Goal: Task Accomplishment & Management: Manage account settings

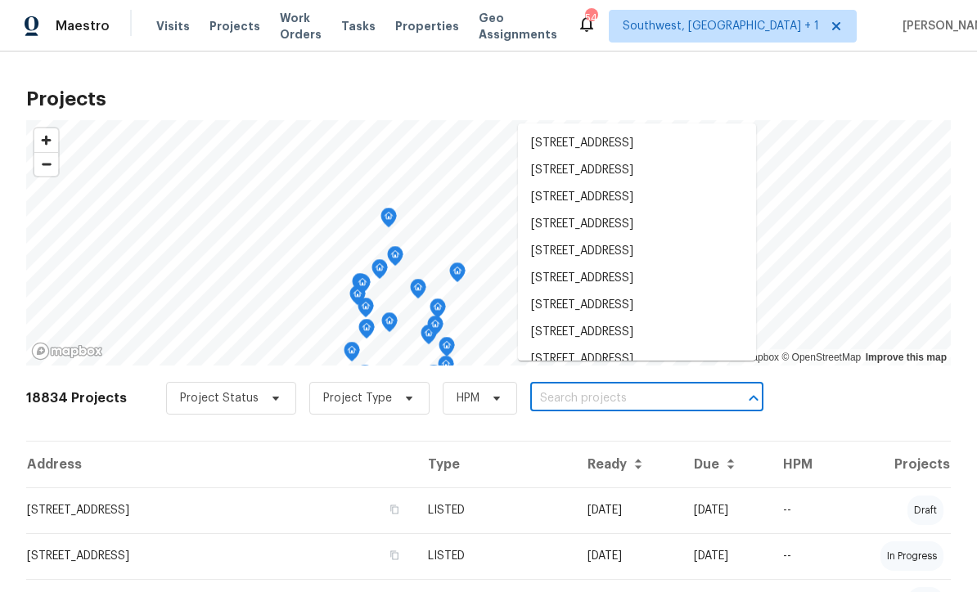
click at [170, 29] on span "Visits" at bounding box center [173, 26] width 34 height 16
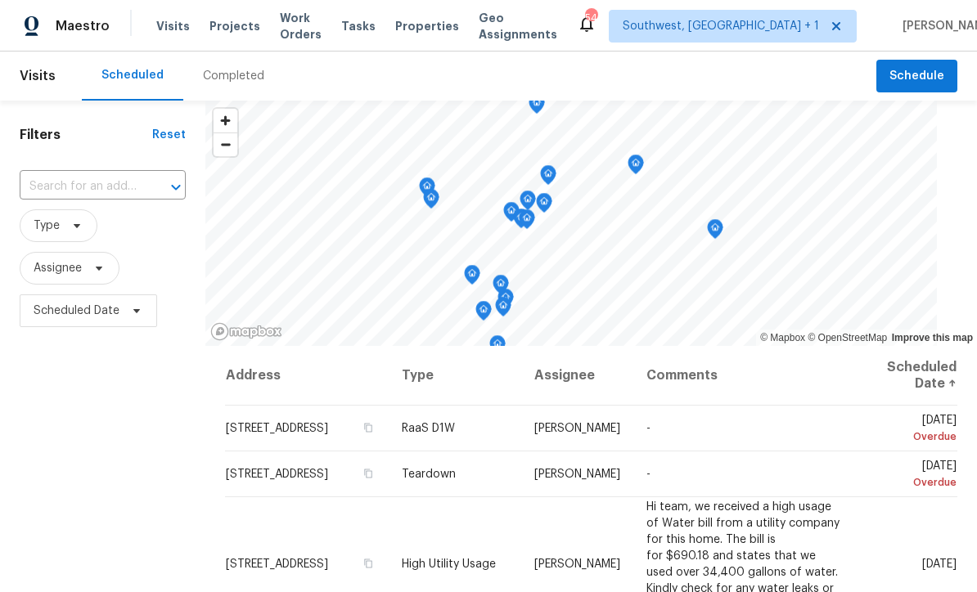
click at [82, 190] on input "text" at bounding box center [80, 186] width 120 height 25
type input "7615 cam"
click at [112, 223] on li "7615 Campus Cv, Sarasota, FL 34243" at bounding box center [99, 224] width 159 height 27
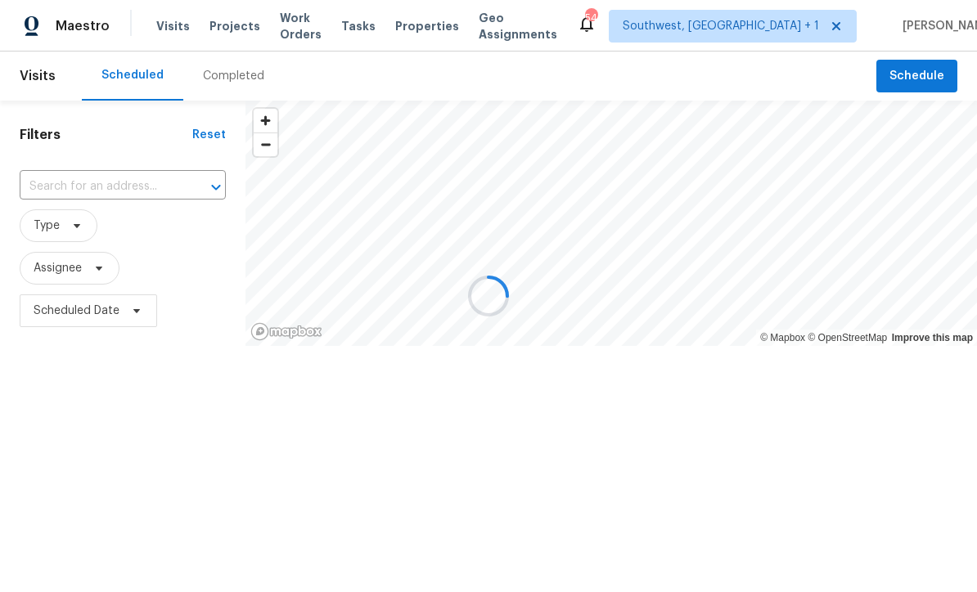
type input "7615 Campus Cv, Sarasota, FL 34243"
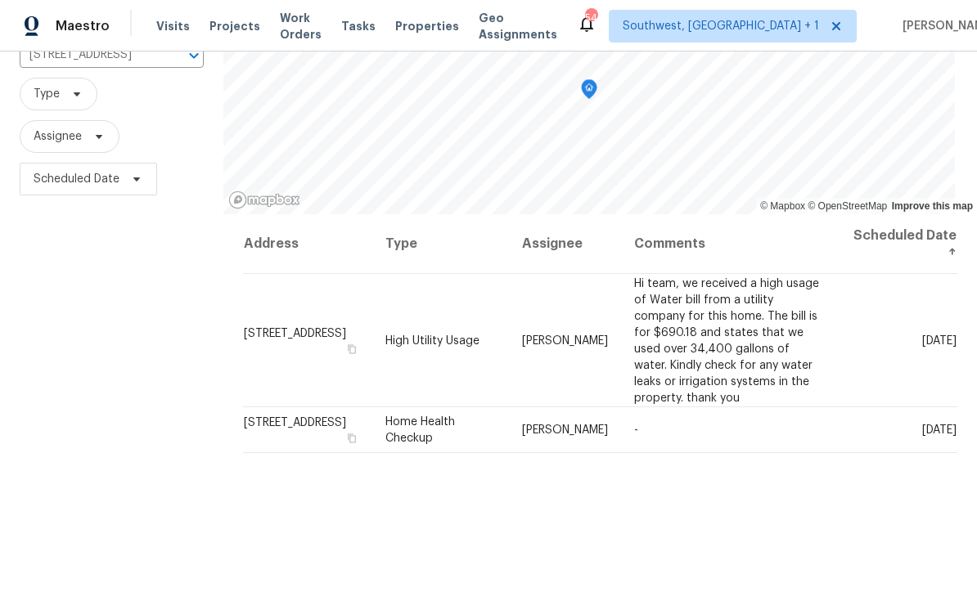
scroll to position [132, 0]
click at [0, 0] on icon at bounding box center [0, 0] width 0 height 0
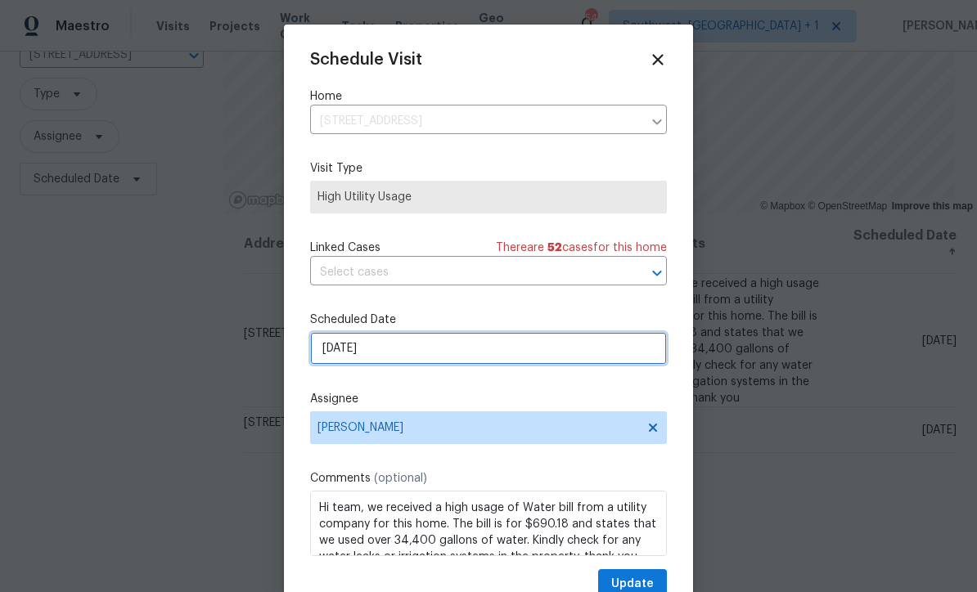
click at [476, 348] on input "9/3/2025" at bounding box center [488, 348] width 357 height 33
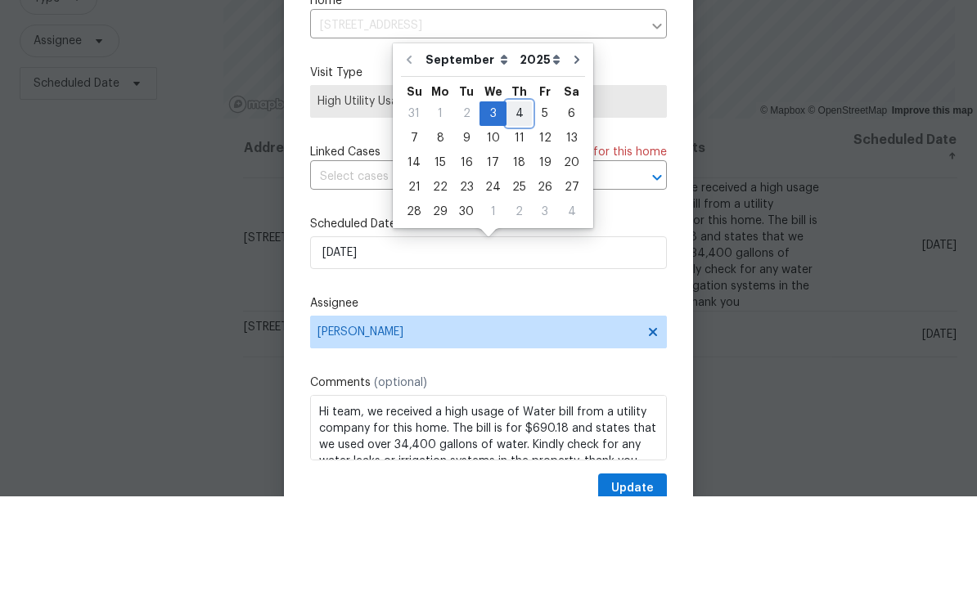
click at [519, 198] on div "4" at bounding box center [518, 209] width 25 height 23
type input "9/4/2025"
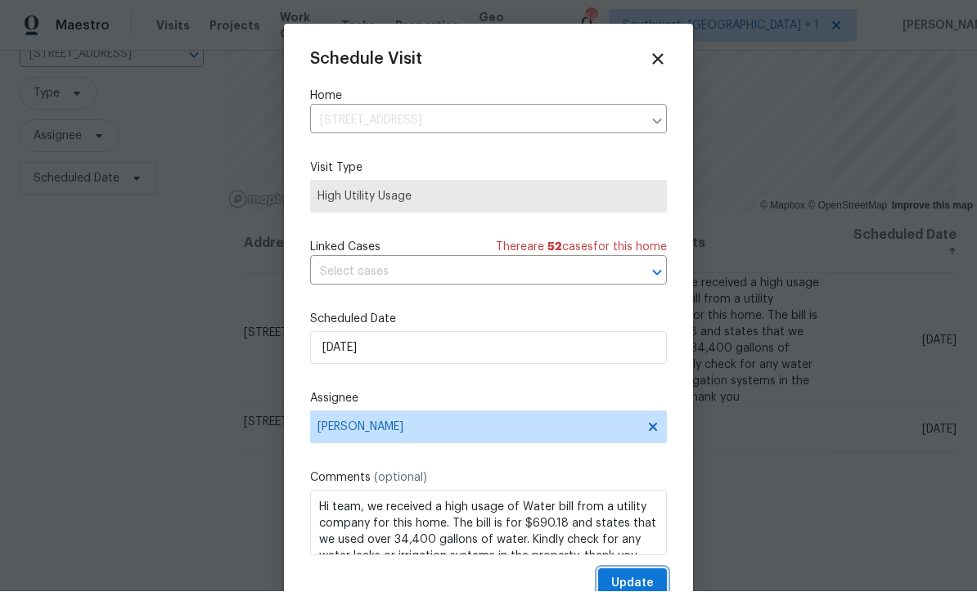
click at [641, 580] on span "Update" at bounding box center [632, 584] width 43 height 20
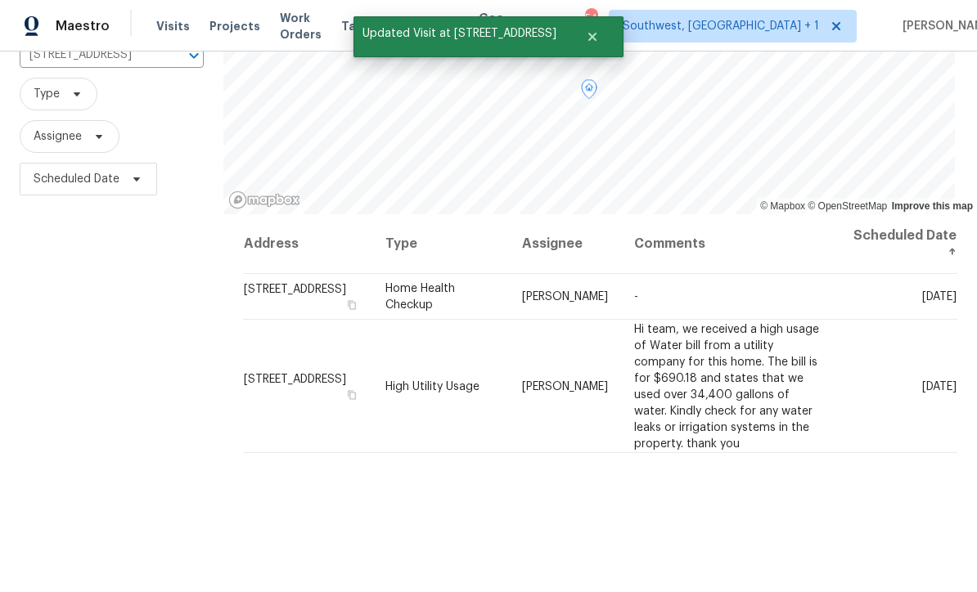
click at [0, 0] on icon at bounding box center [0, 0] width 0 height 0
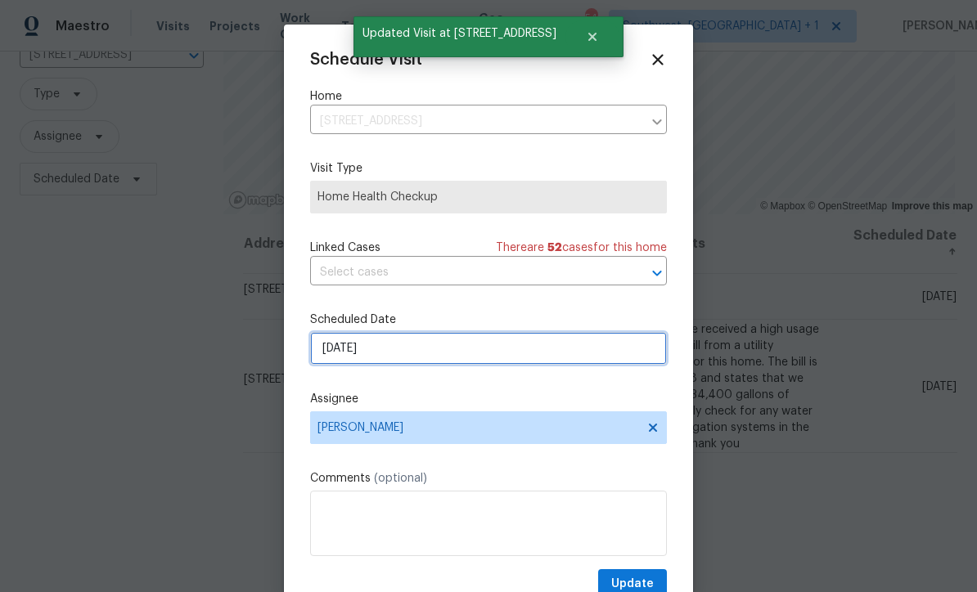
click at [422, 357] on input "9/3/2025" at bounding box center [488, 348] width 357 height 33
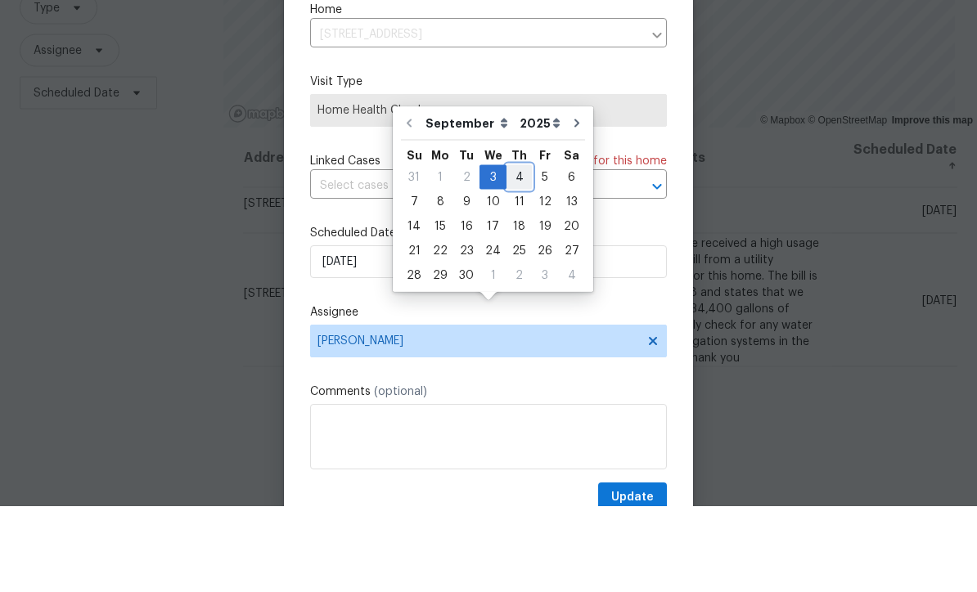
click at [523, 252] on div "4" at bounding box center [518, 263] width 25 height 23
type input "9/4/2025"
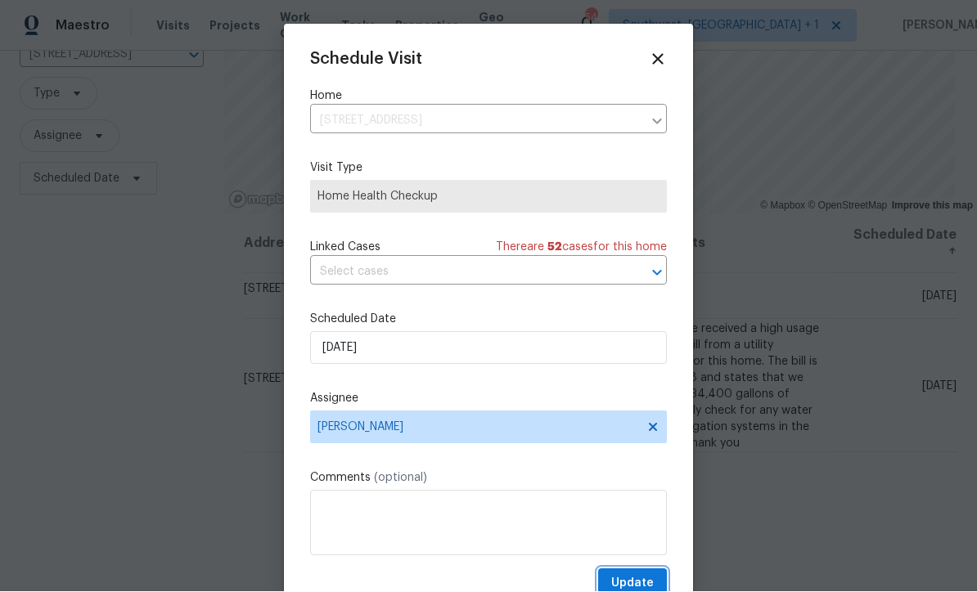
click at [636, 580] on span "Update" at bounding box center [632, 584] width 43 height 20
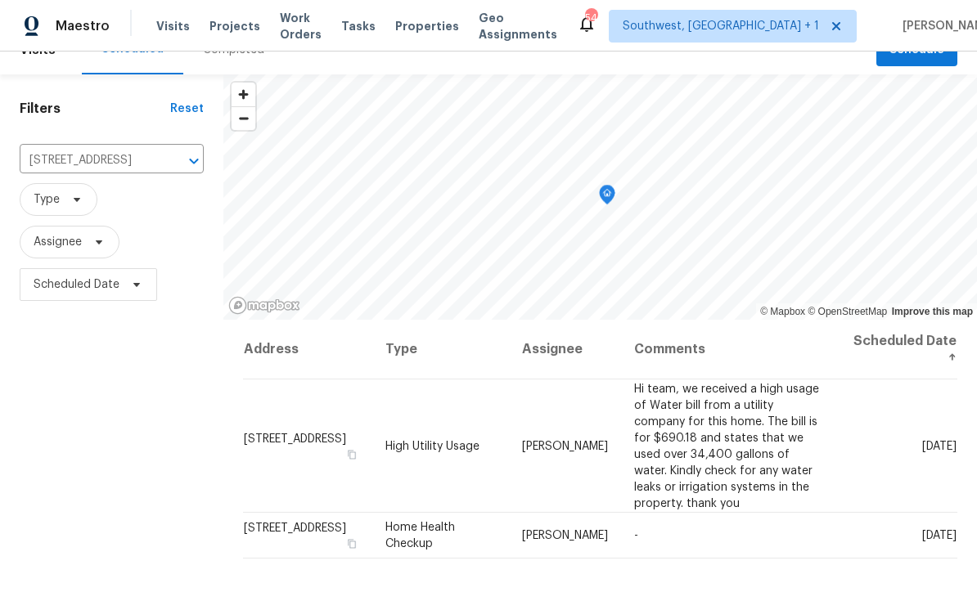
scroll to position [29, 0]
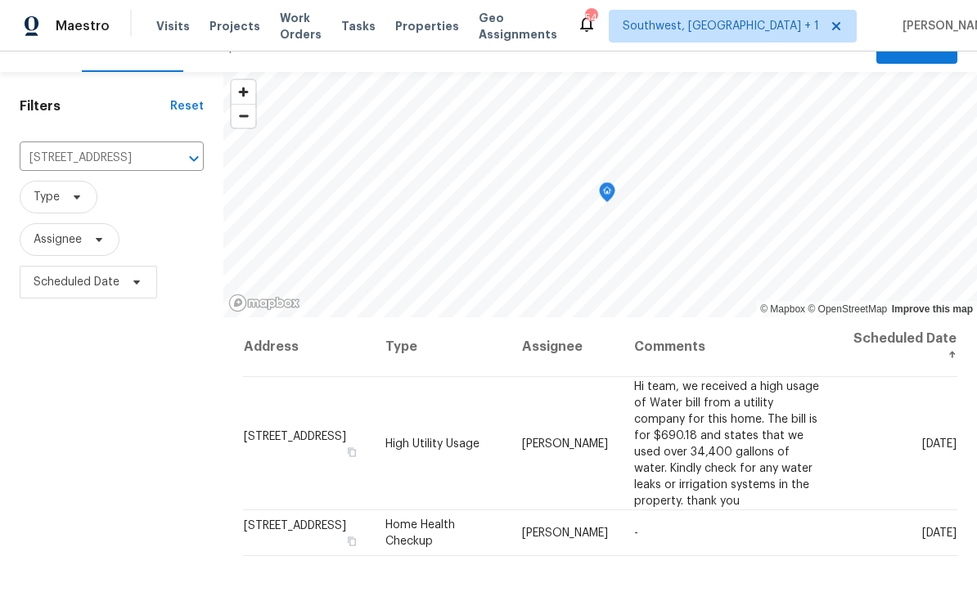
click at [127, 156] on input "7615 Campus Cv, Sarasota, FL 34243" at bounding box center [89, 158] width 138 height 25
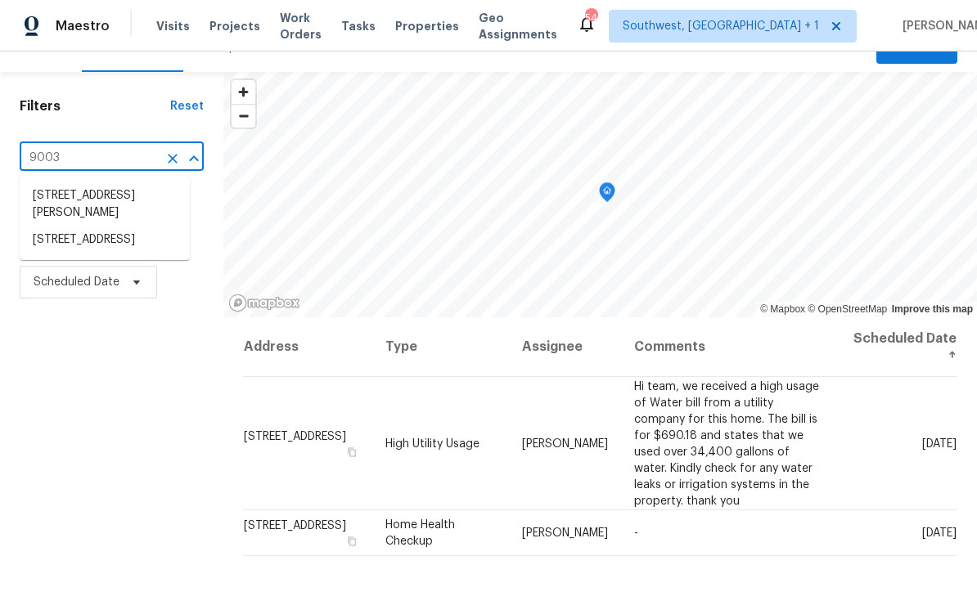
type input "9003 w"
click at [101, 198] on li "9003 Willowbrook Cir, Bradenton, FL 34212" at bounding box center [105, 195] width 170 height 27
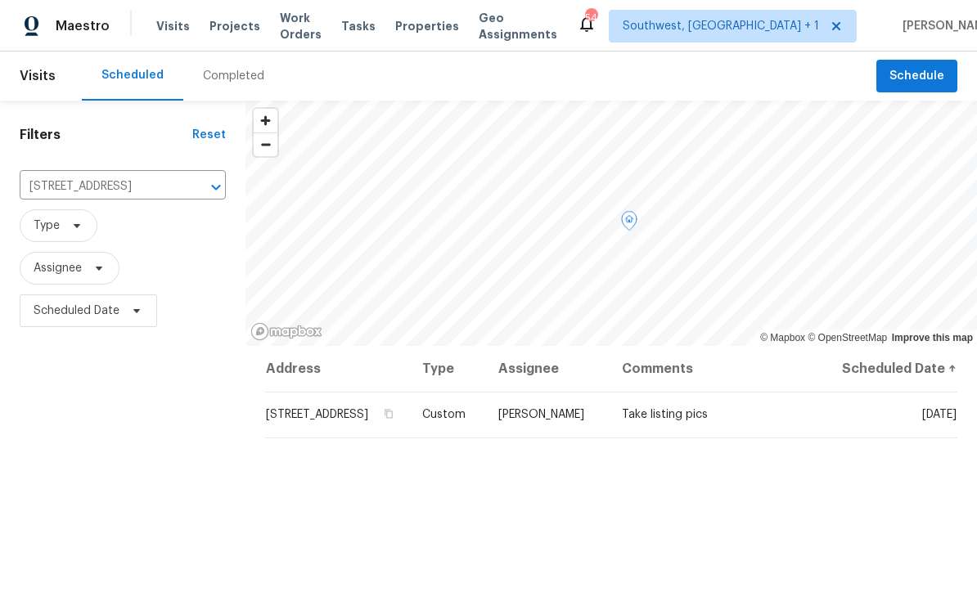
click at [0, 0] on icon at bounding box center [0, 0] width 0 height 0
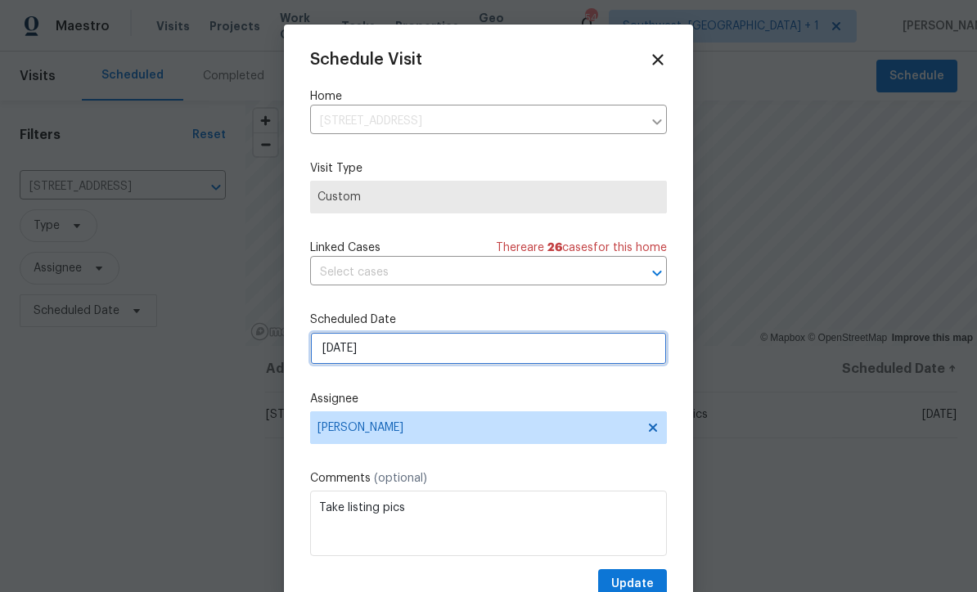
click at [395, 356] on input "9/3/2025" at bounding box center [488, 348] width 357 height 33
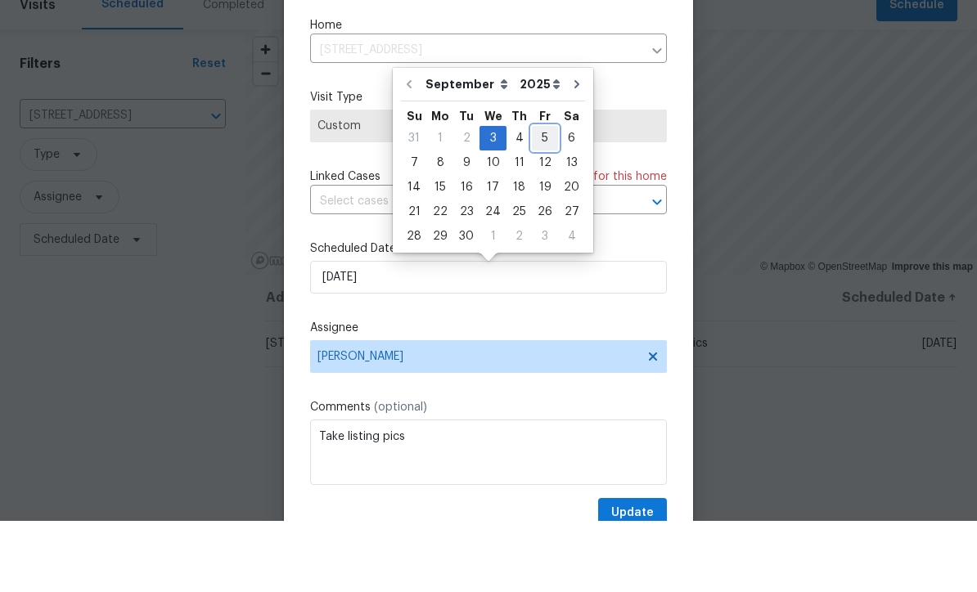
click at [534, 198] on div "5" at bounding box center [545, 209] width 26 height 23
type input "9/5/2025"
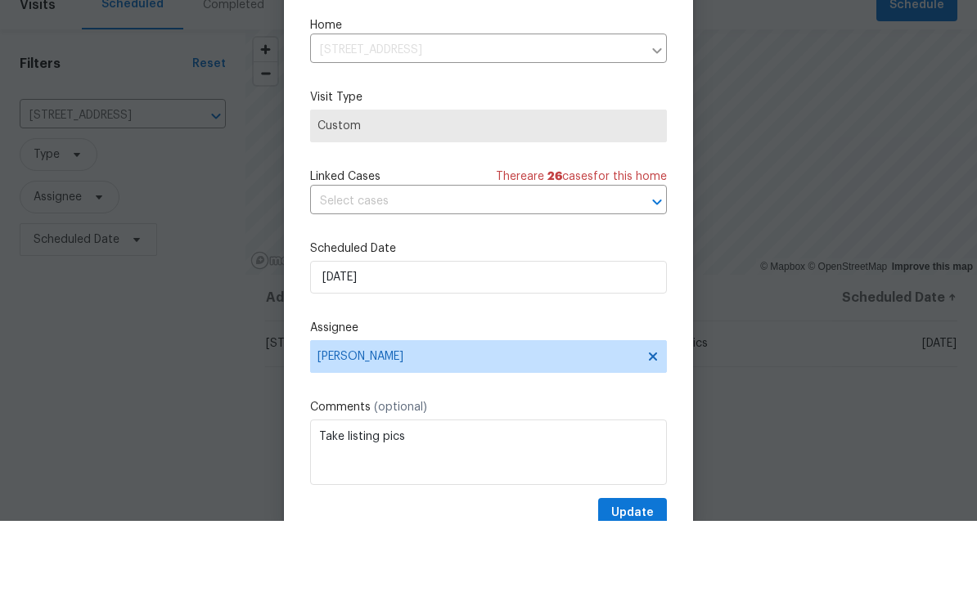
scroll to position [54, 0]
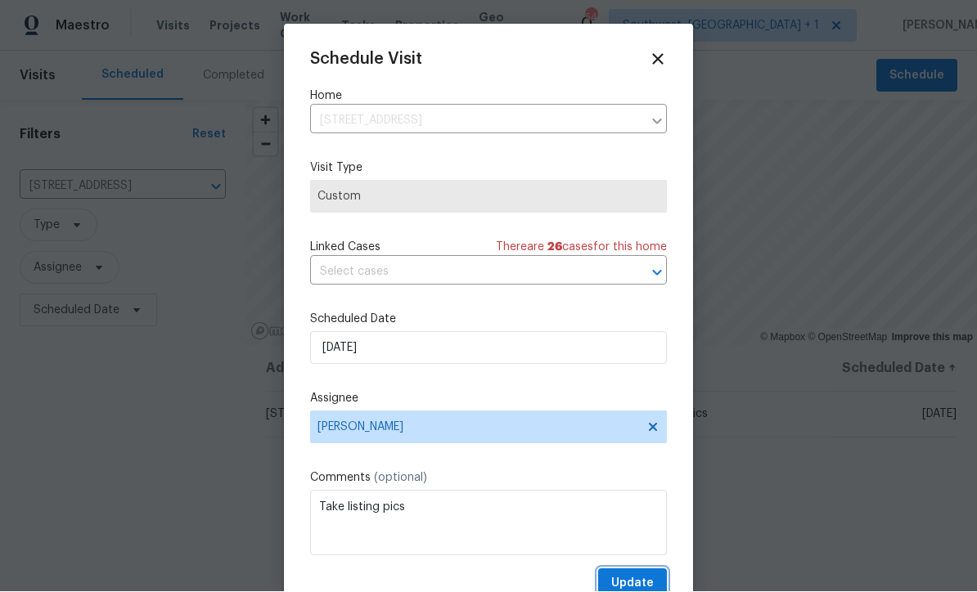
click at [642, 580] on span "Update" at bounding box center [632, 584] width 43 height 20
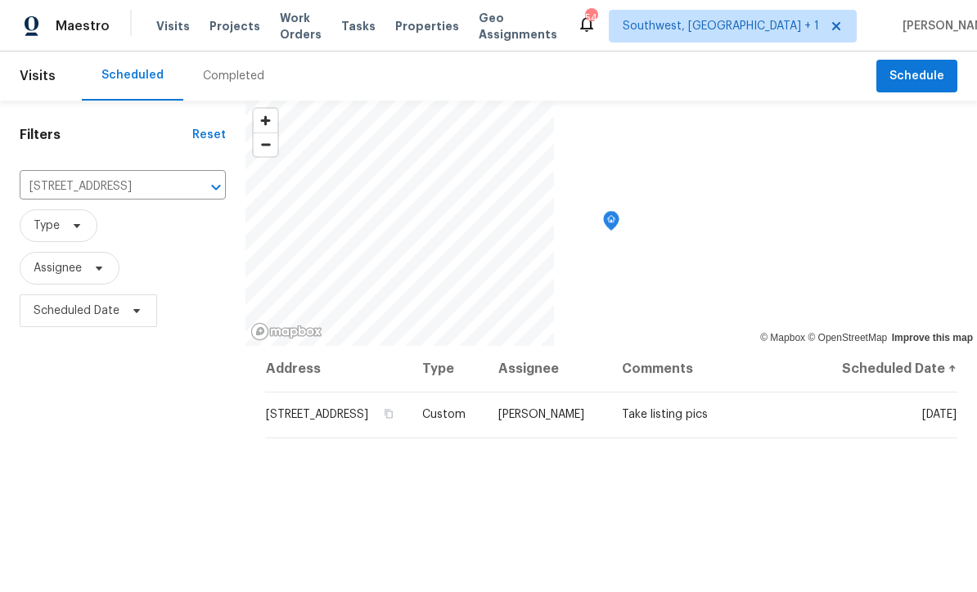
scroll to position [0, 0]
click at [133, 191] on input "9003 Willowbrook Cir, Bradenton, FL 34212" at bounding box center [100, 186] width 160 height 25
type input "11228"
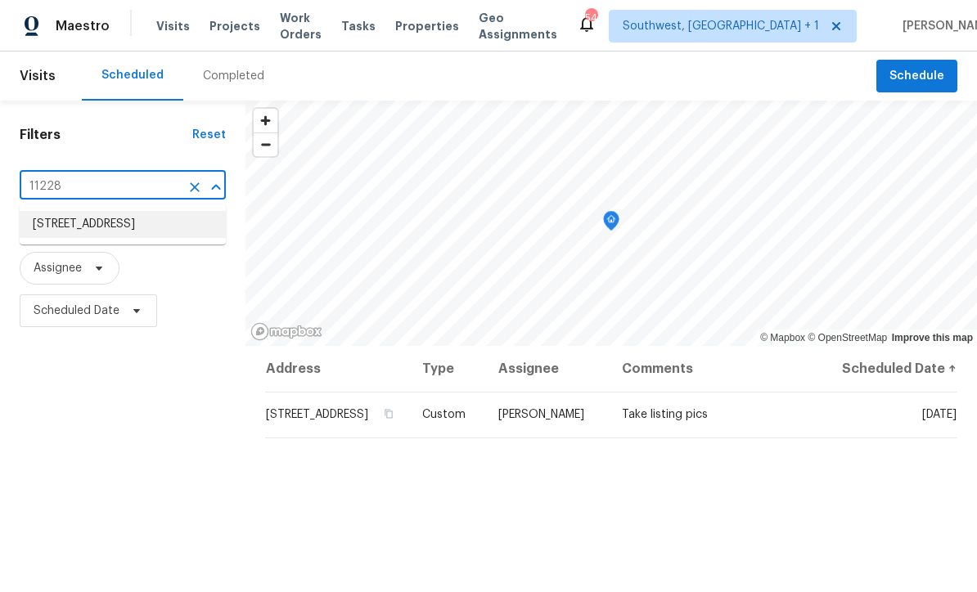
click at [158, 226] on li "11228 White Rock Ter, Bradenton, FL 34211" at bounding box center [123, 224] width 206 height 27
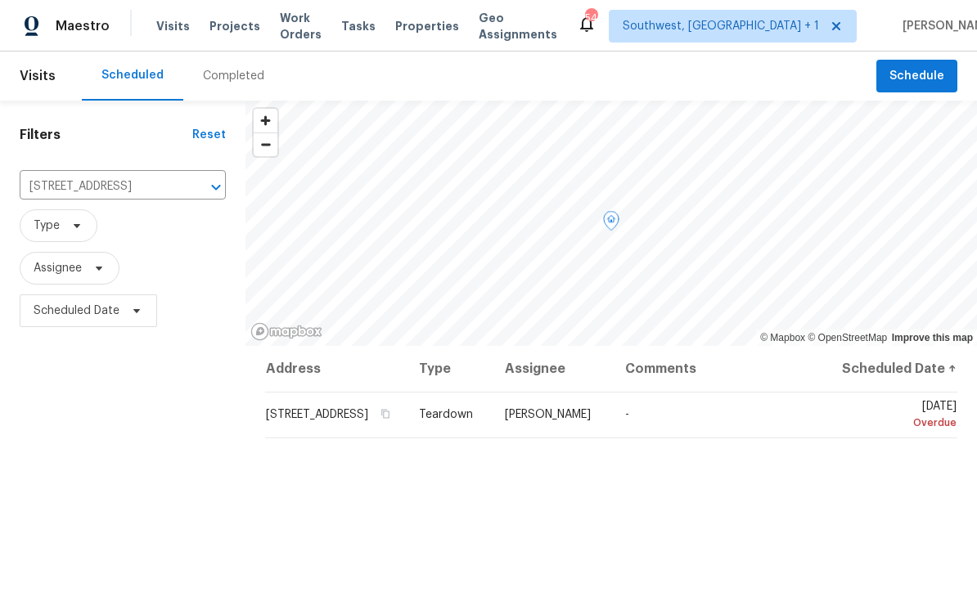
click at [0, 0] on icon at bounding box center [0, 0] width 0 height 0
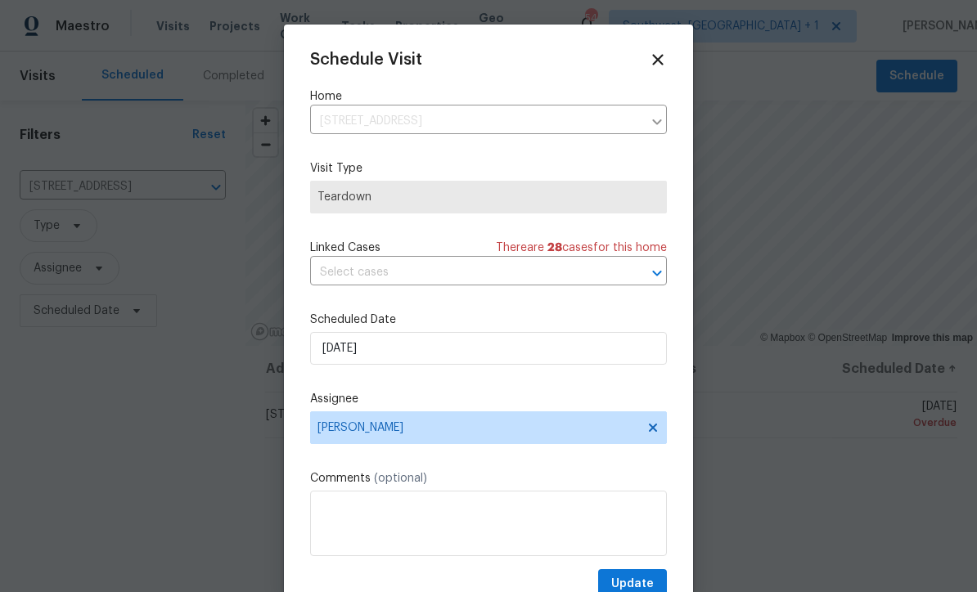
click at [172, 474] on div at bounding box center [488, 296] width 977 height 592
click at [663, 61] on icon at bounding box center [658, 60] width 18 height 18
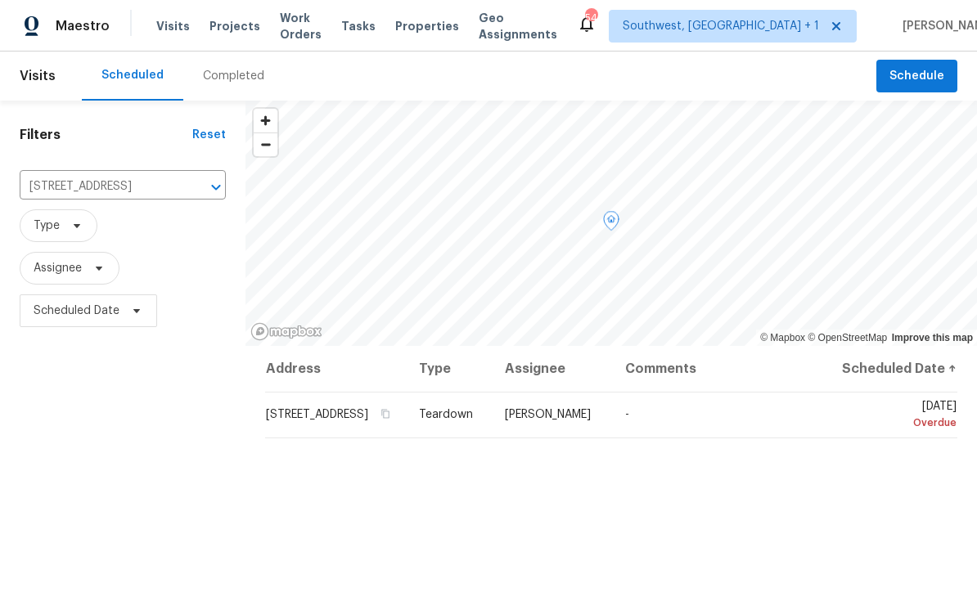
click at [0, 0] on span at bounding box center [0, 0] width 0 height 0
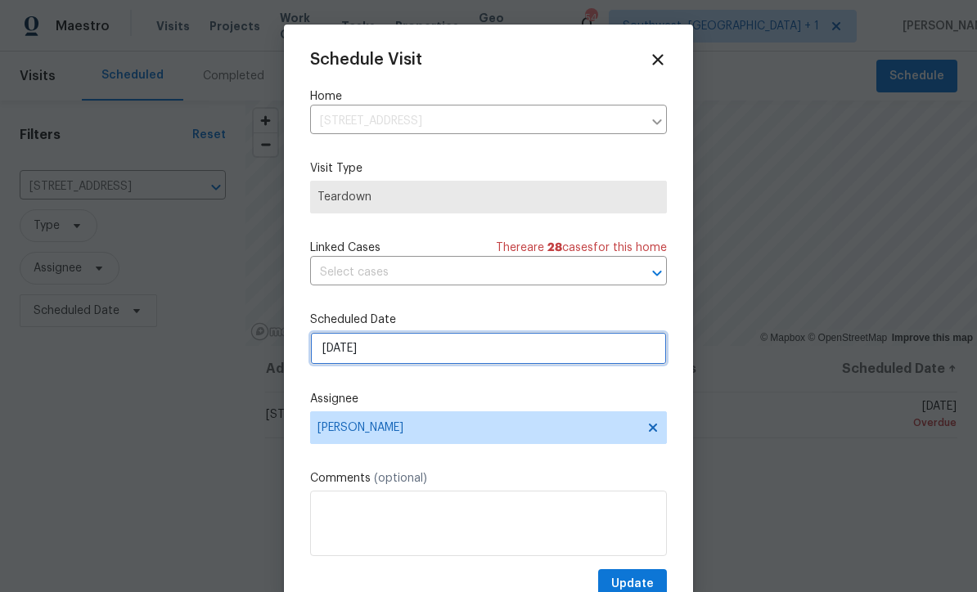
click at [380, 354] on input "9/2/2025" at bounding box center [488, 348] width 357 height 33
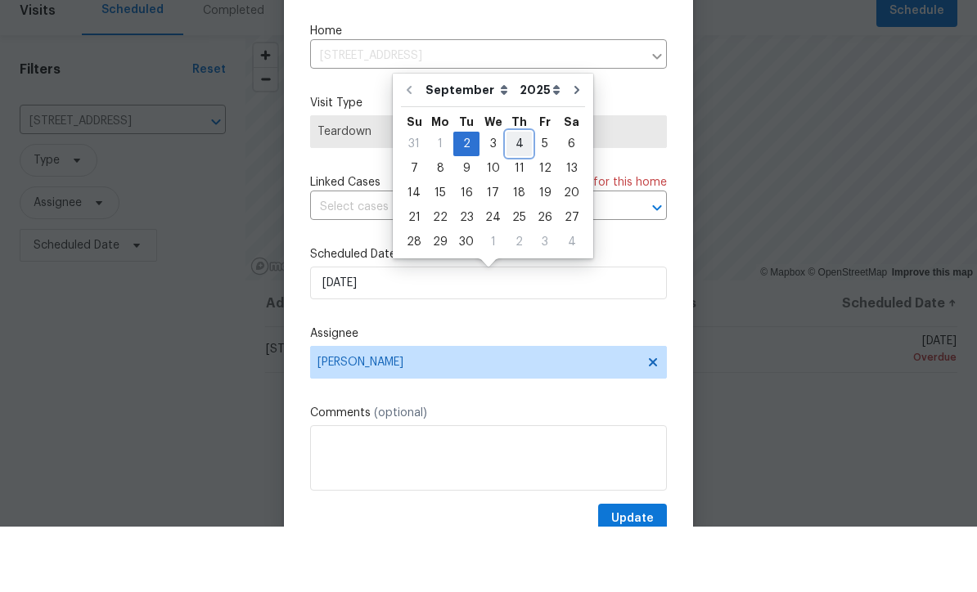
click at [513, 198] on div "4" at bounding box center [518, 209] width 25 height 23
type input "9/4/2025"
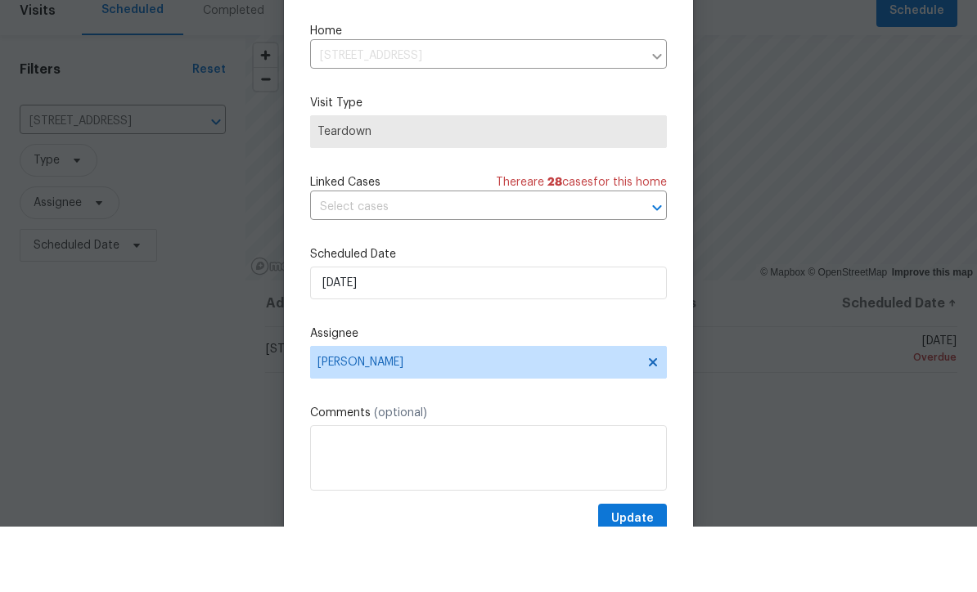
scroll to position [54, 0]
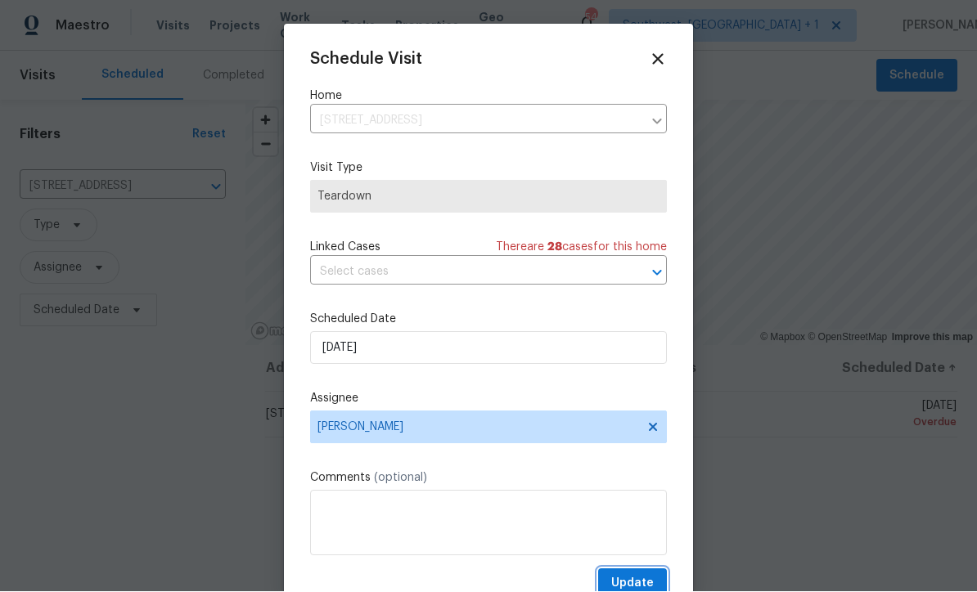
click at [633, 580] on span "Update" at bounding box center [632, 584] width 43 height 20
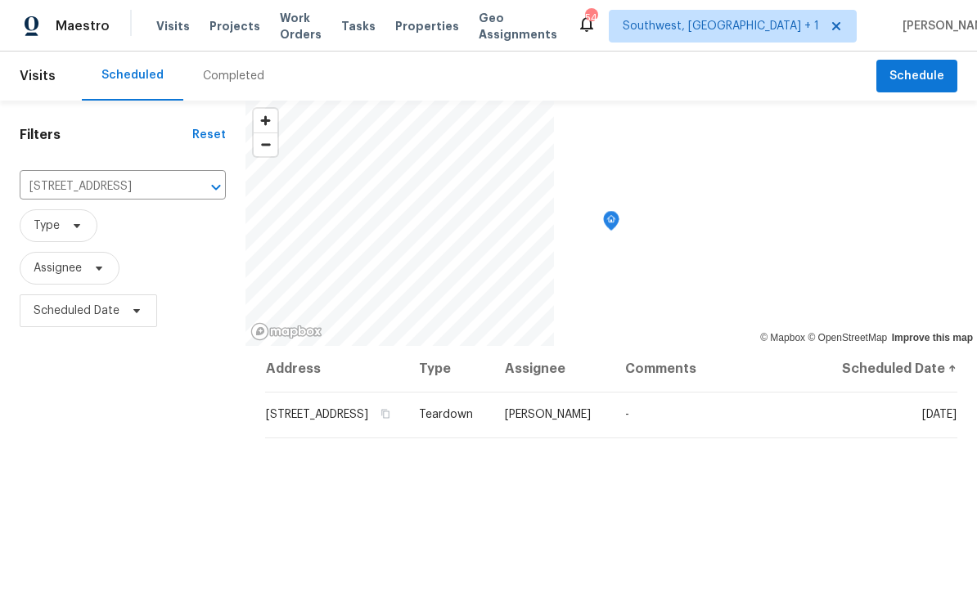
scroll to position [0, 0]
click at [133, 186] on input "11228 White Rock Ter, Bradenton, FL 34211" at bounding box center [100, 186] width 160 height 25
type input "10216"
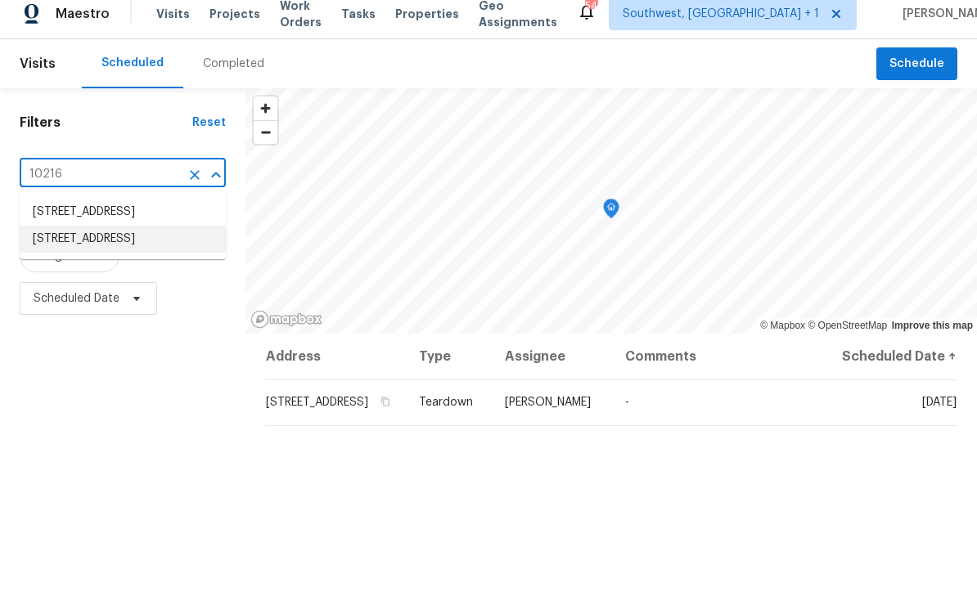
click at [148, 265] on li "10216 Woodborne Pl, Bradenton, FL 34202" at bounding box center [123, 251] width 206 height 27
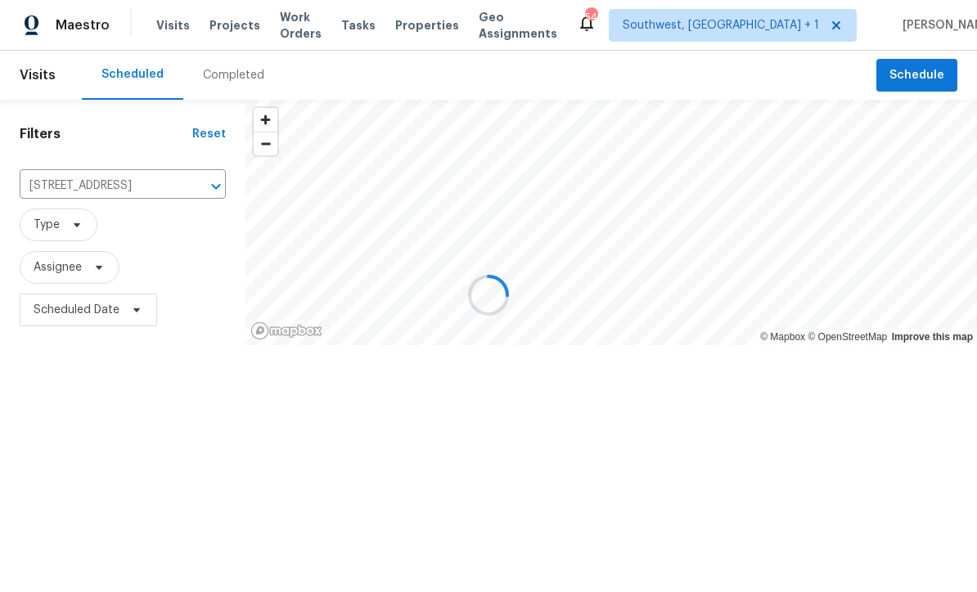
scroll to position [1, 0]
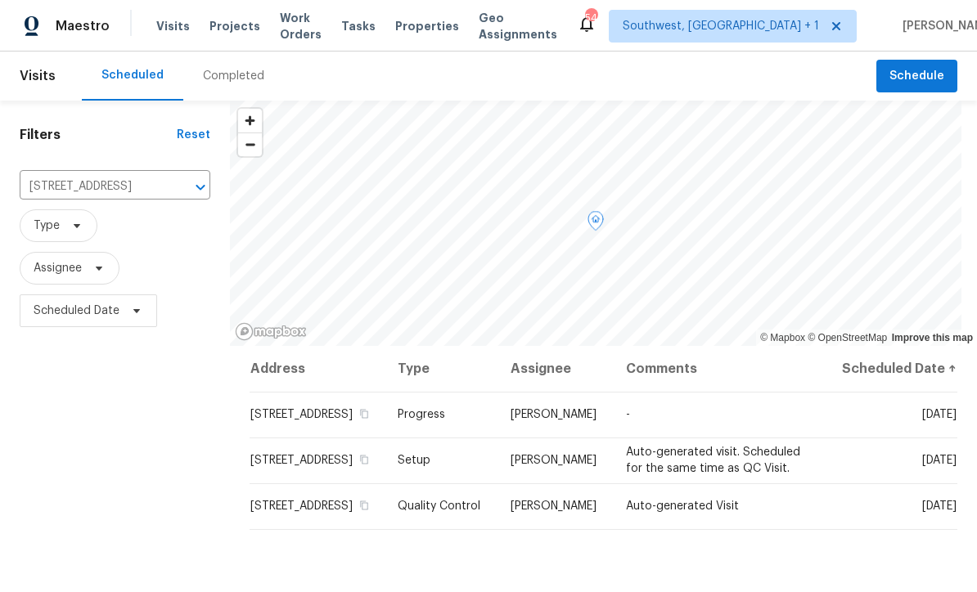
click at [0, 0] on icon at bounding box center [0, 0] width 0 height 0
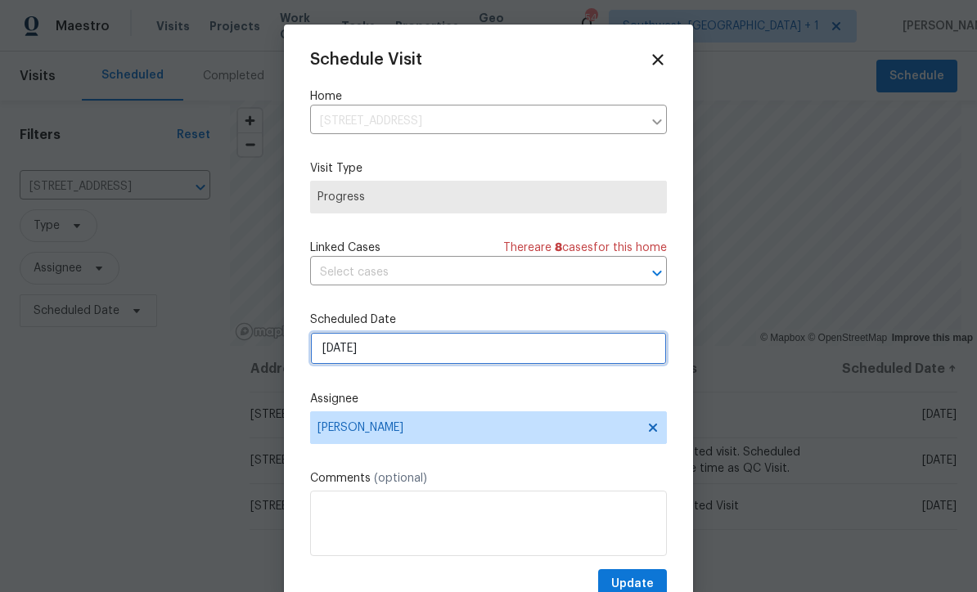
click at [424, 354] on input "9/3/2025" at bounding box center [488, 348] width 357 height 33
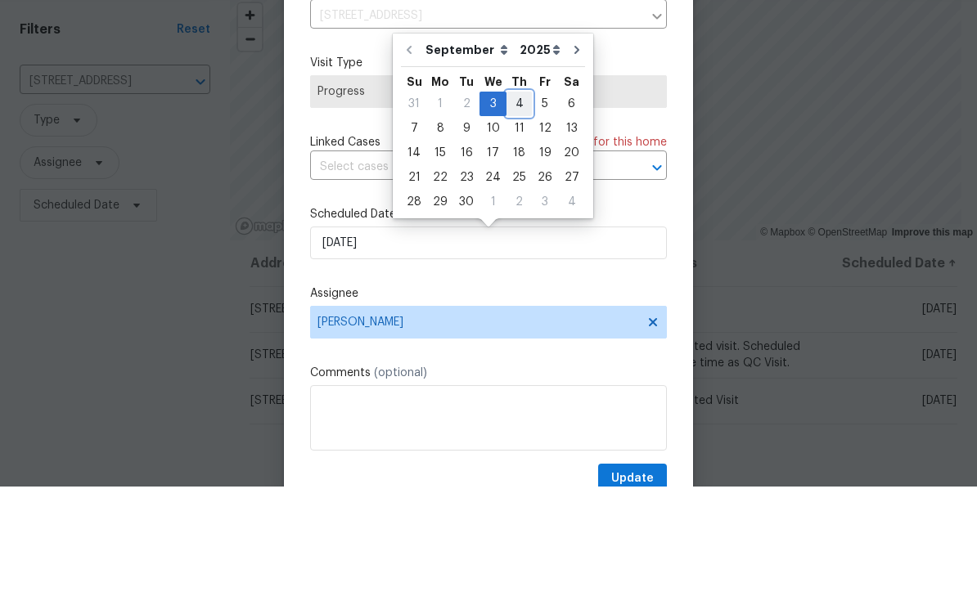
click at [524, 198] on div "4" at bounding box center [518, 209] width 25 height 23
type input "9/4/2025"
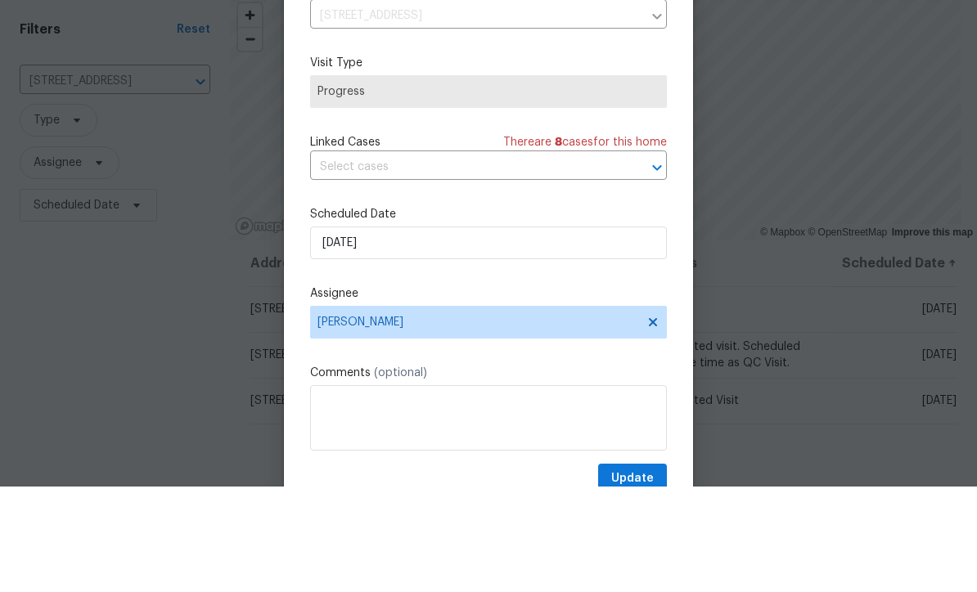
scroll to position [54, 0]
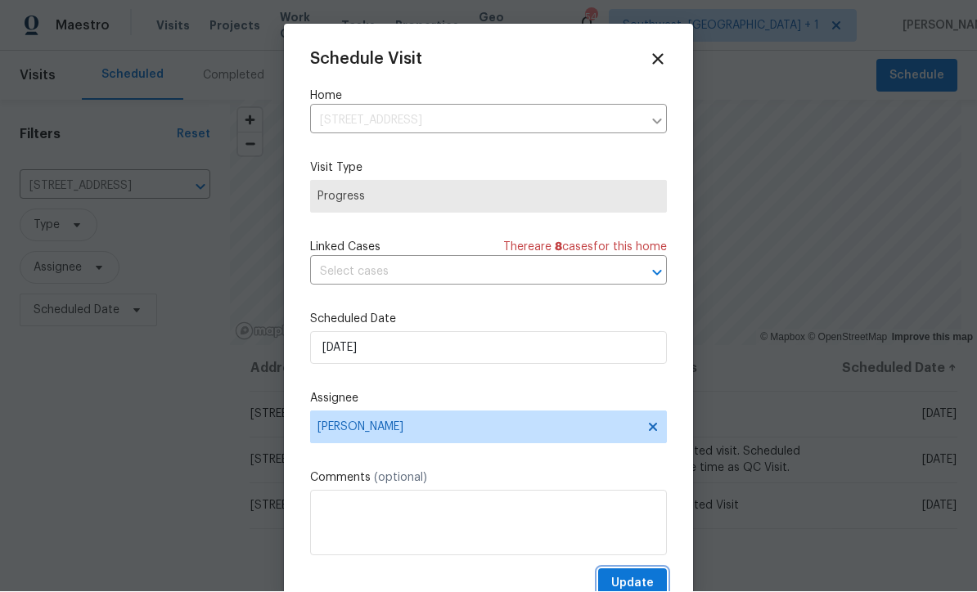
click at [641, 579] on span "Update" at bounding box center [632, 584] width 43 height 20
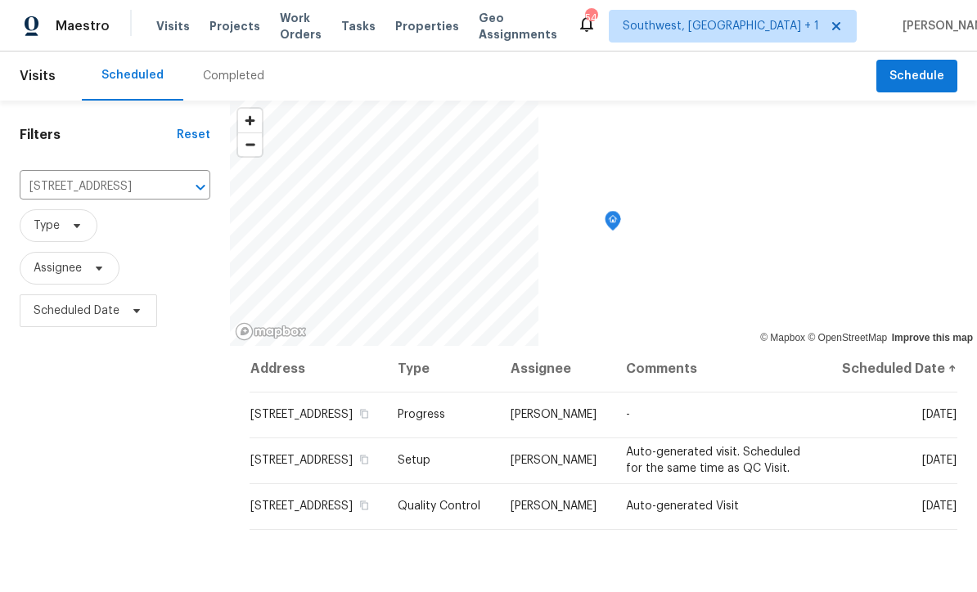
scroll to position [0, 0]
click at [124, 189] on input "10216 Woodborne Pl, Bradenton, FL 34202" at bounding box center [92, 186] width 145 height 25
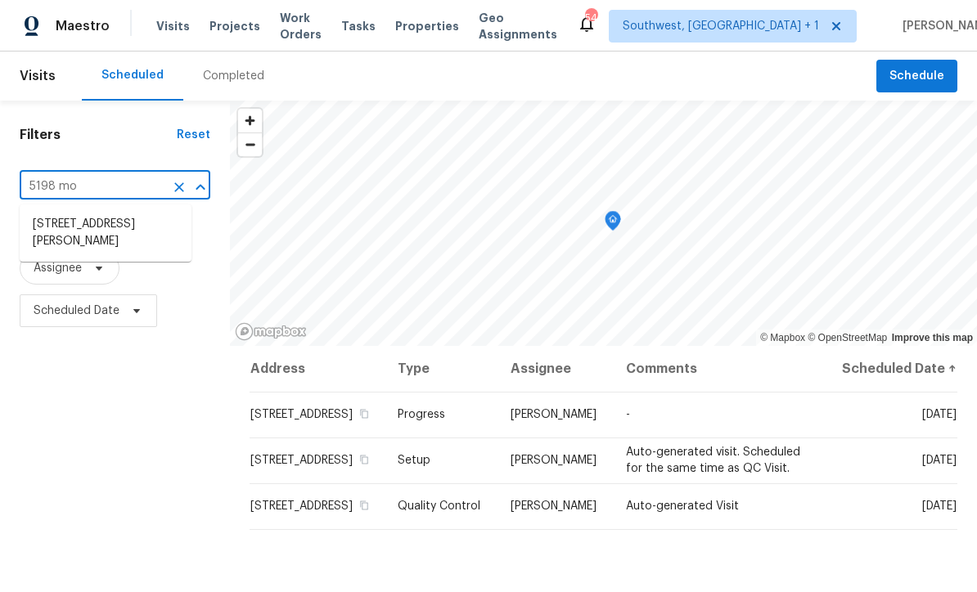
type input "5198 moe"
click at [126, 229] on li "5198 Moeller Ave, Sarasota, FL 34233" at bounding box center [106, 233] width 172 height 44
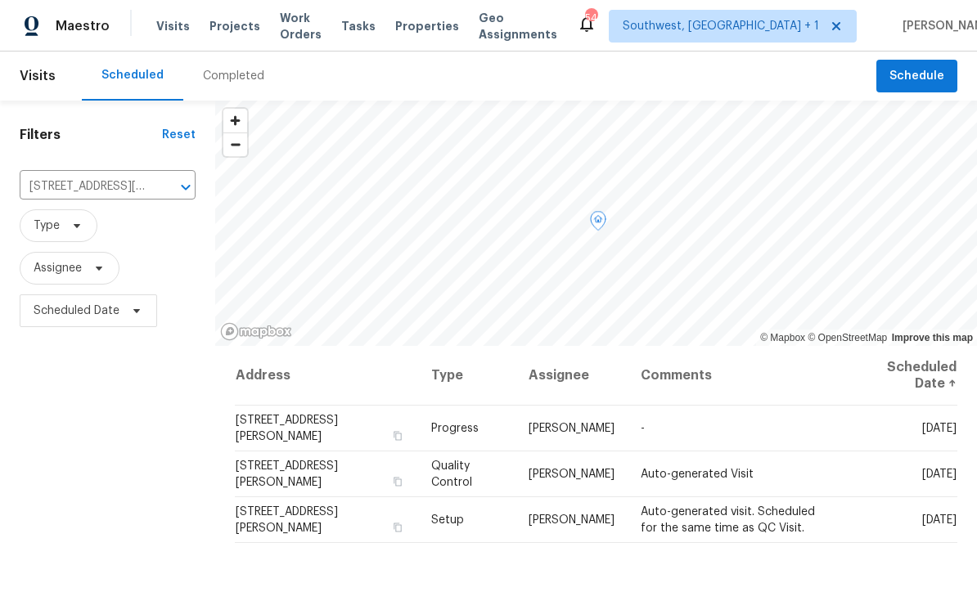
click at [0, 0] on icon at bounding box center [0, 0] width 0 height 0
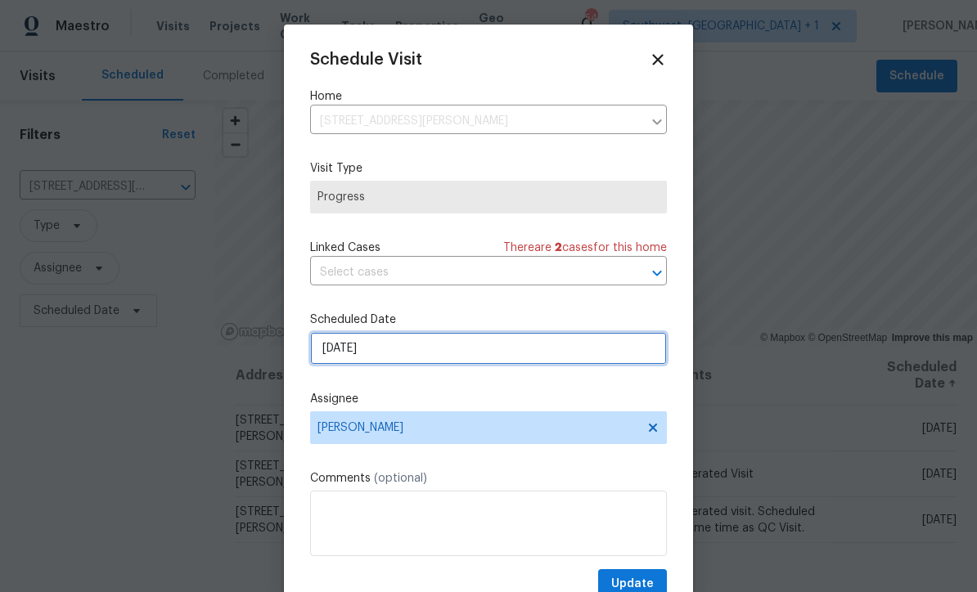
click at [401, 358] on input "9/4/2025" at bounding box center [488, 348] width 357 height 33
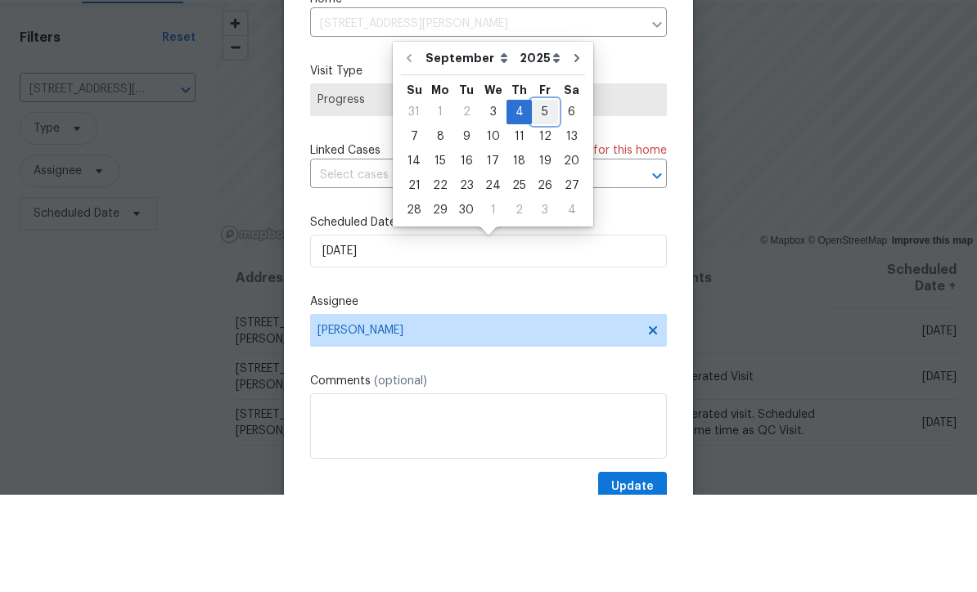
click at [545, 198] on div "5" at bounding box center [545, 209] width 26 height 23
type input "9/5/2025"
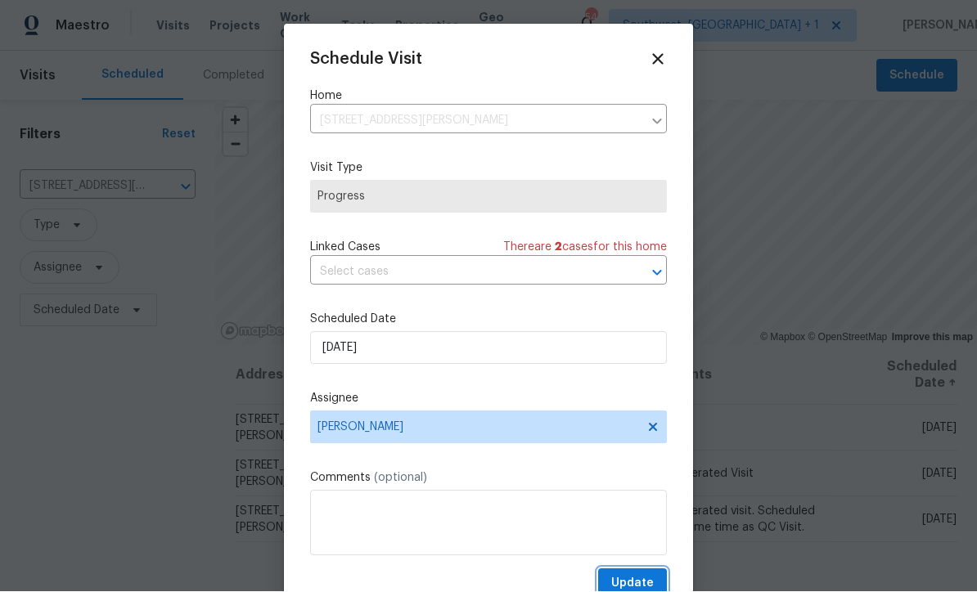
click at [636, 580] on span "Update" at bounding box center [632, 584] width 43 height 20
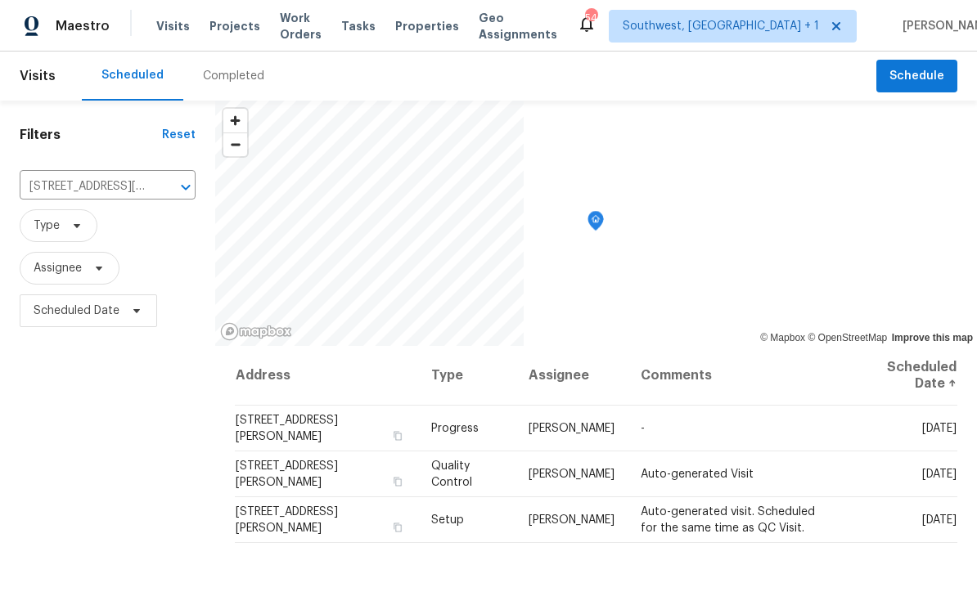
scroll to position [0, 0]
click at [111, 195] on input "5198 Moeller Ave, Sarasota, FL 34233" at bounding box center [85, 186] width 130 height 25
type input "5201 72"
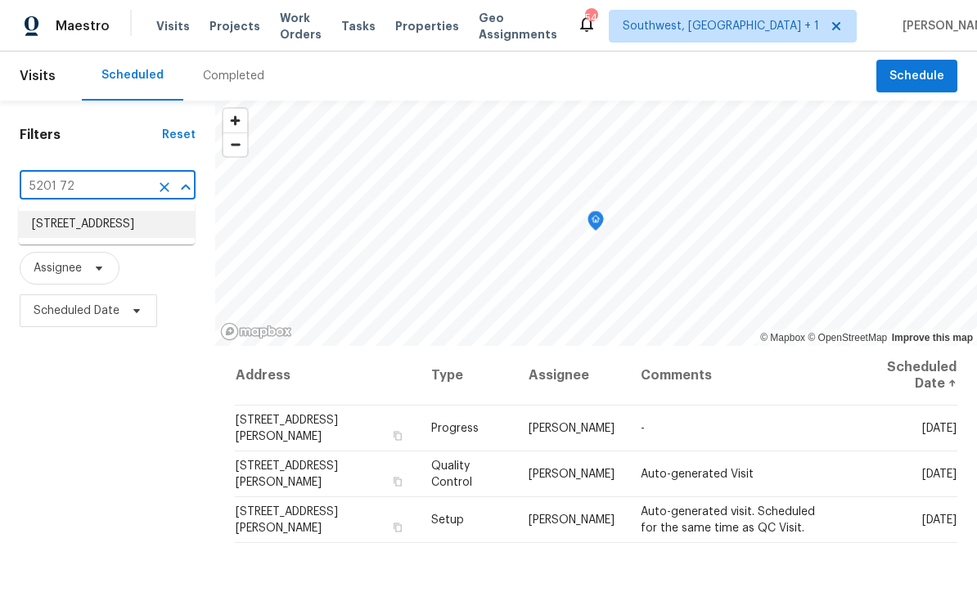
click at [137, 223] on li "5201 72nd Way N, Saint Petersburg, FL 33709" at bounding box center [107, 224] width 176 height 27
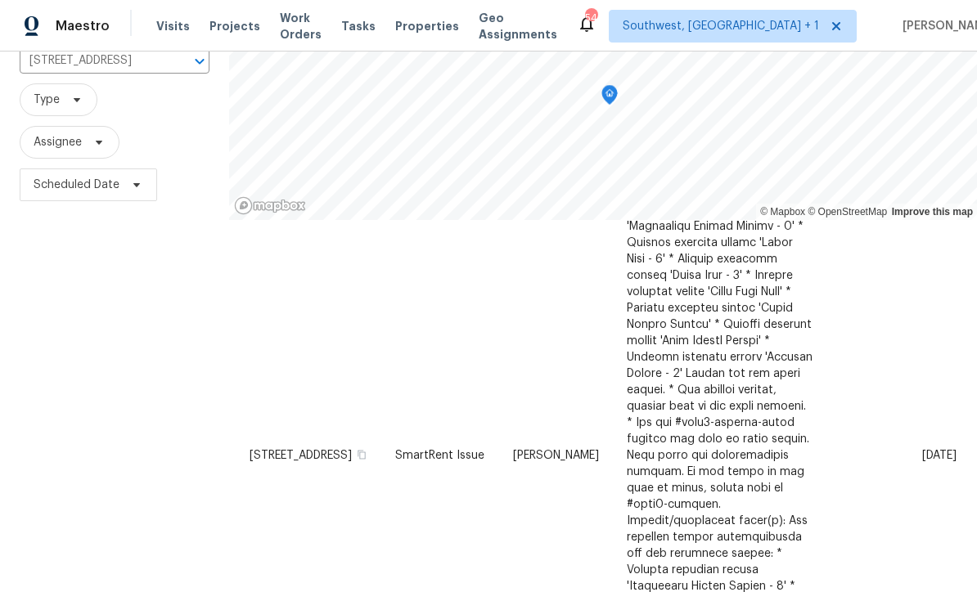
scroll to position [129, 0]
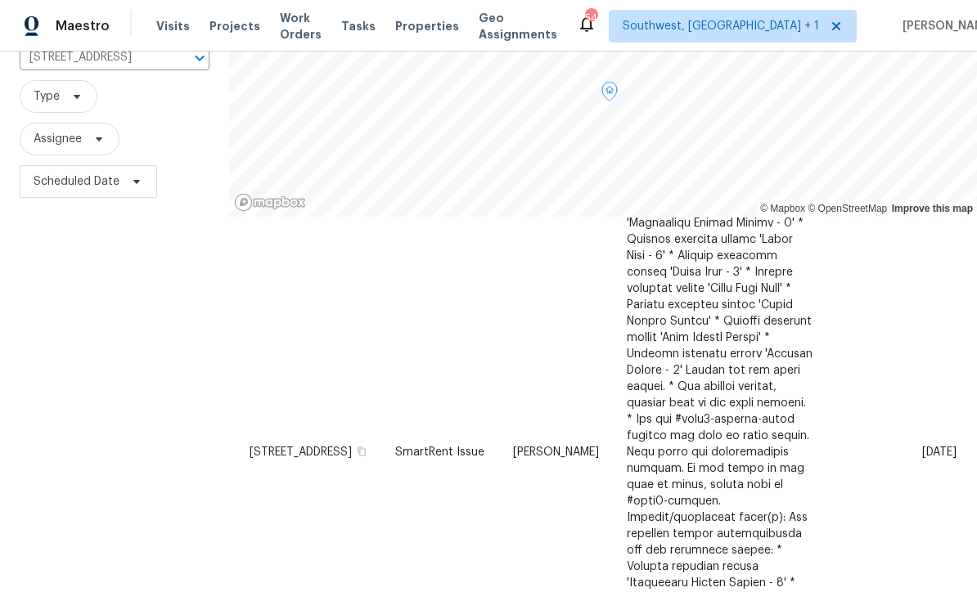
click at [0, 0] on icon at bounding box center [0, 0] width 0 height 0
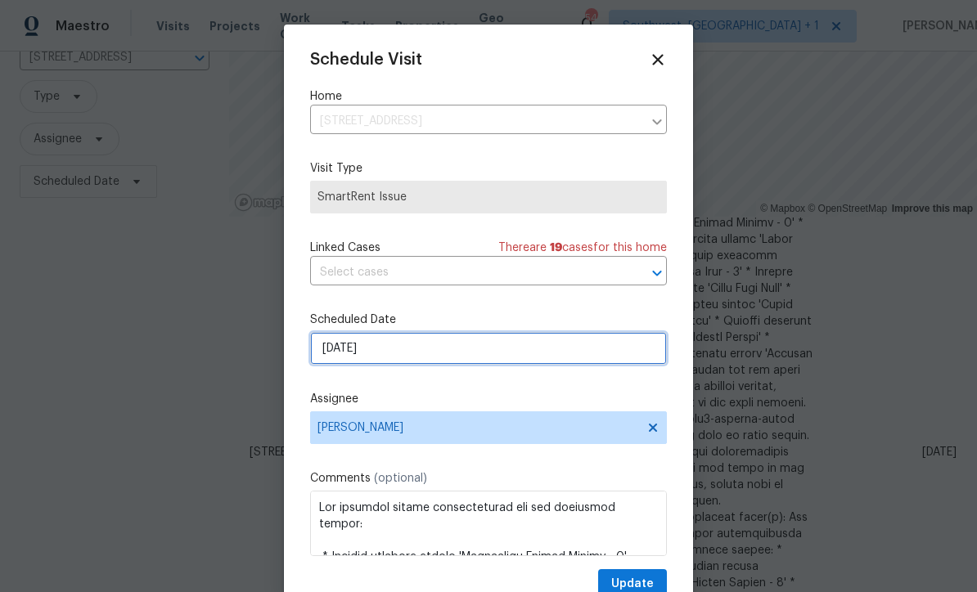
click at [431, 362] on input "9/4/2025" at bounding box center [488, 348] width 357 height 33
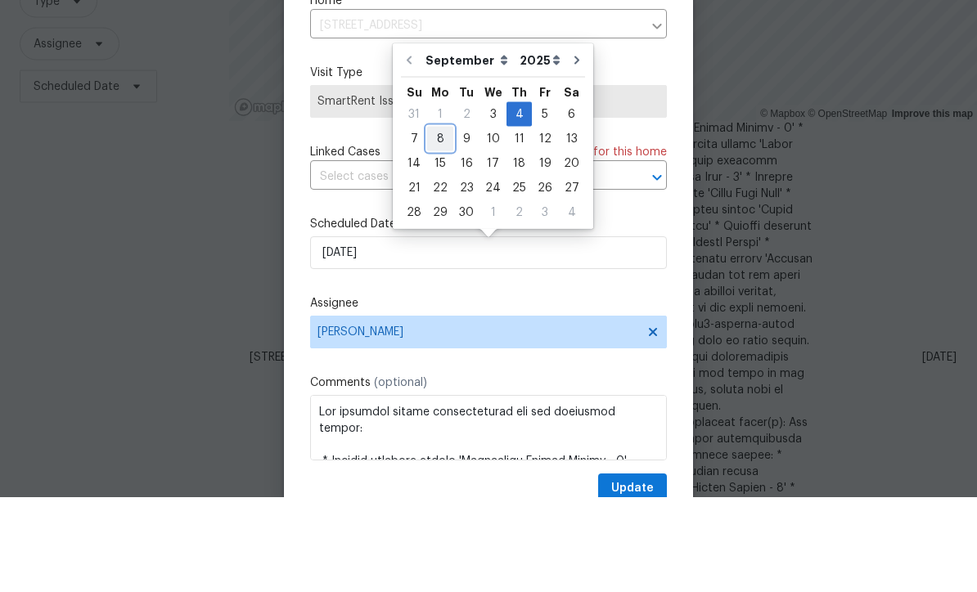
click at [448, 223] on div "8" at bounding box center [440, 234] width 26 height 23
type input "9/8/2025"
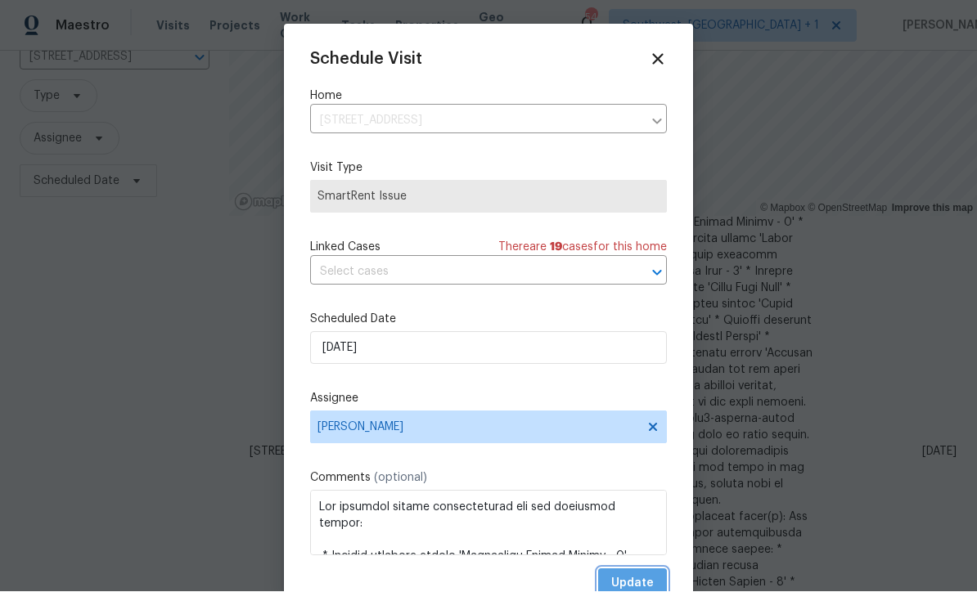
click at [638, 582] on span "Update" at bounding box center [632, 584] width 43 height 20
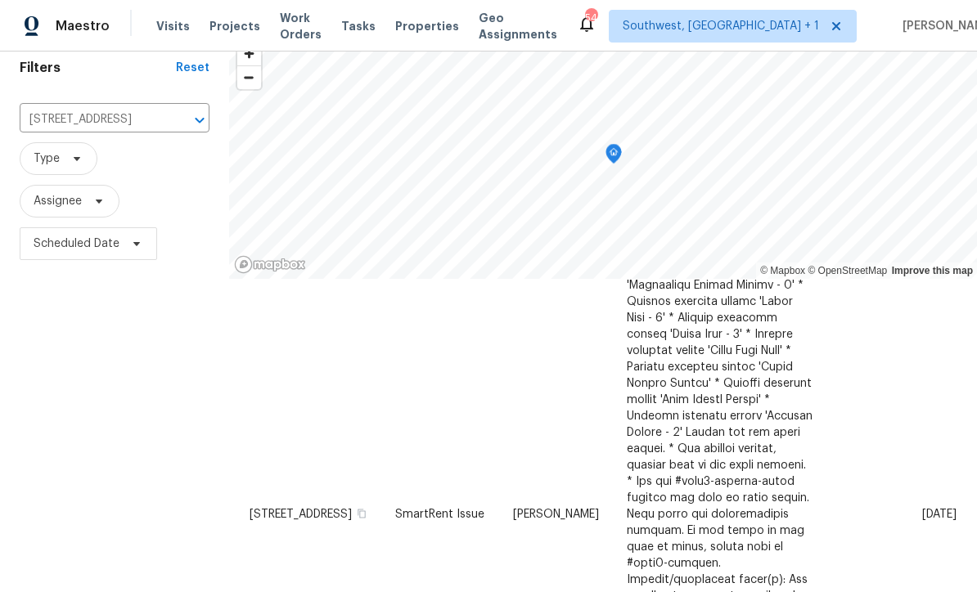
scroll to position [7, 0]
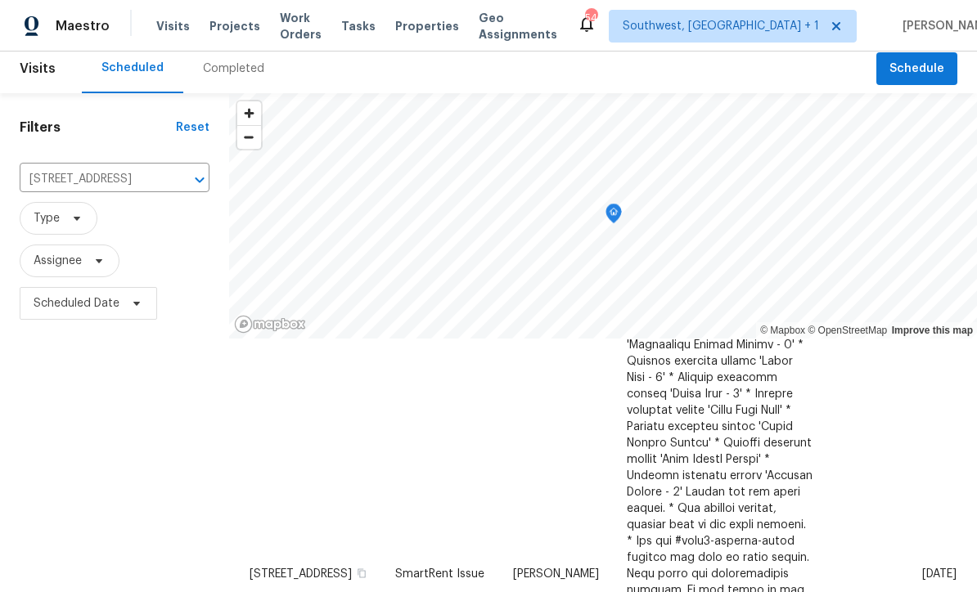
click at [119, 173] on input "5201 72nd Way N, Saint Petersburg, FL 33709" at bounding box center [92, 179] width 144 height 25
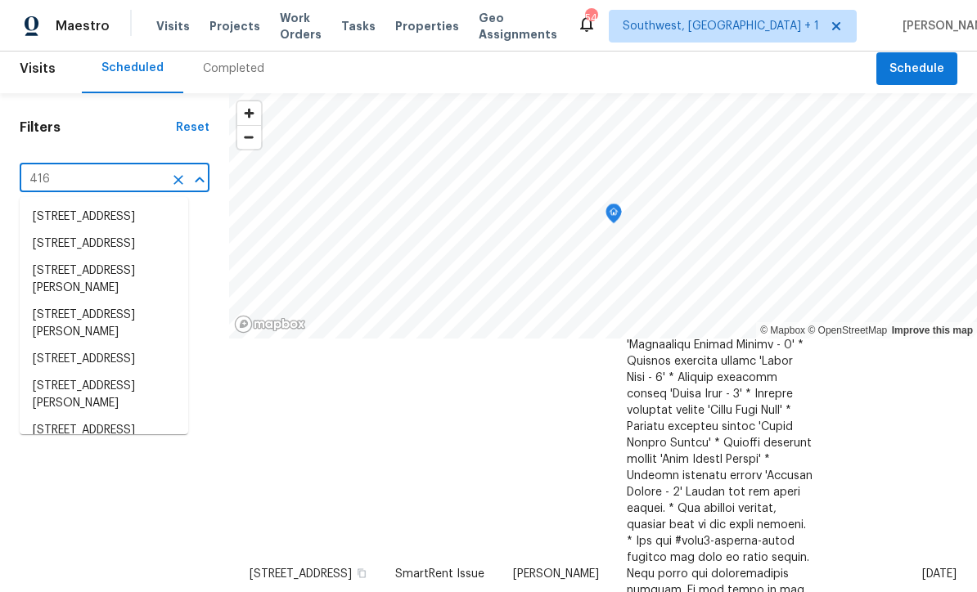
type input "416 2"
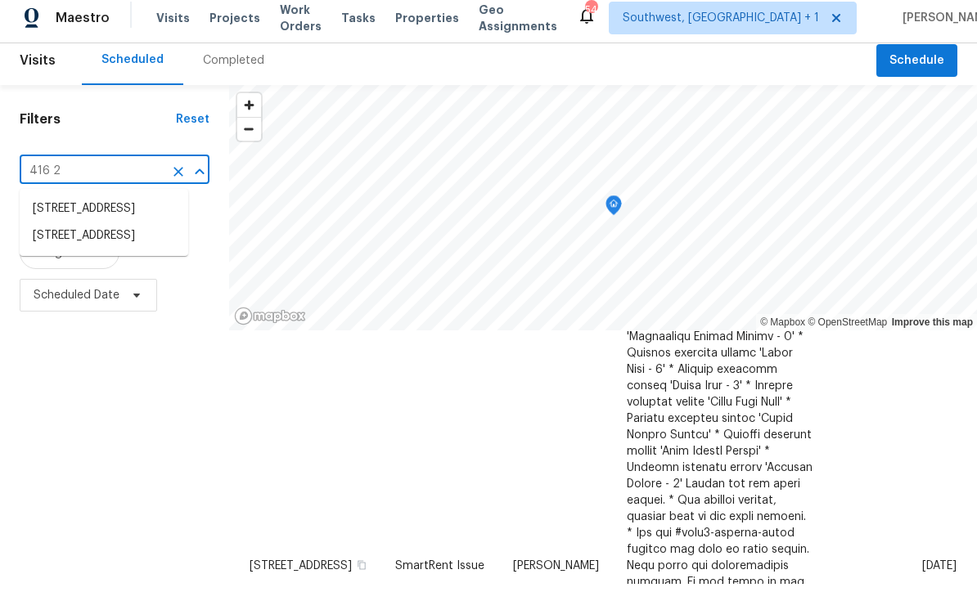
click at [143, 258] on li "416 28th St W, Palmetto, FL 34221" at bounding box center [104, 244] width 169 height 27
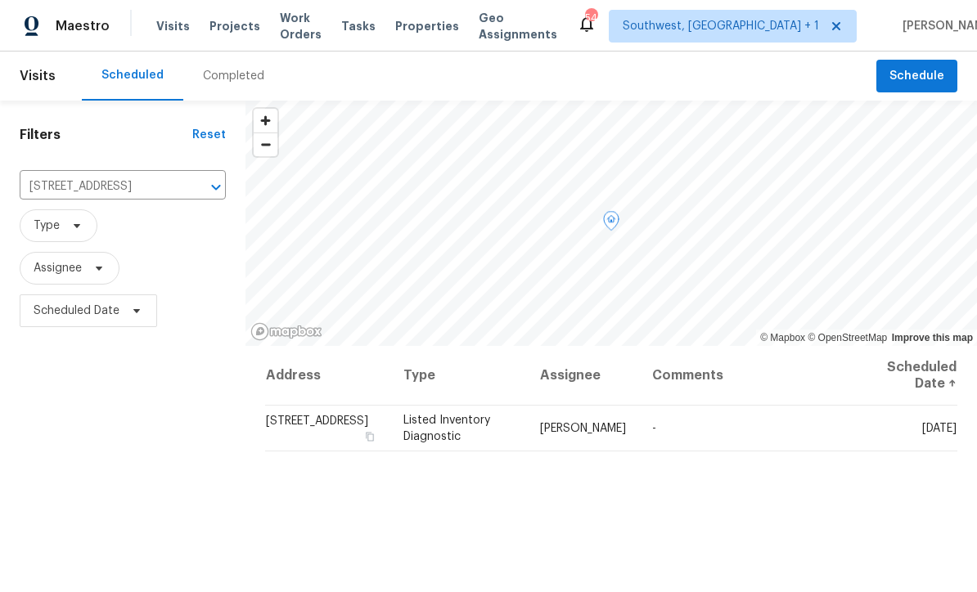
click at [0, 0] on icon at bounding box center [0, 0] width 0 height 0
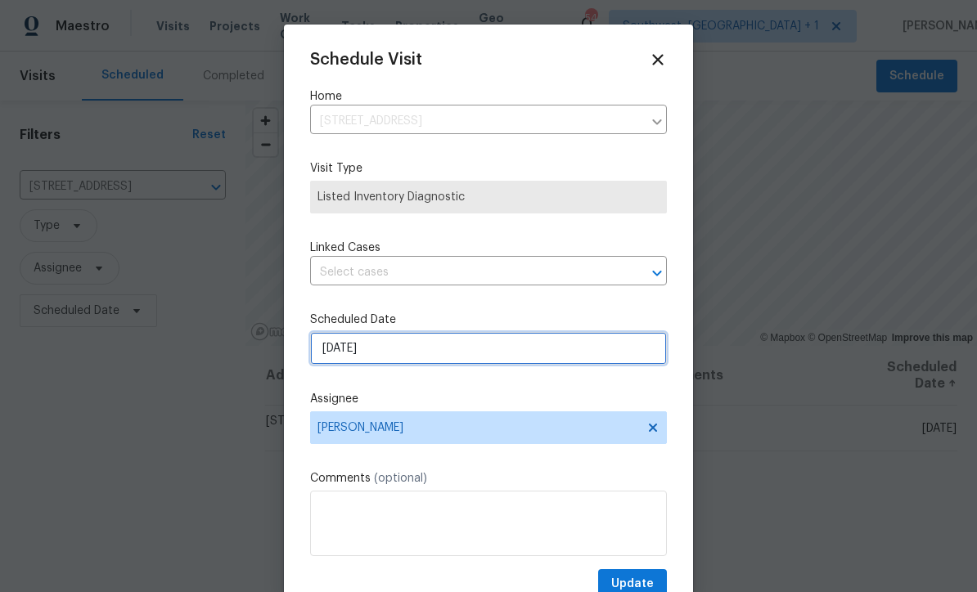
click at [402, 359] on input "9/4/2025" at bounding box center [488, 348] width 357 height 33
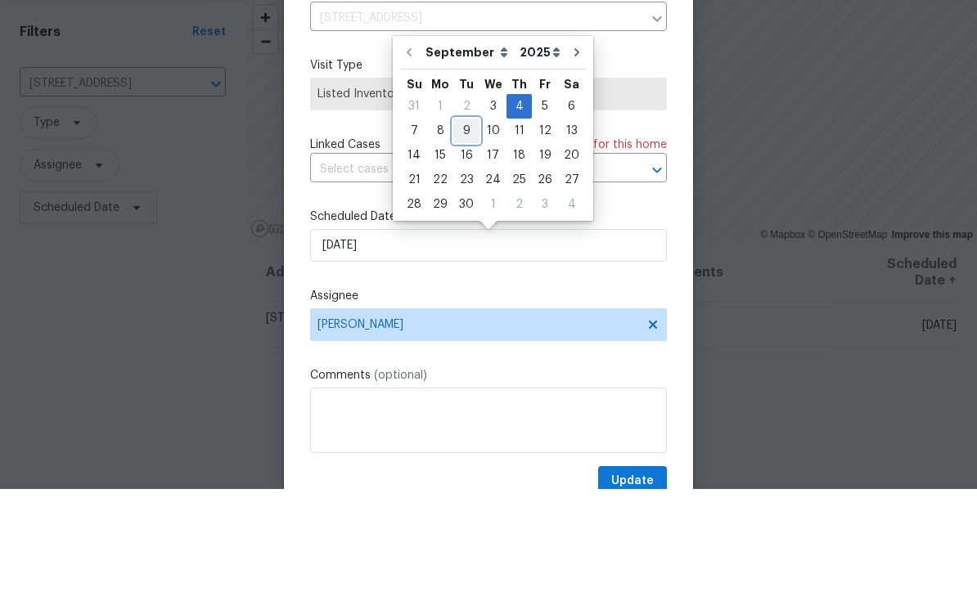
click at [467, 223] on div "9" at bounding box center [466, 234] width 26 height 23
type input "9/9/2025"
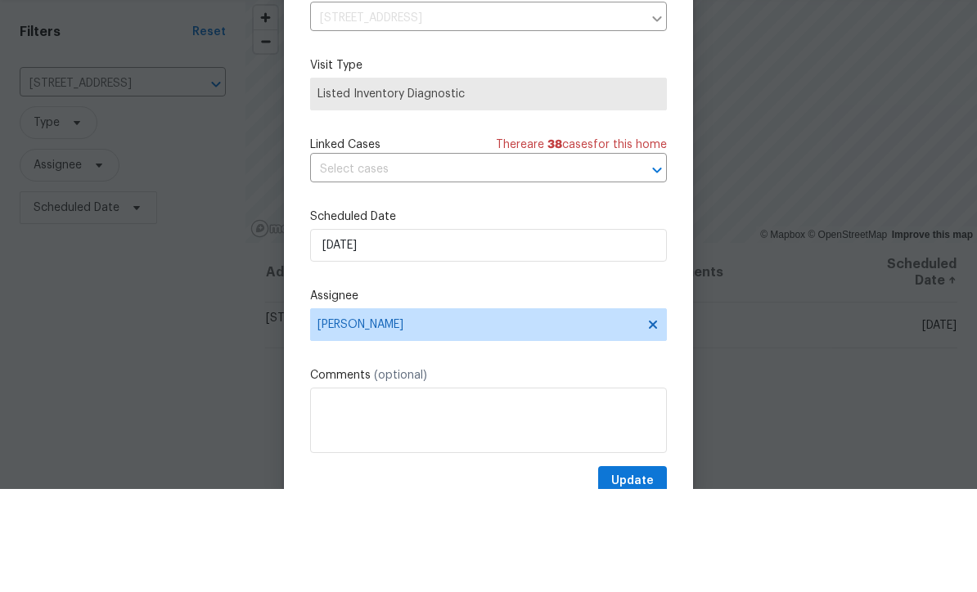
scroll to position [54, 0]
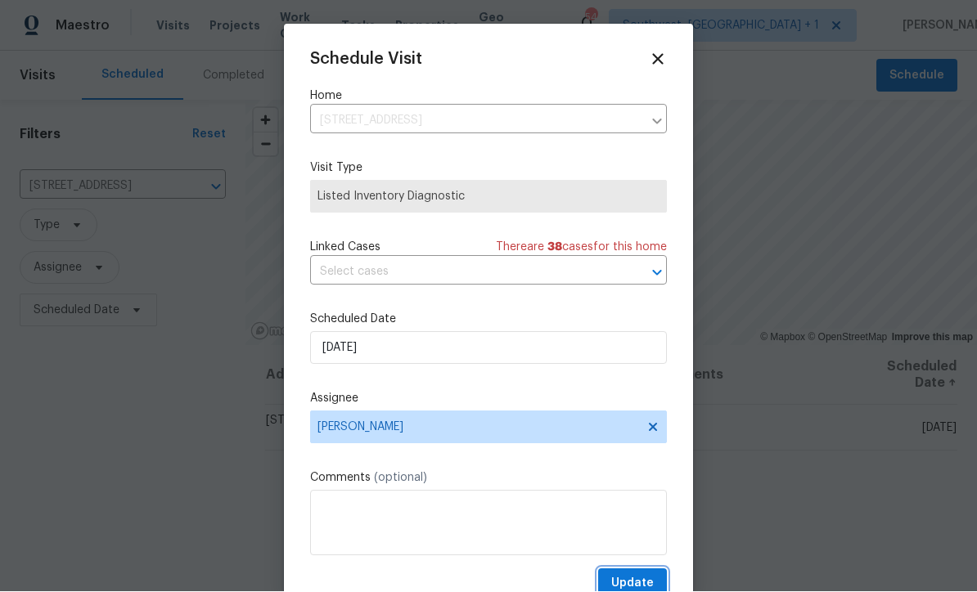
click at [636, 579] on span "Update" at bounding box center [632, 584] width 43 height 20
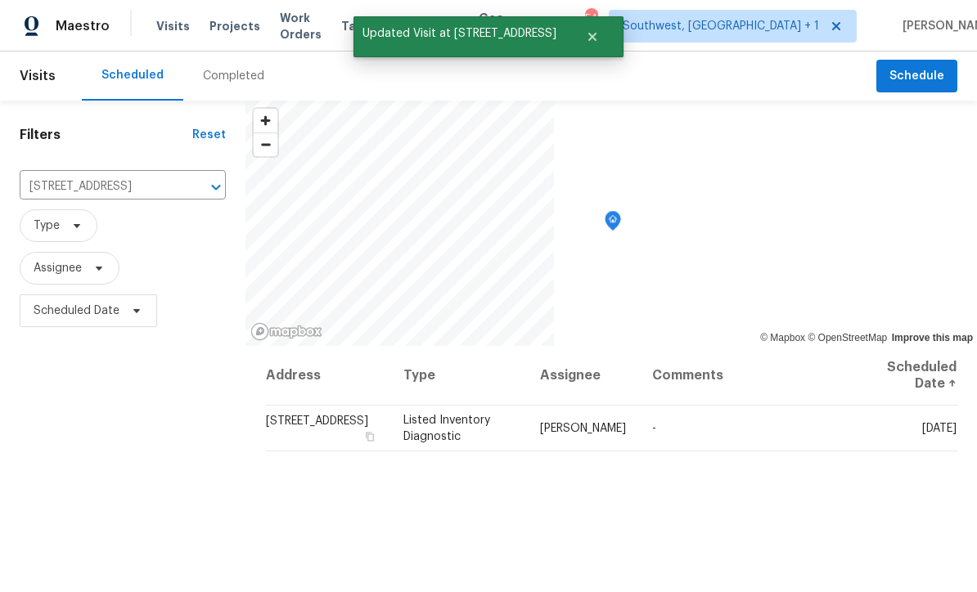
scroll to position [0, 0]
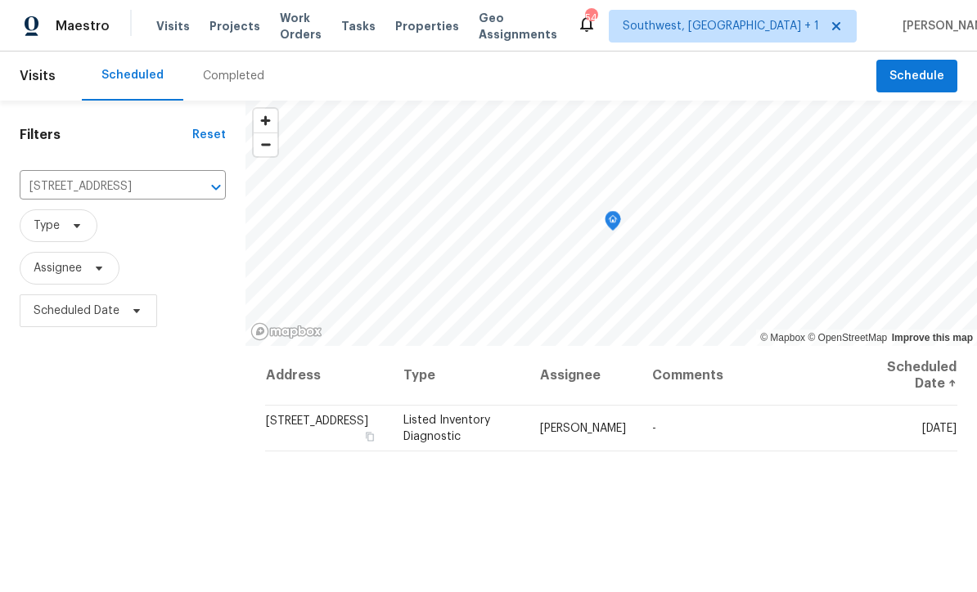
click at [124, 190] on input "416 28th St W, Palmetto, FL 34221" at bounding box center [100, 186] width 160 height 25
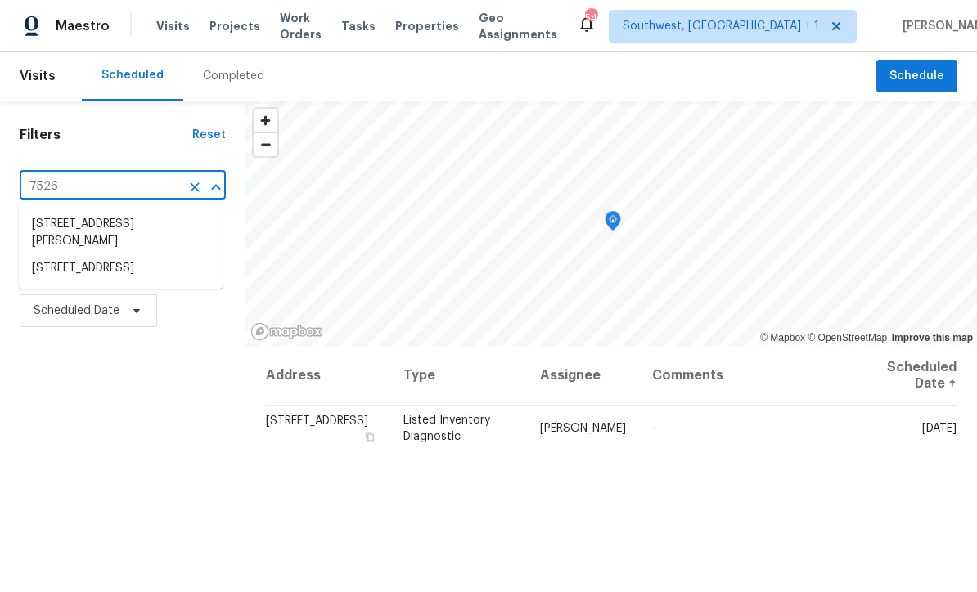
type input "7526 f"
click at [141, 226] on li "7526 Fairlinks Ct, Sarasota, FL 34243" at bounding box center [121, 224] width 204 height 27
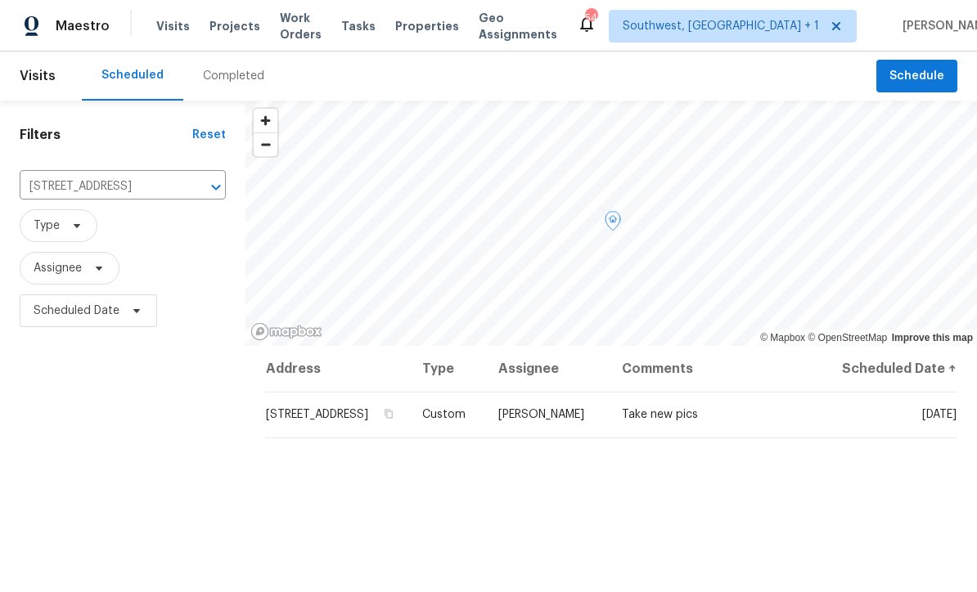
click at [0, 0] on icon at bounding box center [0, 0] width 0 height 0
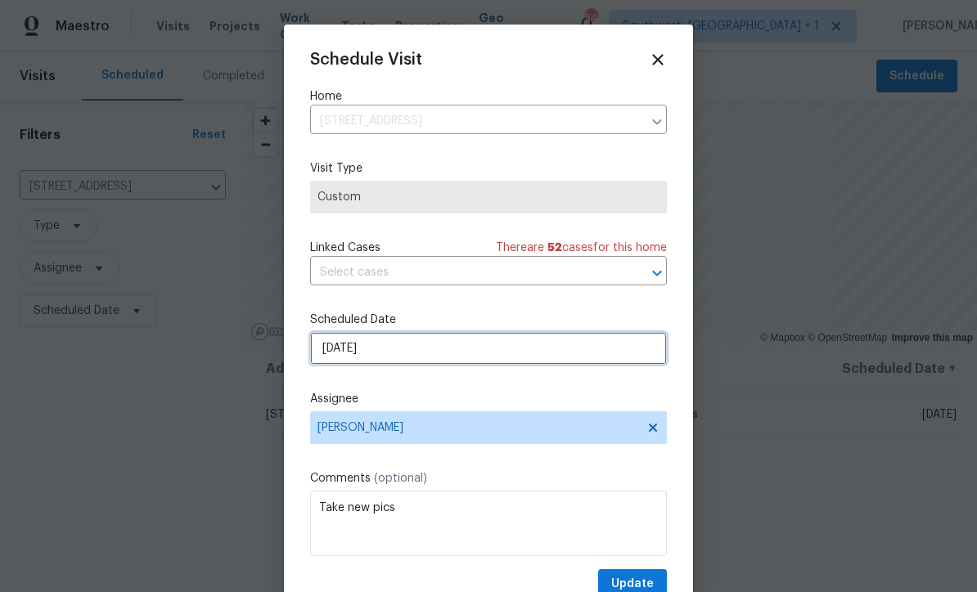
click at [404, 364] on input "9/4/2025" at bounding box center [488, 348] width 357 height 33
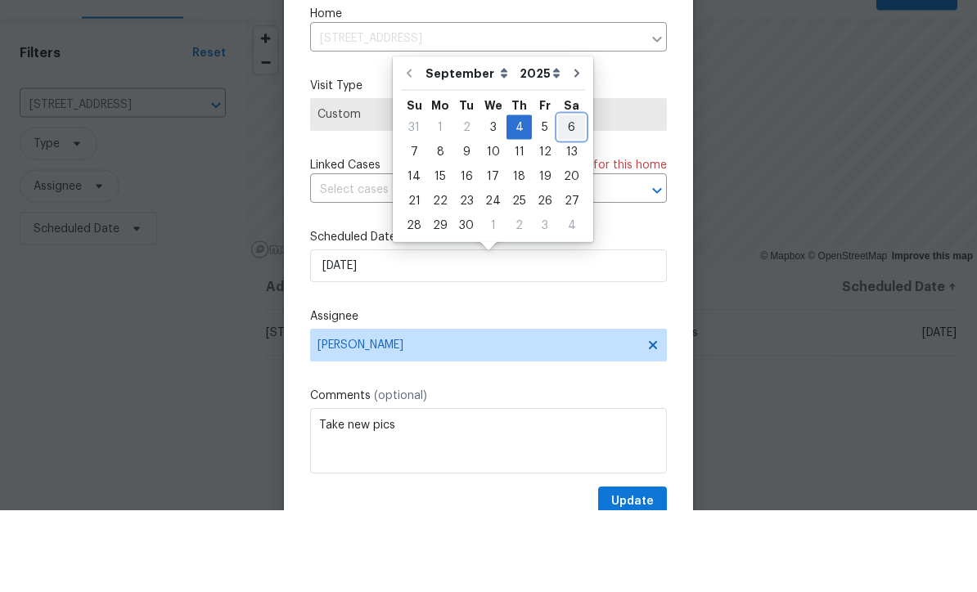
click at [564, 198] on div "6" at bounding box center [571, 209] width 27 height 23
type input "9/6/2025"
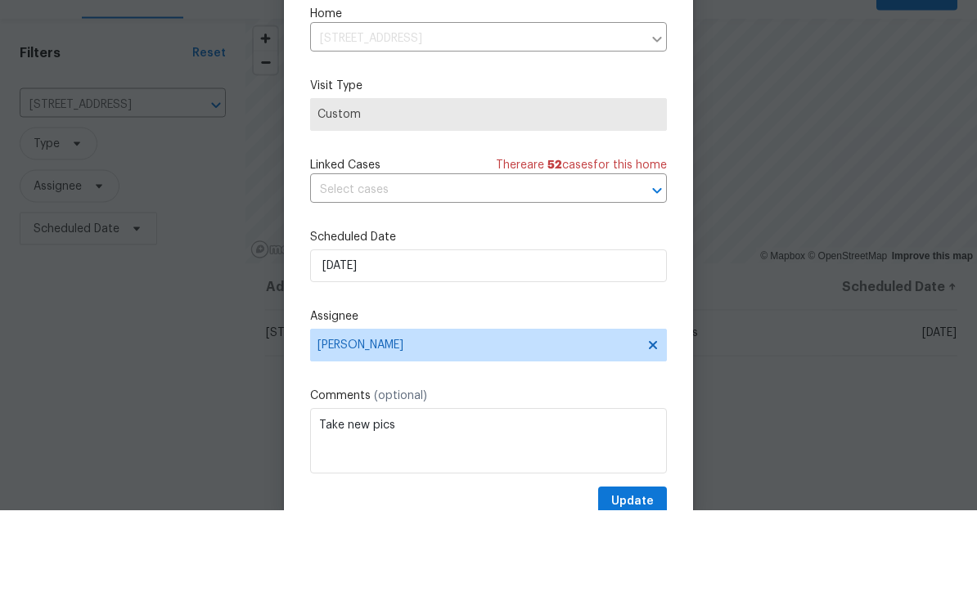
scroll to position [54, 0]
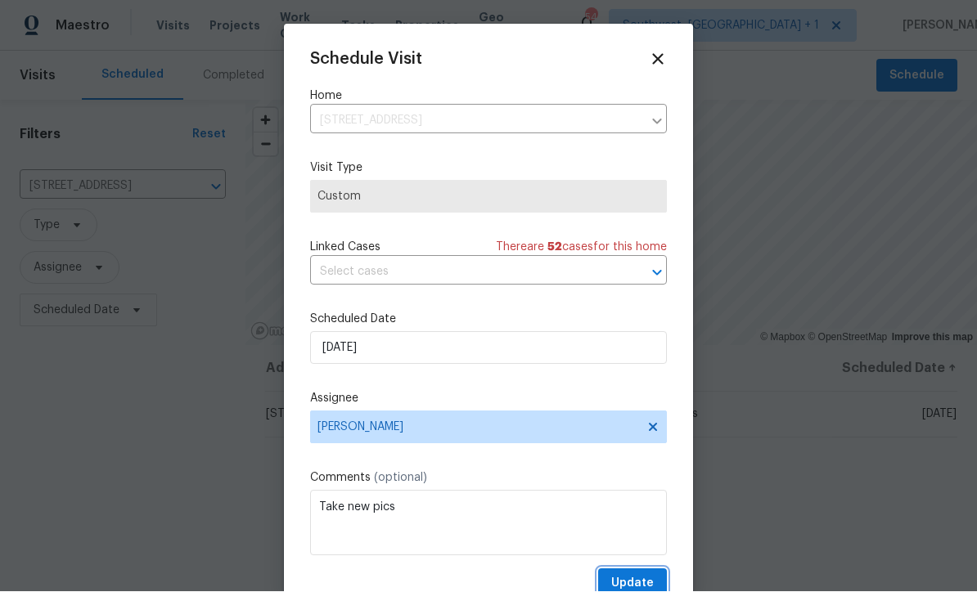
click at [628, 581] on span "Update" at bounding box center [632, 584] width 43 height 20
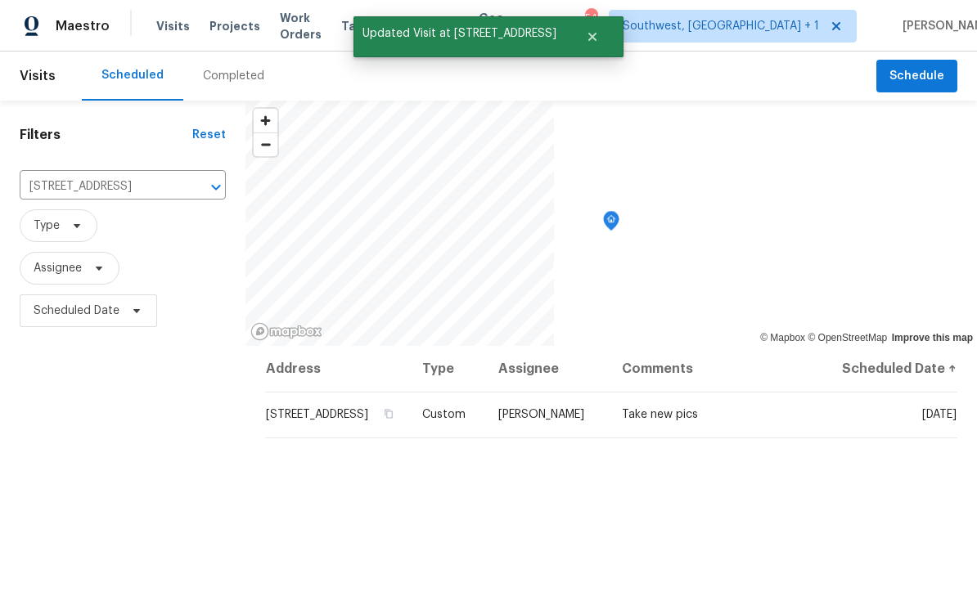
scroll to position [0, 0]
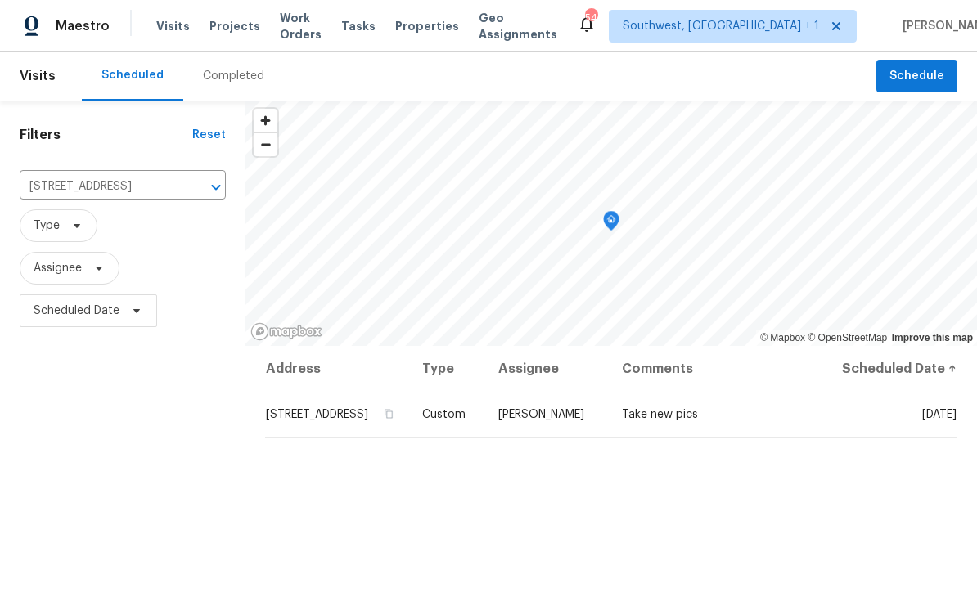
click at [133, 196] on input "7526 Fairlinks Ct, Sarasota, FL 34243" at bounding box center [100, 186] width 160 height 25
type input "6904 dr"
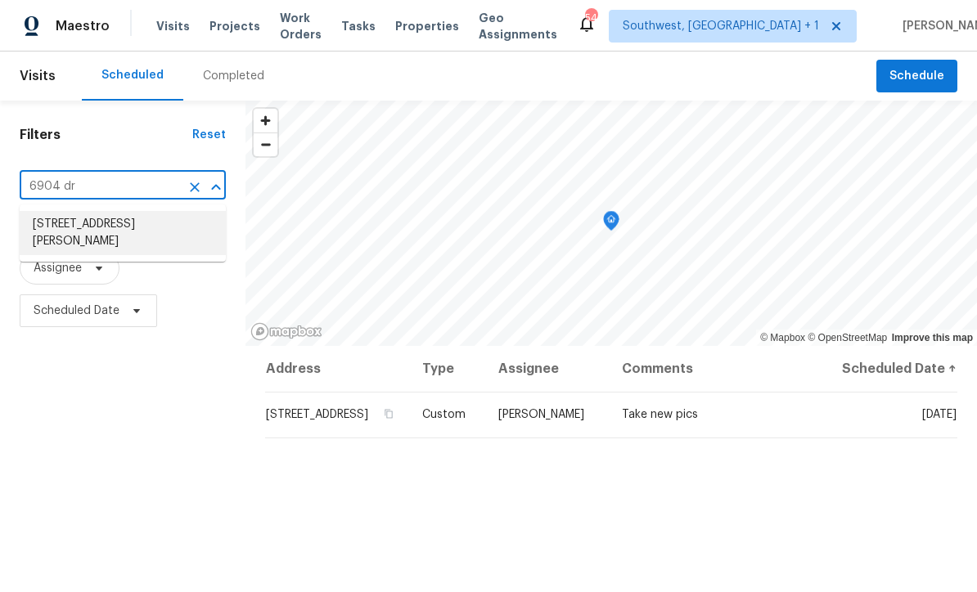
click at [137, 227] on li "6904 Drewrys Blf Apt 810, Bradenton, FL 34203" at bounding box center [123, 233] width 206 height 44
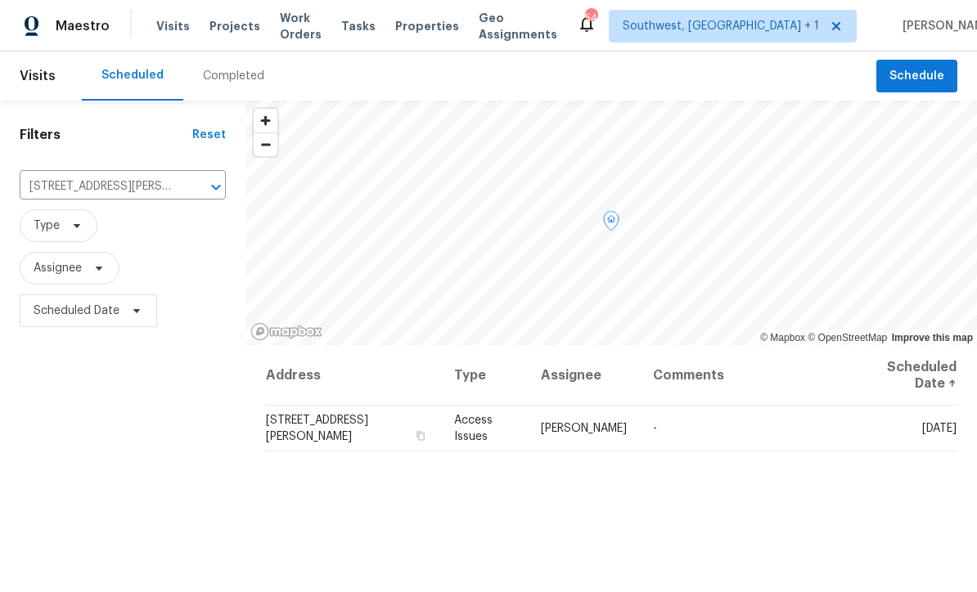
click at [0, 0] on icon at bounding box center [0, 0] width 0 height 0
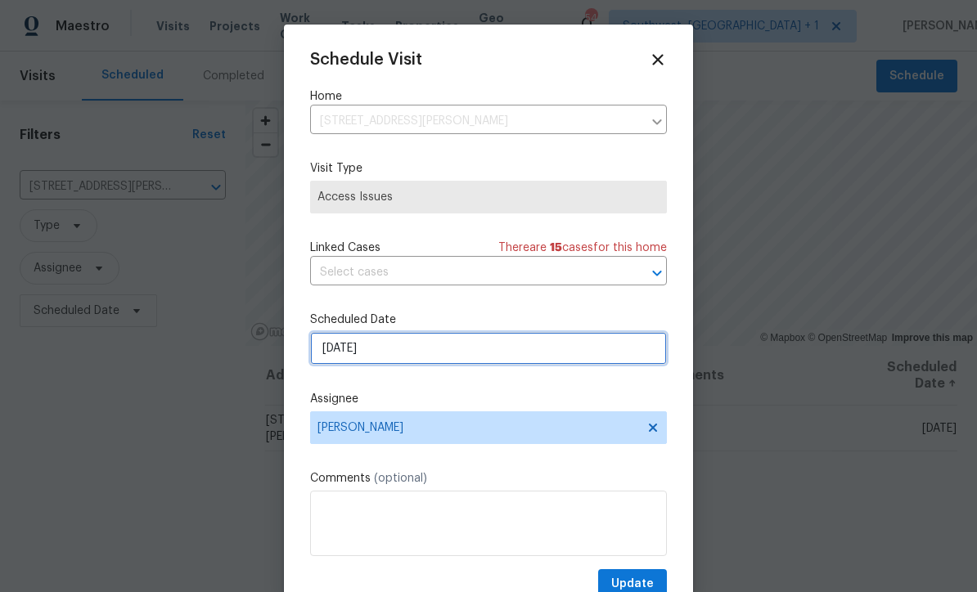
click at [428, 352] on input "9/4/2025" at bounding box center [488, 348] width 357 height 33
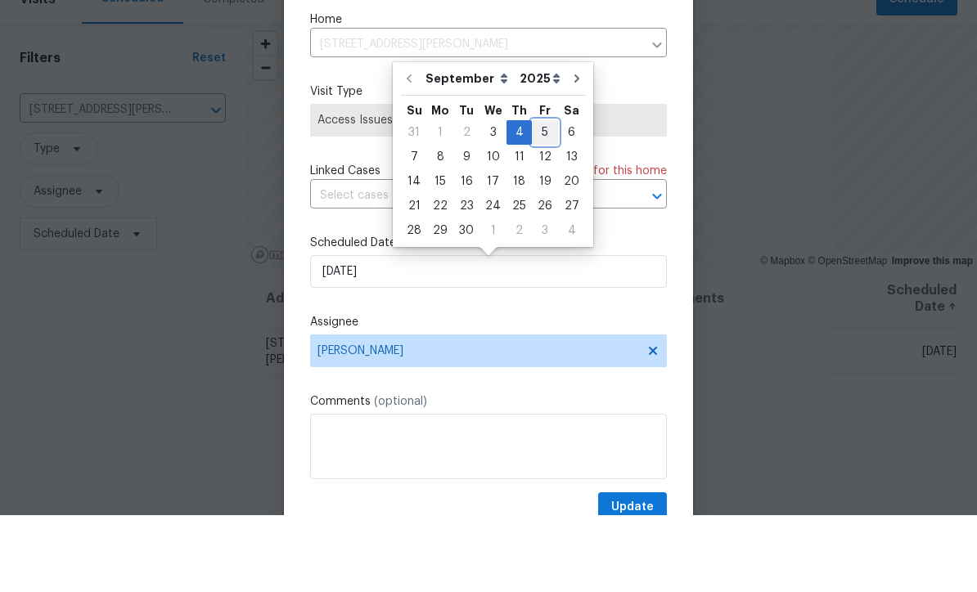
click at [541, 198] on div "5" at bounding box center [545, 209] width 26 height 23
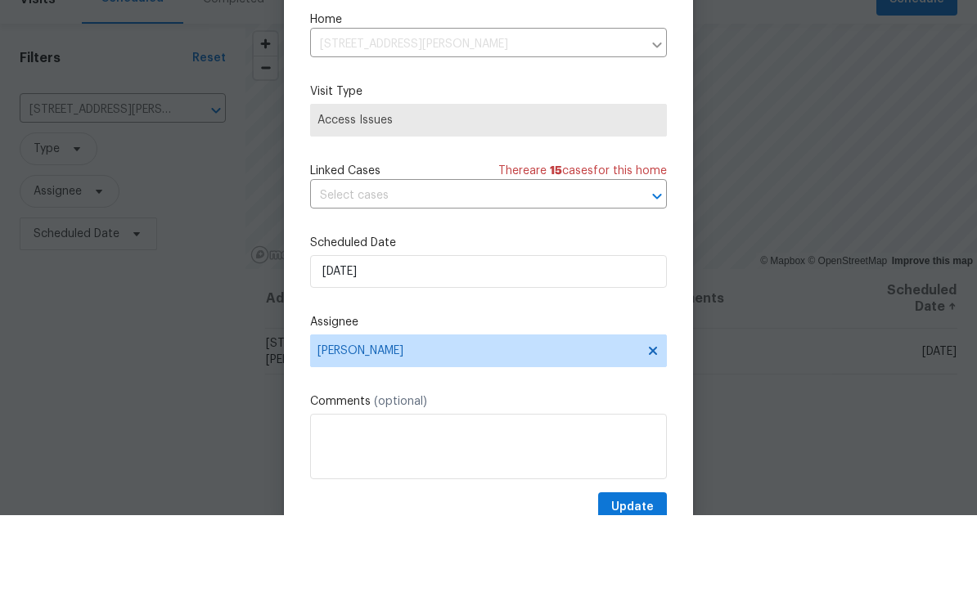
type input "9/5/2025"
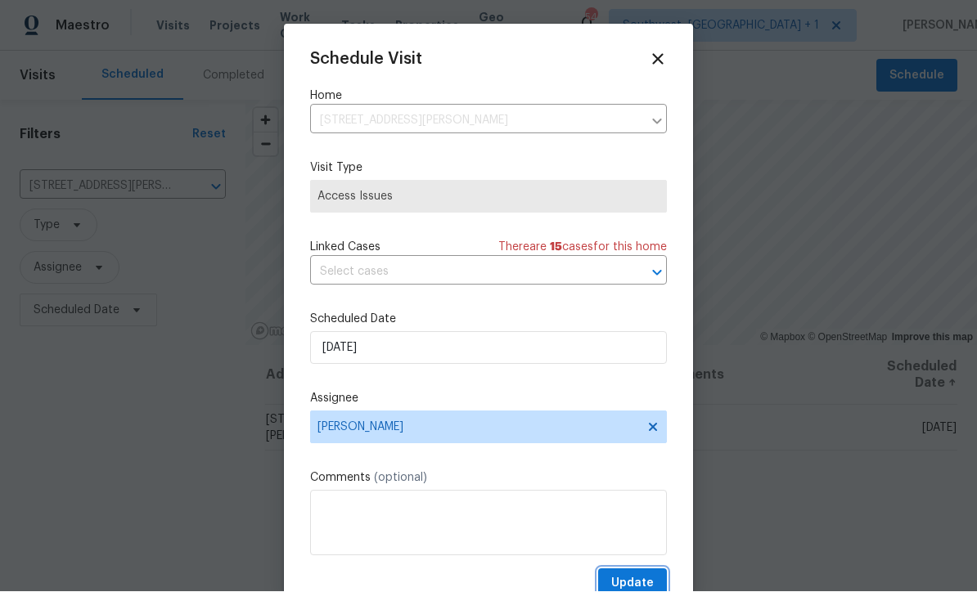
click at [640, 580] on span "Update" at bounding box center [632, 584] width 43 height 20
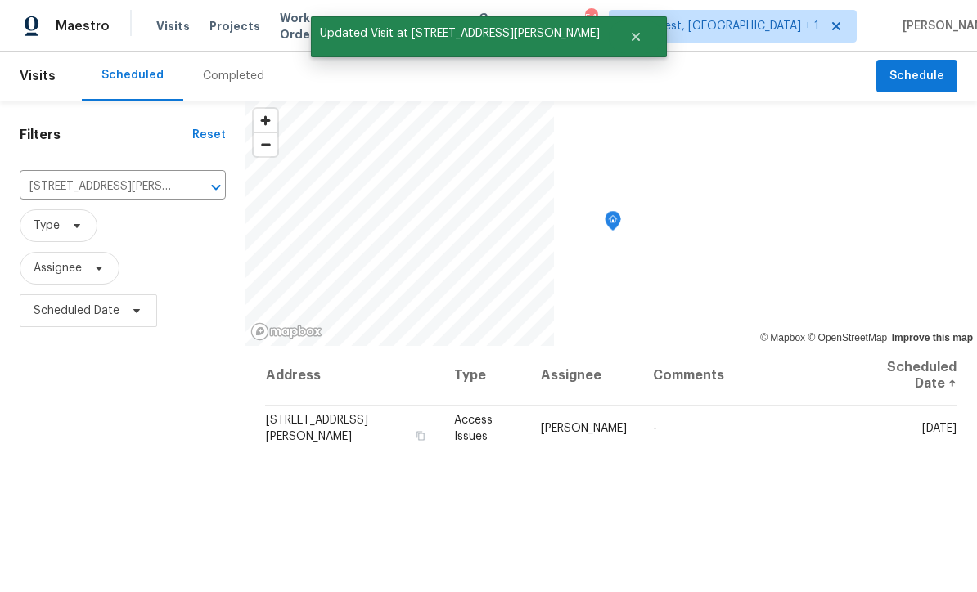
scroll to position [0, 0]
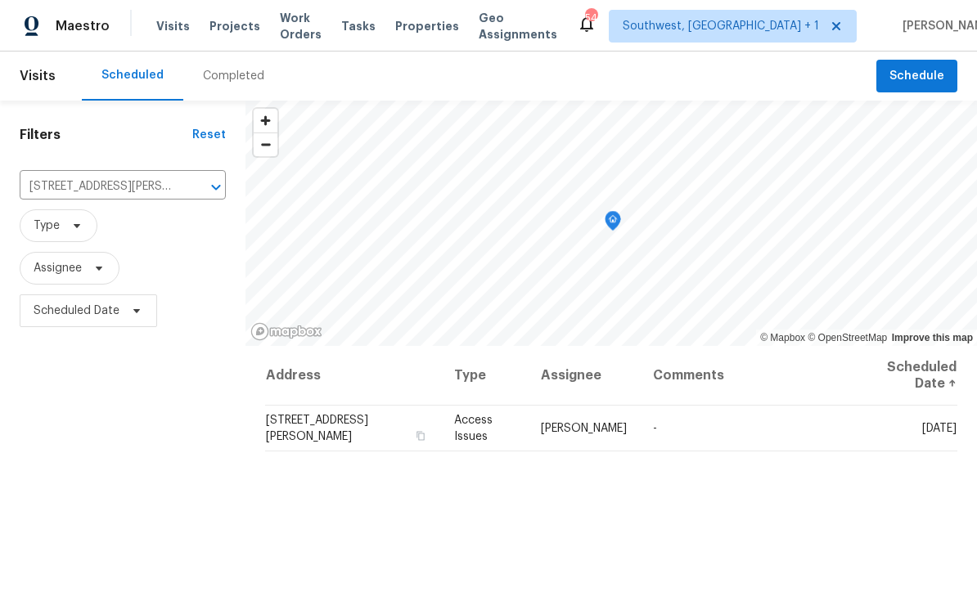
click at [106, 173] on div "6904 Drewrys Blf Apt 810, Bradenton, FL 34203 ​" at bounding box center [123, 186] width 206 height 35
type input "7483 car"
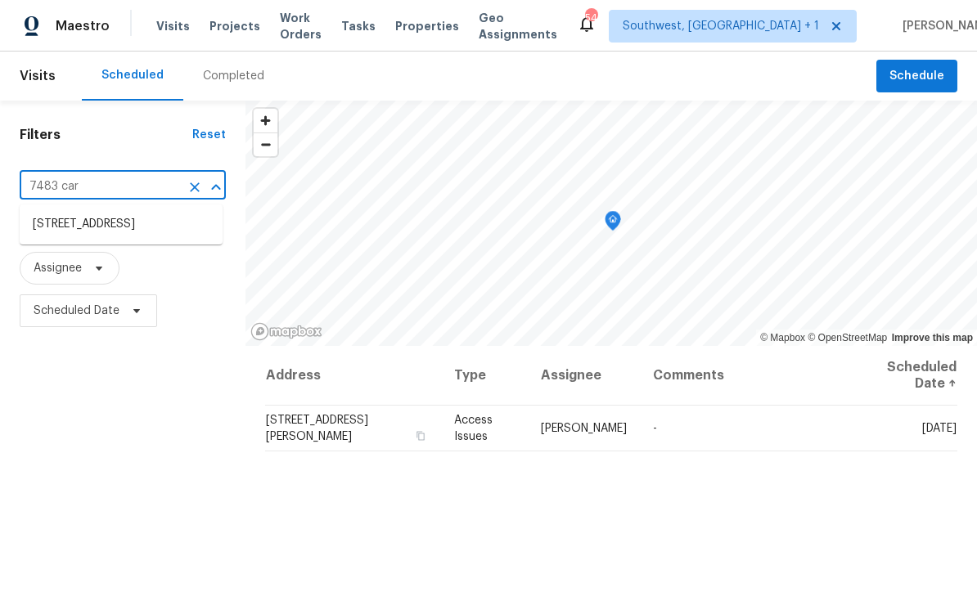
click at [146, 223] on li "[STREET_ADDRESS]" at bounding box center [121, 224] width 203 height 27
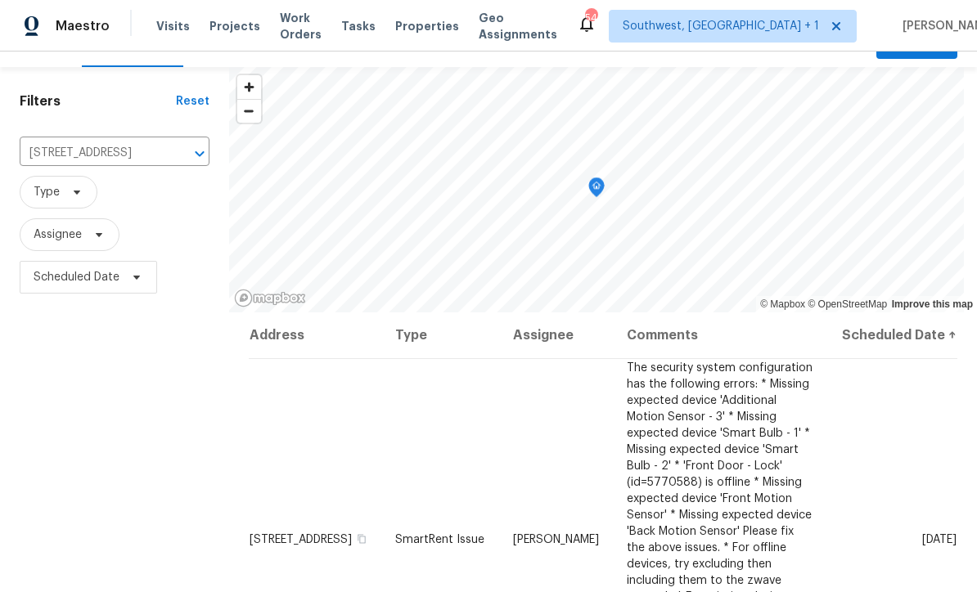
scroll to position [103, 0]
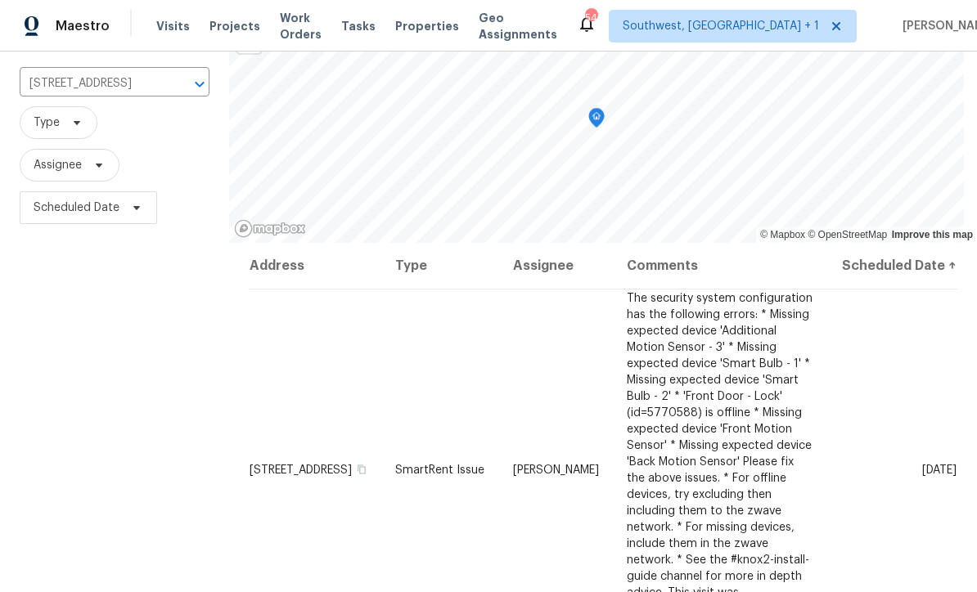
click at [0, 0] on icon at bounding box center [0, 0] width 0 height 0
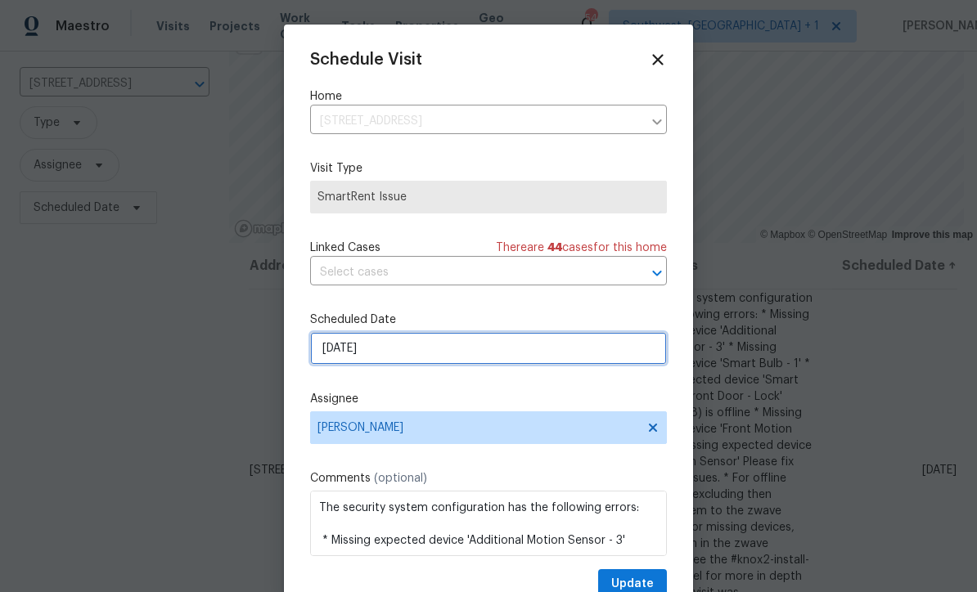
click at [434, 358] on input "9/5/2025" at bounding box center [488, 348] width 357 height 33
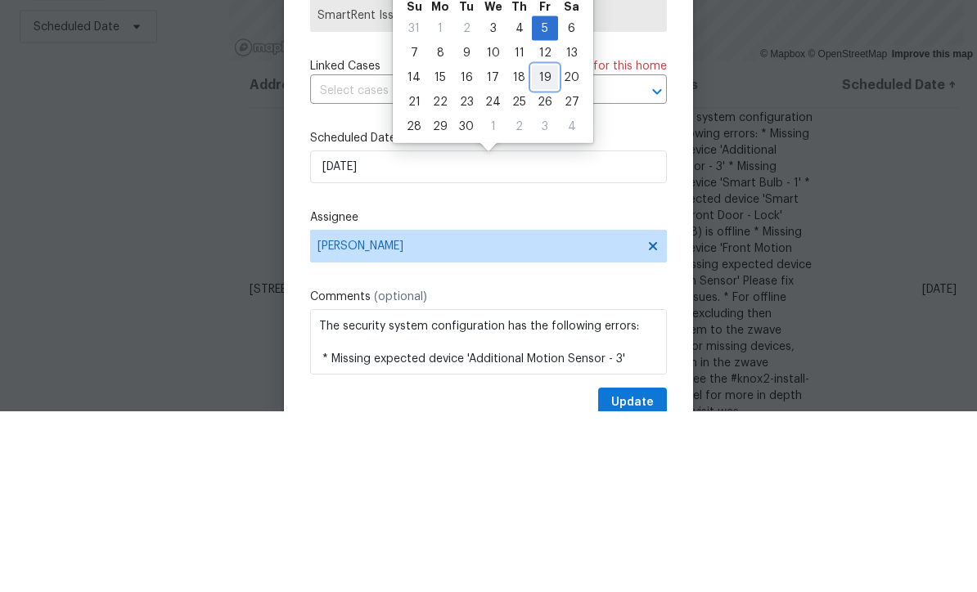
click at [541, 247] on div "19" at bounding box center [545, 258] width 26 height 23
type input "9/19/2025"
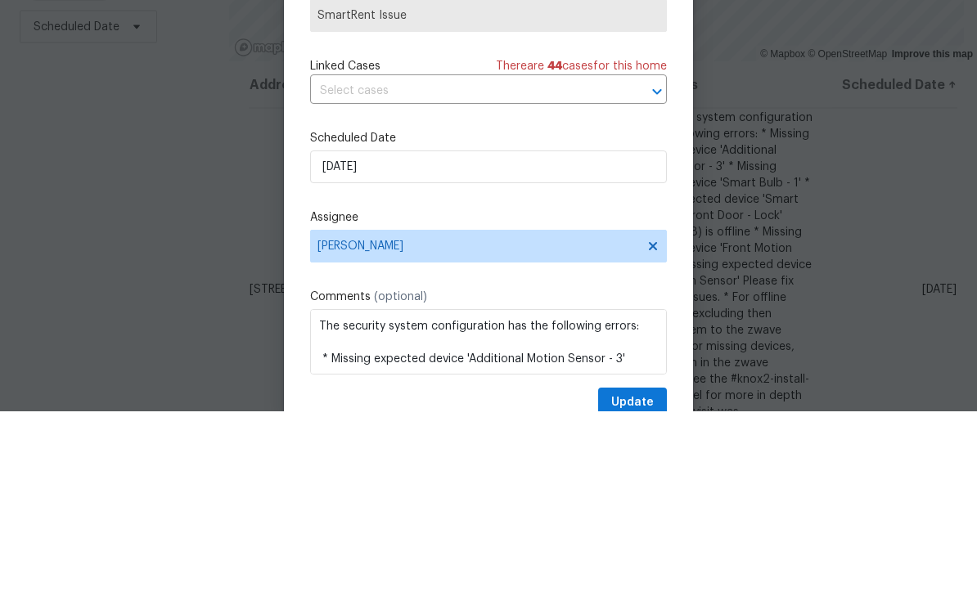
scroll to position [54, 0]
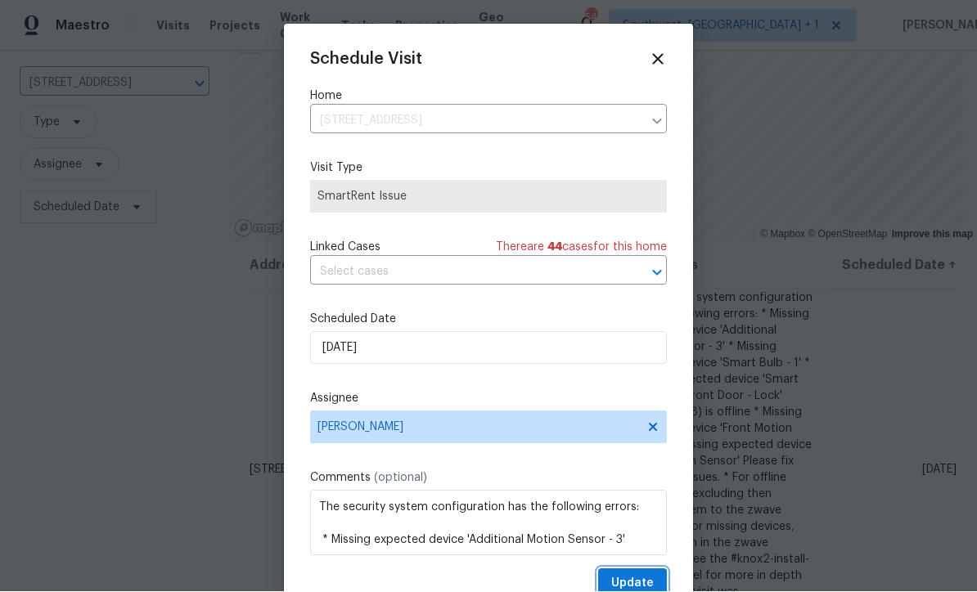
click at [643, 579] on span "Update" at bounding box center [632, 584] width 43 height 20
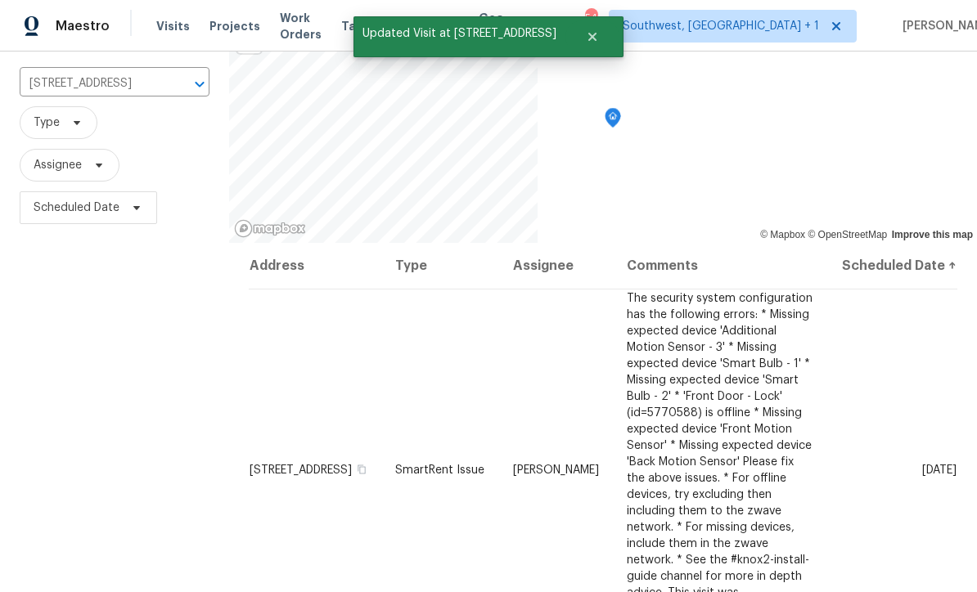
scroll to position [0, 0]
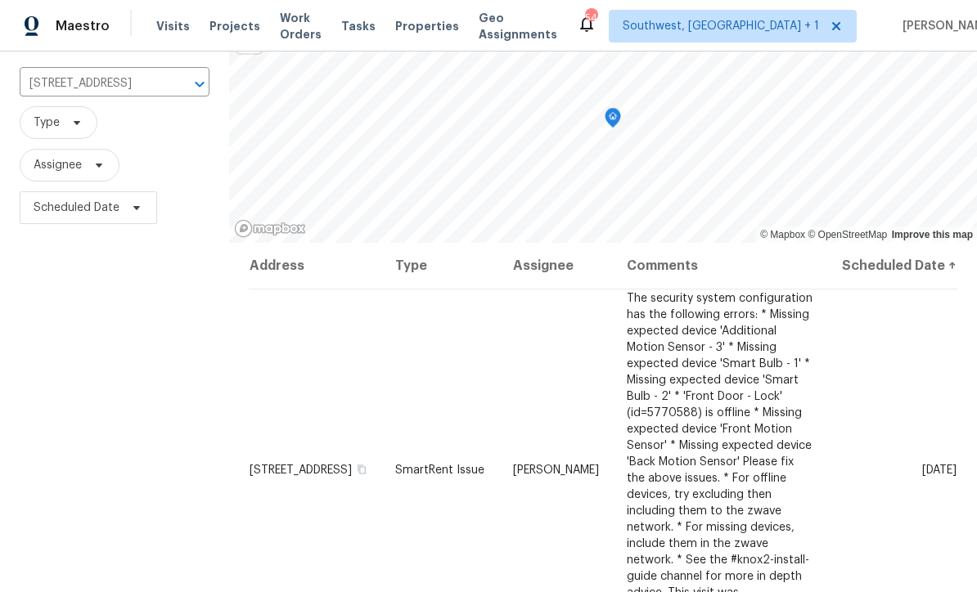
click at [112, 87] on input "[STREET_ADDRESS]" at bounding box center [92, 83] width 144 height 25
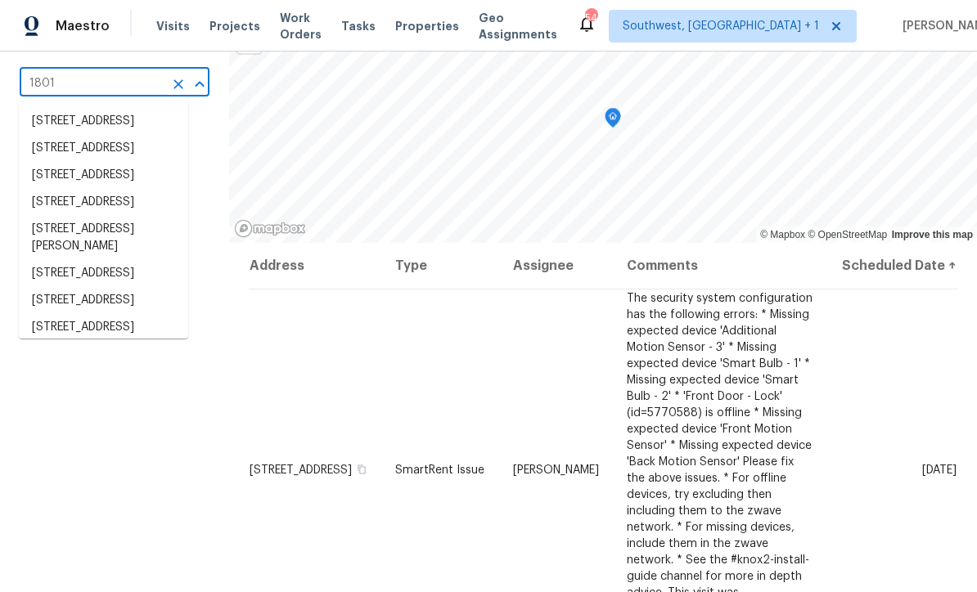
type input "18019"
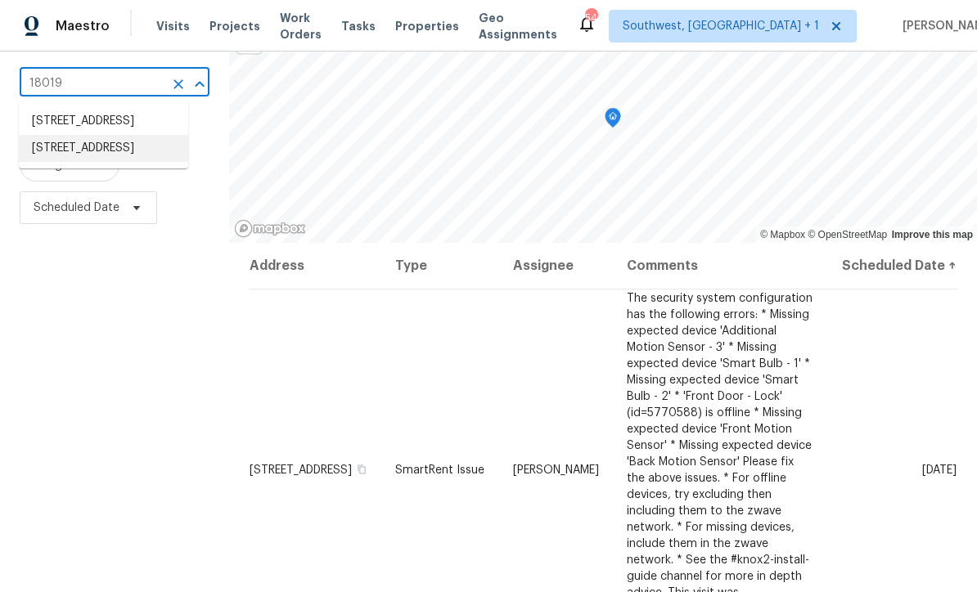
click at [110, 162] on li "18019 Avonsdale Cir, Port Charlotte, FL 33948" at bounding box center [103, 148] width 169 height 27
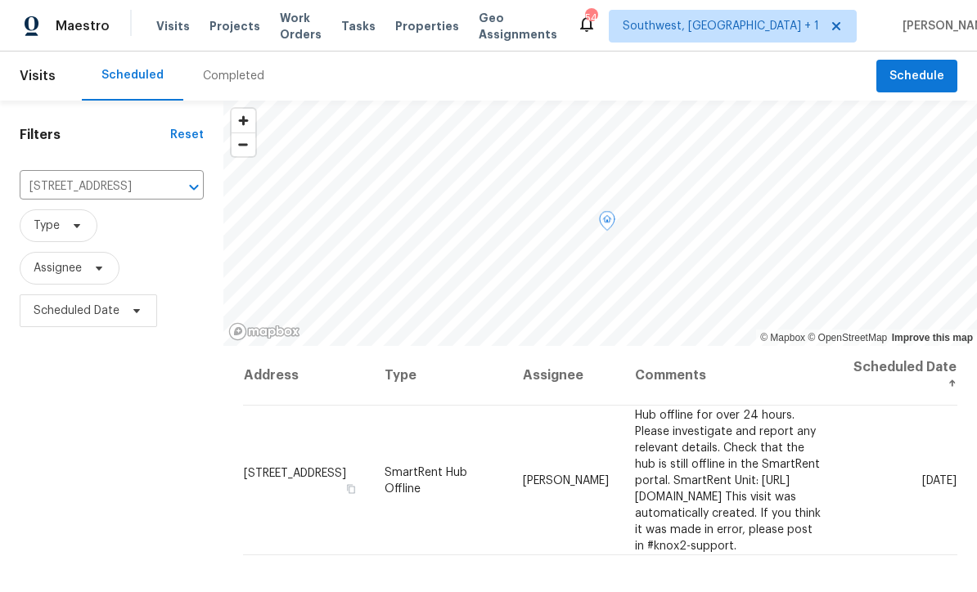
click at [0, 0] on icon at bounding box center [0, 0] width 0 height 0
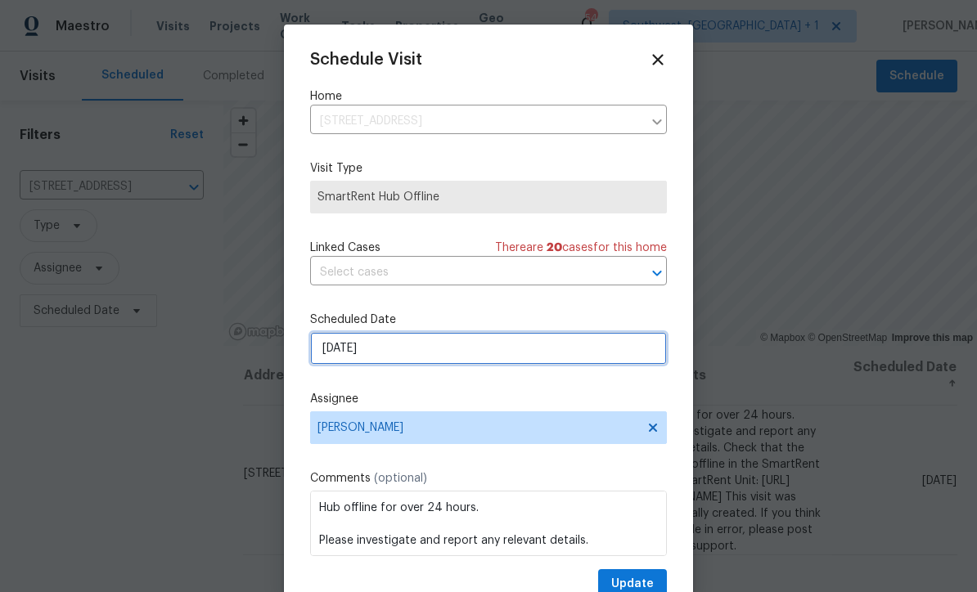
click at [408, 351] on input "9/5/2025" at bounding box center [488, 348] width 357 height 33
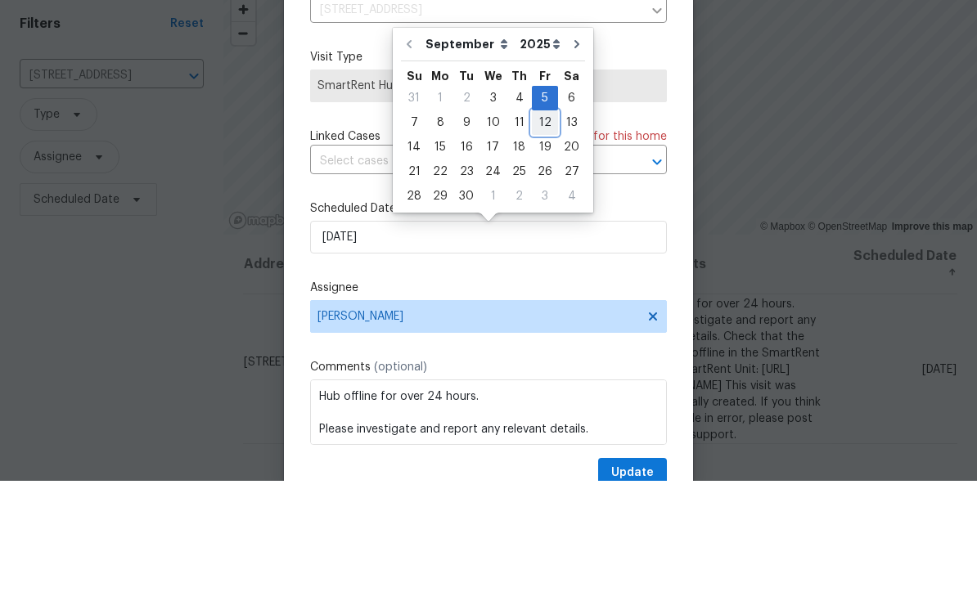
click at [542, 223] on div "12" at bounding box center [545, 234] width 26 height 23
type input "9/12/2025"
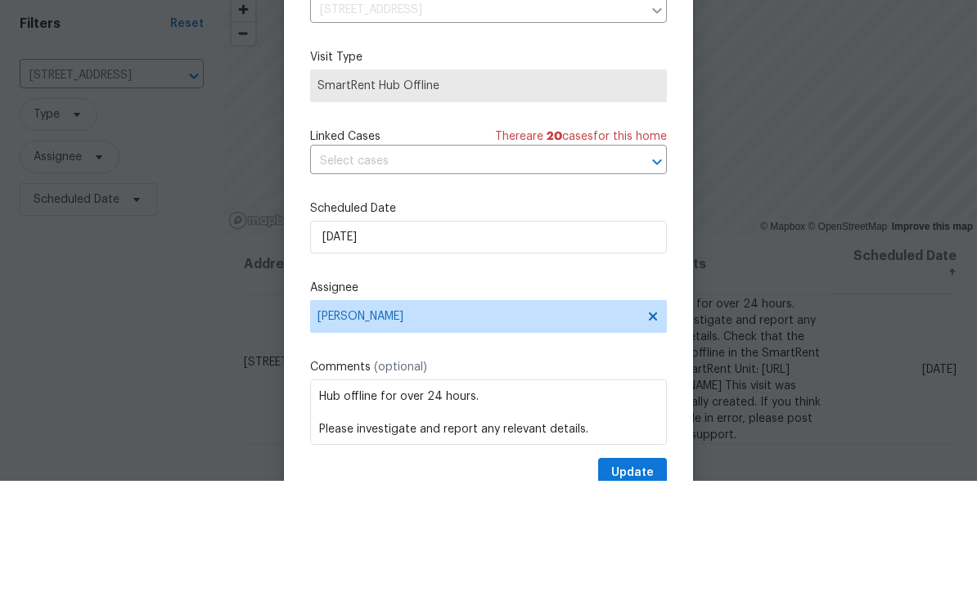
scroll to position [54, 0]
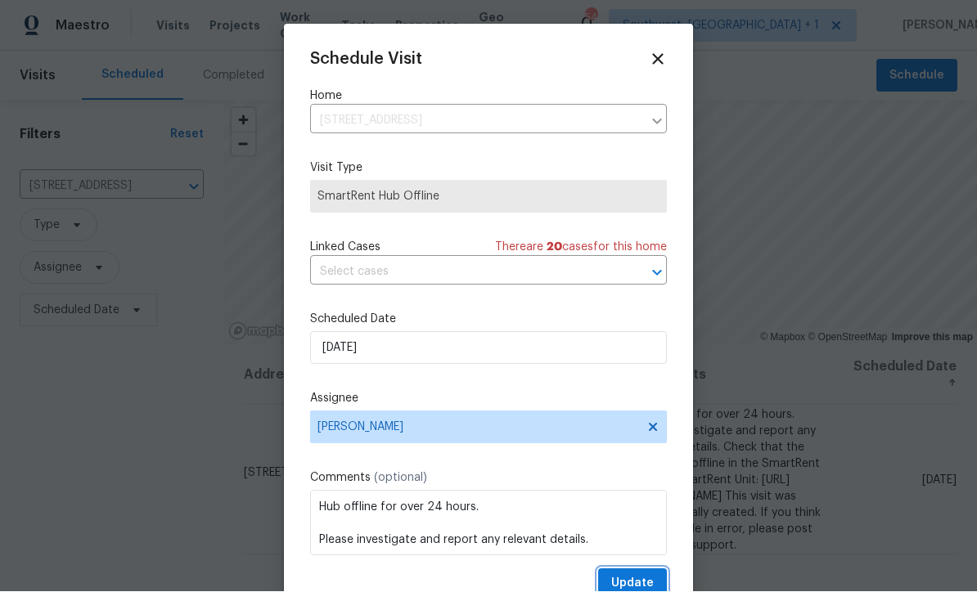
click at [634, 583] on span "Update" at bounding box center [632, 584] width 43 height 20
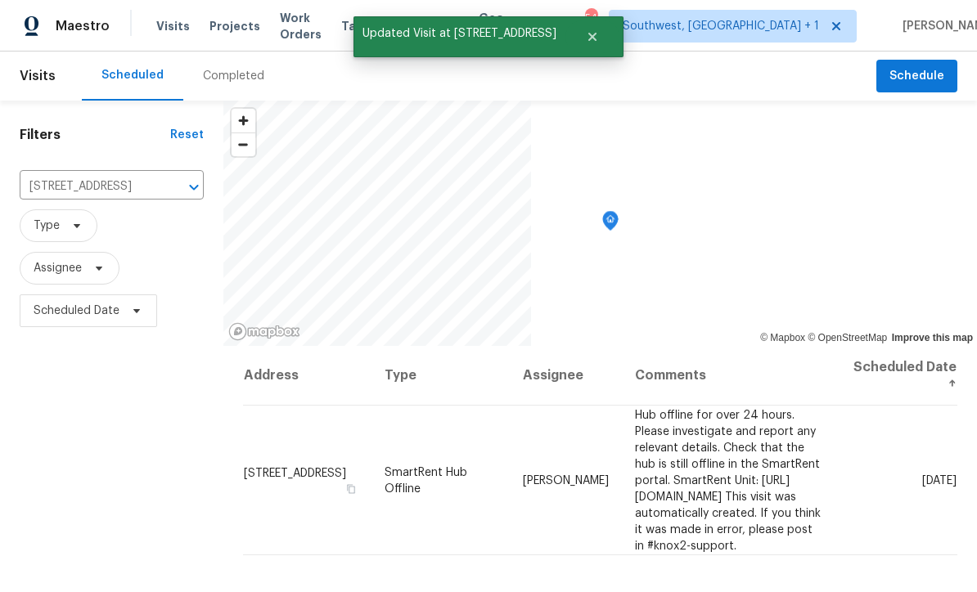
scroll to position [0, 0]
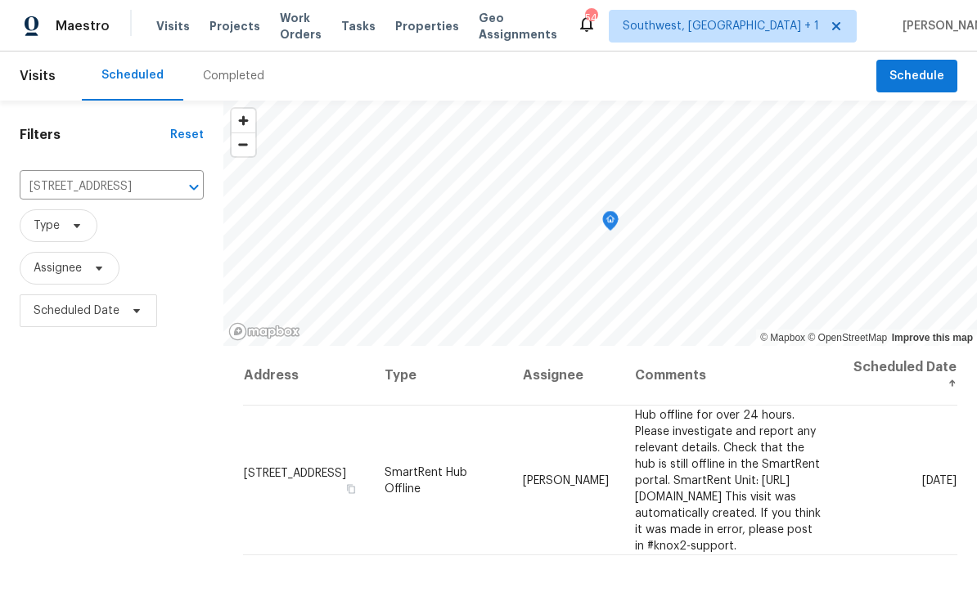
click at [115, 181] on input "18019 Avonsdale Cir, Port Charlotte, FL 33948" at bounding box center [89, 186] width 138 height 25
type input "8381 c"
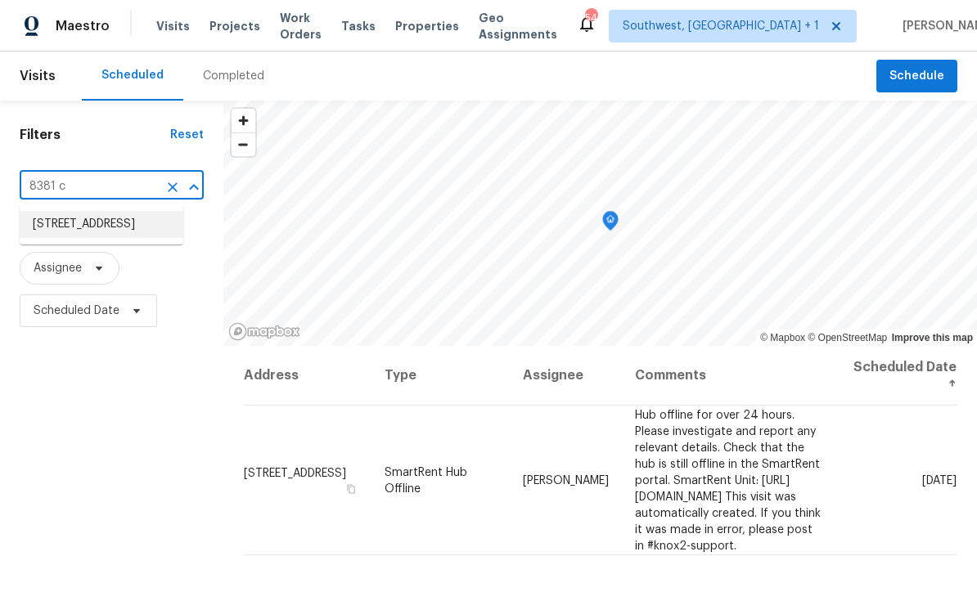
click at [120, 231] on li "8381 Chelsea Ct, North Port, FL 34287" at bounding box center [102, 224] width 164 height 27
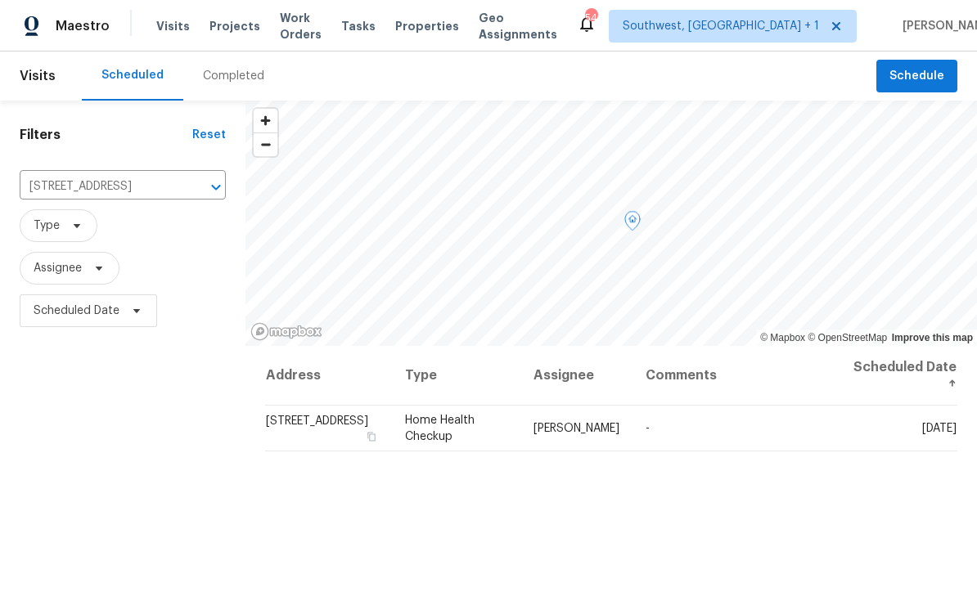
click at [0, 0] on icon at bounding box center [0, 0] width 0 height 0
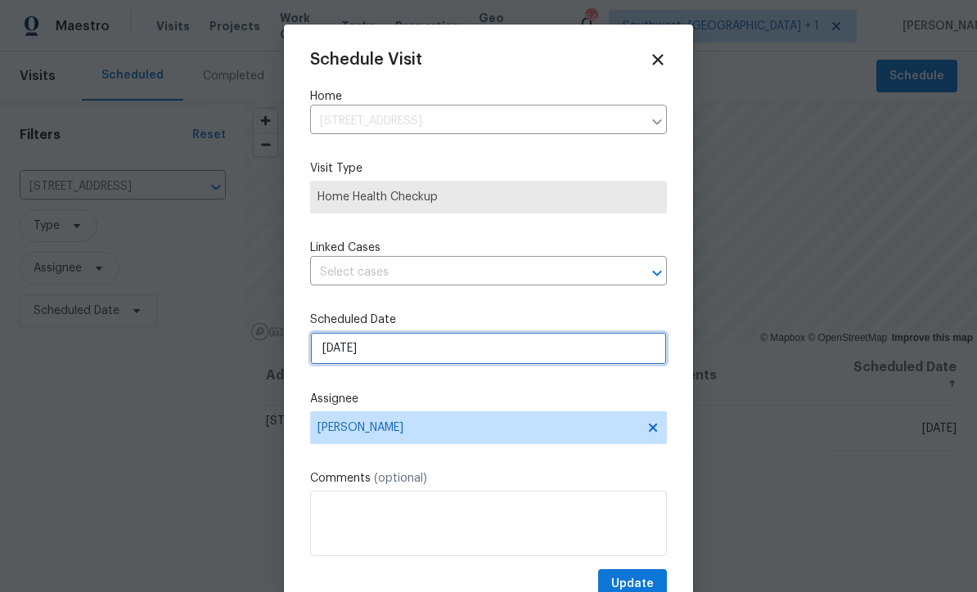
click at [411, 348] on input "9/5/2025" at bounding box center [488, 348] width 357 height 33
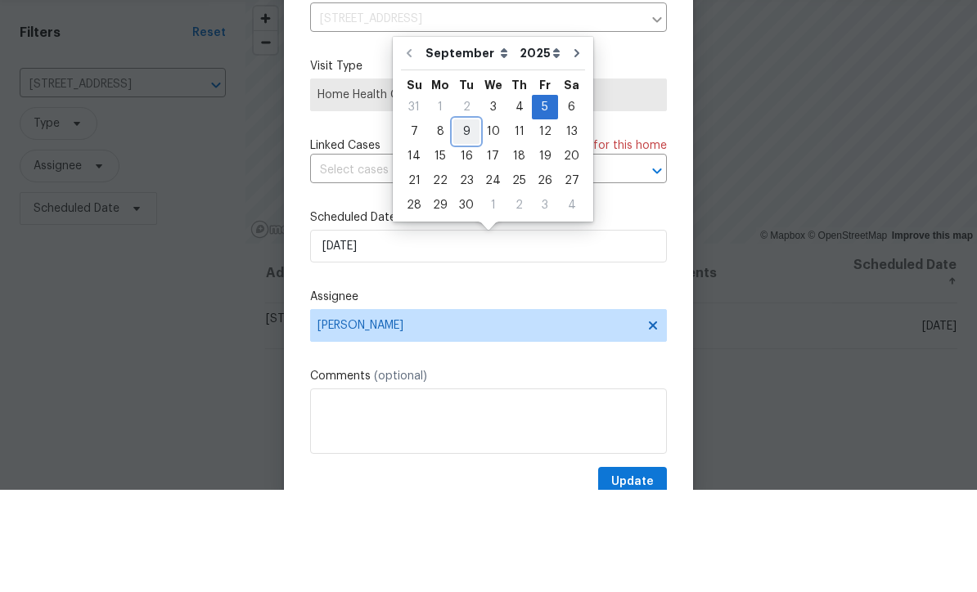
click at [466, 223] on div "9" at bounding box center [466, 234] width 26 height 23
type input "9/9/2025"
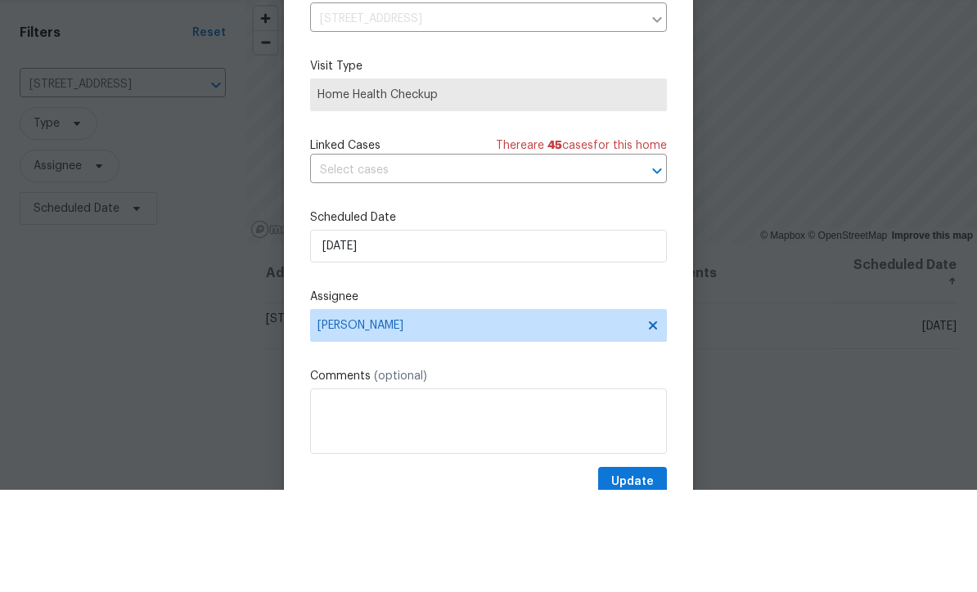
scroll to position [54, 0]
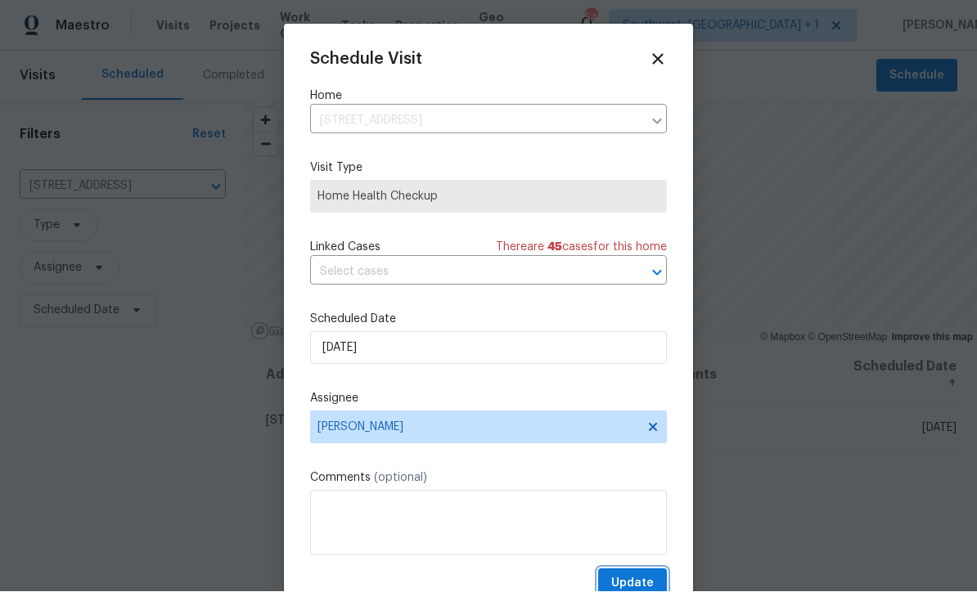
click at [631, 578] on span "Update" at bounding box center [632, 584] width 43 height 20
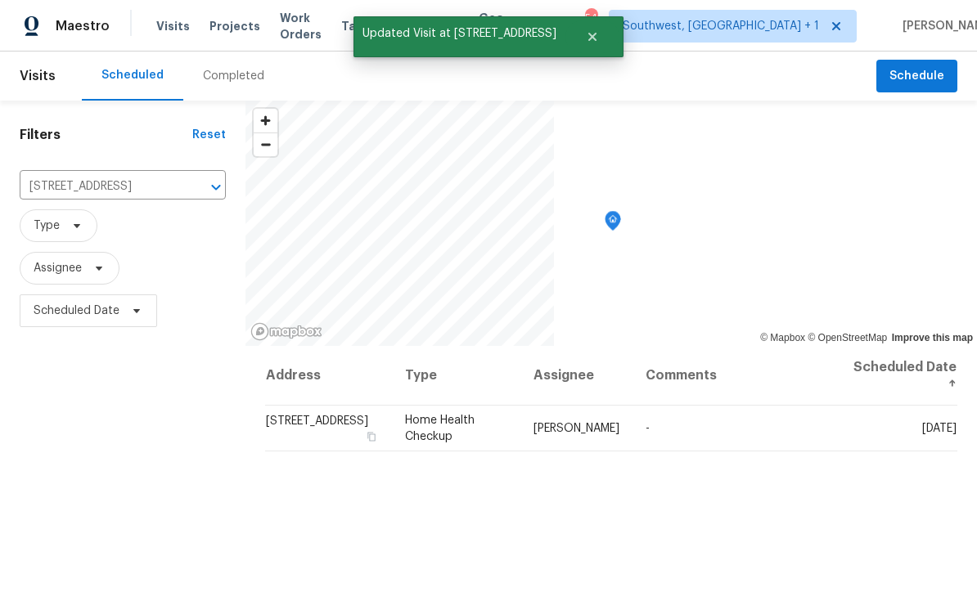
scroll to position [0, 0]
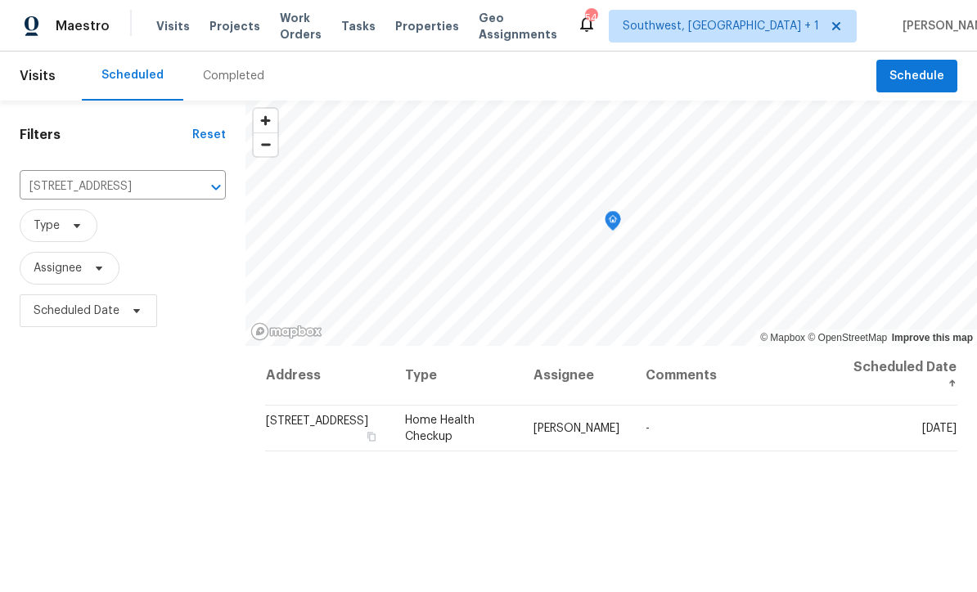
click at [223, 19] on span "Projects" at bounding box center [234, 26] width 51 height 16
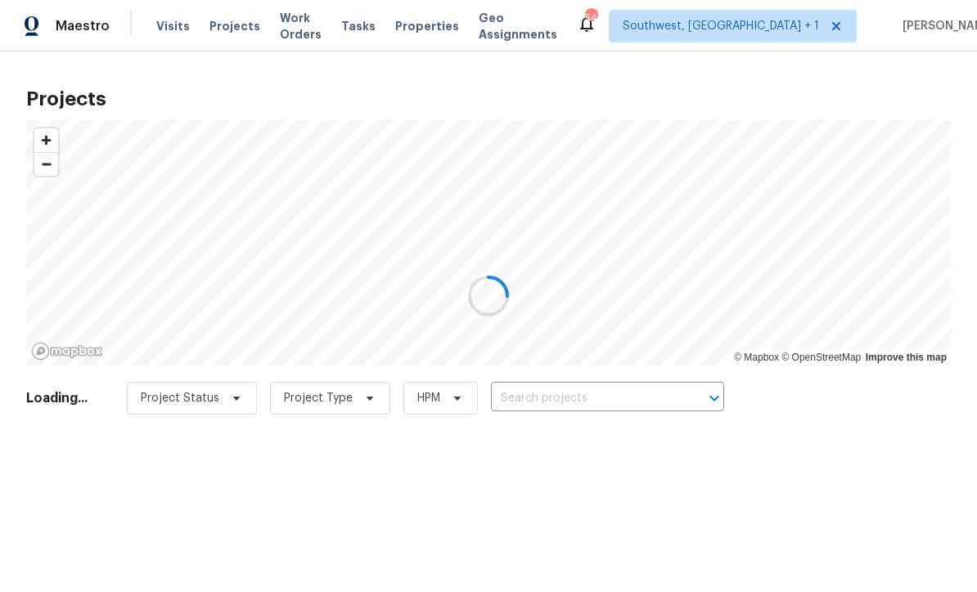
click at [584, 403] on div at bounding box center [488, 296] width 977 height 592
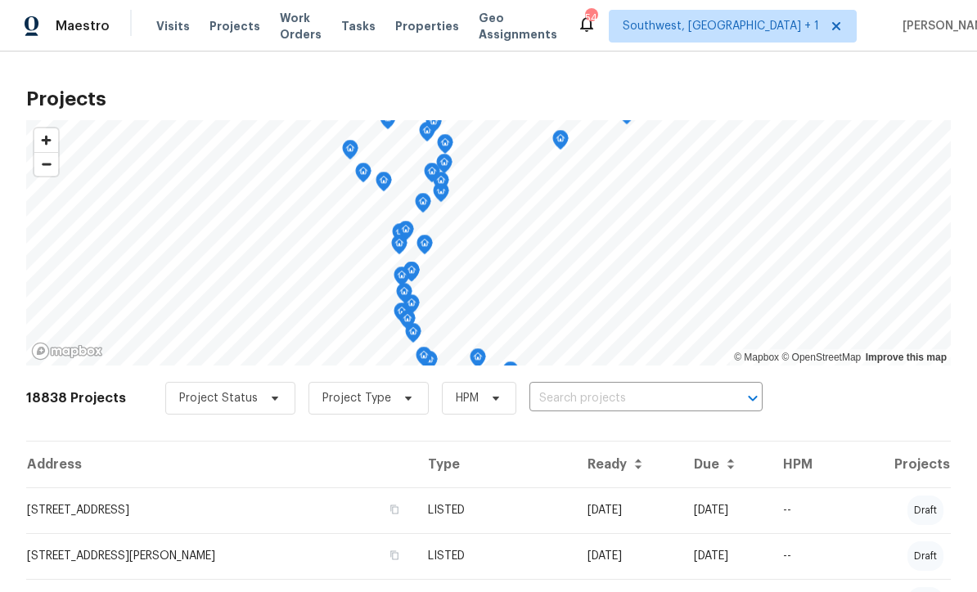
click at [583, 407] on input "text" at bounding box center [622, 398] width 187 height 25
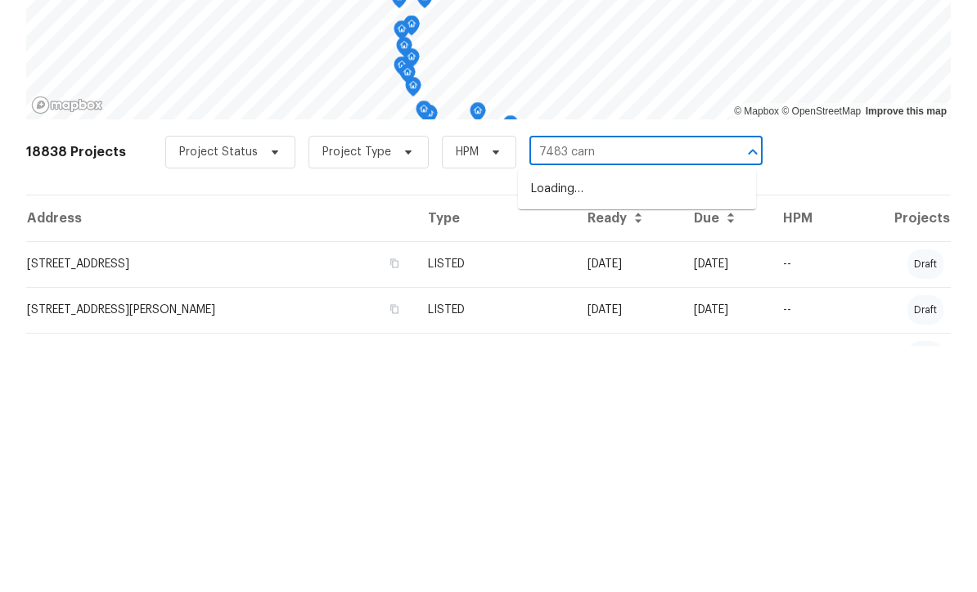
type input "7483 carno"
click at [649, 422] on li "[STREET_ADDRESS]" at bounding box center [637, 435] width 238 height 27
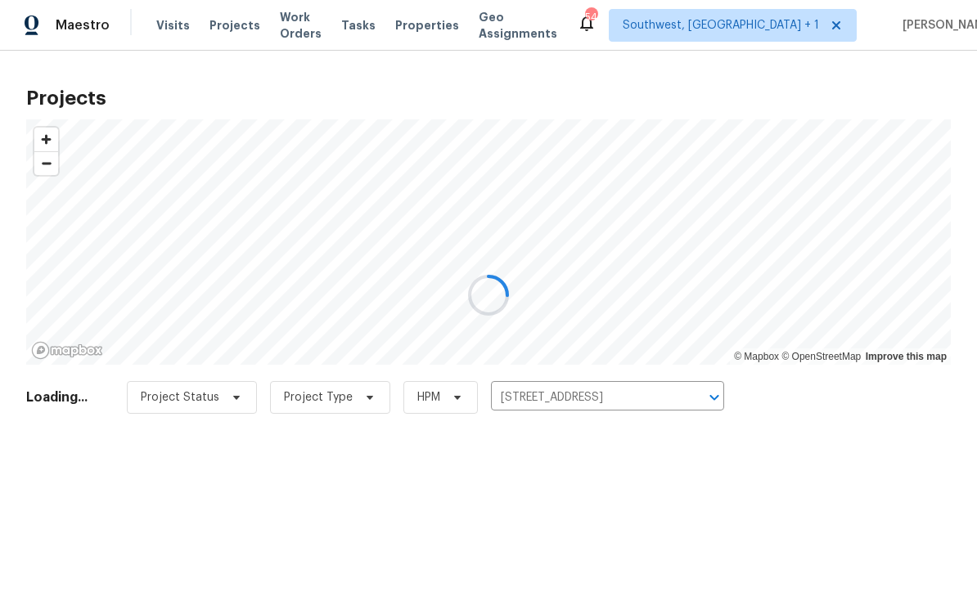
scroll to position [1, 0]
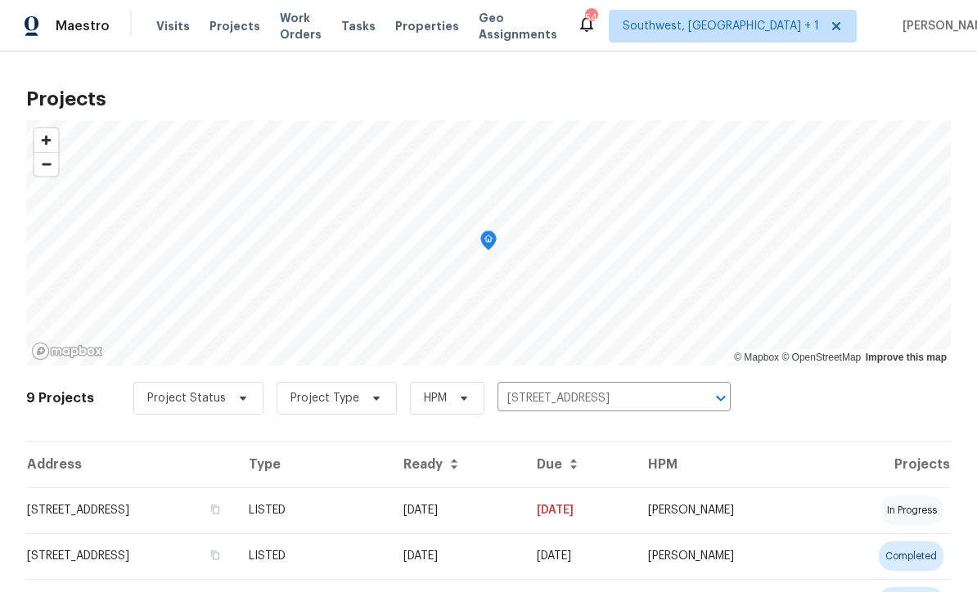
click at [524, 510] on td "08/26/25" at bounding box center [456, 511] width 133 height 46
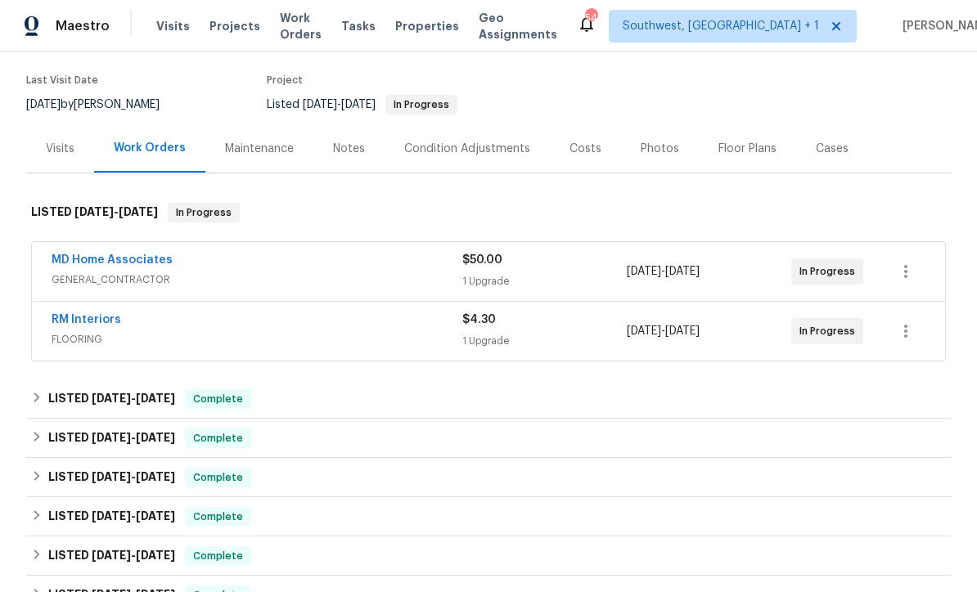
scroll to position [123, 0]
click at [216, 276] on span "GENERAL_CONTRACTOR" at bounding box center [257, 280] width 411 height 16
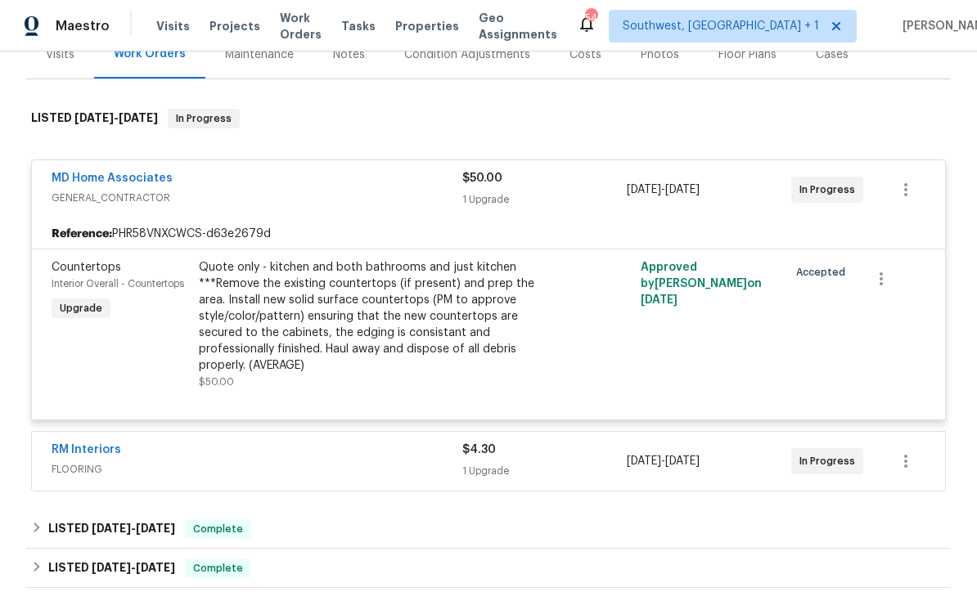
scroll to position [217, 0]
click at [371, 290] on div "Quote only - kitchen and both bathrooms and just kitchen ***Remove the existing…" at bounding box center [378, 317] width 358 height 115
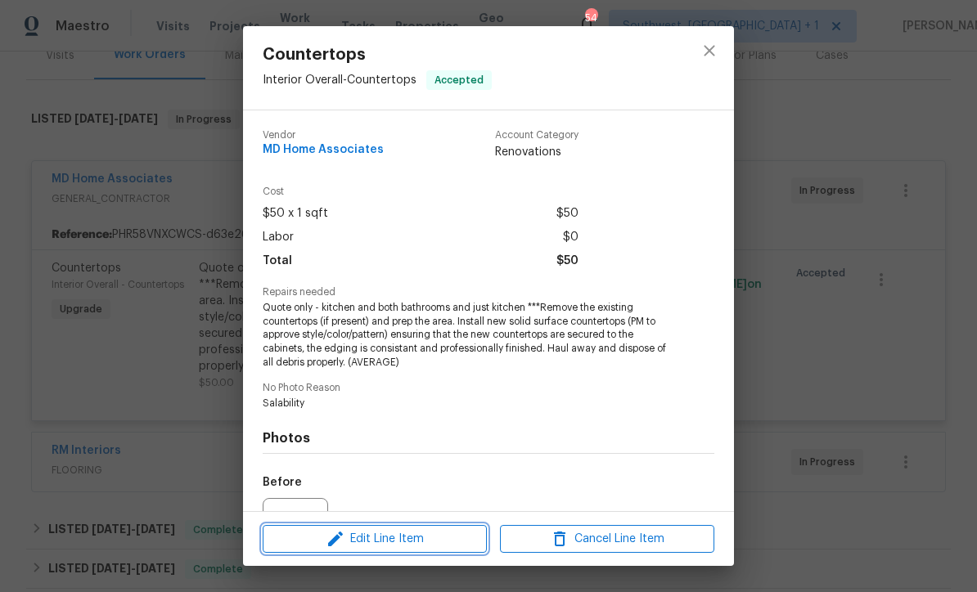
click at [433, 547] on span "Edit Line Item" at bounding box center [374, 539] width 214 height 20
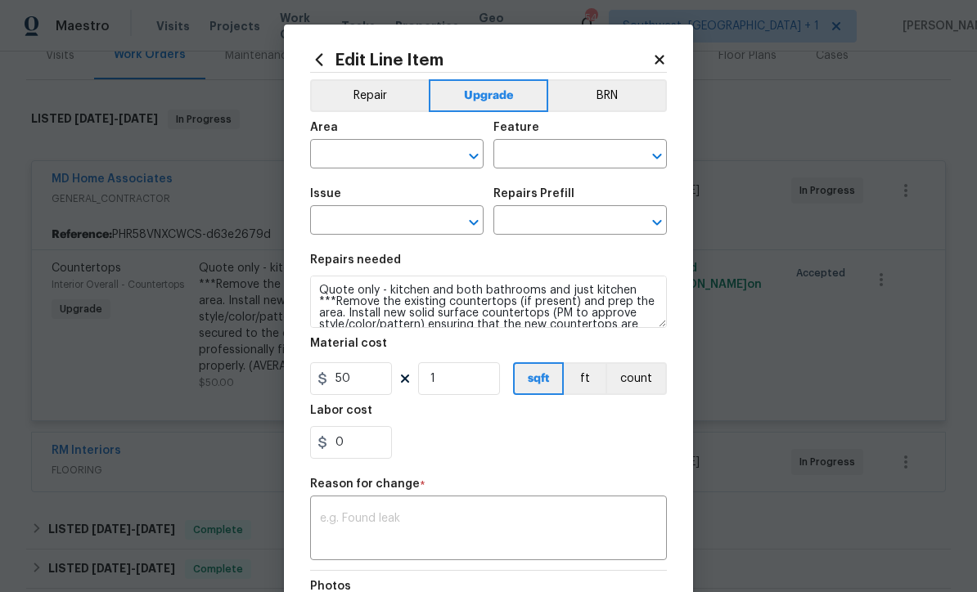
type input "Interior Overall"
type input "Countertops"
type input "Solid Surface (average) $60.01"
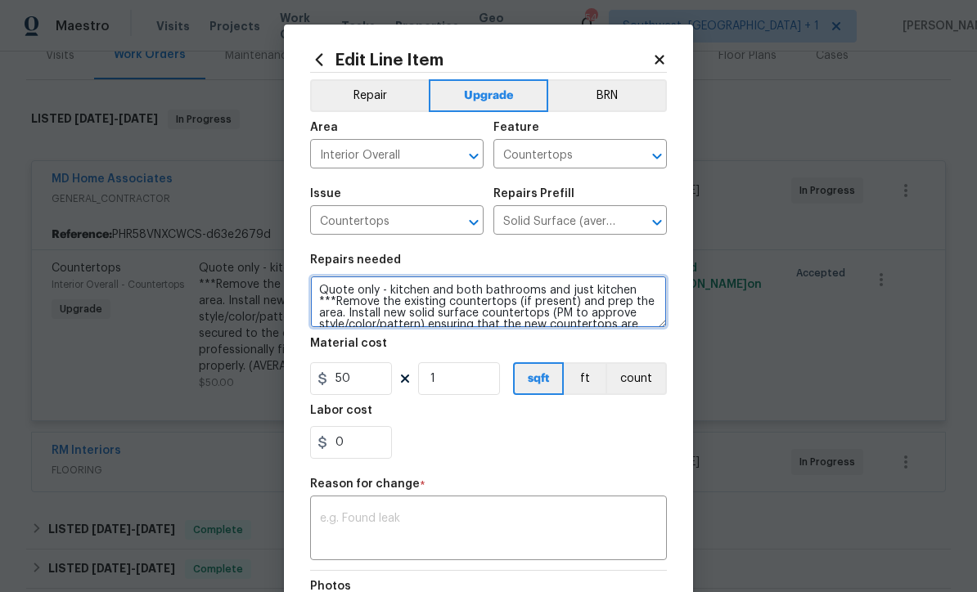
click at [324, 290] on textarea "Quote only - kitchen and both bathrooms and just kitchen ***Remove the existing…" at bounding box center [488, 302] width 357 height 52
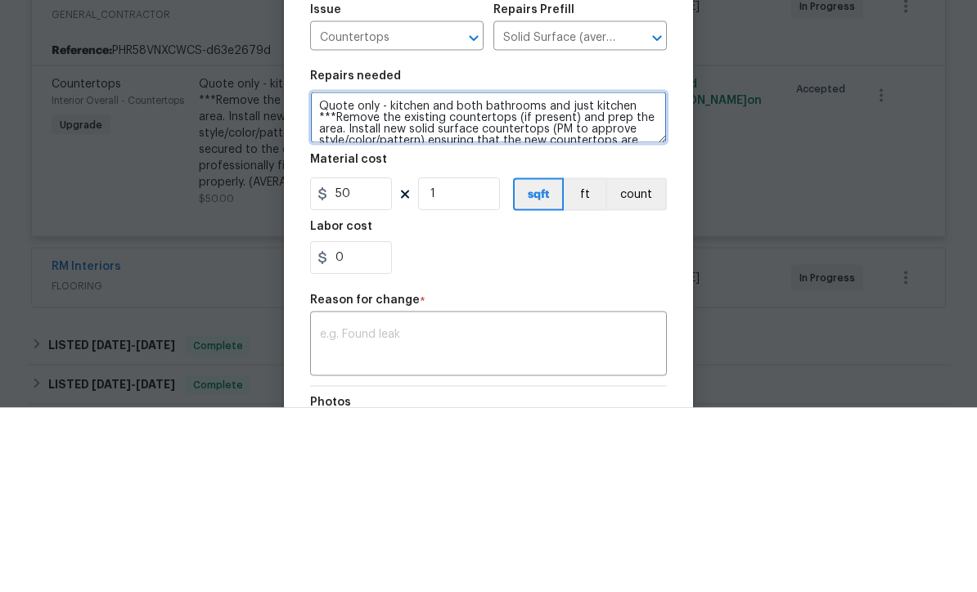
click at [321, 276] on textarea "Quote only - kitchen and both bathrooms and just kitchen ***Remove the existing…" at bounding box center [488, 302] width 357 height 52
click at [320, 276] on textarea "Quote only - kitchen and both bathrooms and just kitchen ***Remove the existing…" at bounding box center [488, 302] width 357 height 52
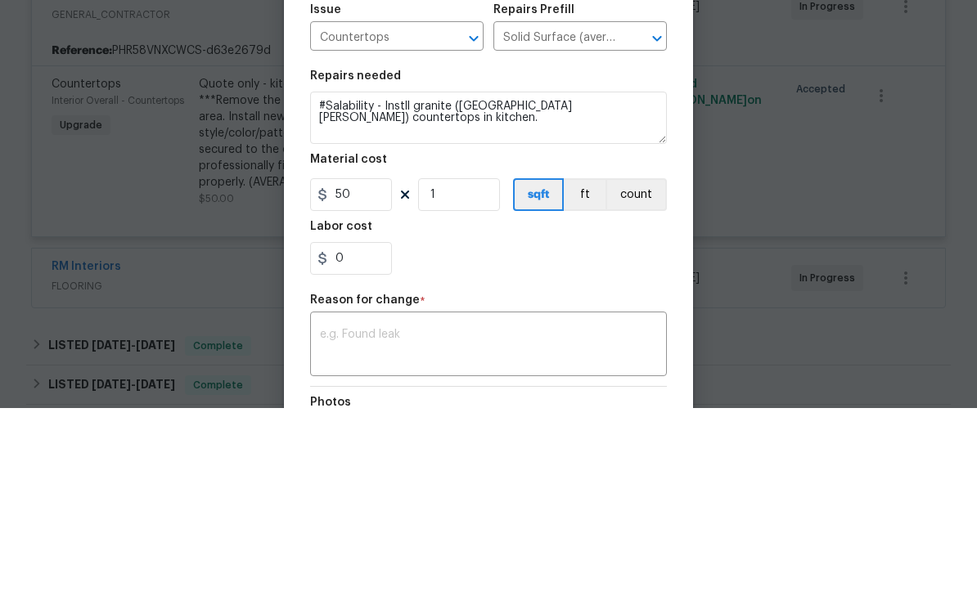
scroll to position [54, 0]
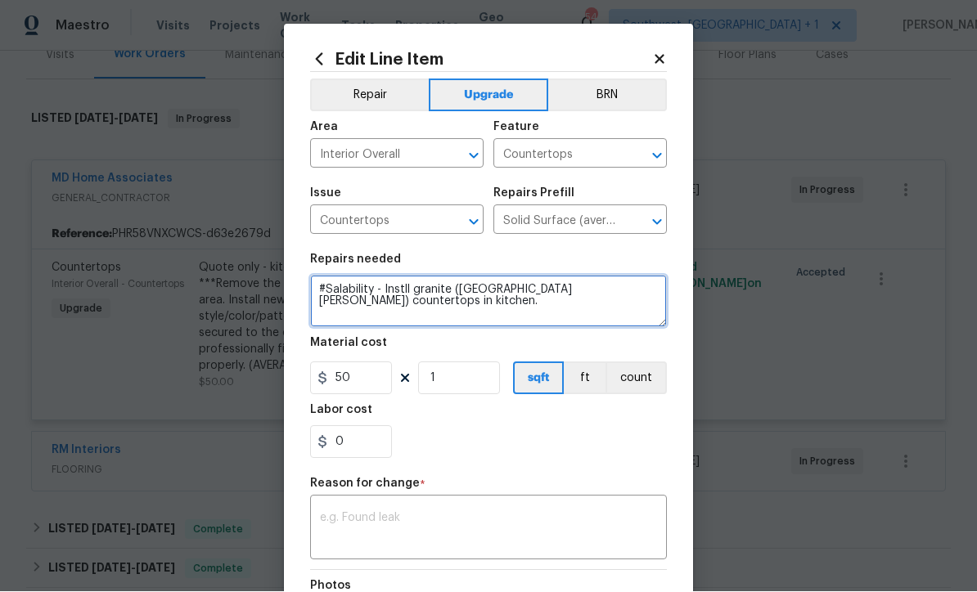
type textarea "#Salability - Instll granite (Dallas White) countertops in kitchen."
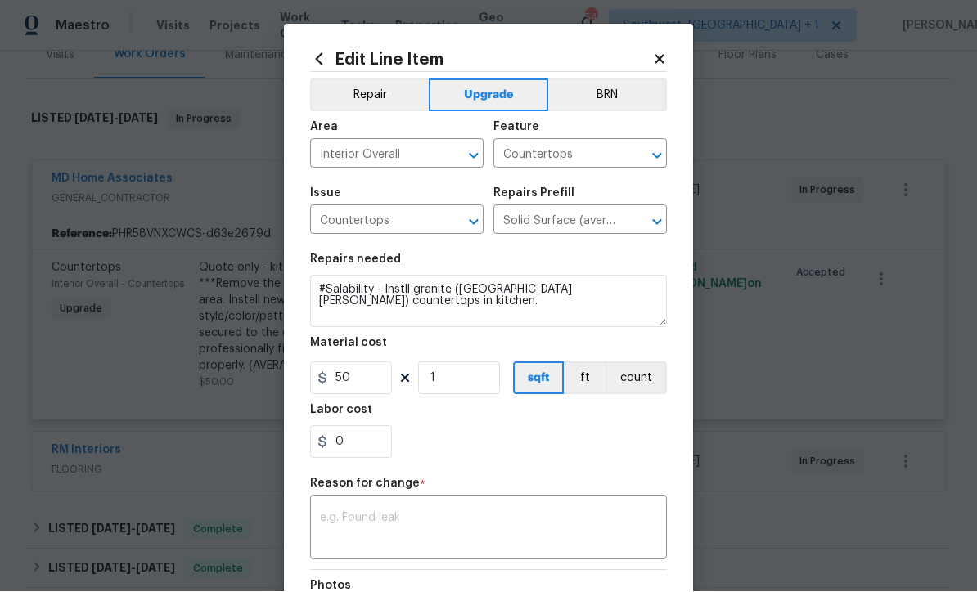
click at [392, 162] on input "Interior Overall" at bounding box center [374, 155] width 128 height 25
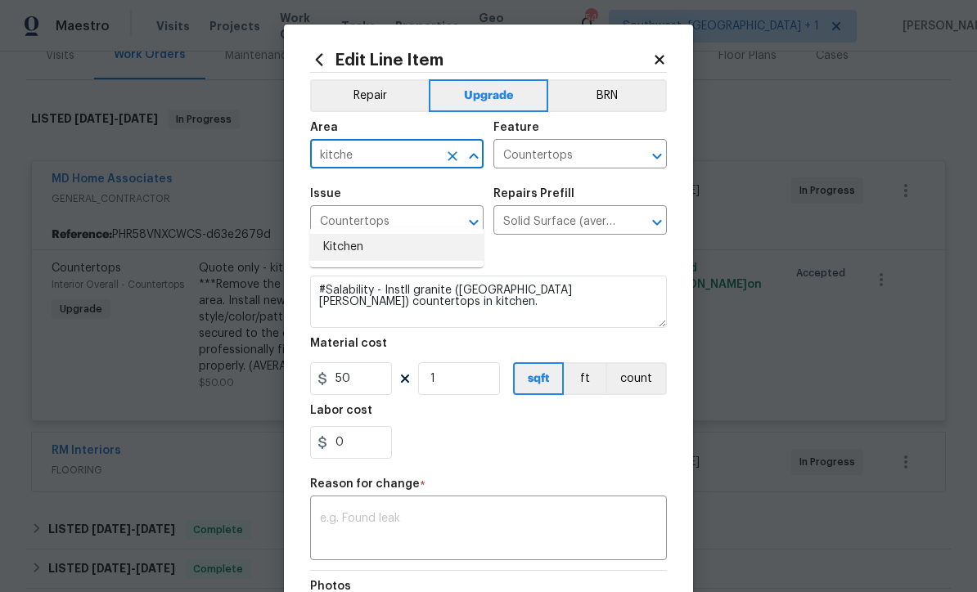
click at [353, 234] on li "Kitchen" at bounding box center [396, 247] width 173 height 27
type input "Kitchen"
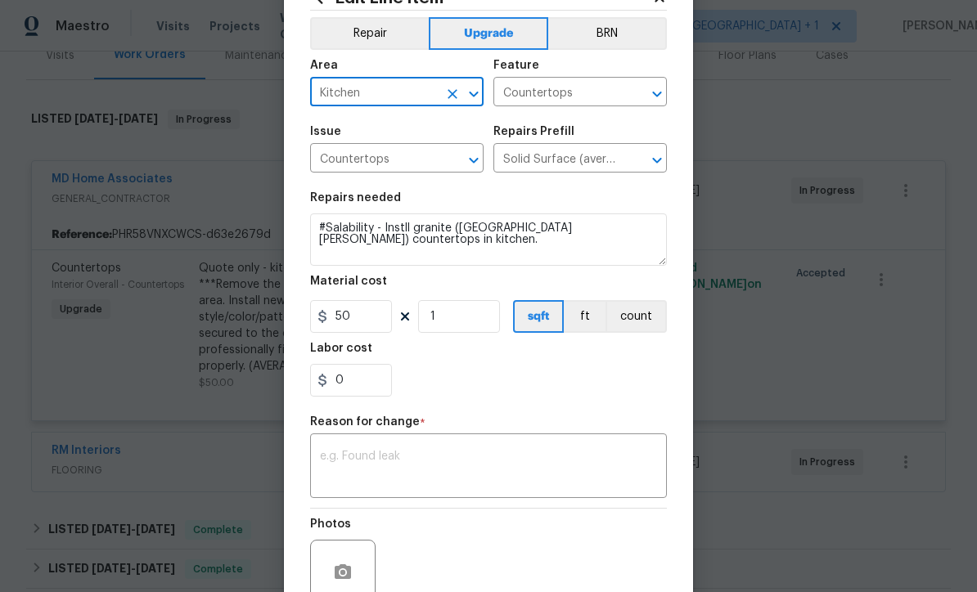
scroll to position [61, 0]
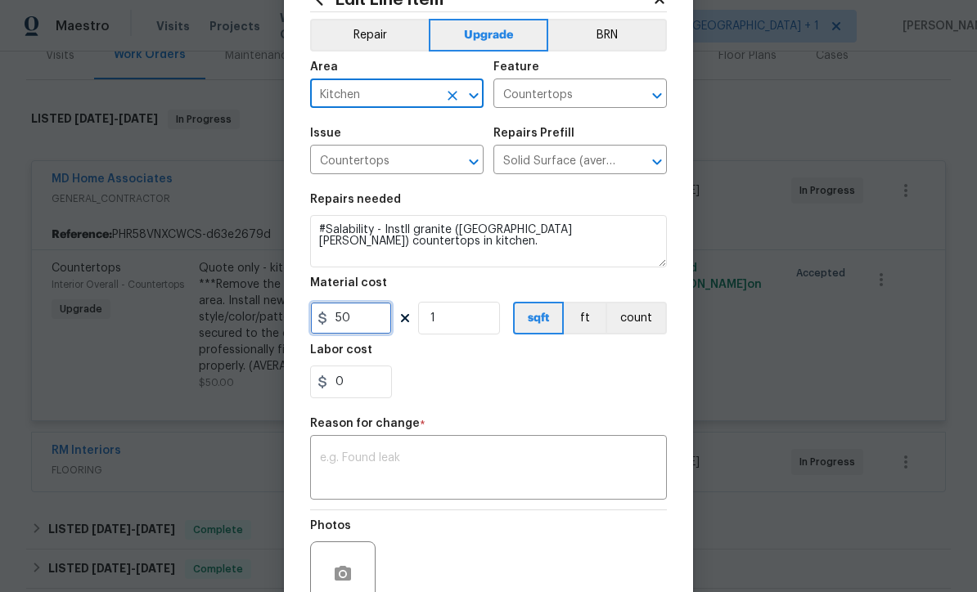
click at [354, 326] on input "50" at bounding box center [351, 318] width 82 height 33
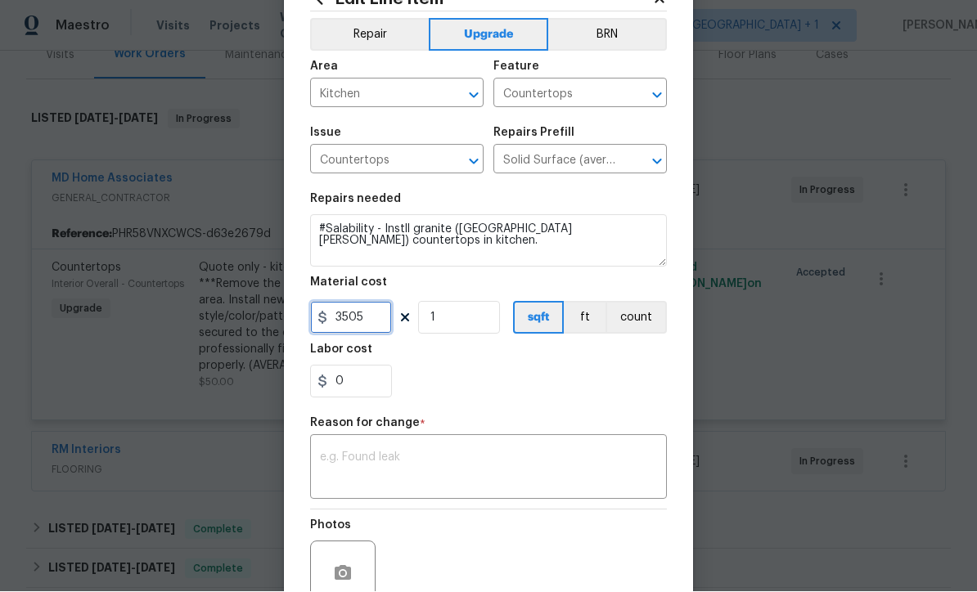
type input "3505"
click at [339, 458] on textarea at bounding box center [488, 469] width 337 height 34
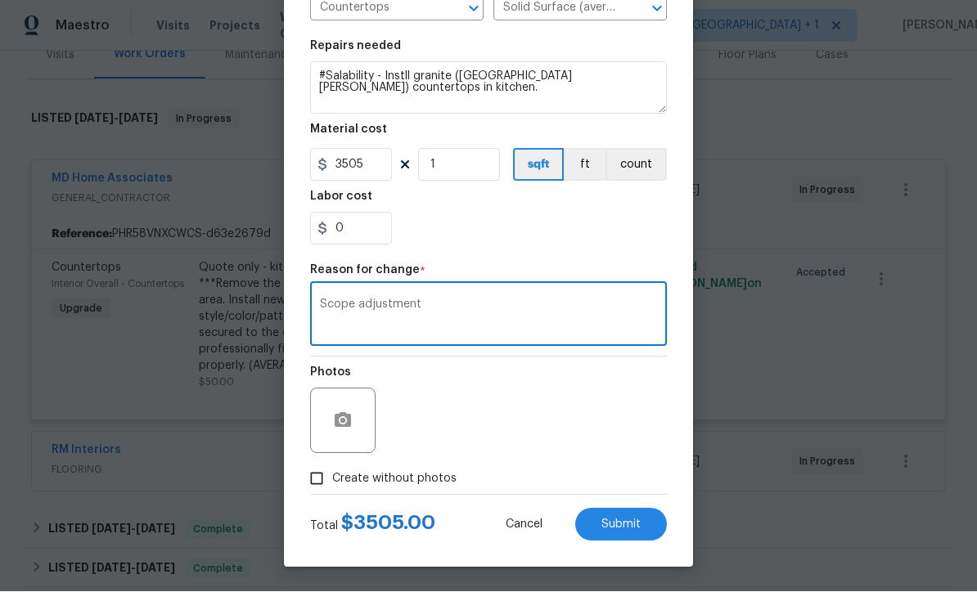
scroll to position [217, 0]
type textarea "Scope adjustment"
click at [314, 484] on input "Create without photos" at bounding box center [316, 479] width 31 height 31
checkbox input "true"
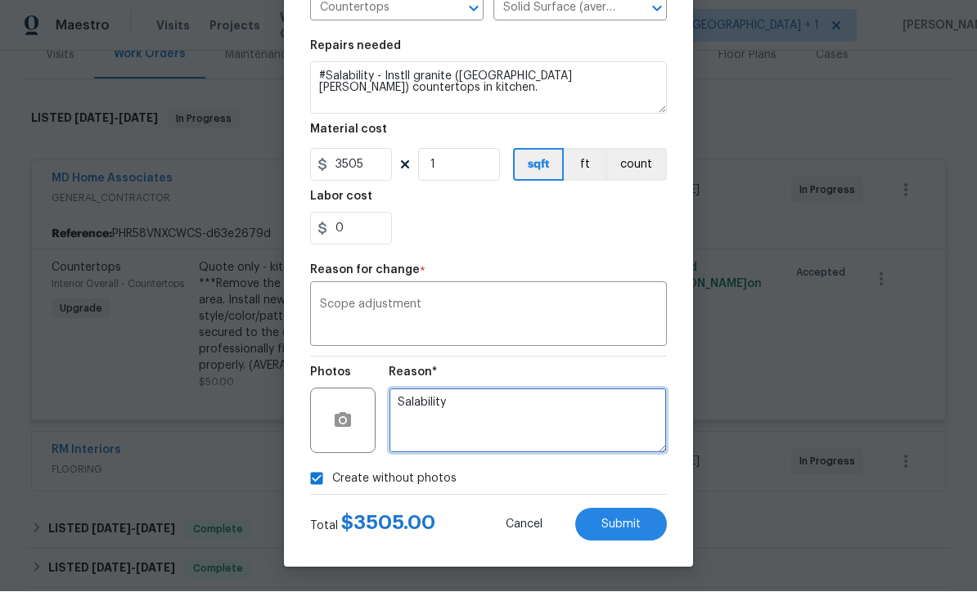
click at [537, 419] on textarea "Salability" at bounding box center [528, 421] width 278 height 65
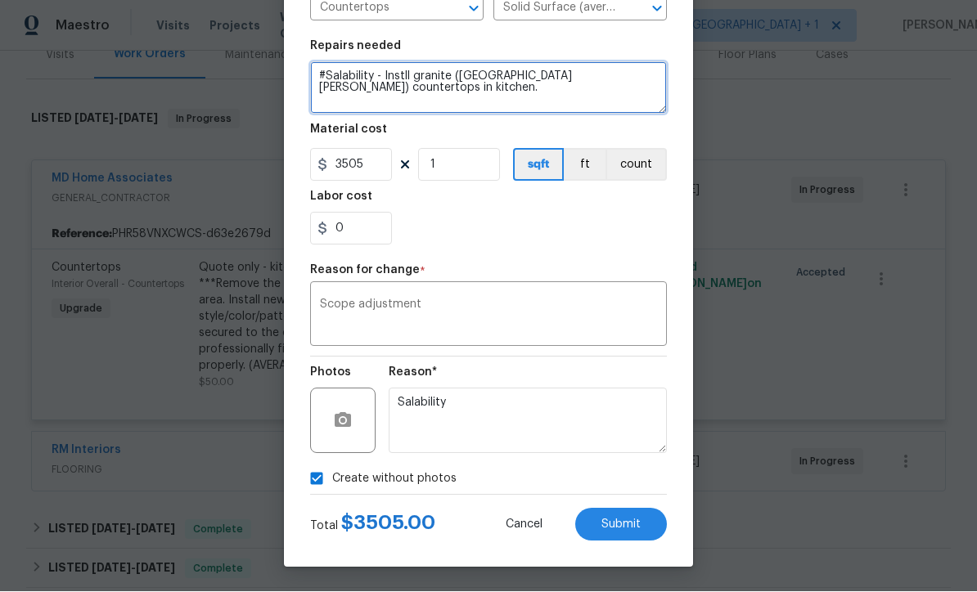
click at [411, 79] on textarea "#Salability - Instll granite (Dallas White) countertops in kitchen." at bounding box center [488, 88] width 357 height 52
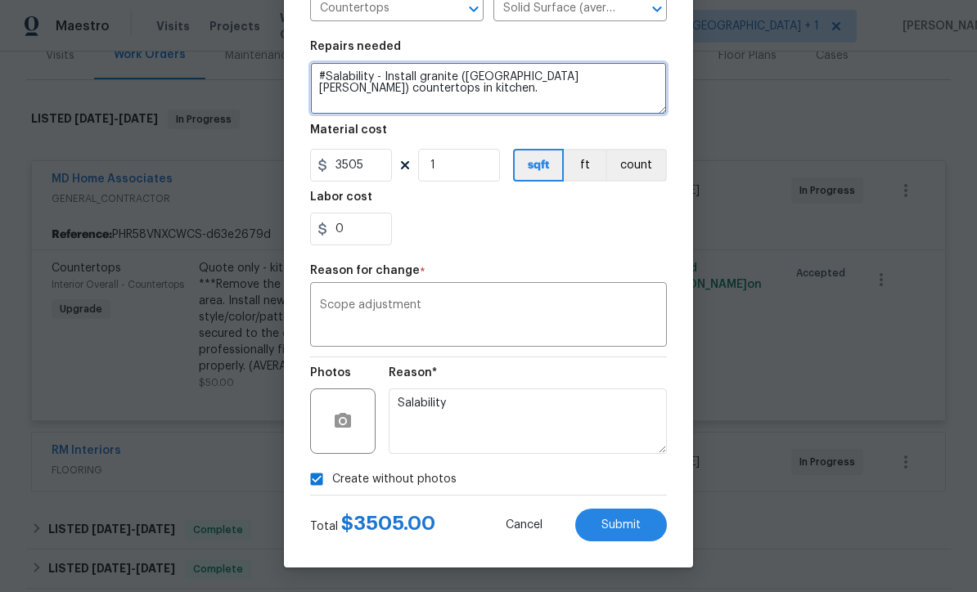
type textarea "#Salability - Install granite ([GEOGRAPHIC_DATA][PERSON_NAME]) countertops in k…"
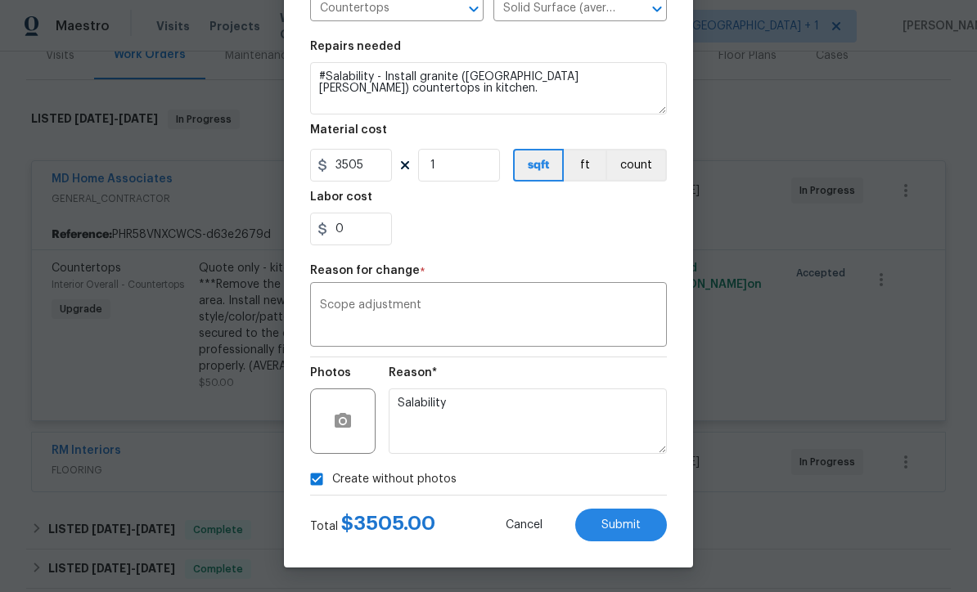
click at [630, 537] on button "Submit" at bounding box center [621, 525] width 92 height 33
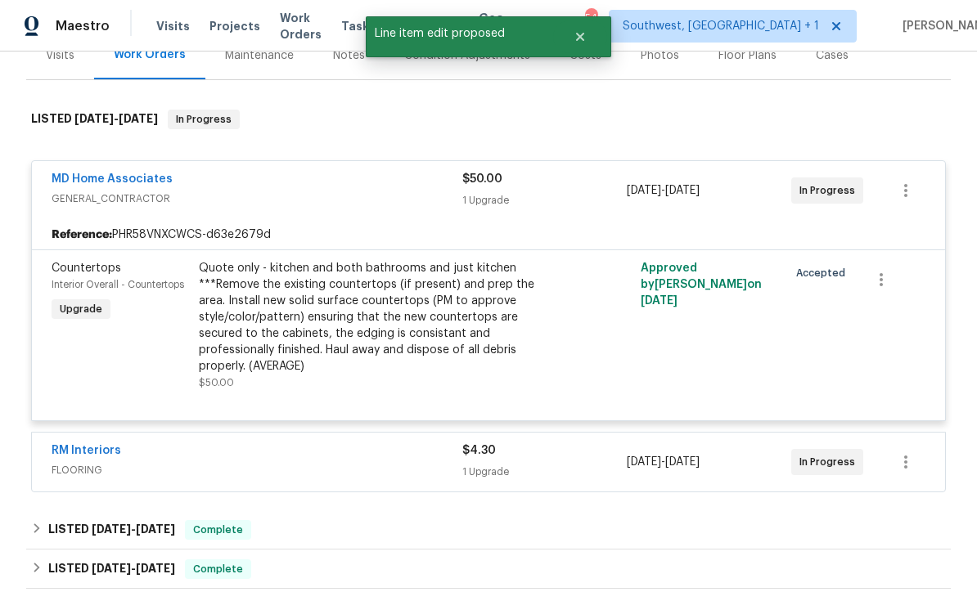
scroll to position [0, 0]
click at [103, 173] on link "MD Home Associates" at bounding box center [112, 178] width 121 height 11
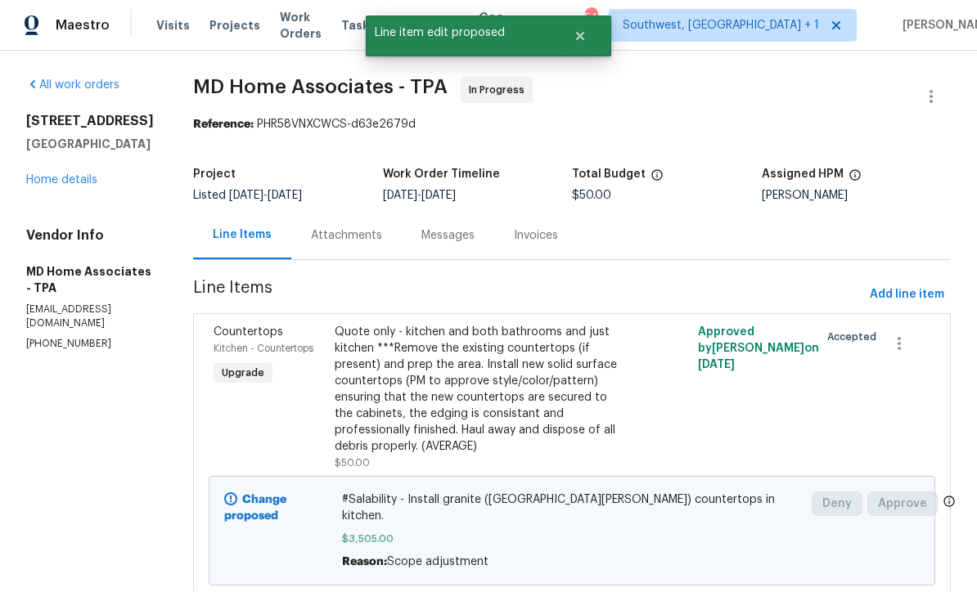
scroll to position [1, 0]
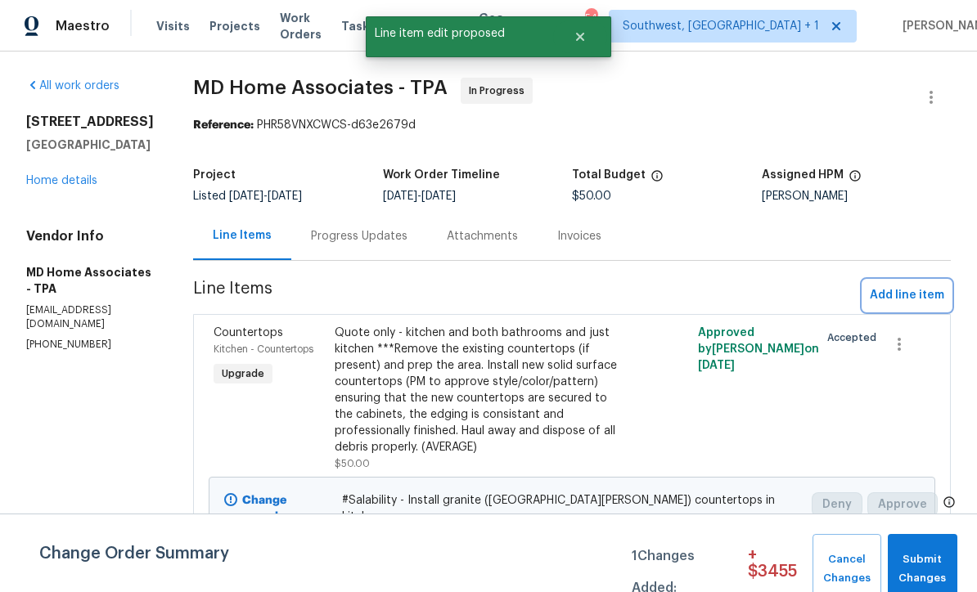
click at [910, 298] on span "Add line item" at bounding box center [907, 295] width 74 height 20
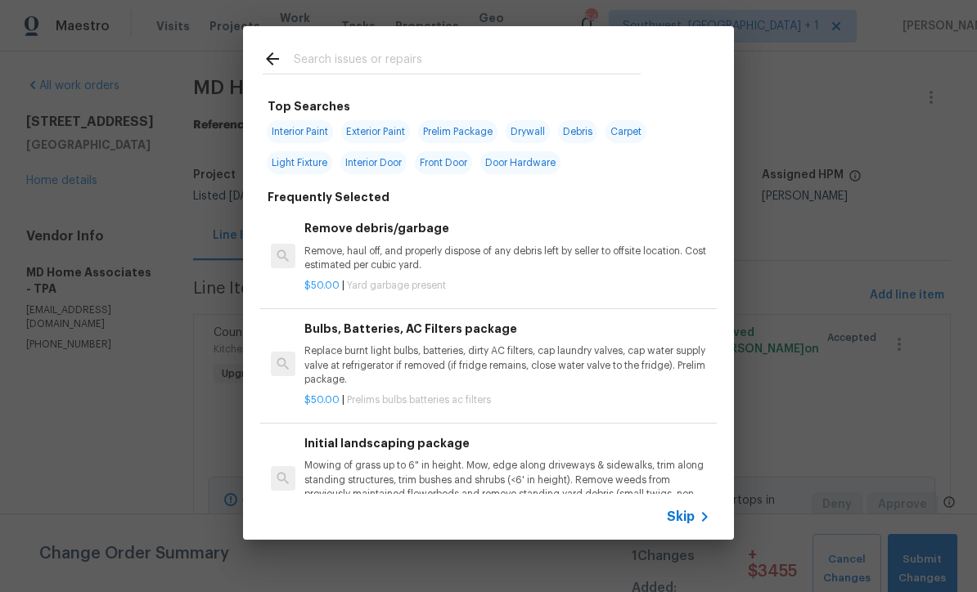
click at [689, 525] on div "Skip" at bounding box center [690, 517] width 47 height 20
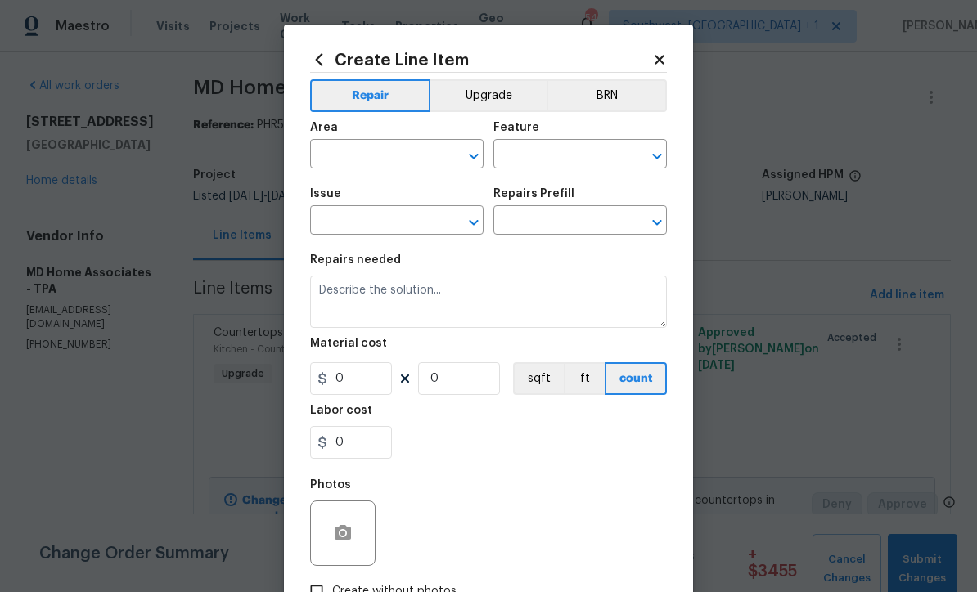
click at [384, 158] on input "text" at bounding box center [374, 155] width 128 height 25
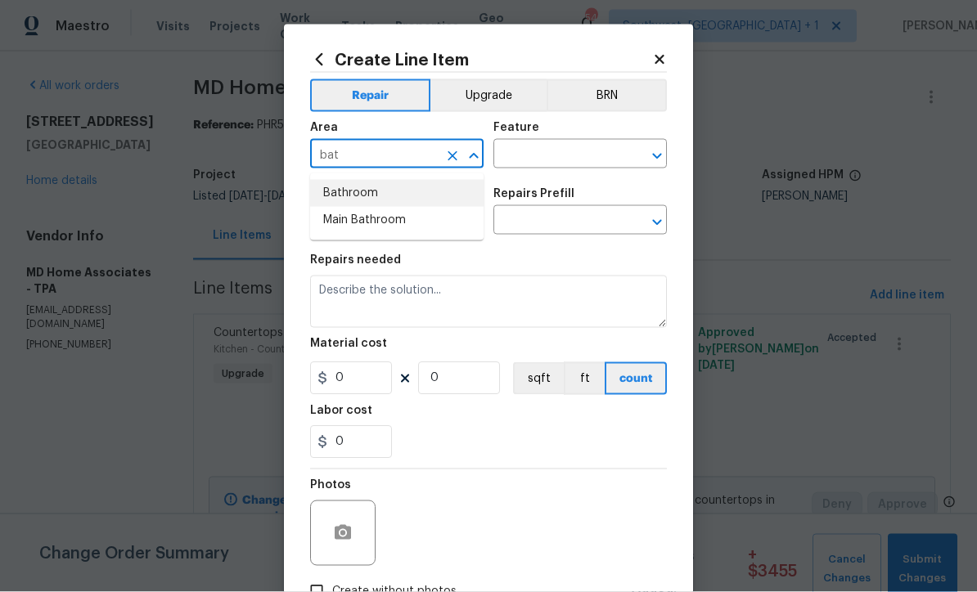
click at [374, 192] on li "Bathroom" at bounding box center [396, 193] width 173 height 27
type input "Bathroom"
click at [551, 156] on input "text" at bounding box center [557, 155] width 128 height 25
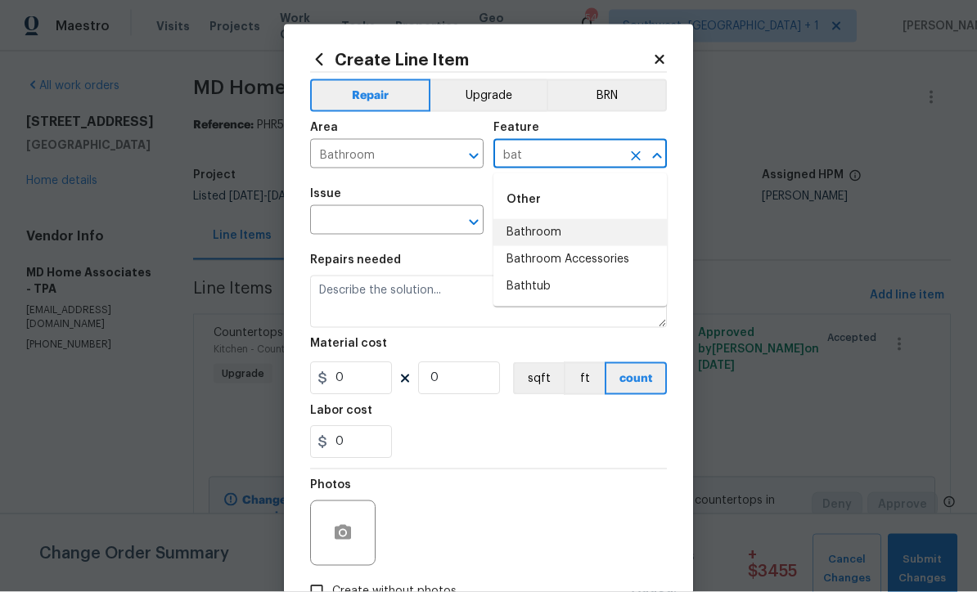
click at [553, 233] on li "Bathroom" at bounding box center [579, 232] width 173 height 27
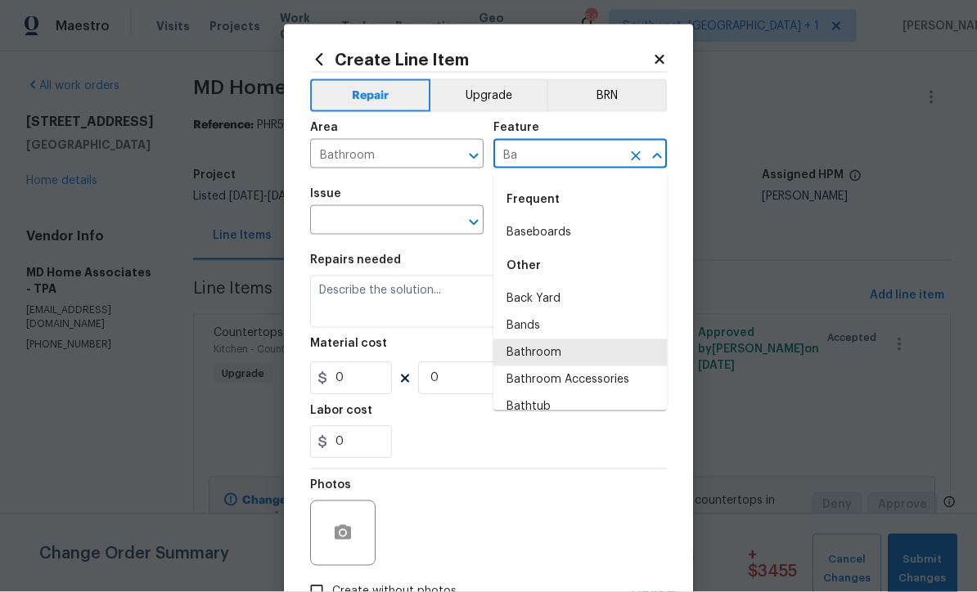
type input "B"
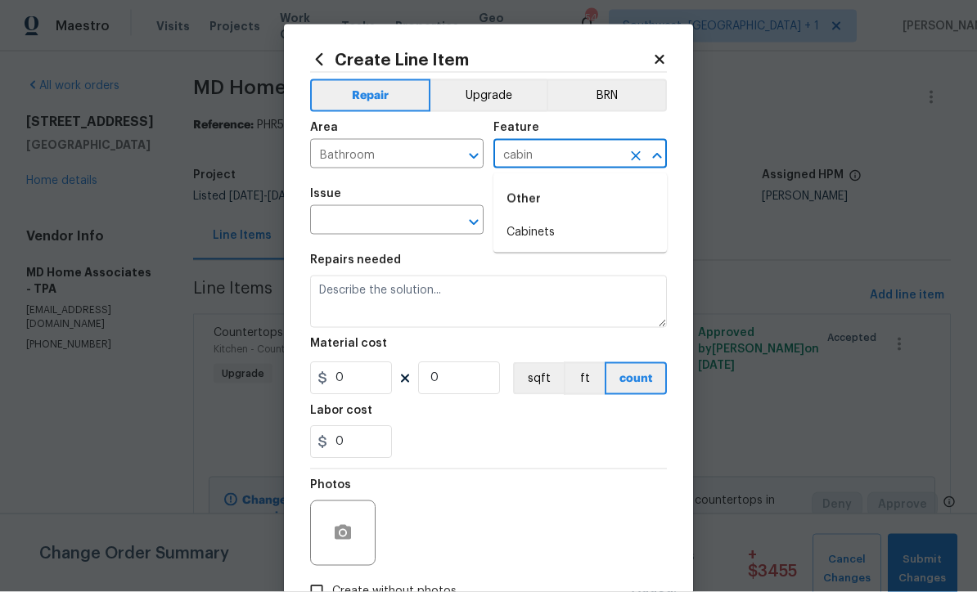
click at [541, 236] on li "Cabinets" at bounding box center [579, 232] width 173 height 27
type input "Cabinets"
click at [407, 221] on input "text" at bounding box center [374, 221] width 128 height 25
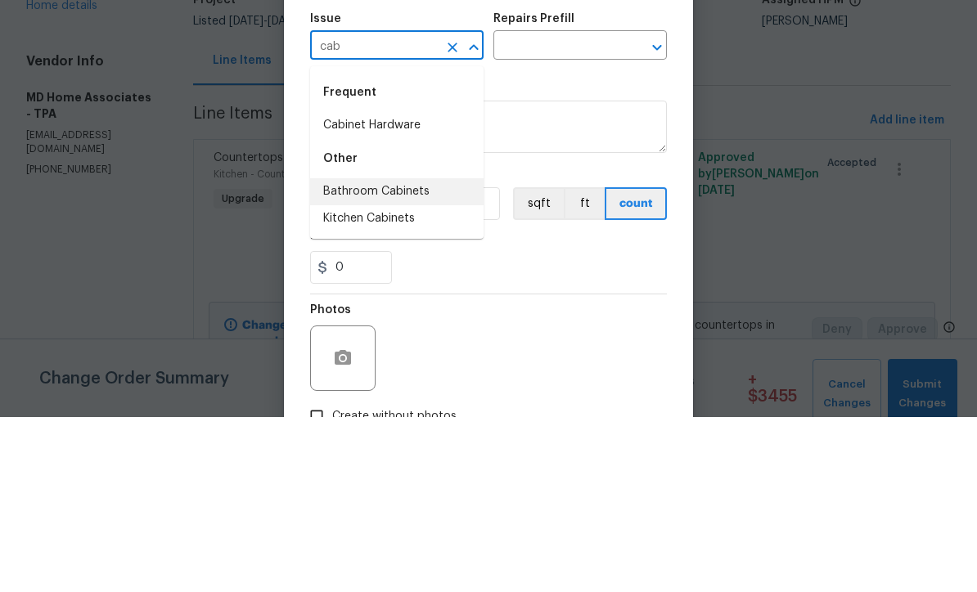
click at [425, 353] on li "Bathroom Cabinets" at bounding box center [396, 366] width 173 height 27
type input "Bathroom Cabinets"
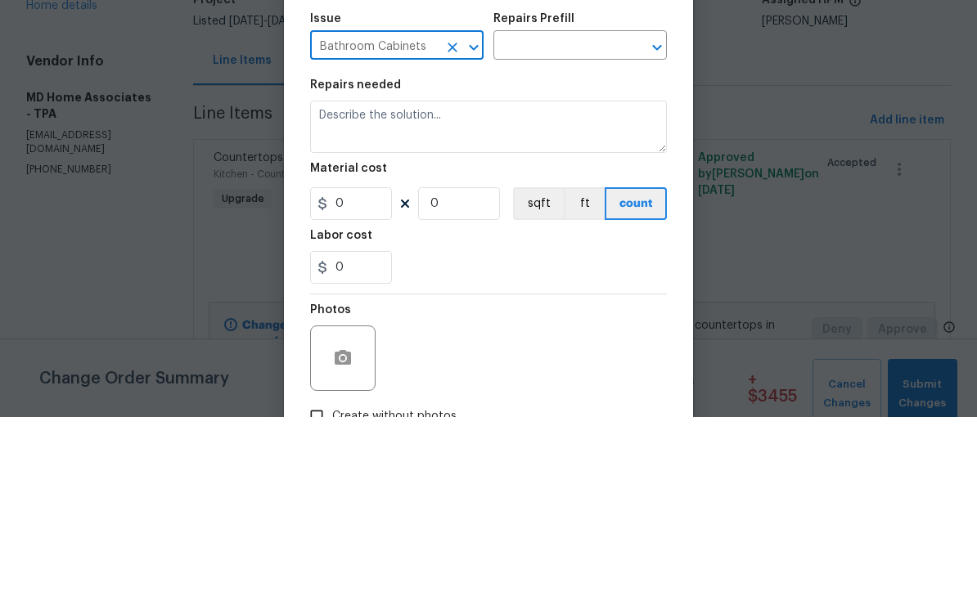
click at [582, 209] on input "text" at bounding box center [557, 221] width 128 height 25
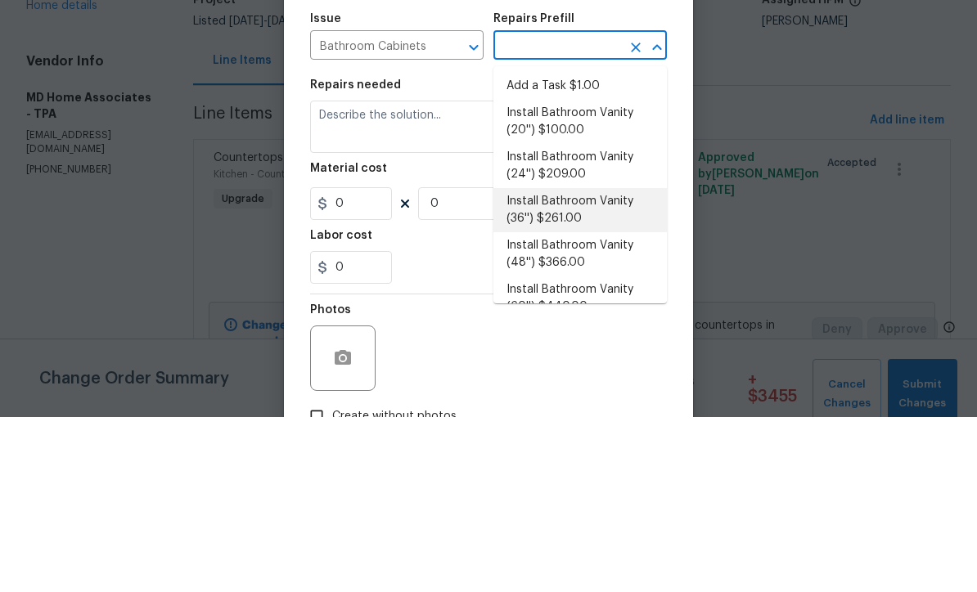
click at [619, 363] on li "Install Bathroom Vanity (36'') $261.00" at bounding box center [579, 385] width 173 height 44
type input "Install Bathroom Vanity (36'') $261.00"
type textarea "Remove the existing bathroom vanity (if present) and install a new 36'' bathroo…"
type input "1"
type input "Install Bathroom Vanity (36'') $261.00"
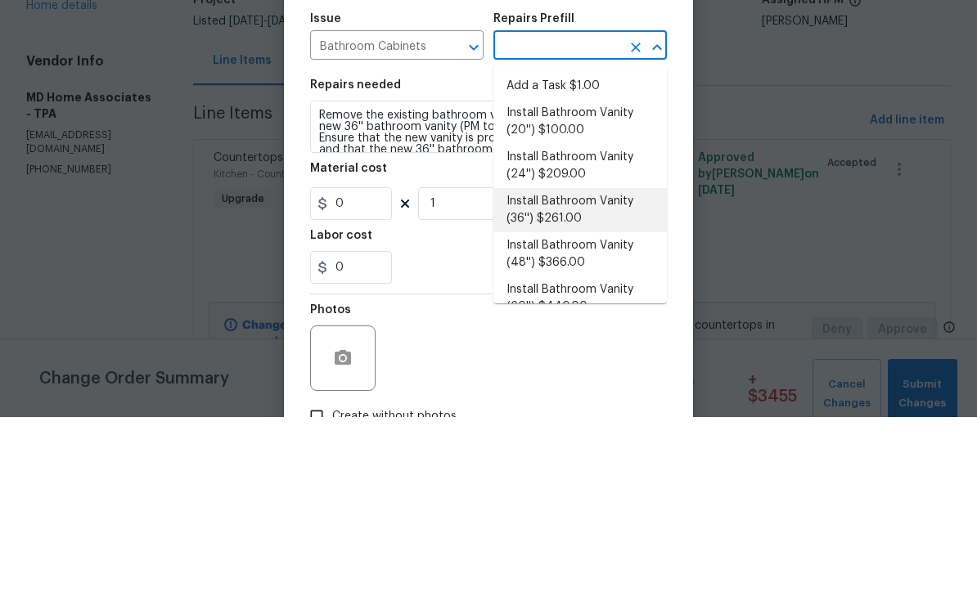
type input "261"
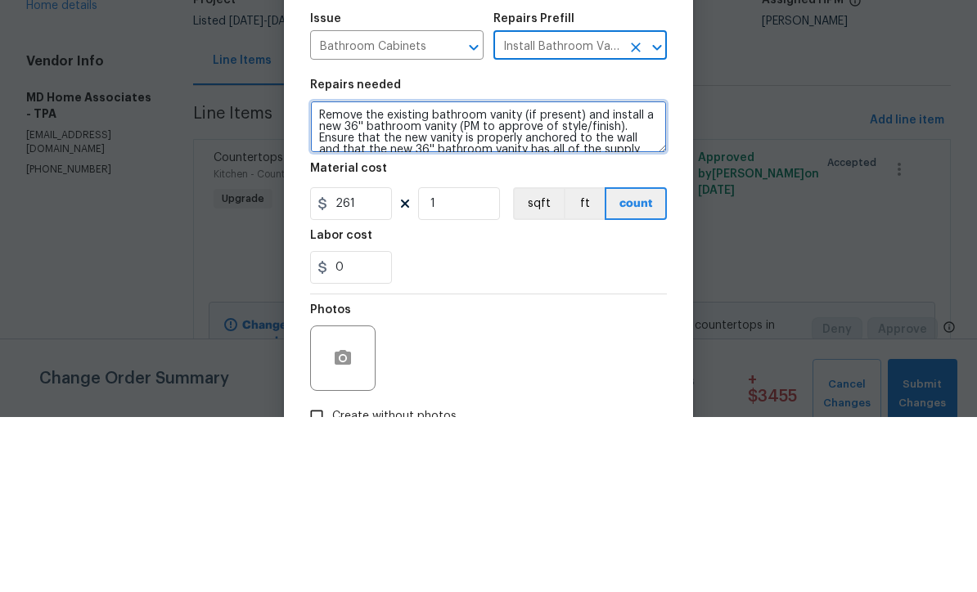
click at [316, 276] on textarea "Remove the existing bathroom vanity (if present) and install a new 36'' bathroo…" at bounding box center [488, 302] width 357 height 52
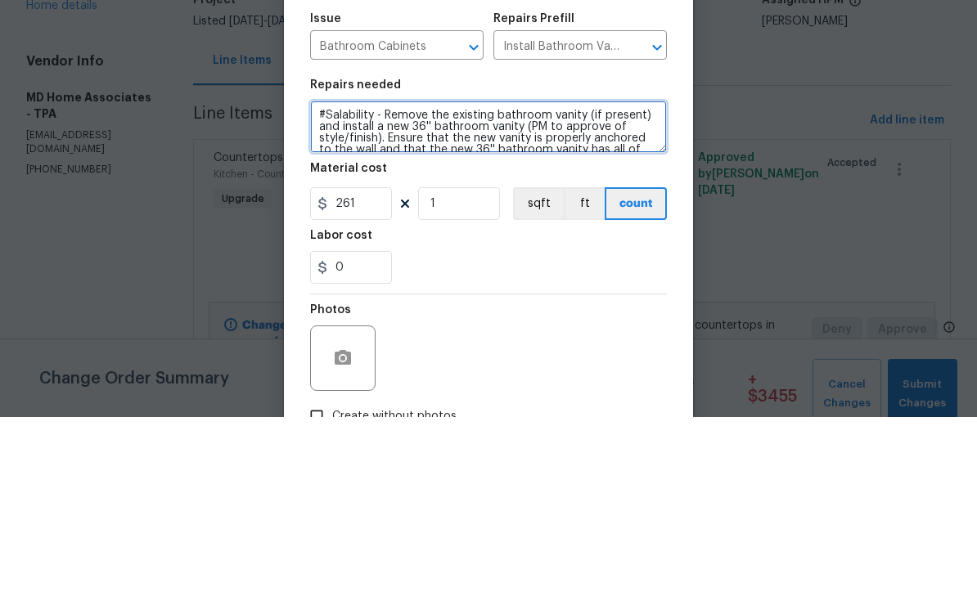
click at [371, 276] on textarea "#Salability - Remove the existing bathroom vanity (if present) and install a ne…" at bounding box center [488, 302] width 357 height 52
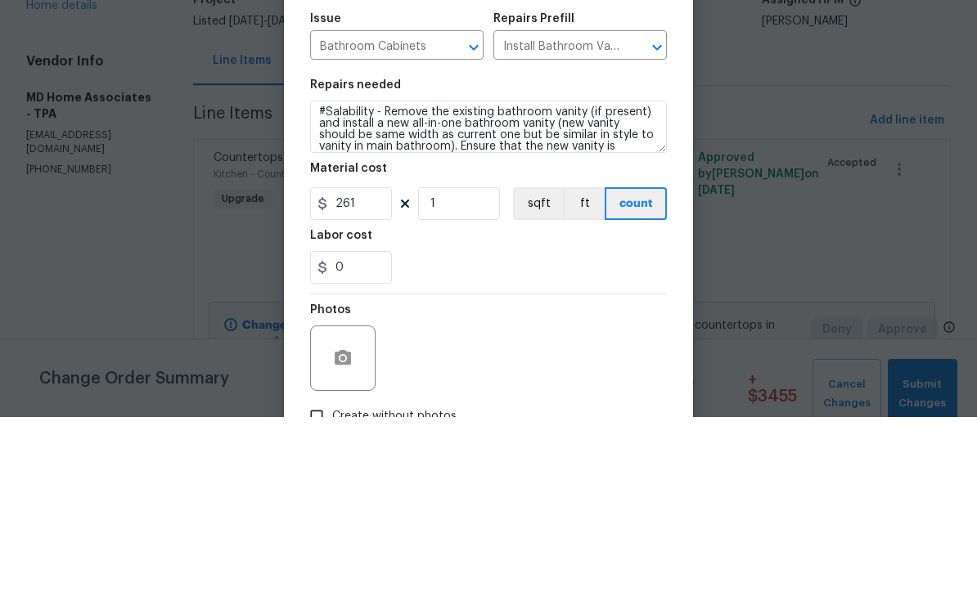
scroll to position [41, 0]
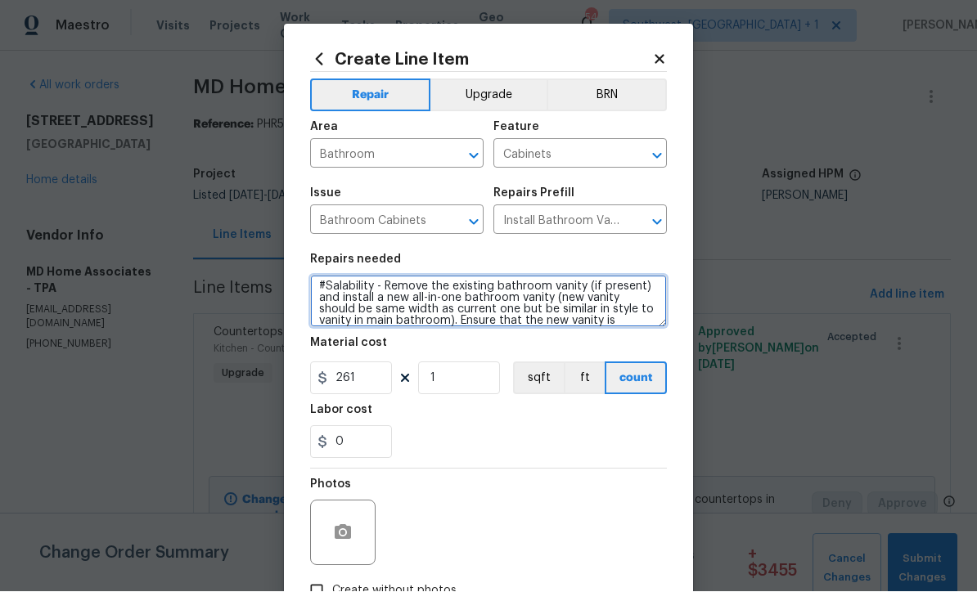
click at [646, 283] on textarea "#Salability - Remove the existing bathroom vanity (if present) and install a ne…" at bounding box center [488, 302] width 357 height 52
click at [447, 311] on textarea "#Salability - Remove the existing bathroom vanity and install a new all-in-one …" at bounding box center [488, 302] width 357 height 52
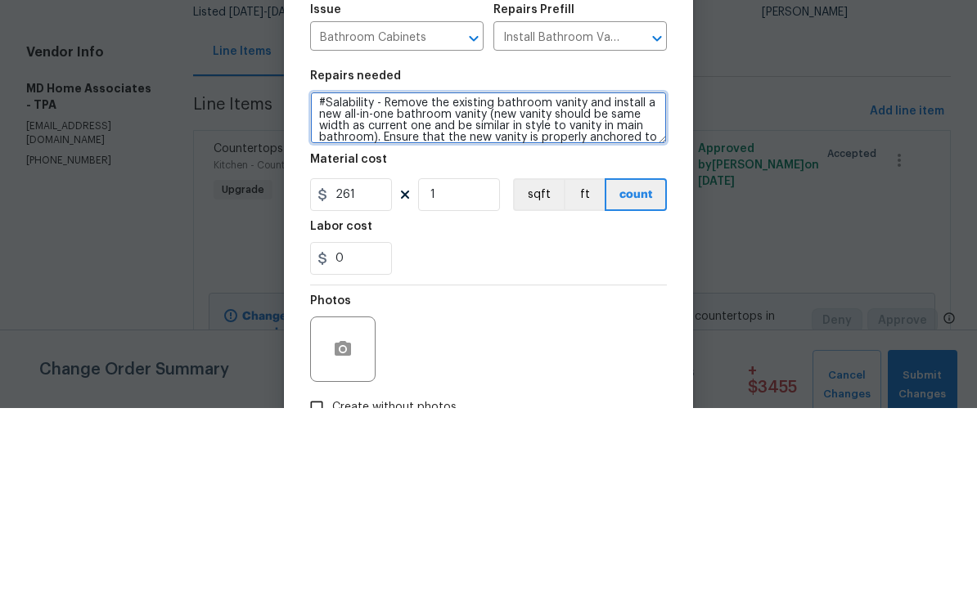
click at [638, 276] on textarea "#Salability - Remove the existing bathroom vanity and install a new all-in-one …" at bounding box center [488, 302] width 357 height 52
click at [645, 276] on textarea "#Salability - Remove the existing bathroom vanity and install a new all-in-one …" at bounding box center [488, 302] width 357 height 52
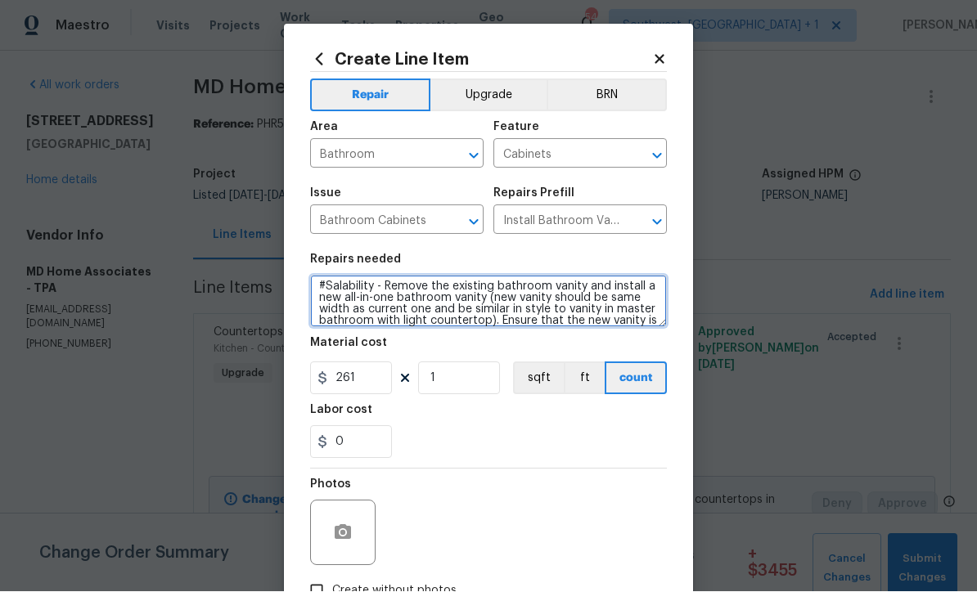
type textarea "#Salability - Remove the existing bathroom vanity and install a new all-in-one …"
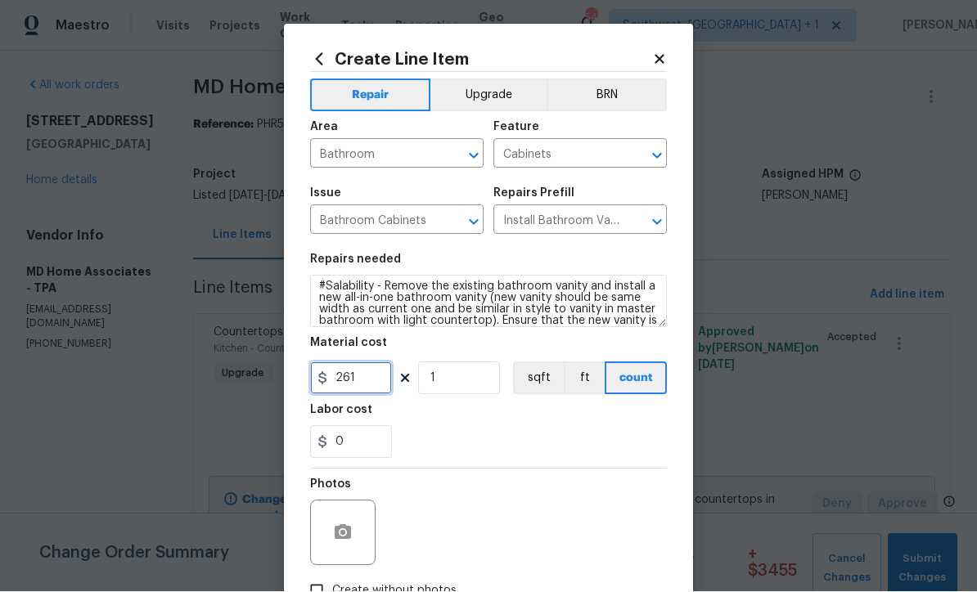
click at [384, 385] on input "261" at bounding box center [351, 378] width 82 height 33
click at [616, 474] on div "Photos" at bounding box center [488, 523] width 357 height 106
type input "1100"
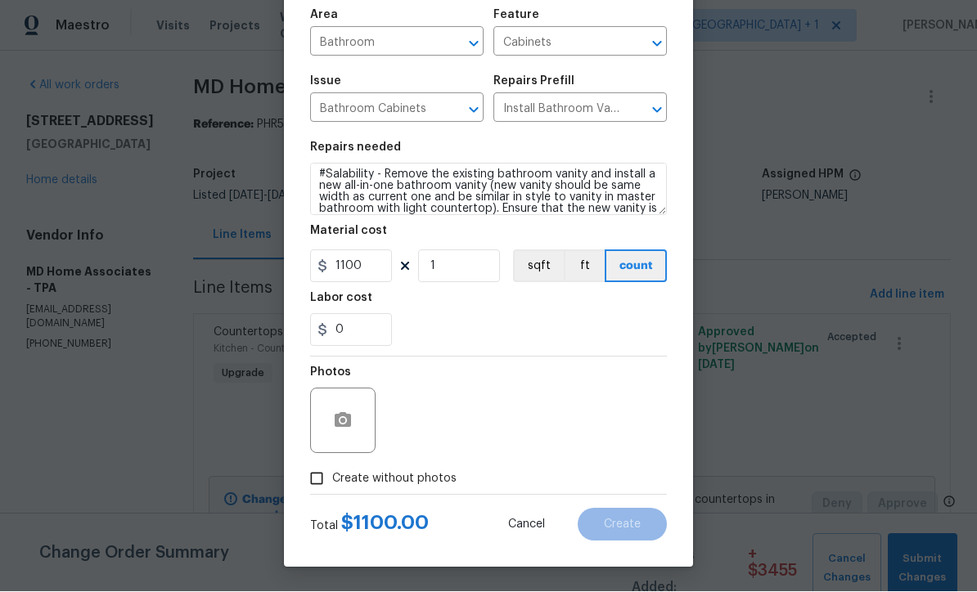
scroll to position [115, 0]
click at [312, 493] on input "Create without photos" at bounding box center [316, 479] width 31 height 31
checkbox input "true"
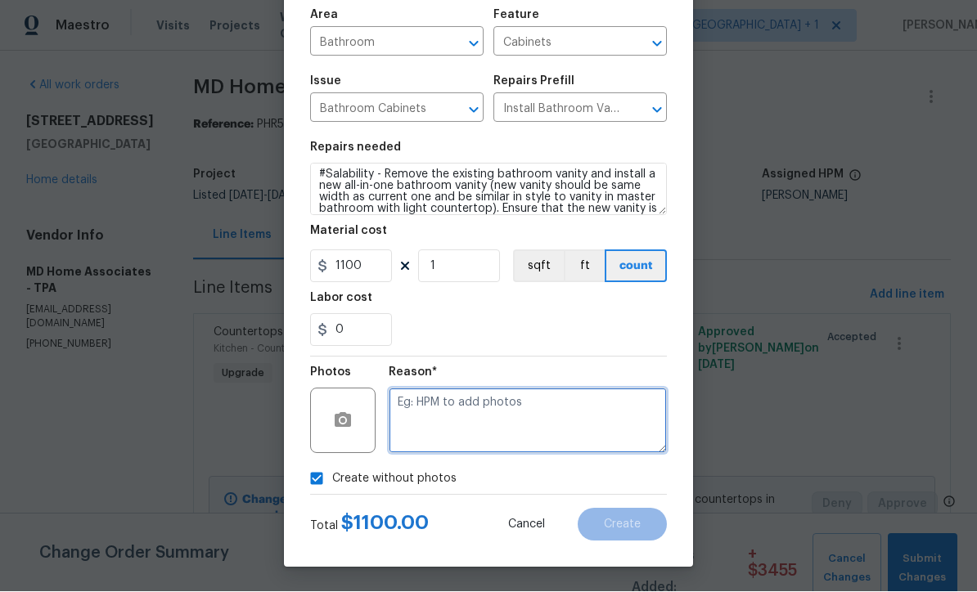
click at [542, 421] on textarea at bounding box center [528, 421] width 278 height 65
type textarea "Salability"
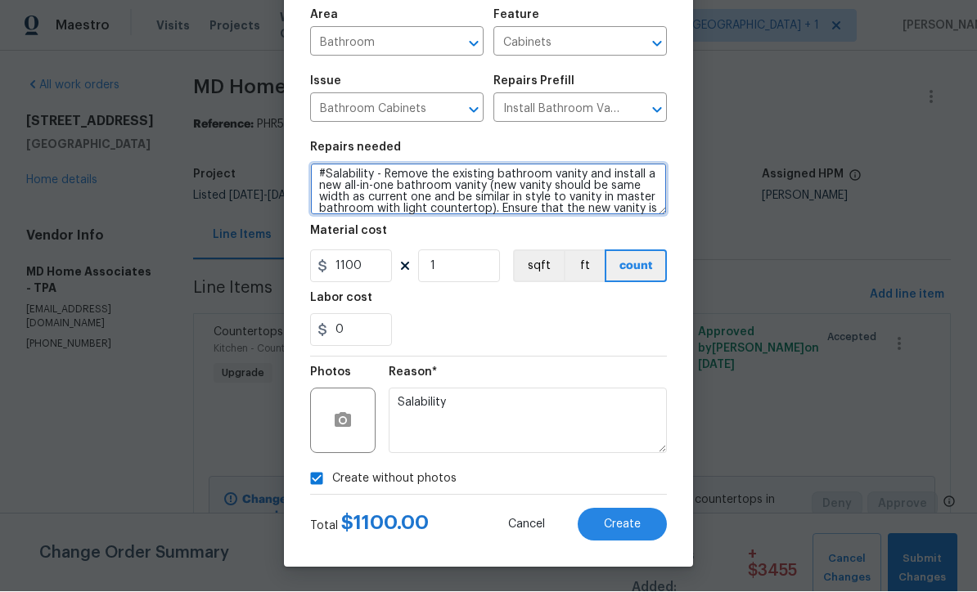
click at [486, 209] on textarea "#Salability - Remove the existing bathroom vanity and install a new all-in-one …" at bounding box center [488, 190] width 357 height 52
type textarea "#Salability - Remove the existing bathroom vanity and install a new all-in-one …"
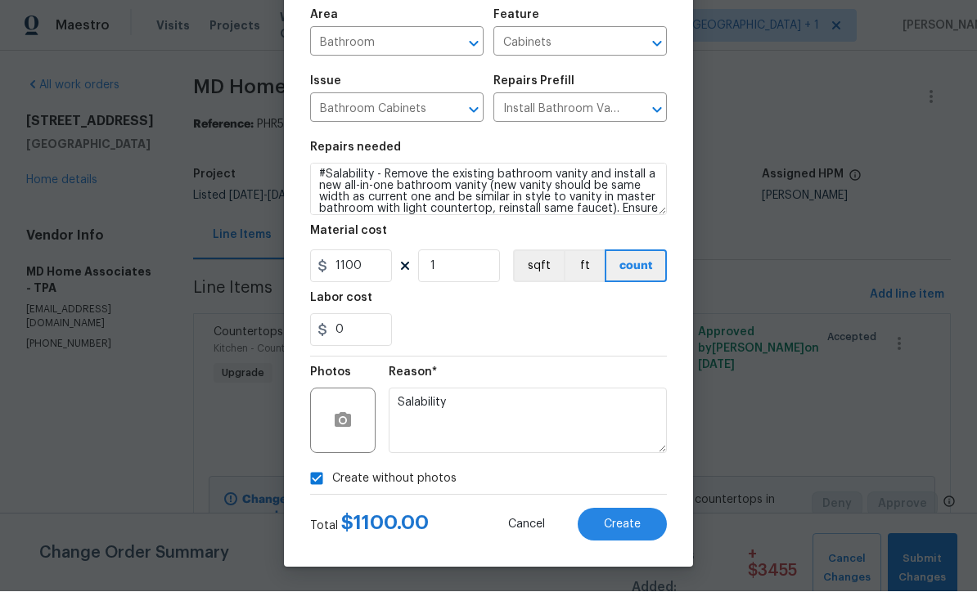
click at [626, 535] on button "Create" at bounding box center [622, 525] width 89 height 33
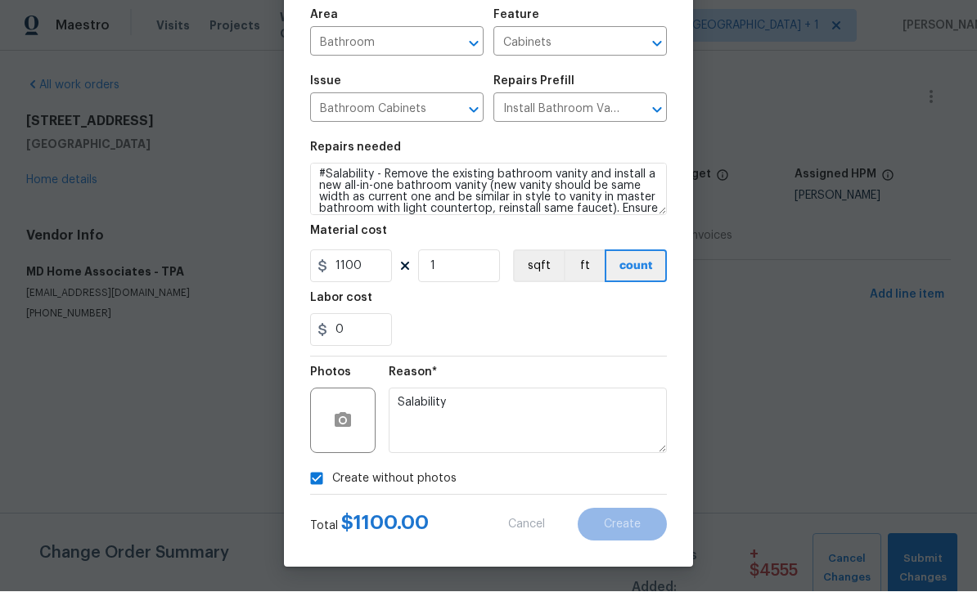
scroll to position [0, 0]
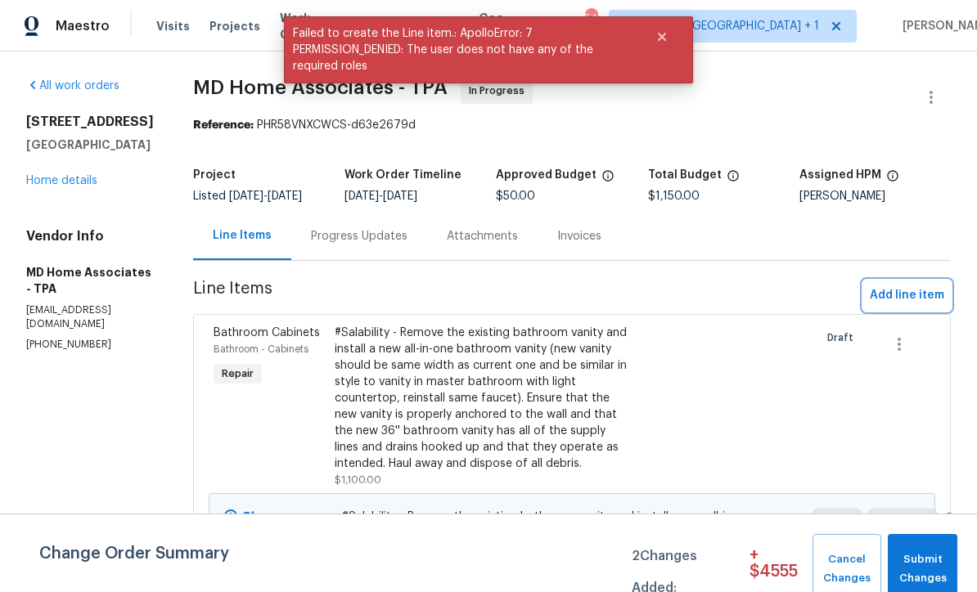
click at [907, 306] on span "Add line item" at bounding box center [907, 295] width 74 height 20
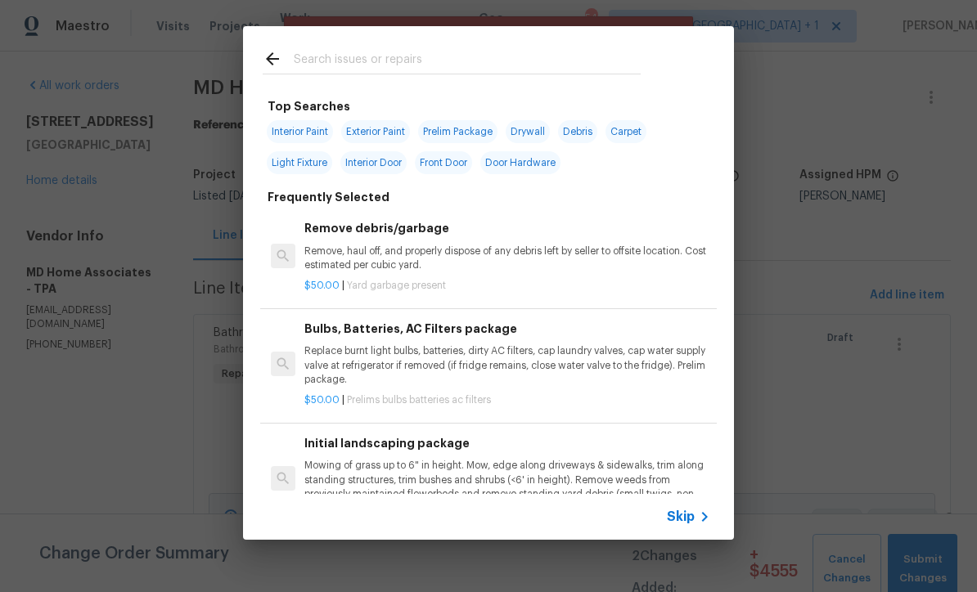
click at [692, 524] on span "Skip" at bounding box center [681, 517] width 28 height 16
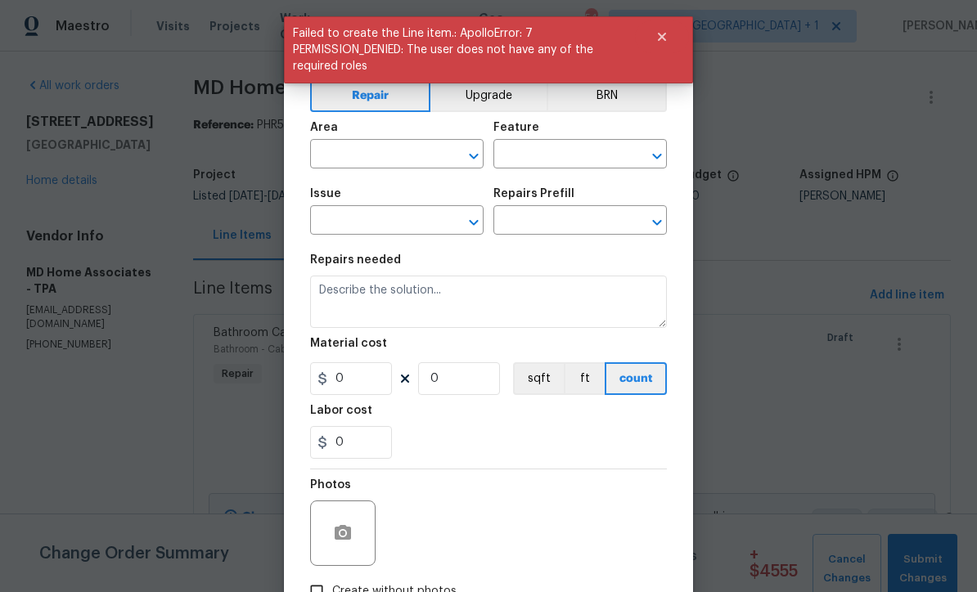
click at [387, 156] on input "text" at bounding box center [374, 155] width 128 height 25
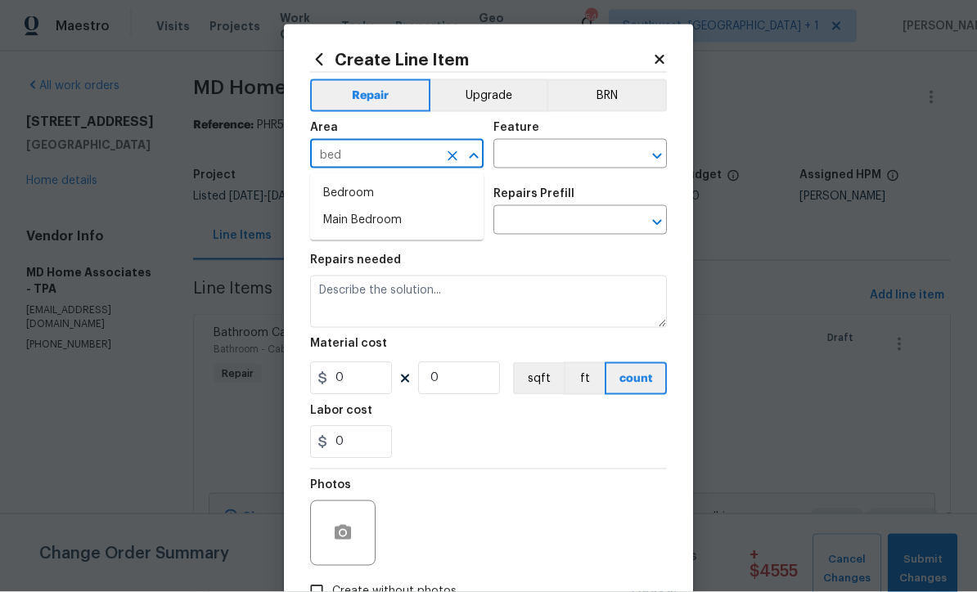
click at [384, 201] on li "Bedroom" at bounding box center [396, 193] width 173 height 27
type input "Bedroom"
click at [549, 160] on input "text" at bounding box center [557, 155] width 128 height 25
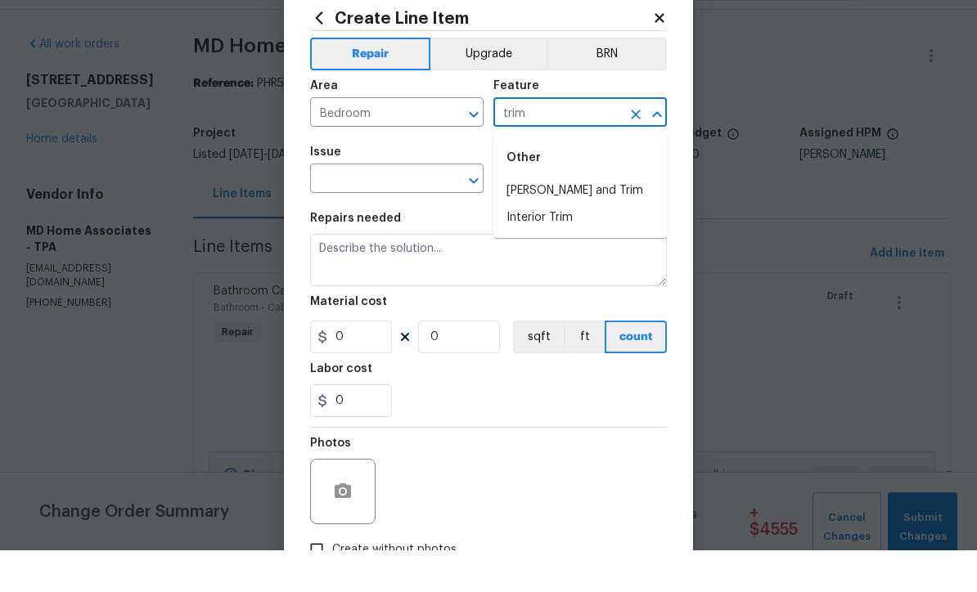
click at [569, 246] on li "Interior Trim" at bounding box center [579, 259] width 173 height 27
type input "Interior Trim"
click at [429, 209] on input "text" at bounding box center [374, 221] width 128 height 25
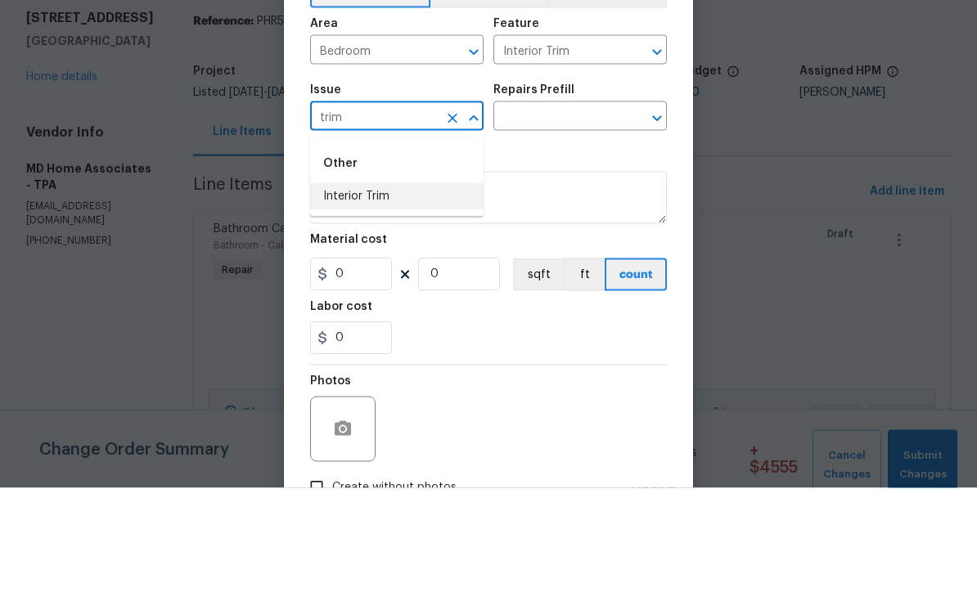
click at [410, 287] on li "Interior Trim" at bounding box center [396, 300] width 173 height 27
type input "Interior Trim"
click at [580, 209] on input "text" at bounding box center [557, 221] width 128 height 25
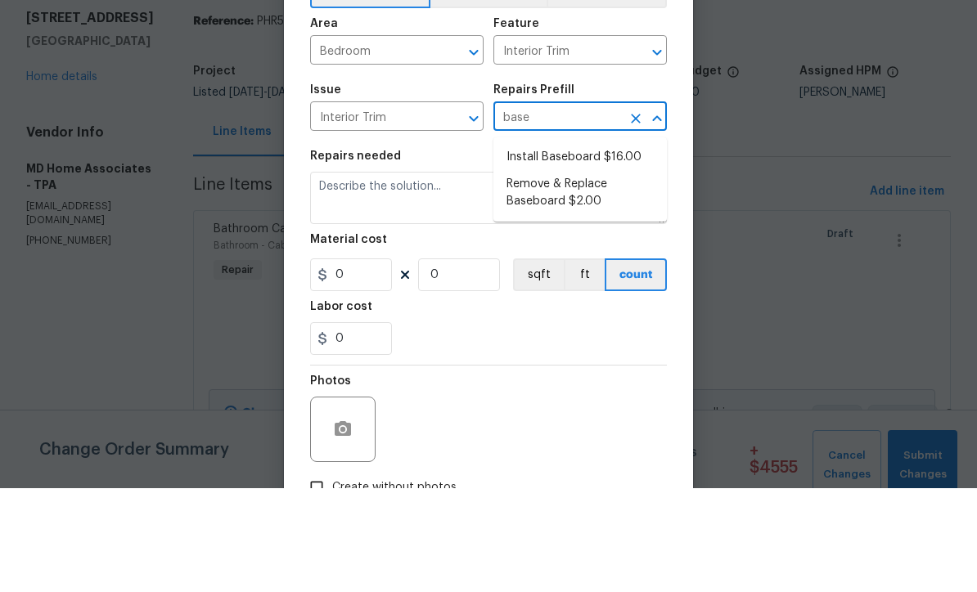
click at [595, 275] on li "Remove & Replace Baseboard $2.00" at bounding box center [579, 297] width 173 height 44
type input "Remove & Replace Baseboard $2.00"
type textarea "Remove the existing baseboard (if present) and install new. Ensure that the new…"
type input "1"
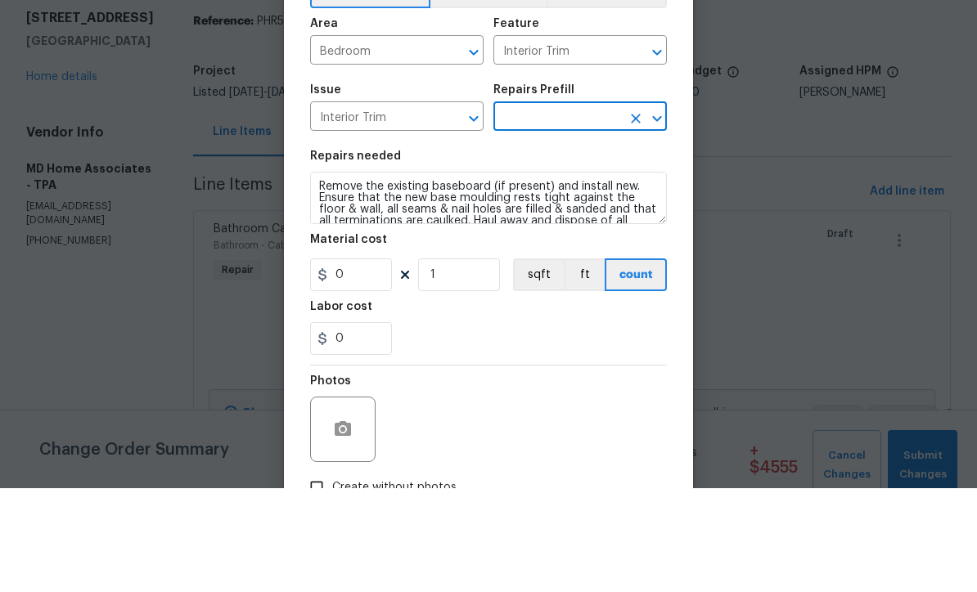
type input "Remove & Replace Baseboard $2.00"
type input "2"
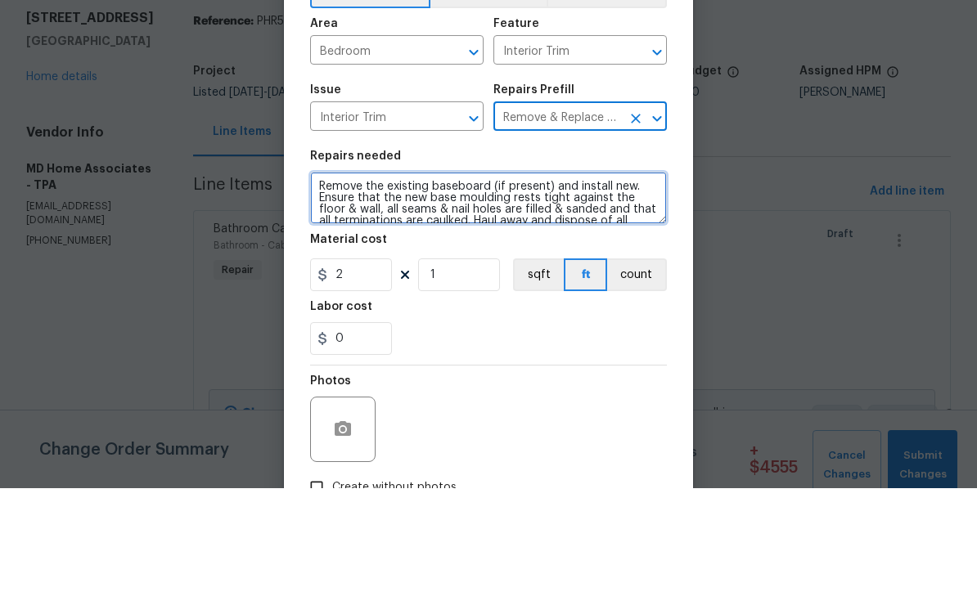
click at [427, 276] on textarea "Remove the existing baseboard (if present) and install new. Ensure that the new…" at bounding box center [488, 302] width 357 height 52
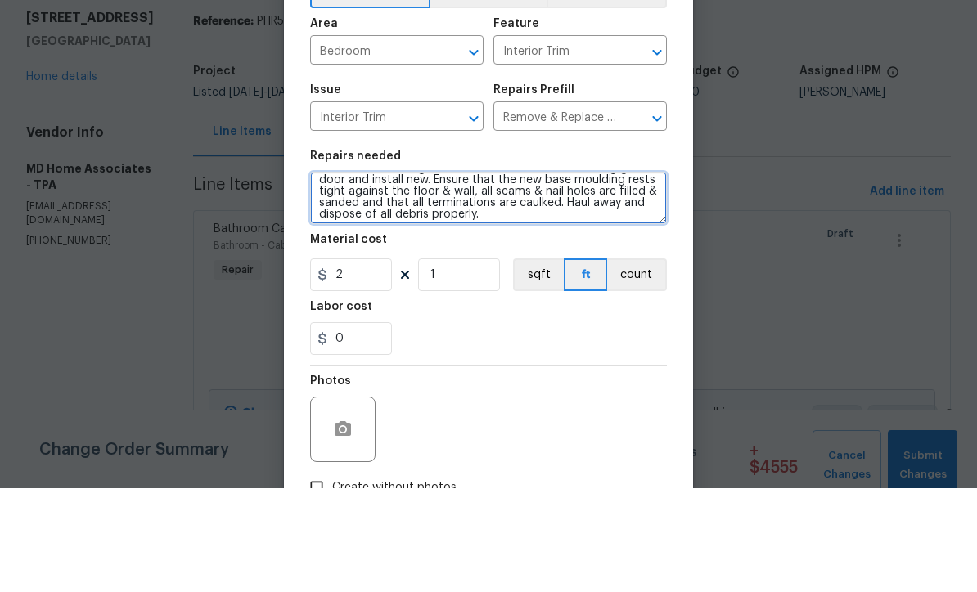
scroll to position [19, 0]
click at [563, 276] on textarea "Remove the damaged baseboard in corner near sliding glass door and install new.…" at bounding box center [488, 302] width 357 height 52
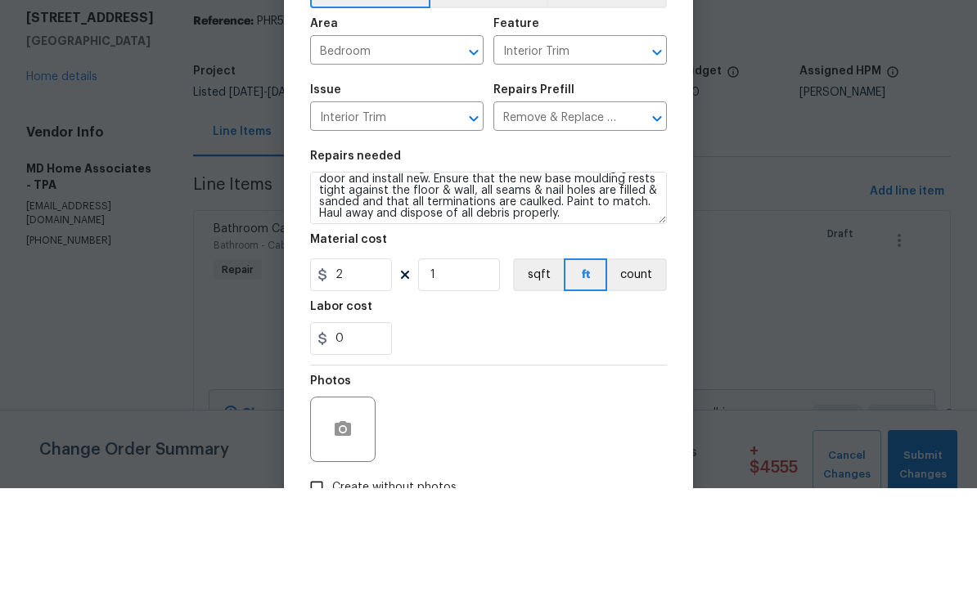
scroll to position [54, 0]
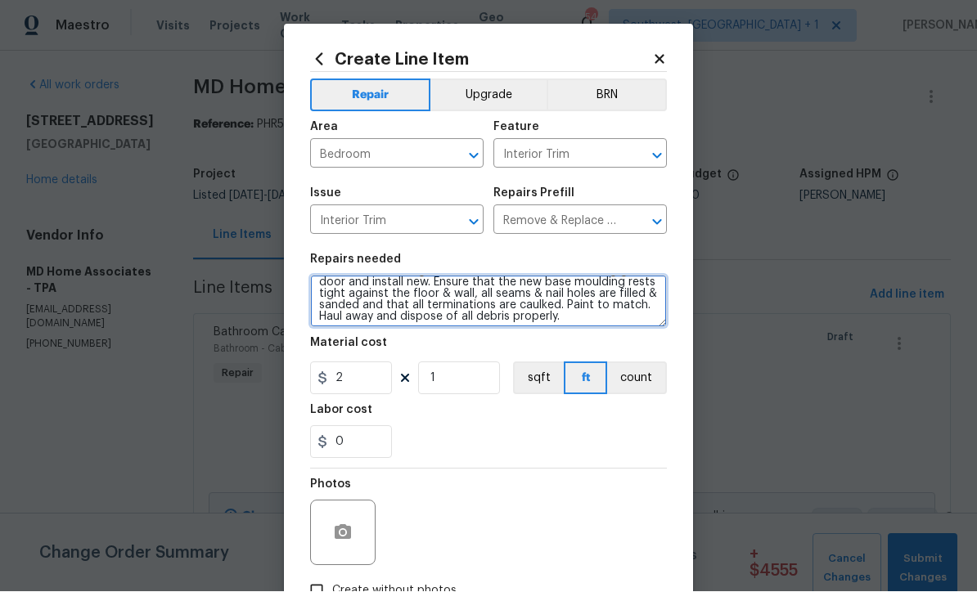
type textarea "Remove the damaged baseboard in corner near sliding glass door and install new.…"
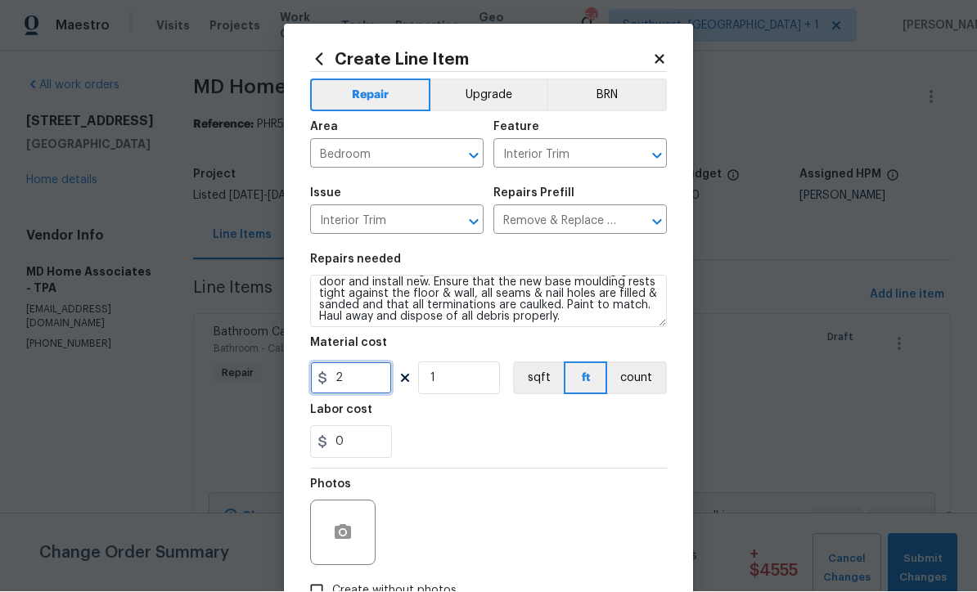
click at [359, 384] on input "2" at bounding box center [351, 378] width 82 height 33
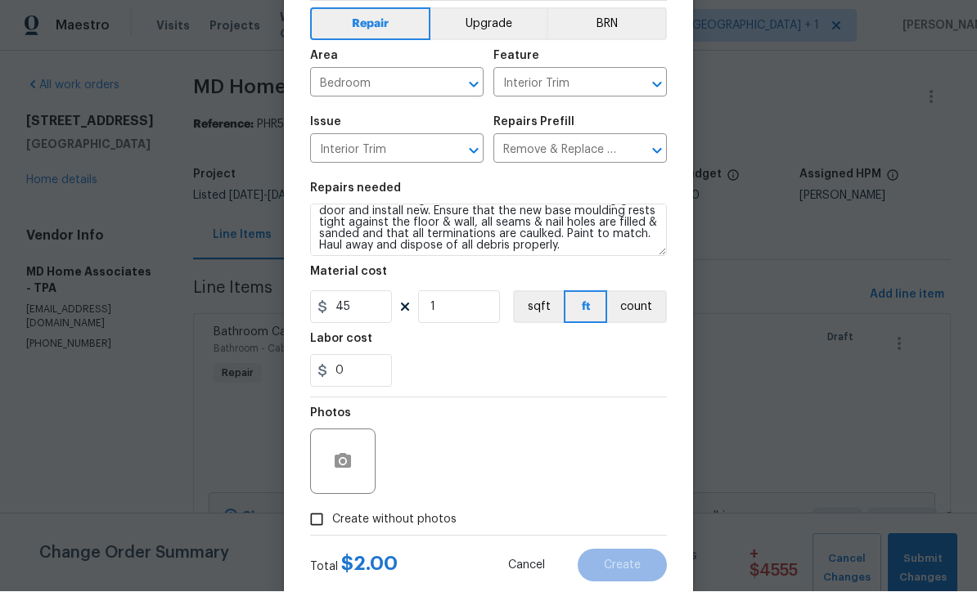
scroll to position [81, 0]
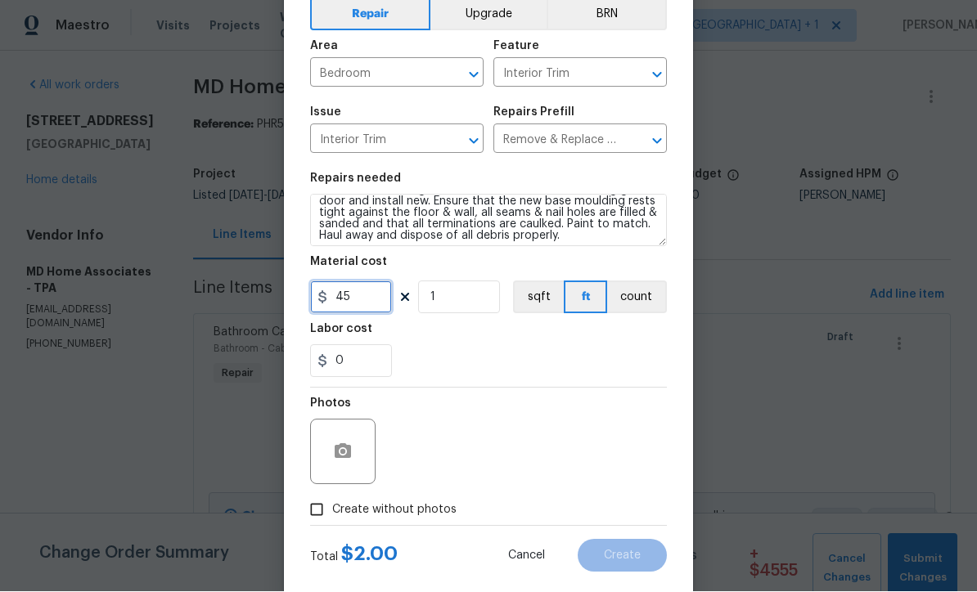
type input "45"
click at [342, 465] on button "button" at bounding box center [342, 452] width 39 height 39
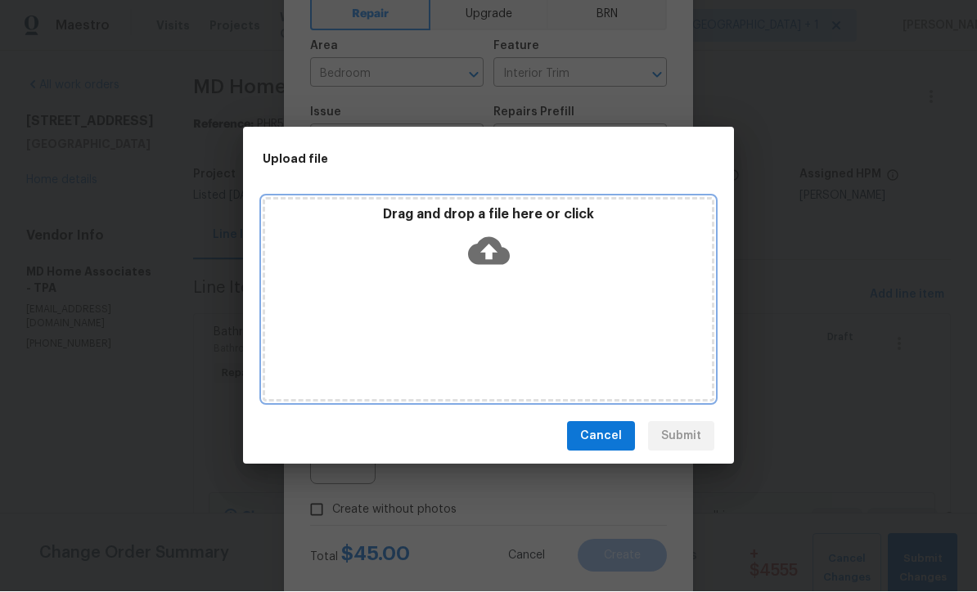
click at [489, 248] on icon at bounding box center [489, 252] width 42 height 42
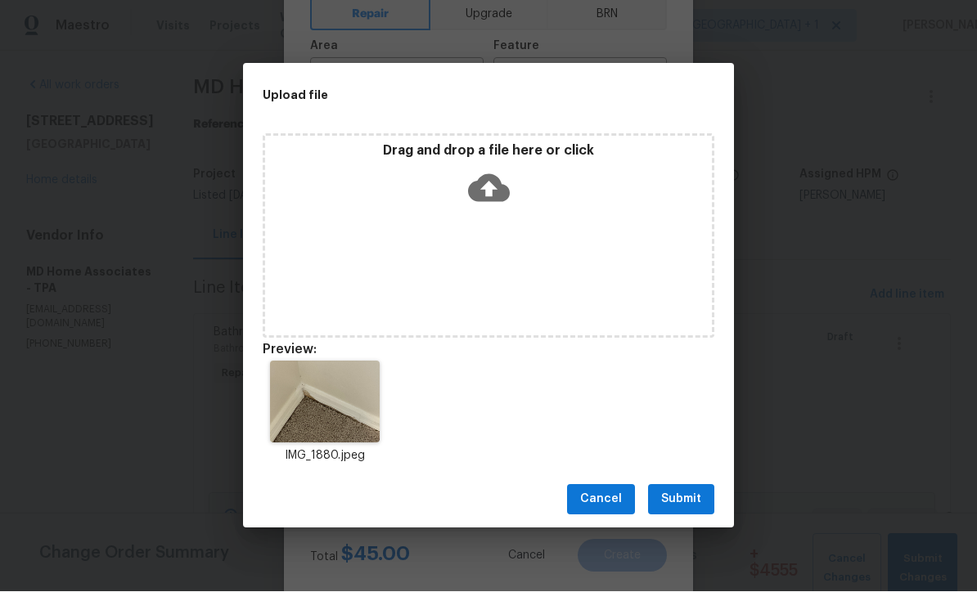
click at [692, 511] on button "Submit" at bounding box center [681, 500] width 66 height 30
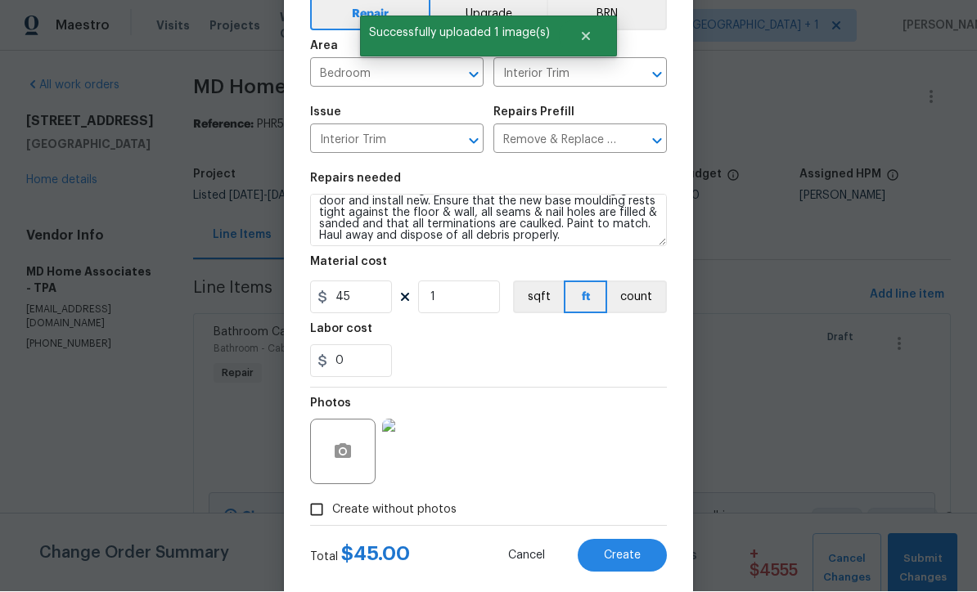
click at [632, 563] on span "Create" at bounding box center [622, 557] width 37 height 12
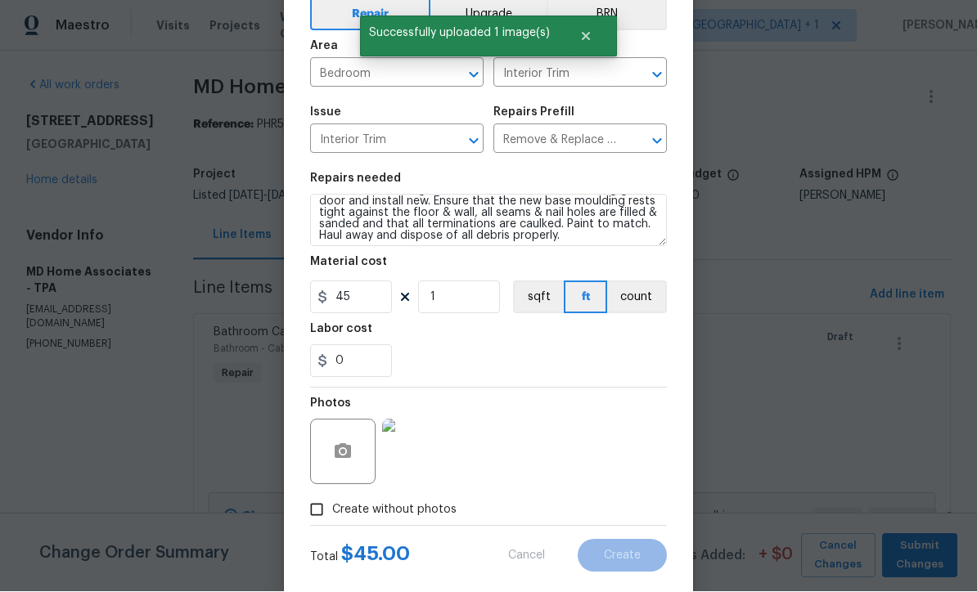
type input "0"
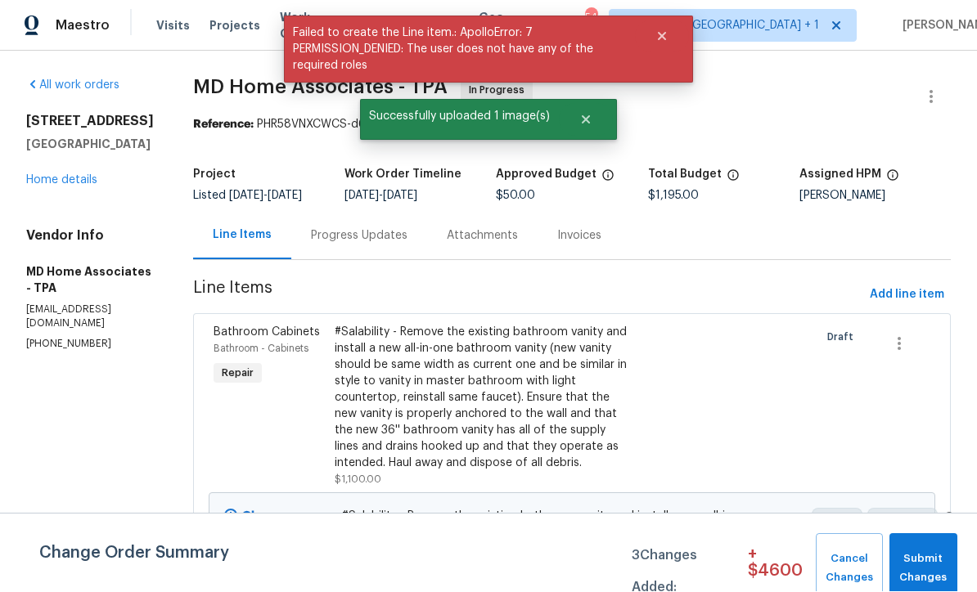
scroll to position [1, 0]
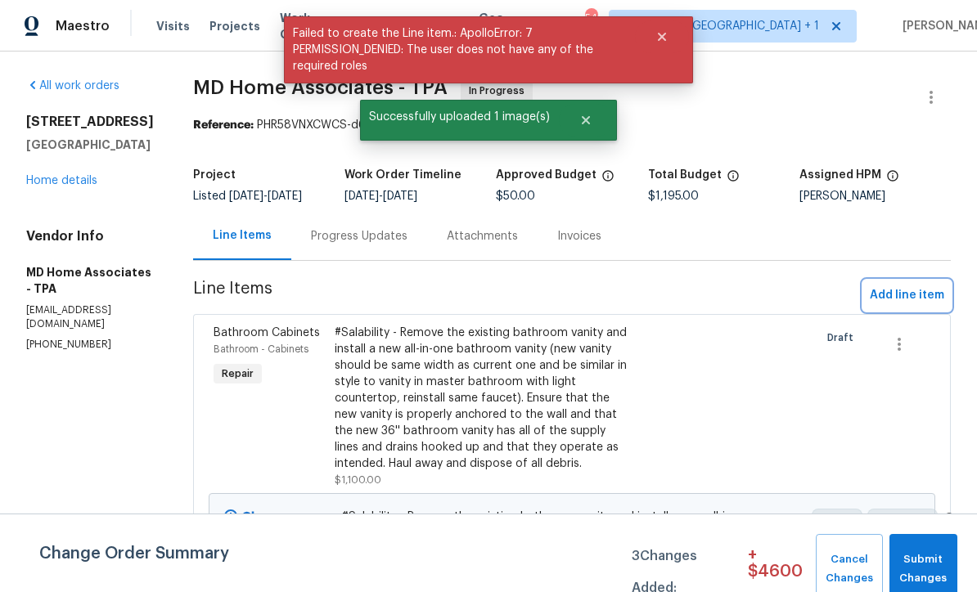
click at [910, 306] on span "Add line item" at bounding box center [907, 295] width 74 height 20
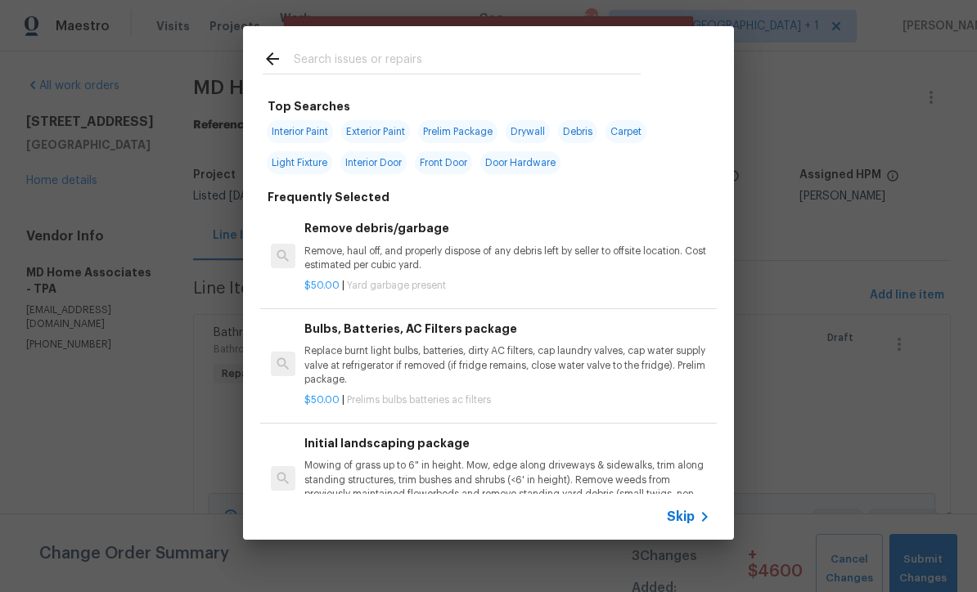
click at [688, 524] on span "Skip" at bounding box center [681, 517] width 28 height 16
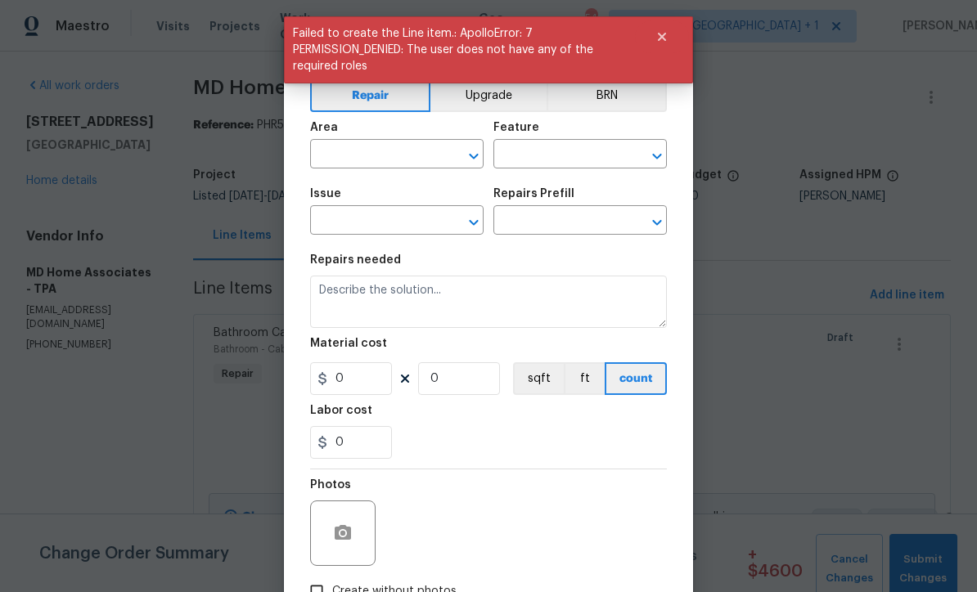
click at [368, 148] on input "text" at bounding box center [374, 155] width 128 height 25
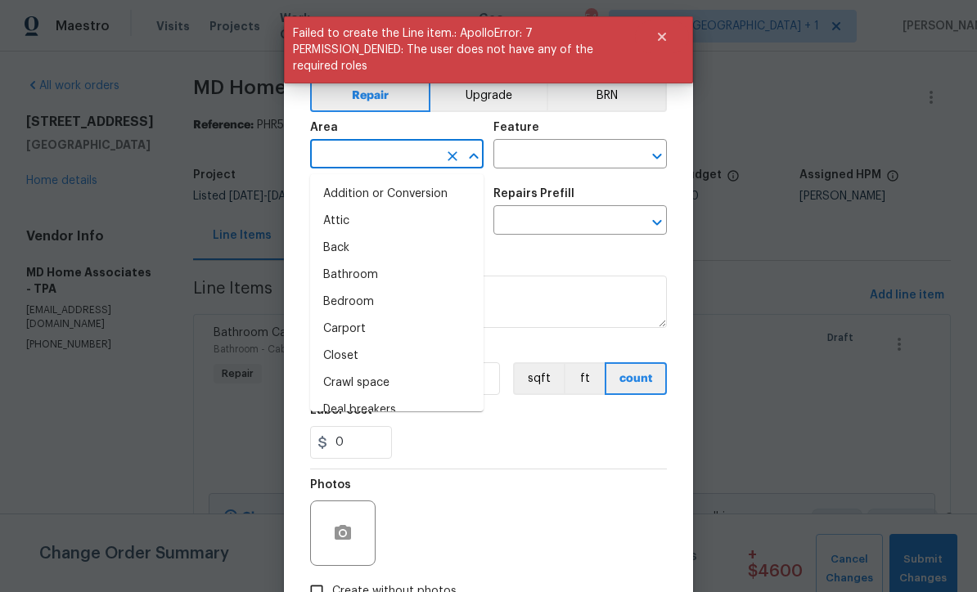
scroll to position [0, 0]
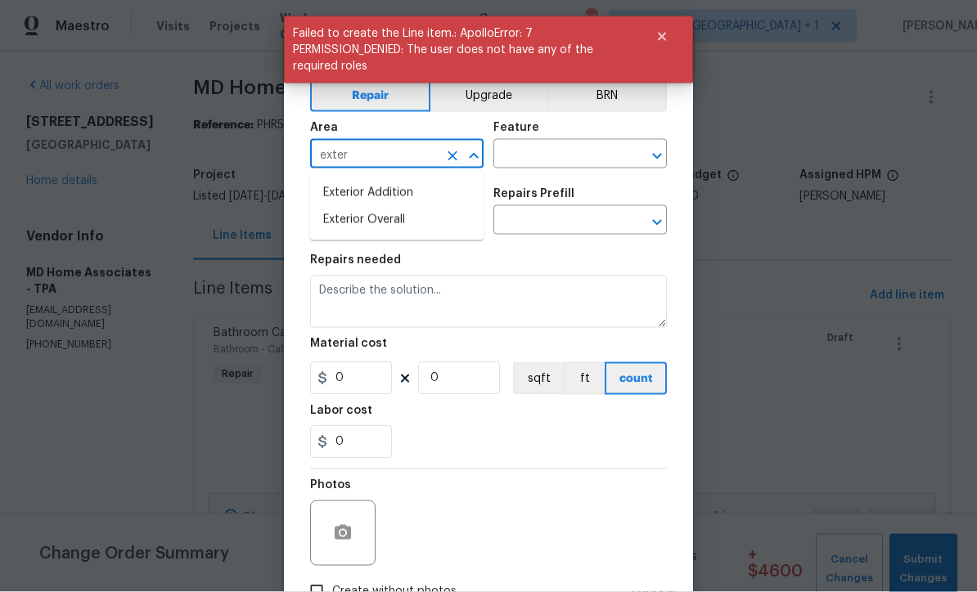
click at [410, 218] on li "Exterior Overall" at bounding box center [396, 220] width 173 height 27
type input "Exterior Overall"
click at [559, 156] on input "text" at bounding box center [557, 155] width 128 height 25
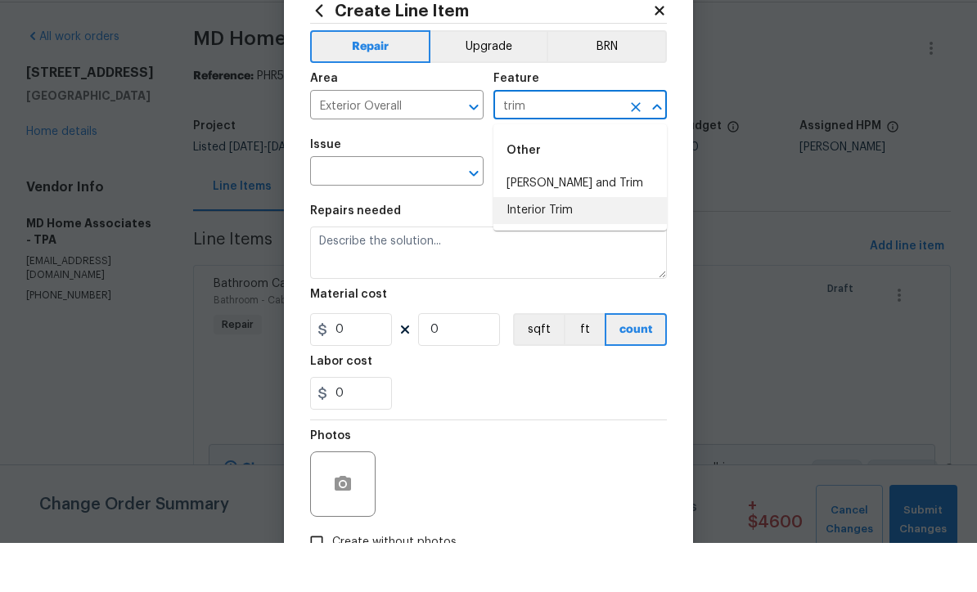
click at [562, 246] on li "Interior Trim" at bounding box center [579, 259] width 173 height 27
type input "Interior Trim"
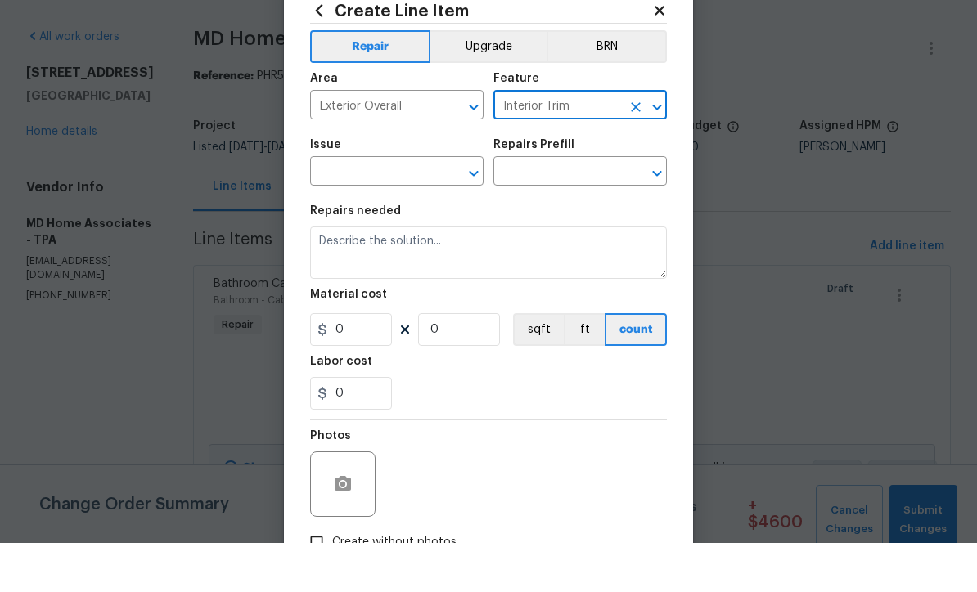
click at [421, 209] on input "text" at bounding box center [374, 221] width 128 height 25
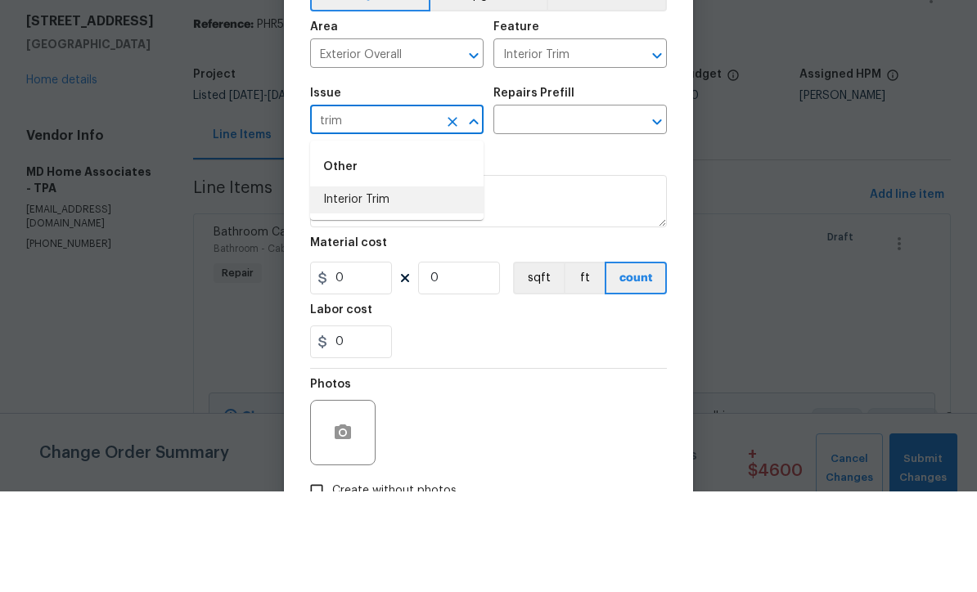
click at [395, 287] on li "Interior Trim" at bounding box center [396, 300] width 173 height 27
type input "Interior Trim"
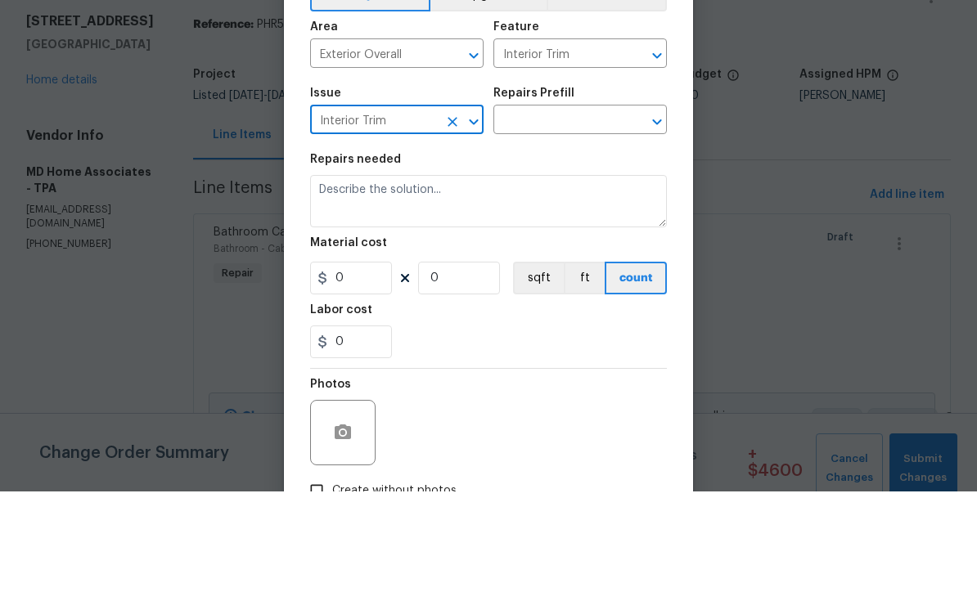
click at [564, 143] on input "Interior Trim" at bounding box center [557, 155] width 128 height 25
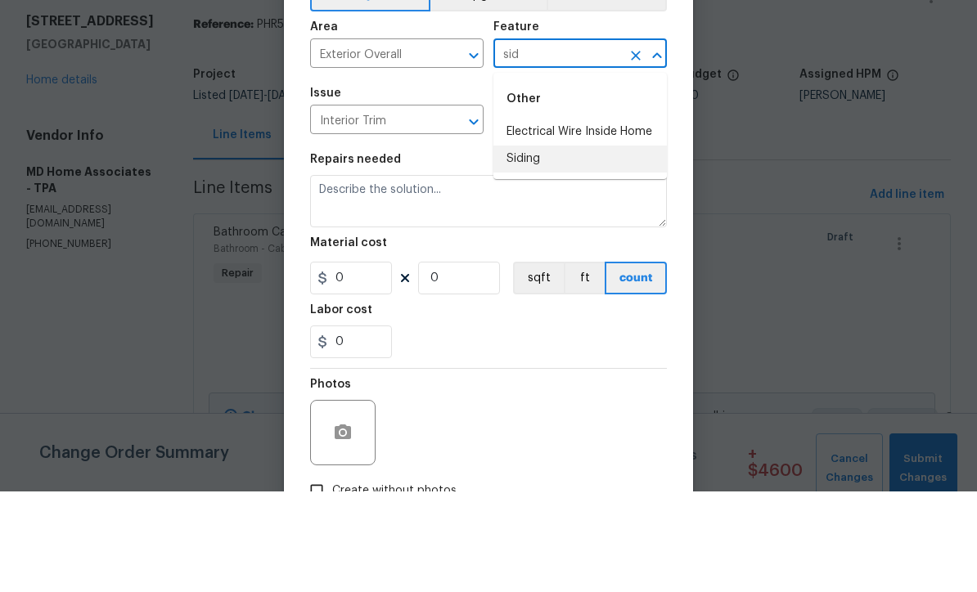
click at [544, 246] on li "Siding" at bounding box center [579, 259] width 173 height 27
type input "Siding"
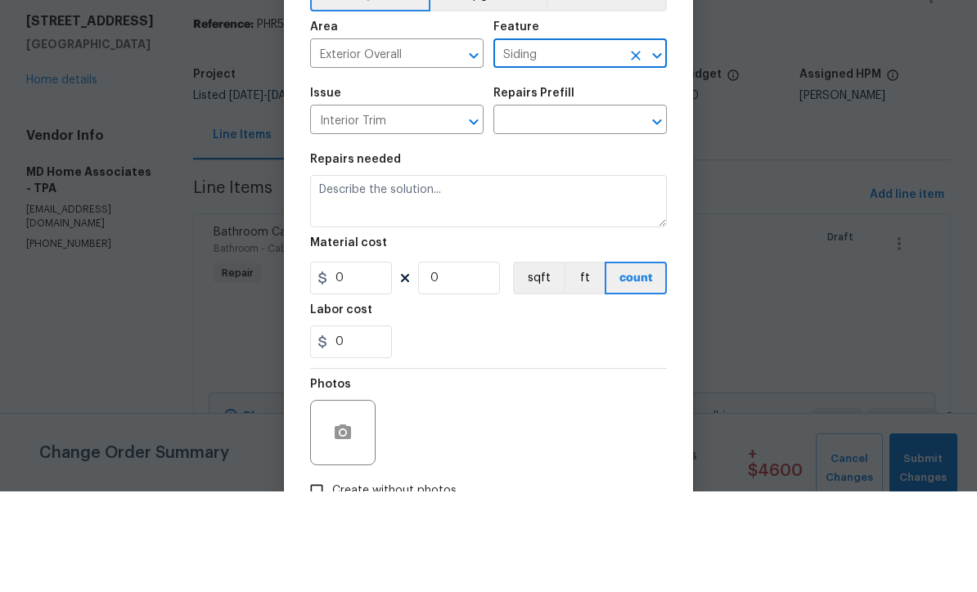
click at [402, 209] on input "Interior Trim" at bounding box center [374, 221] width 128 height 25
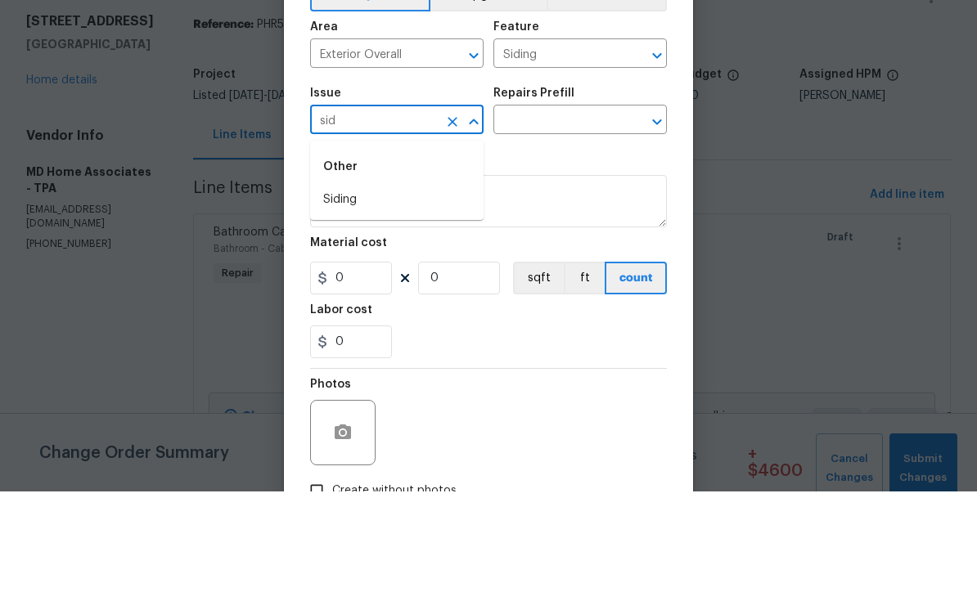
click at [360, 287] on li "Siding" at bounding box center [396, 300] width 173 height 27
type input "Siding"
click at [581, 209] on input "text" at bounding box center [557, 221] width 128 height 25
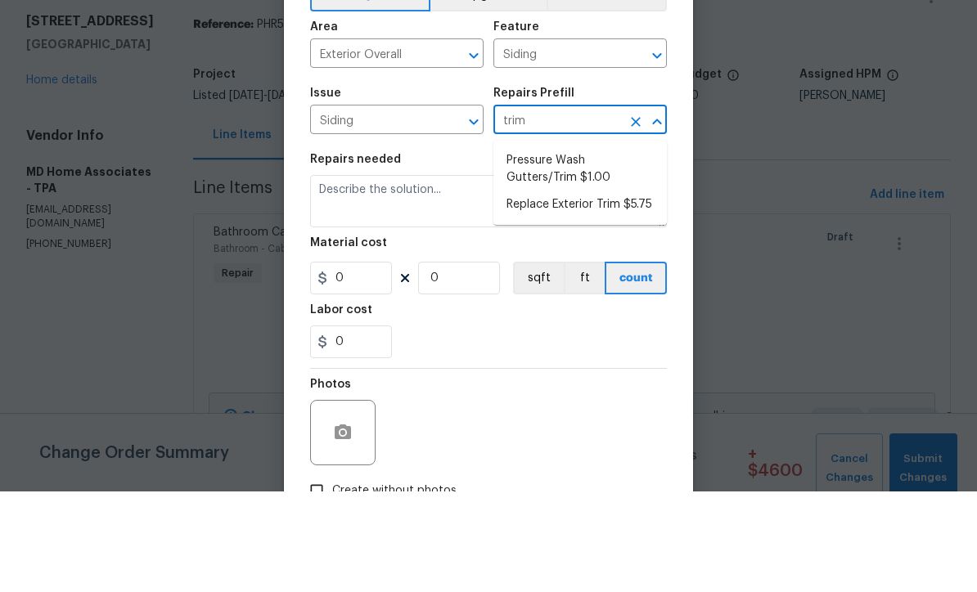
click at [645, 292] on li "Replace Exterior Trim $5.75" at bounding box center [579, 305] width 173 height 27
type input "Replace Exterior Trim $5.75"
type textarea "Remove the existing trim and replace with new. Ensure that the new trim matches…"
type input "1"
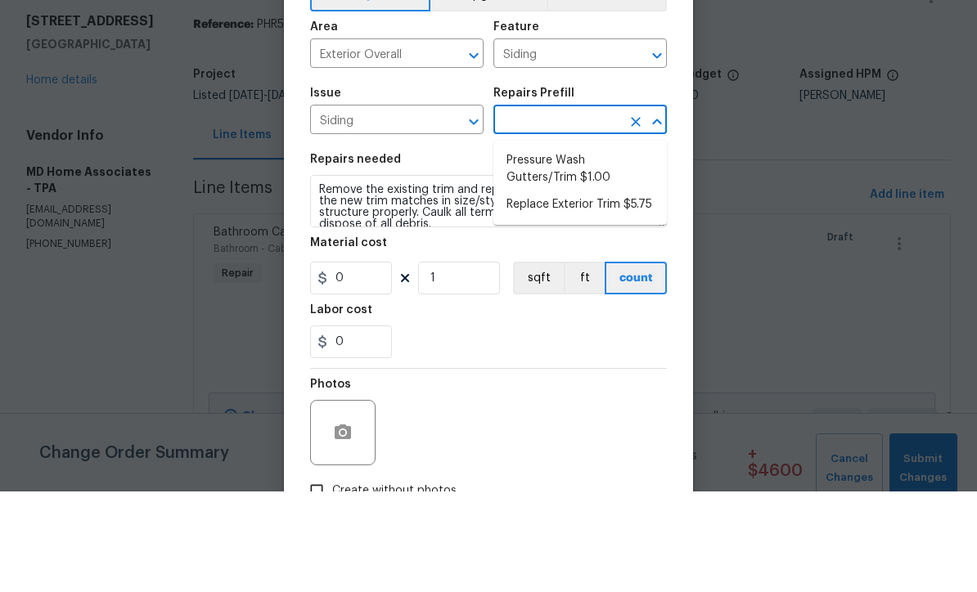
type input "Replace Exterior Trim $5.75"
type input "5.75"
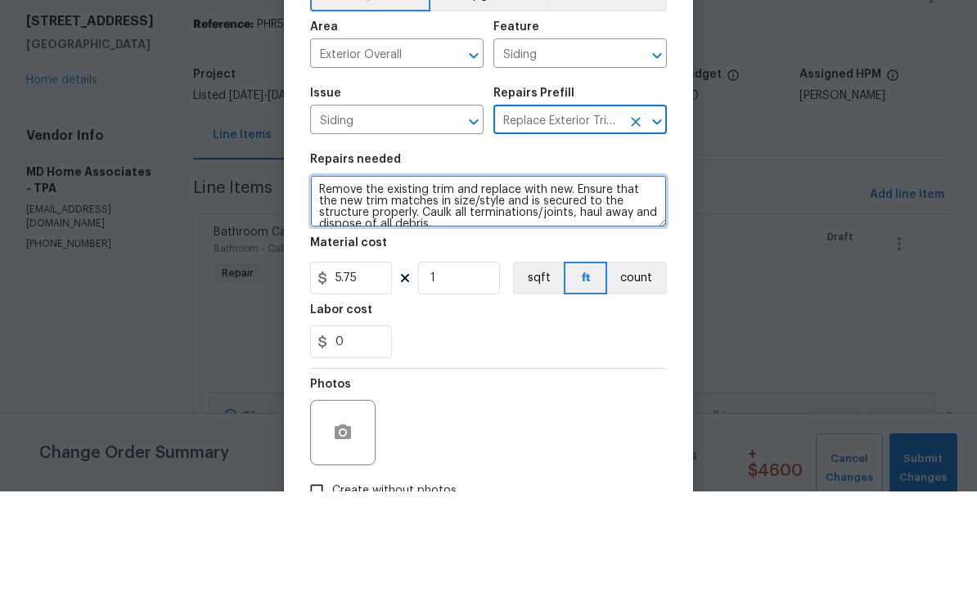
click at [427, 276] on textarea "Remove the existing trim and replace with new. Ensure that the new trim matches…" at bounding box center [488, 302] width 357 height 52
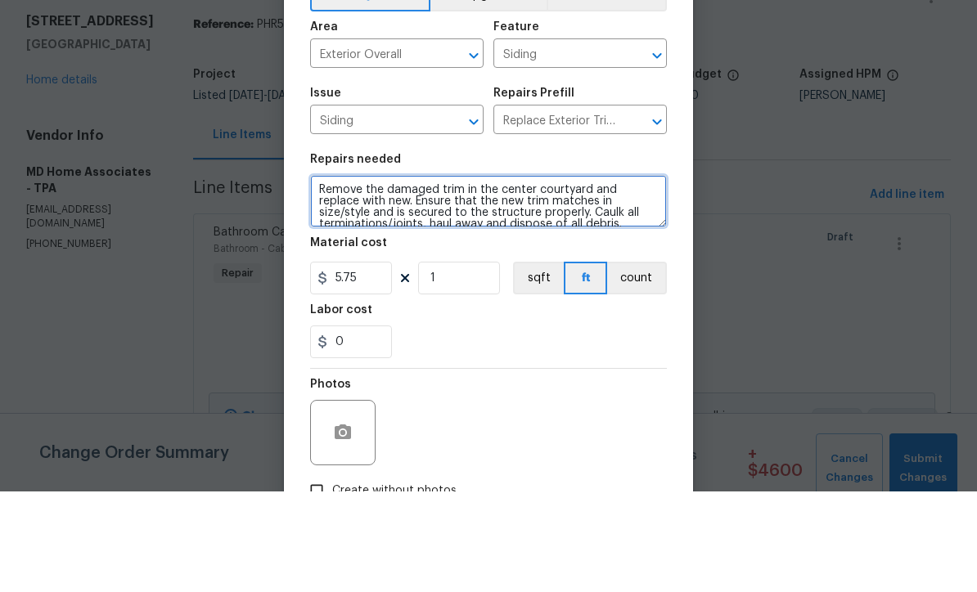
click at [549, 276] on textarea "Remove the damaged trim in the center courtyard and replace with new. Ensure th…" at bounding box center [488, 302] width 357 height 52
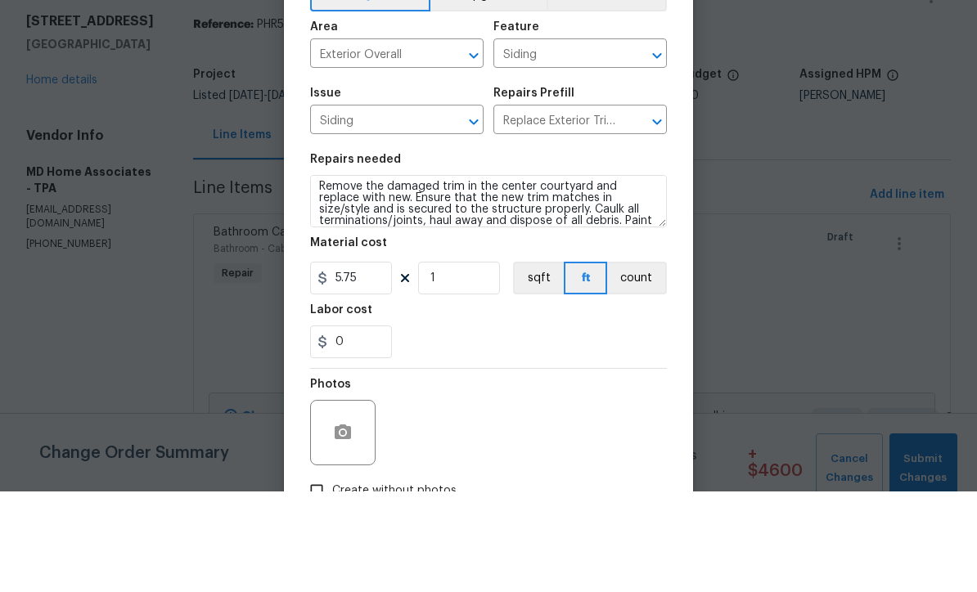
scroll to position [54, 0]
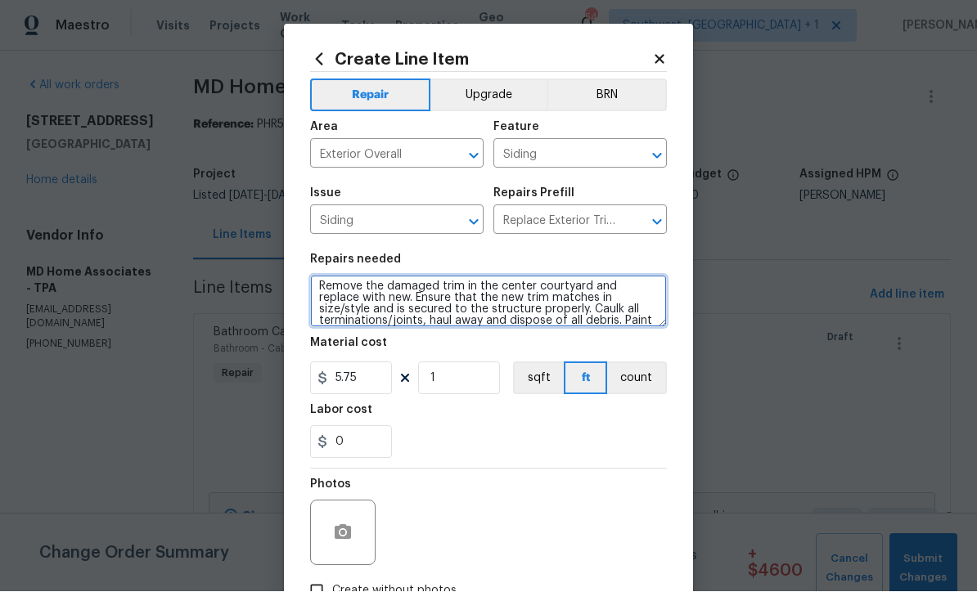
type textarea "Remove the damaged trim in the center courtyard and replace with new. Ensure th…"
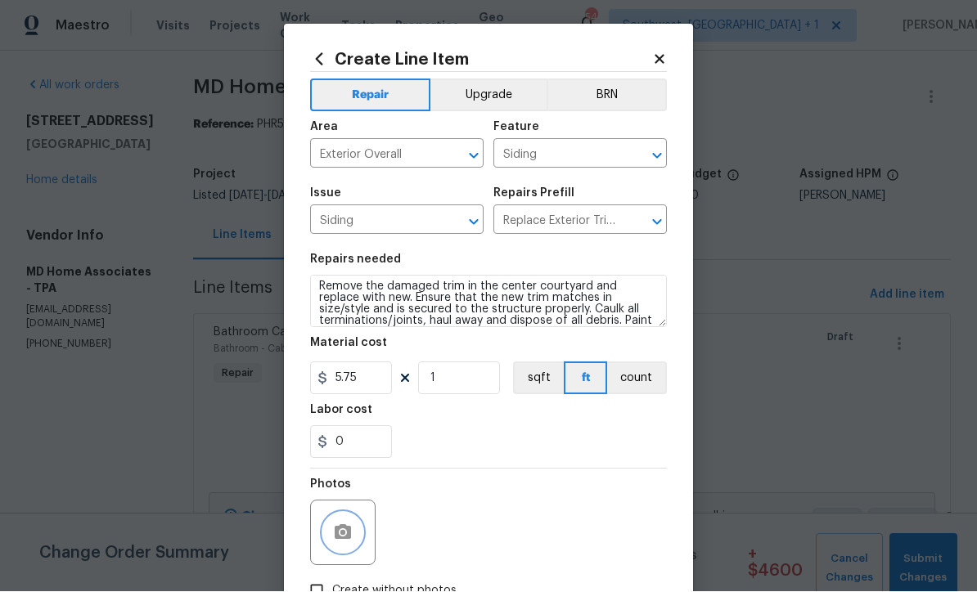
click at [324, 538] on button "button" at bounding box center [342, 533] width 39 height 39
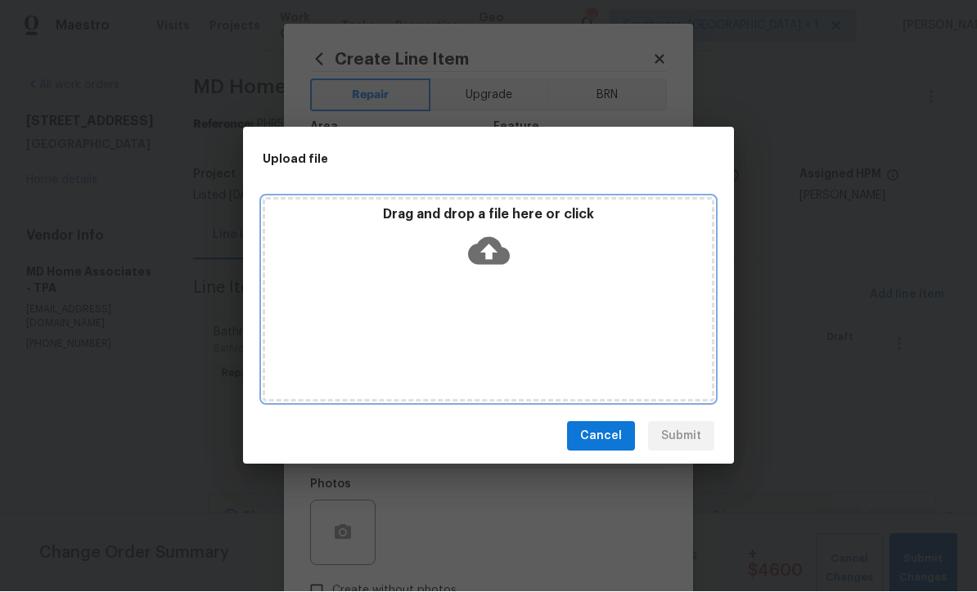
click at [495, 248] on icon at bounding box center [489, 252] width 42 height 28
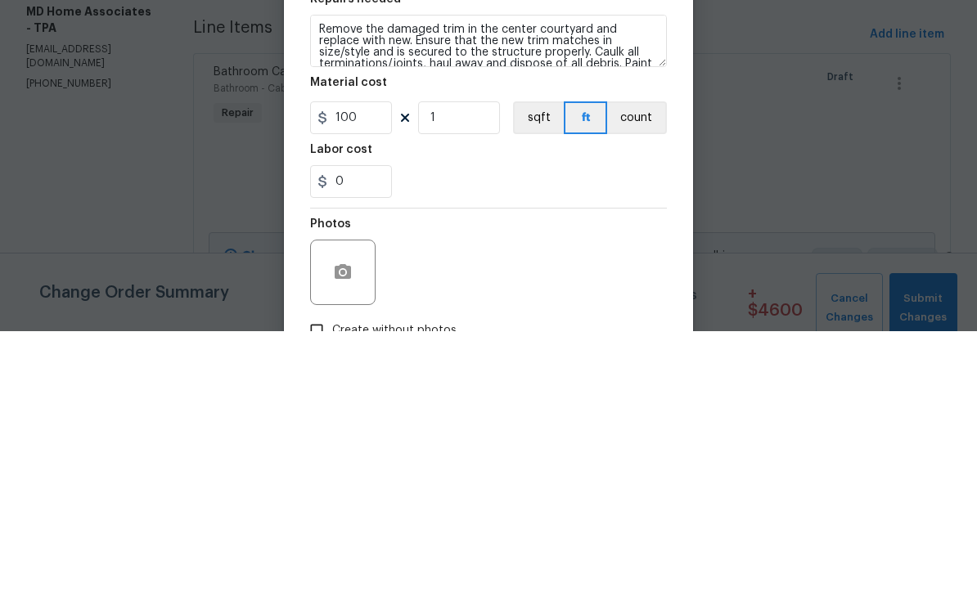
scroll to position [3, 0]
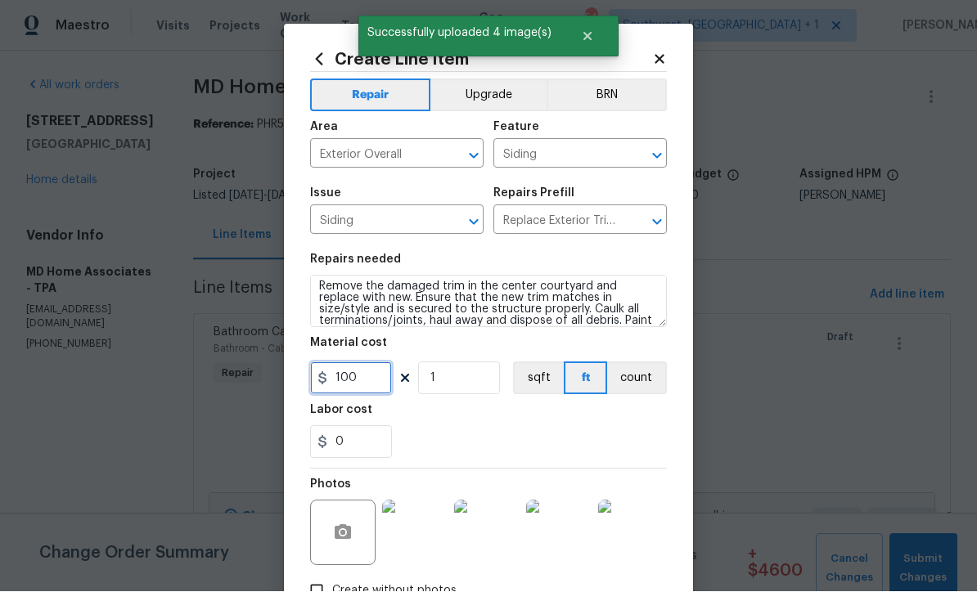
type input "100"
click at [643, 491] on div "Photos" at bounding box center [488, 523] width 357 height 106
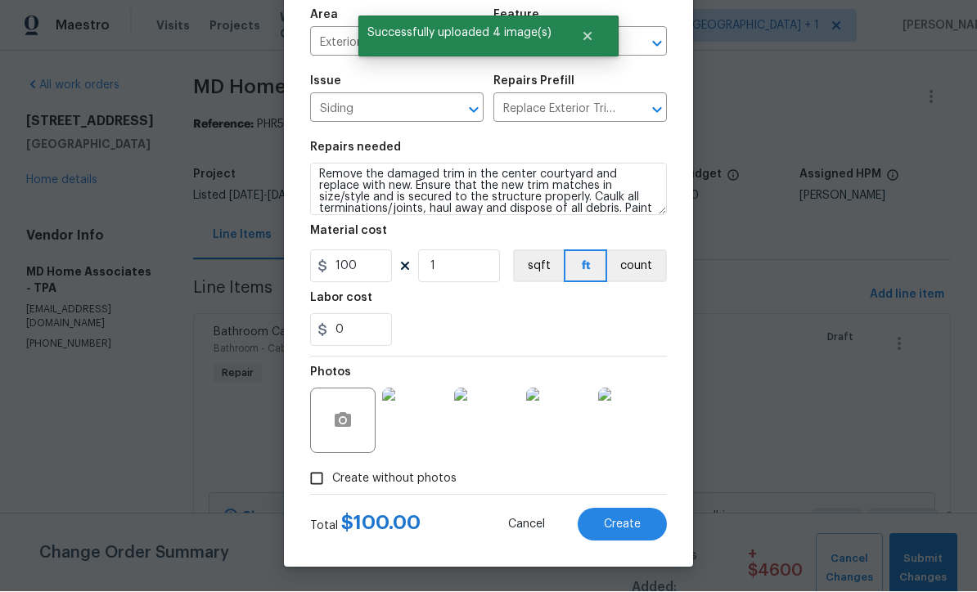
scroll to position [115, 0]
click at [624, 531] on button "Create" at bounding box center [622, 525] width 89 height 33
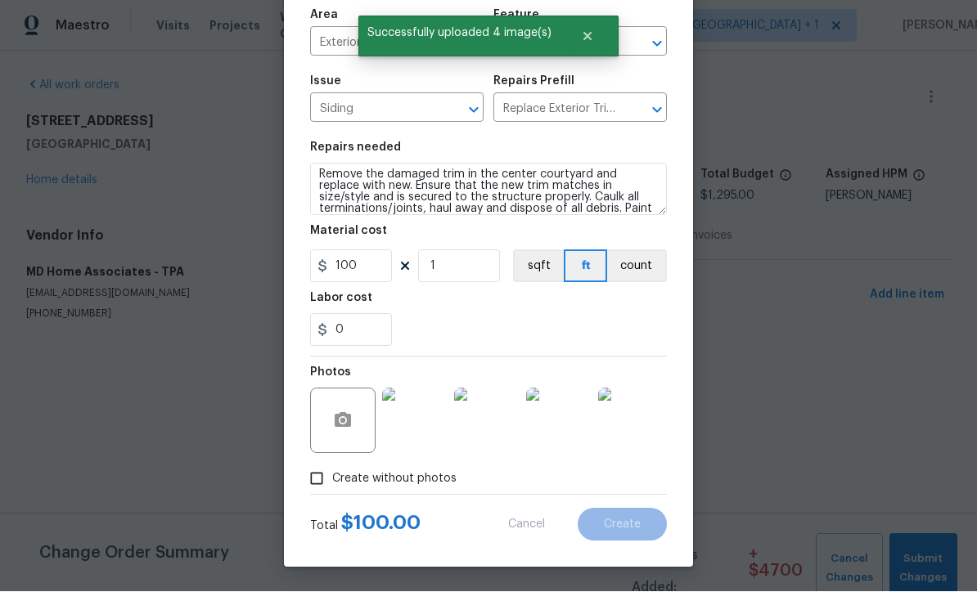
type input "0"
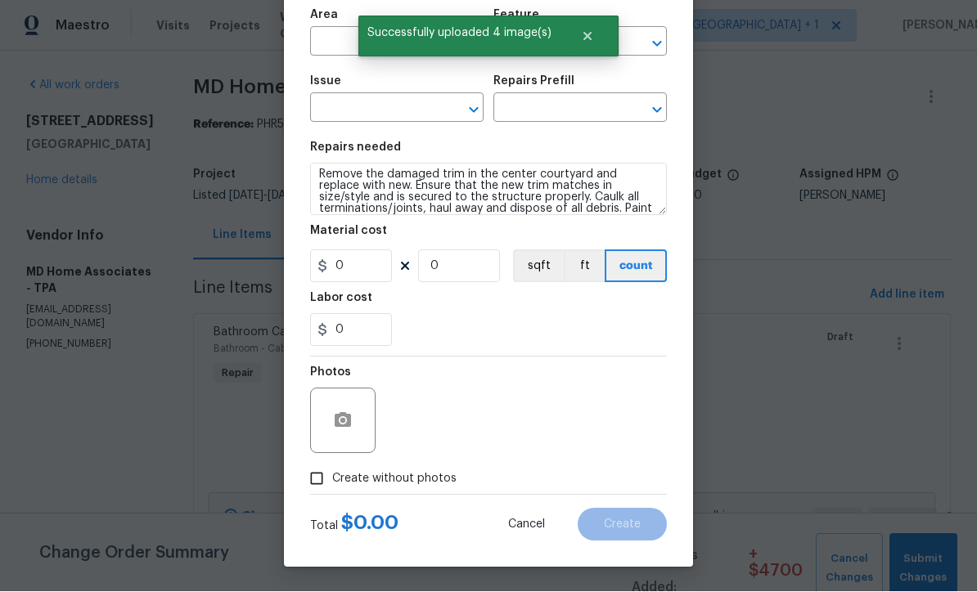
scroll to position [1, 0]
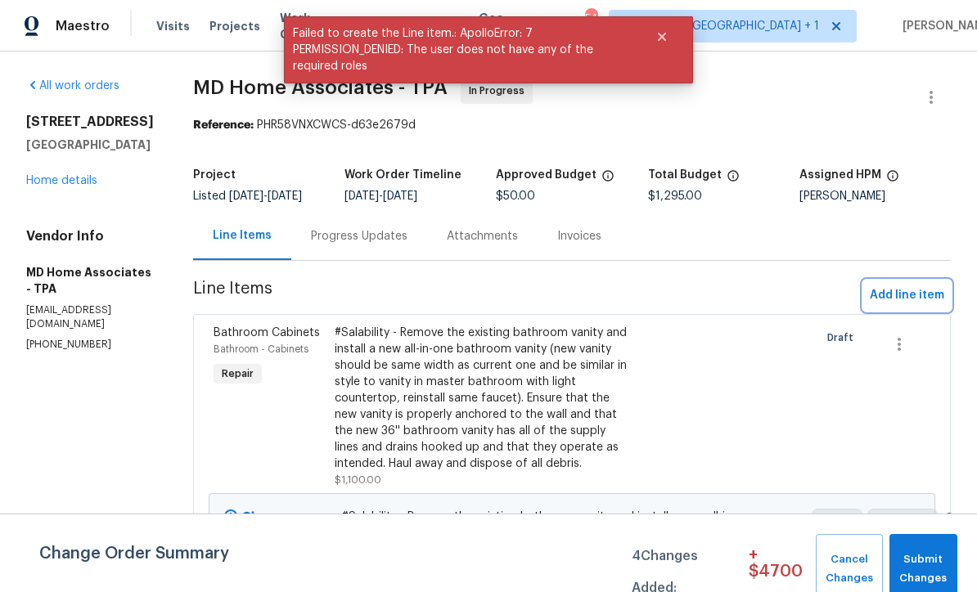
click at [914, 306] on span "Add line item" at bounding box center [907, 295] width 74 height 20
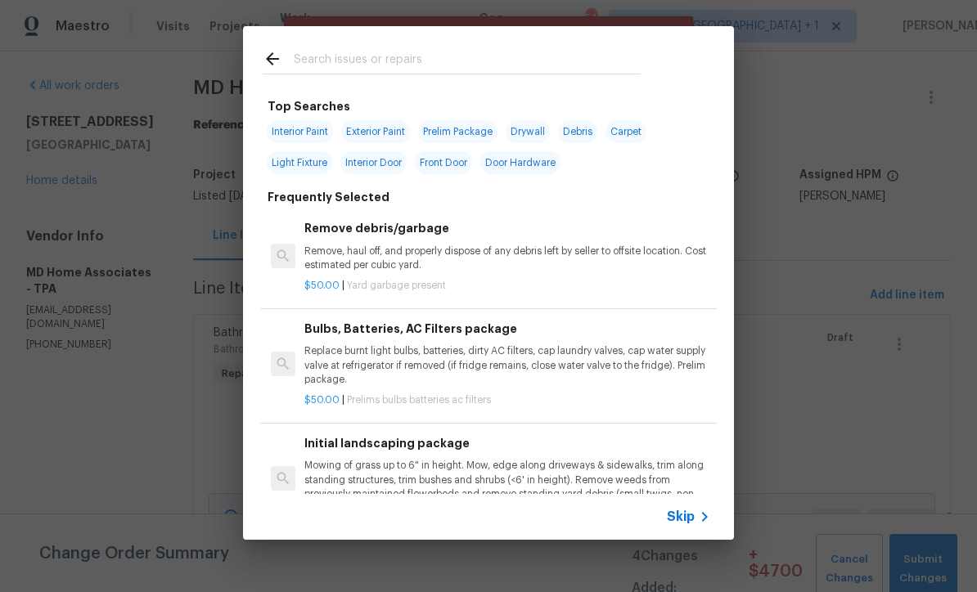
click at [693, 525] on div "Skip" at bounding box center [690, 517] width 47 height 20
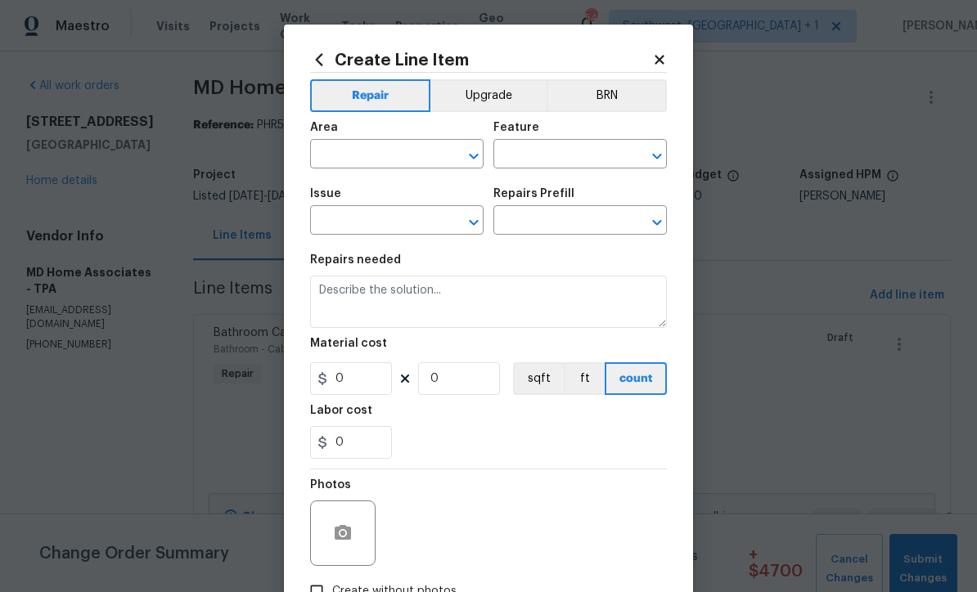
click at [392, 141] on div "Area" at bounding box center [396, 132] width 173 height 21
click at [393, 164] on input "text" at bounding box center [374, 155] width 128 height 25
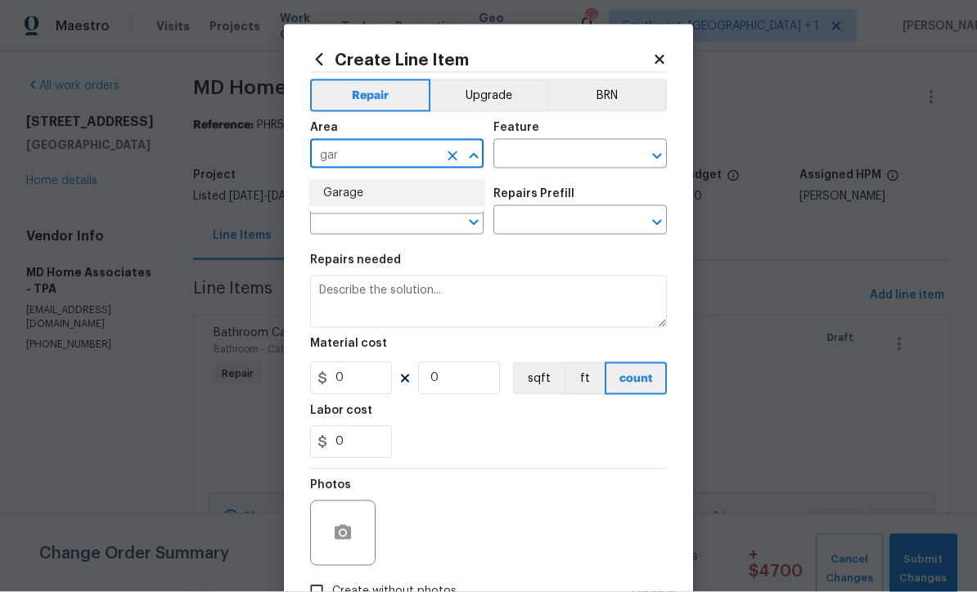
click at [384, 201] on li "Garage" at bounding box center [396, 193] width 173 height 27
type input "Garage"
click at [564, 145] on input "text" at bounding box center [557, 155] width 128 height 25
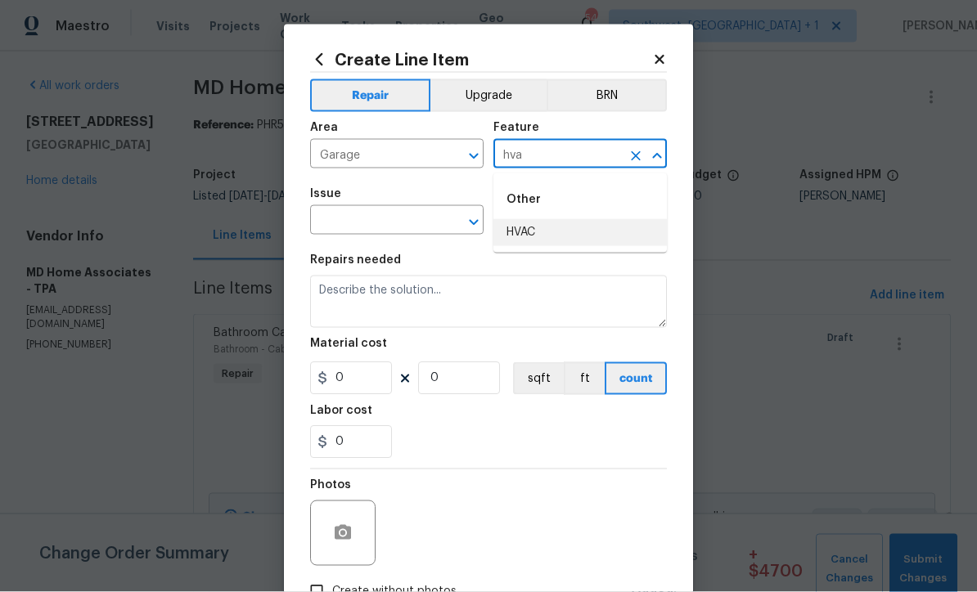
click at [551, 229] on li "HVAC" at bounding box center [579, 232] width 173 height 27
type input "HVAC"
click at [433, 223] on input "text" at bounding box center [374, 221] width 128 height 25
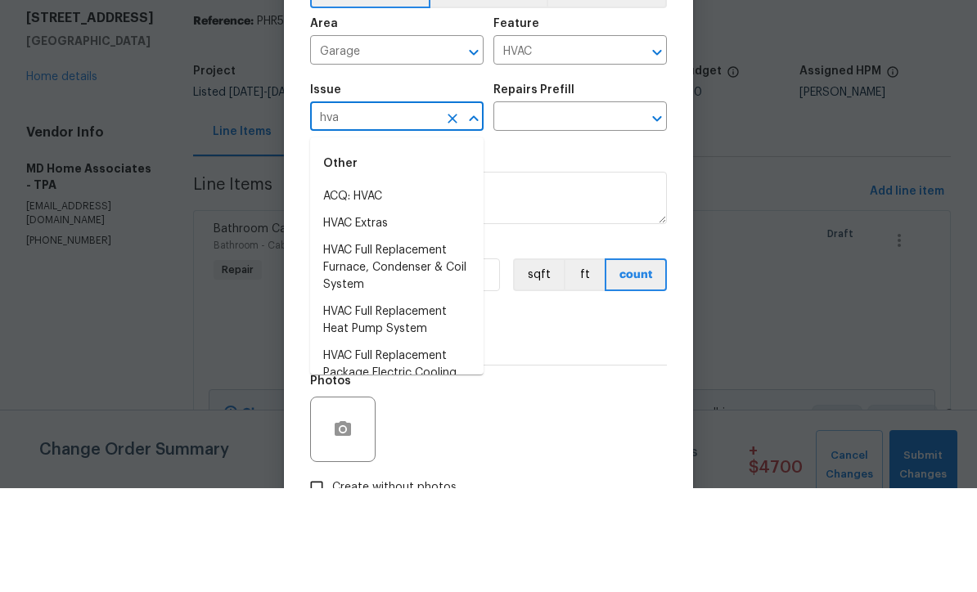
click at [384, 314] on li "HVAC Extras" at bounding box center [396, 327] width 173 height 27
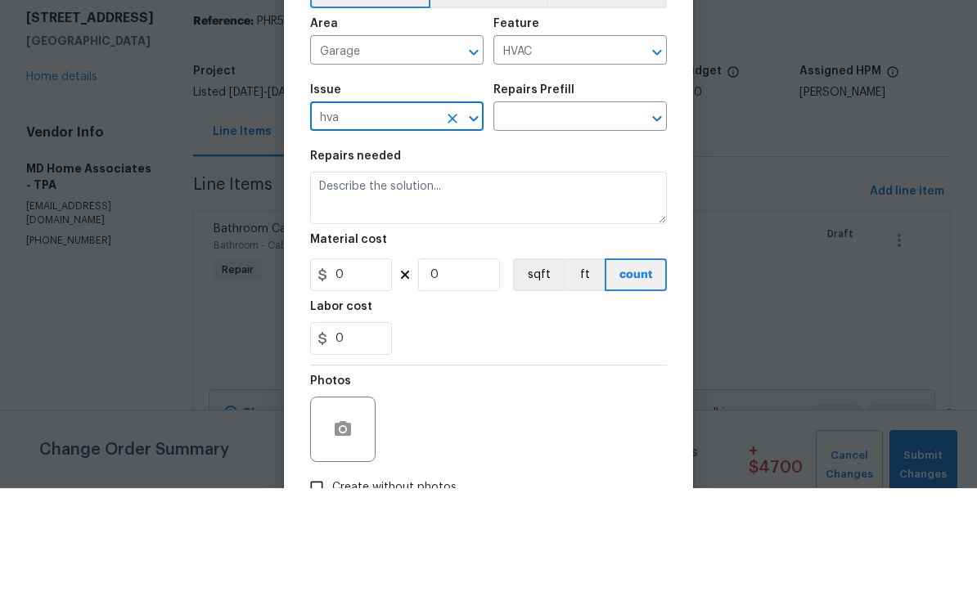
type input "HVAC Extras"
click at [578, 209] on input "text" at bounding box center [557, 221] width 128 height 25
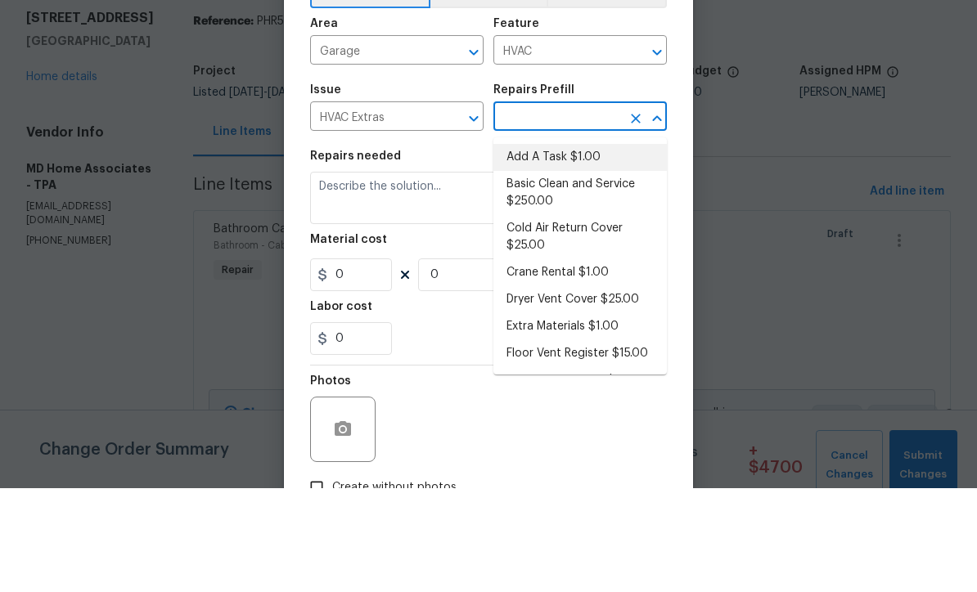
click at [592, 248] on li "Add A Task $1.00" at bounding box center [579, 261] width 173 height 27
type input "Add A Task $1.00"
type textarea "HPM to detail"
type input "1"
type input "Add A Task $1.00"
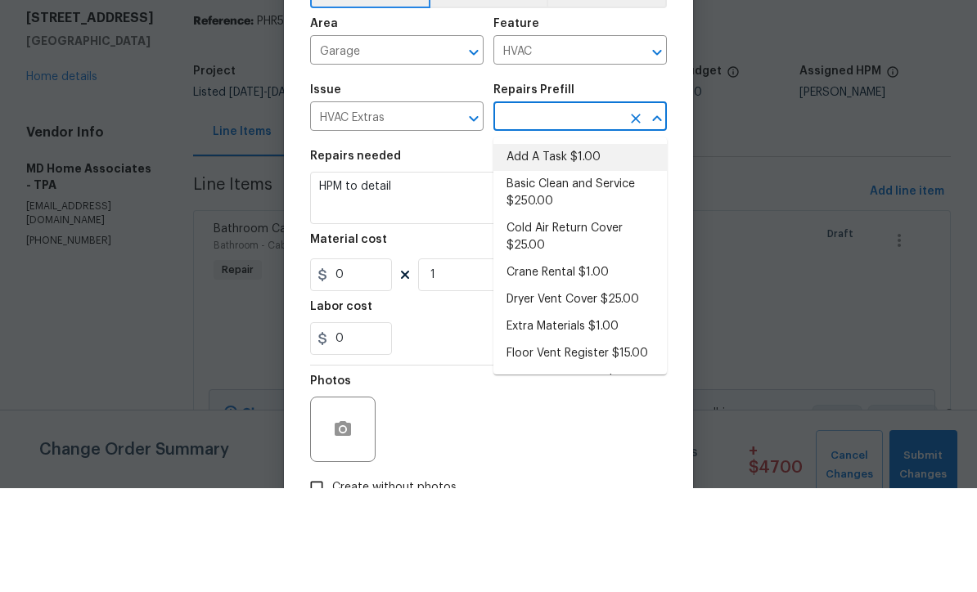
type input "1"
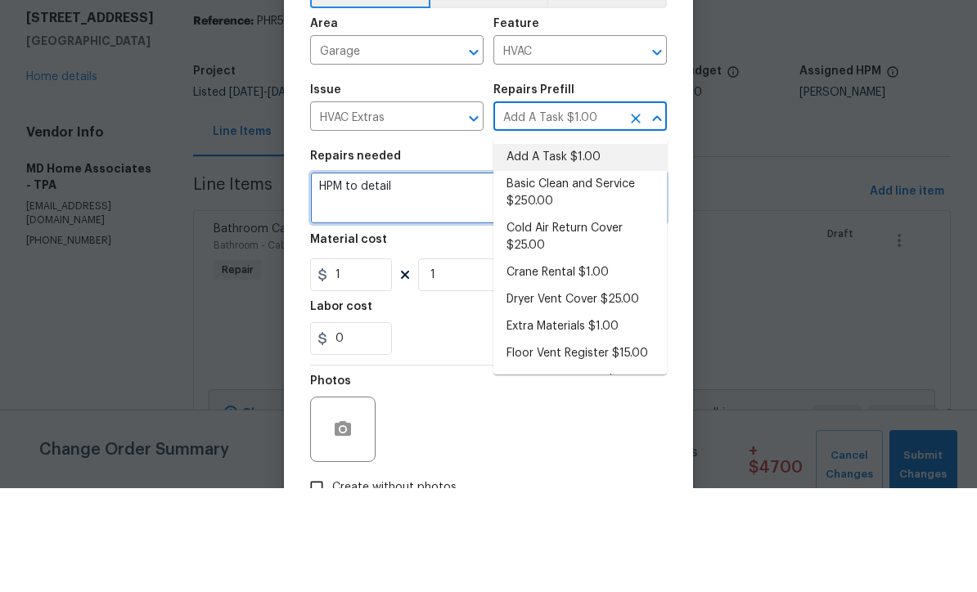
click at [508, 276] on textarea "HPM to detail" at bounding box center [488, 302] width 357 height 52
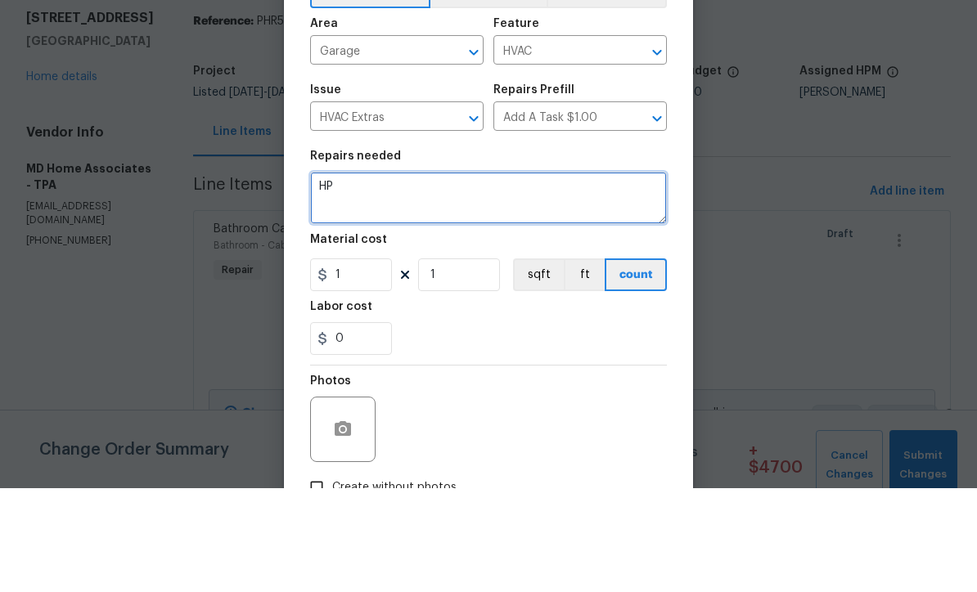
type textarea "H"
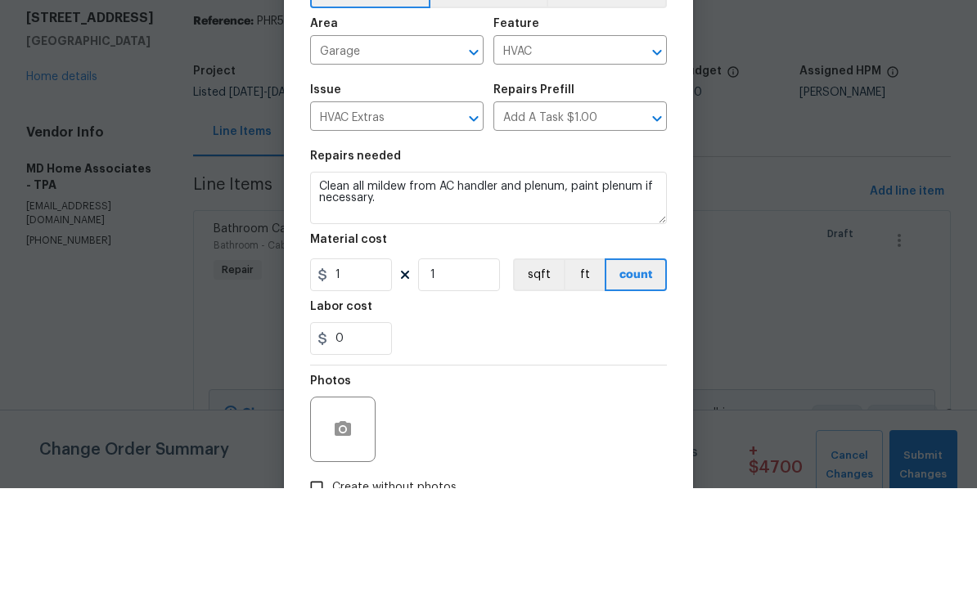
scroll to position [54, 0]
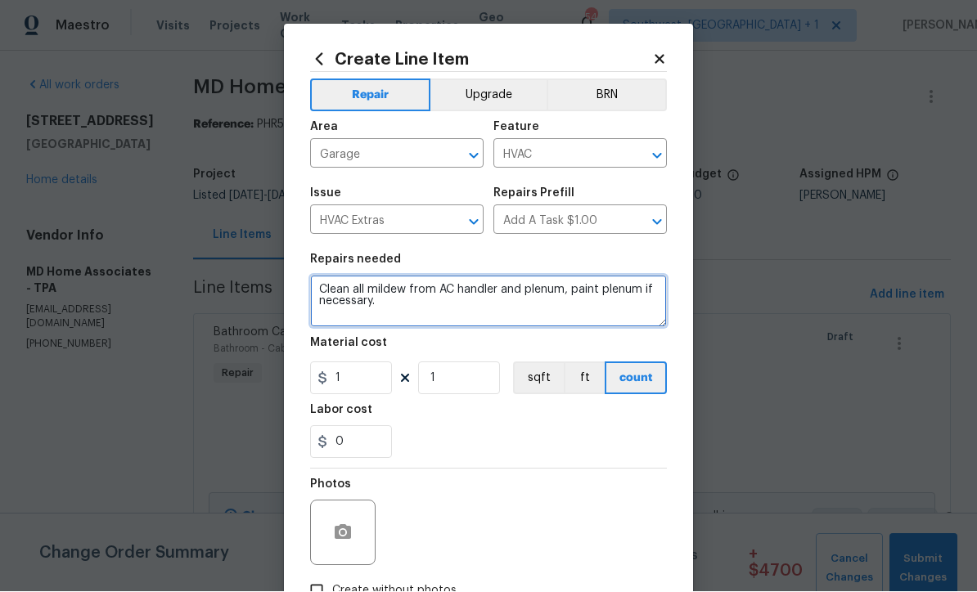
type textarea "Clean all mildew from AC handler and plenum, paint plenum if necessary."
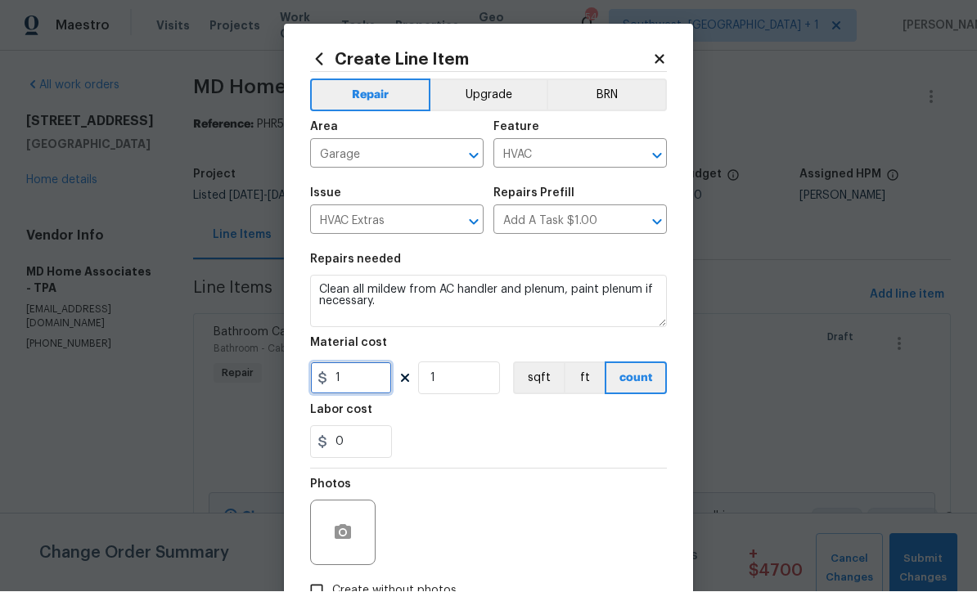
click at [357, 393] on input "1" at bounding box center [351, 378] width 82 height 33
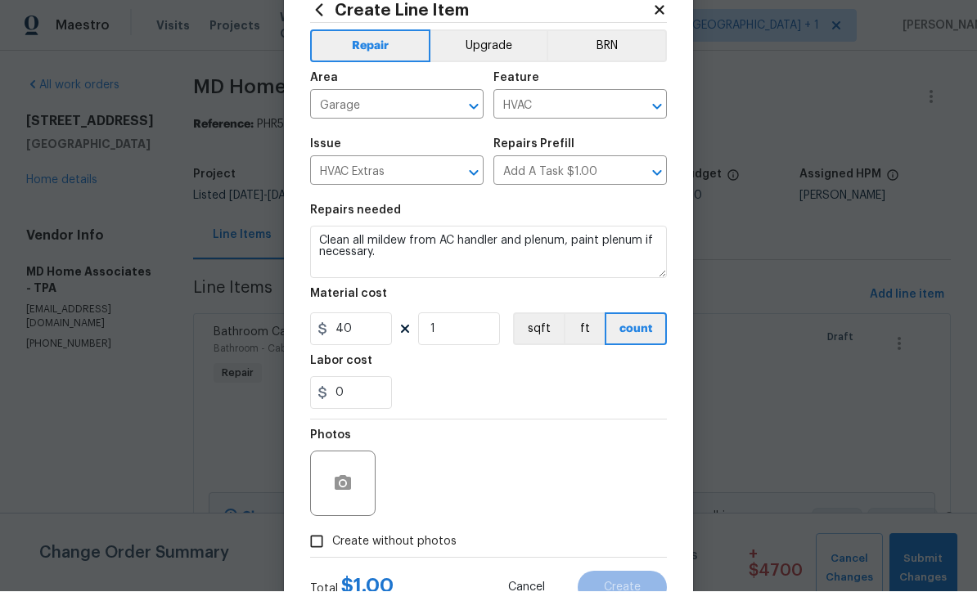
scroll to position [71, 0]
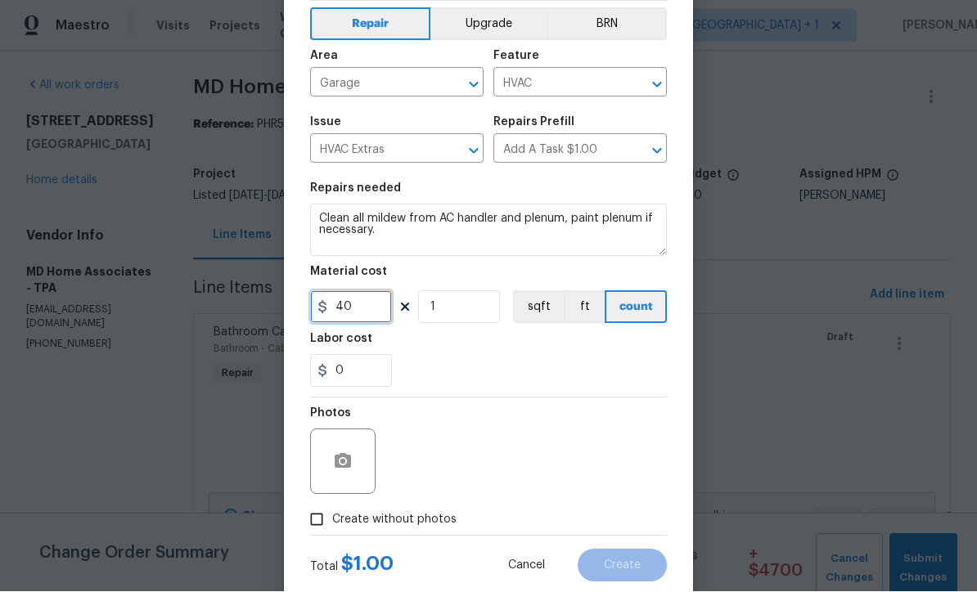
type input "40"
click at [334, 466] on div "Repair Upgrade BRN Area Garage ​ Feature HVAC ​ Issue HVAC Extras ​ Repairs Pre…" at bounding box center [488, 269] width 357 height 534
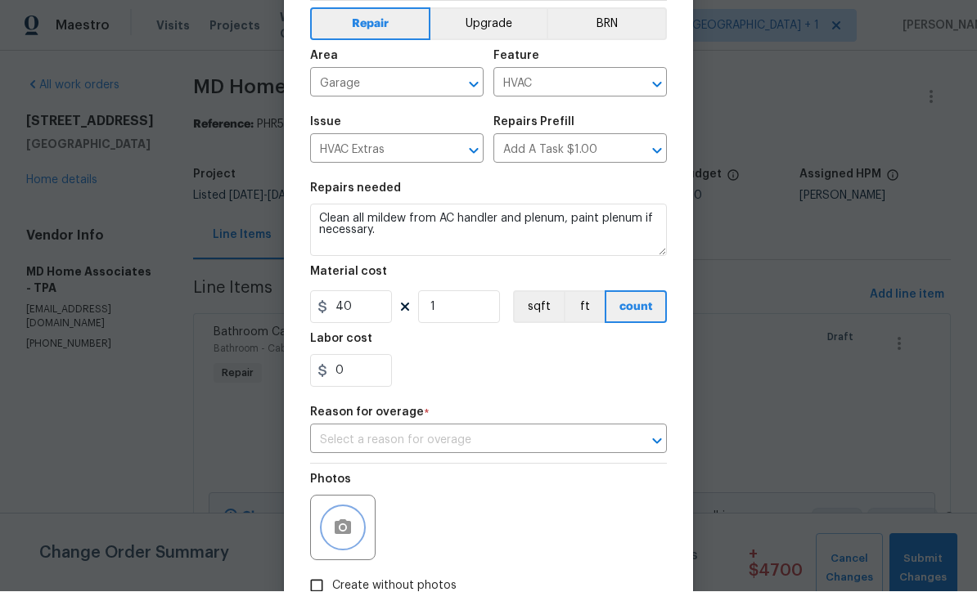
click at [335, 538] on icon "button" at bounding box center [343, 529] width 20 height 20
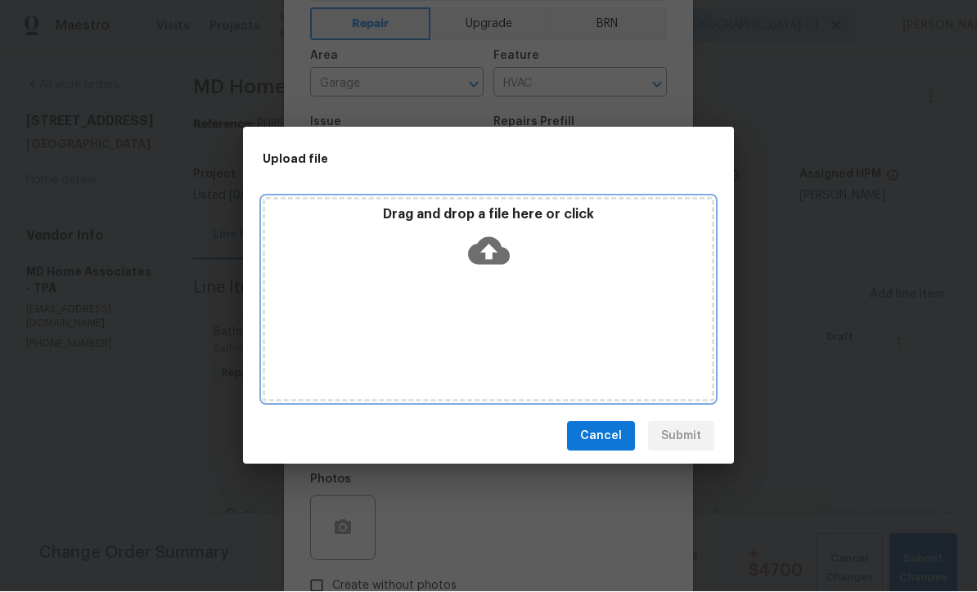
click at [492, 248] on icon at bounding box center [489, 252] width 42 height 42
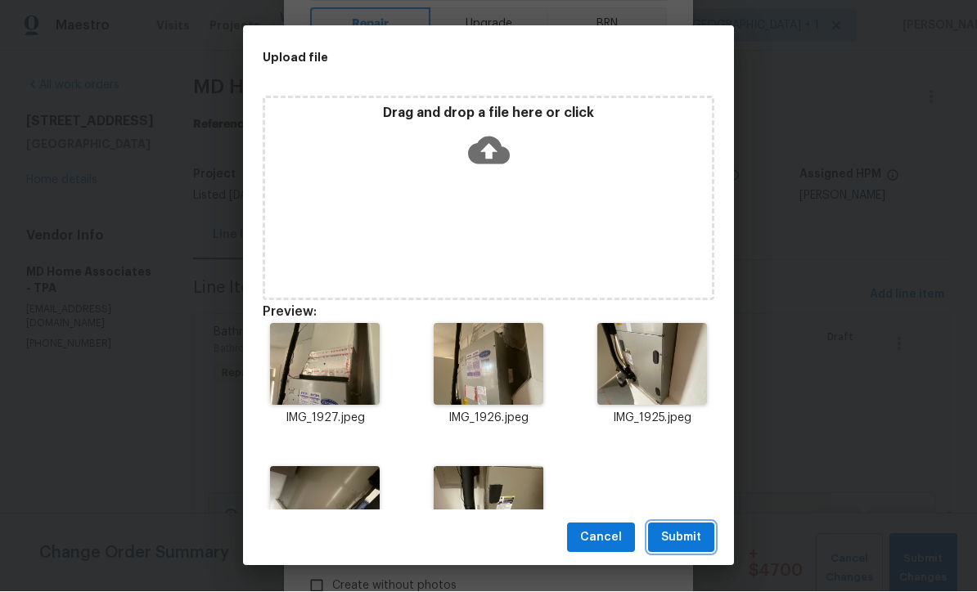
click at [693, 543] on span "Submit" at bounding box center [681, 538] width 40 height 20
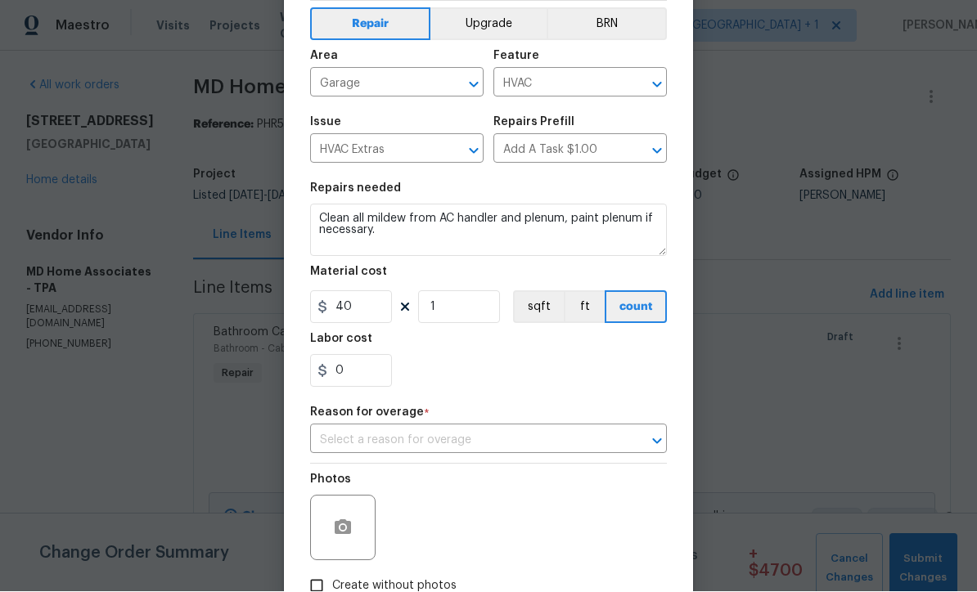
click at [422, 449] on input "text" at bounding box center [465, 441] width 311 height 25
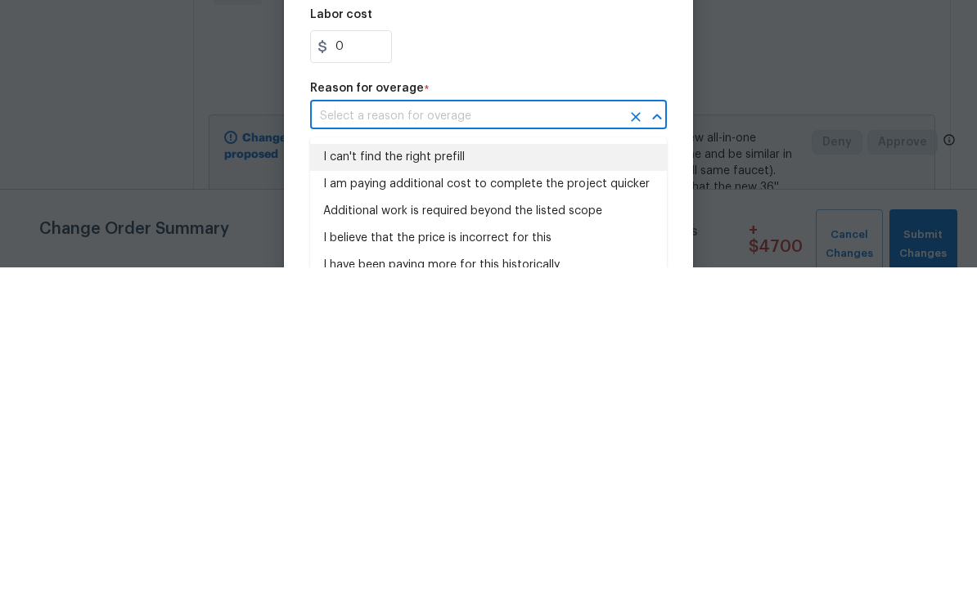
click at [436, 469] on li "I can't find the right prefill" at bounding box center [488, 482] width 357 height 27
type input "I can't find the right prefill"
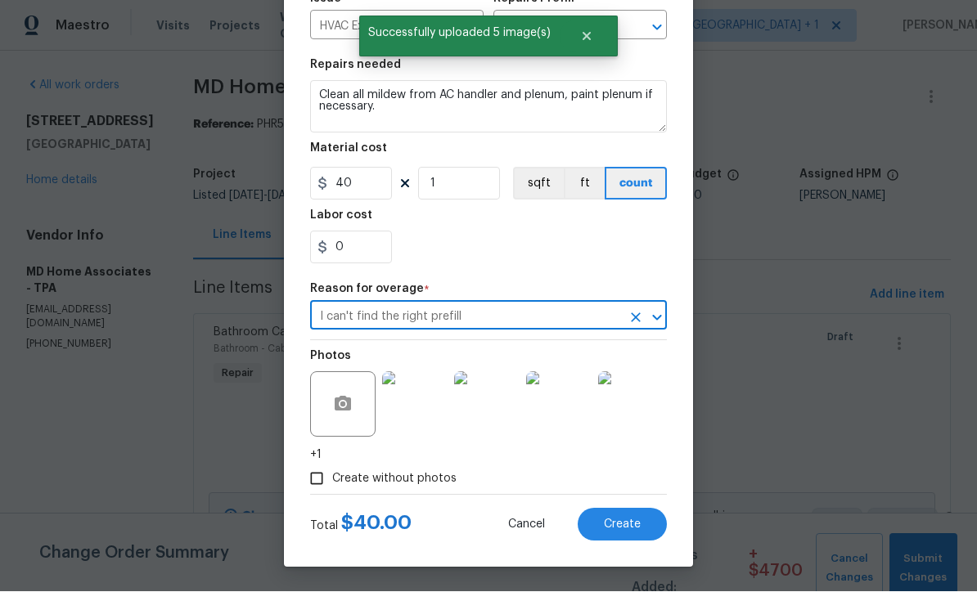
scroll to position [200, 0]
click at [634, 537] on button "Create" at bounding box center [622, 525] width 89 height 33
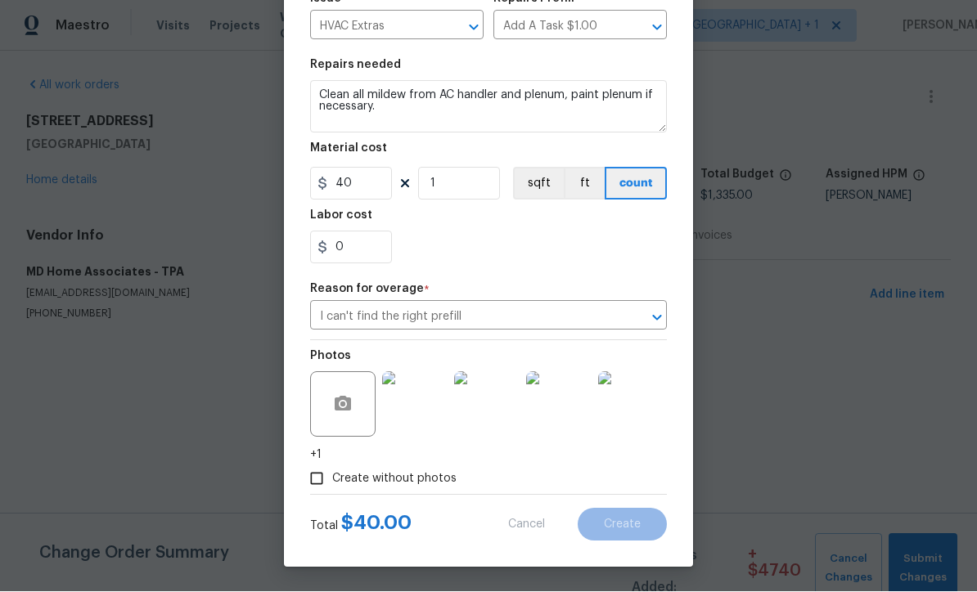
type input "0"
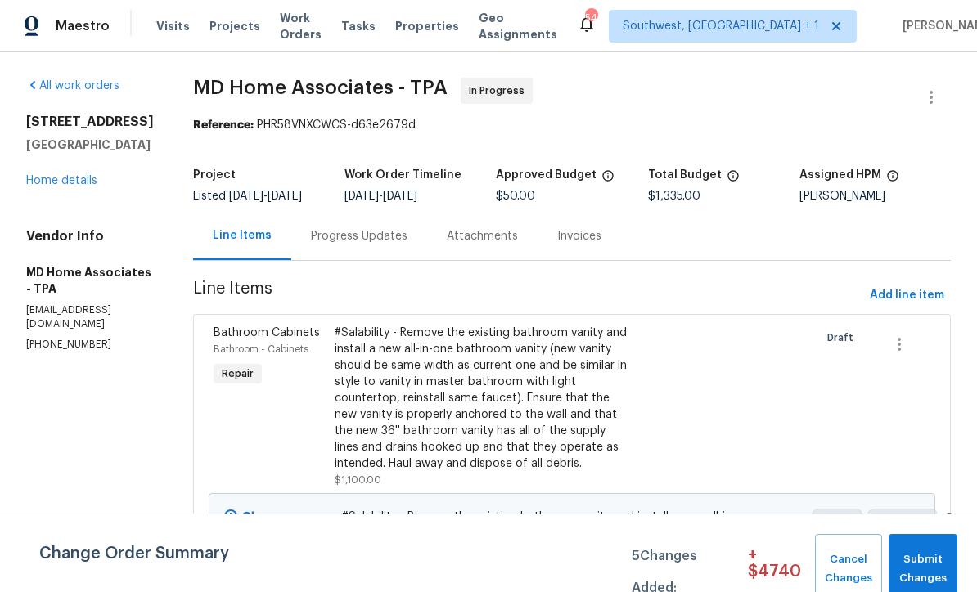
scroll to position [0, 0]
click at [904, 306] on span "Add line item" at bounding box center [907, 295] width 74 height 20
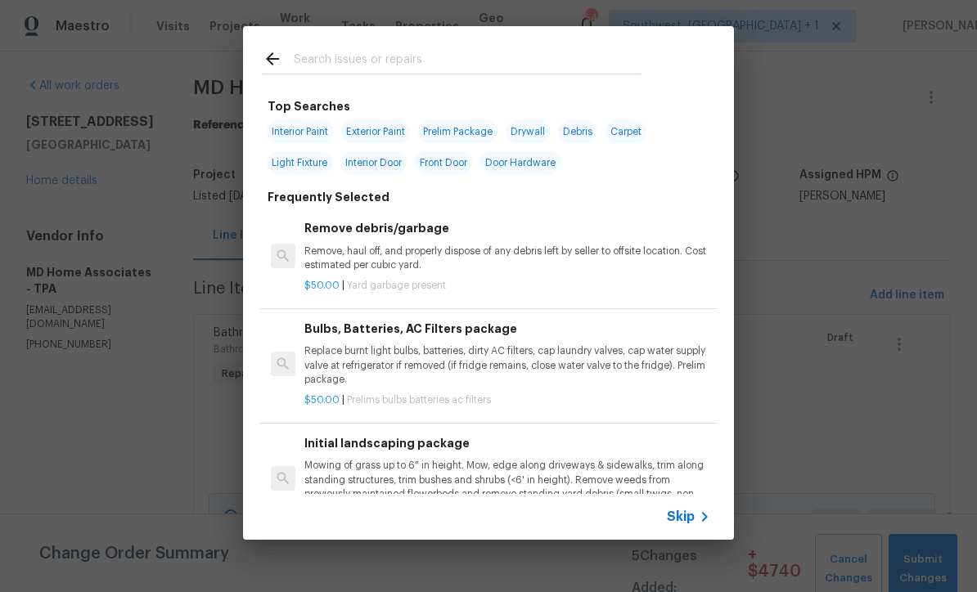
click at [686, 524] on span "Skip" at bounding box center [681, 517] width 28 height 16
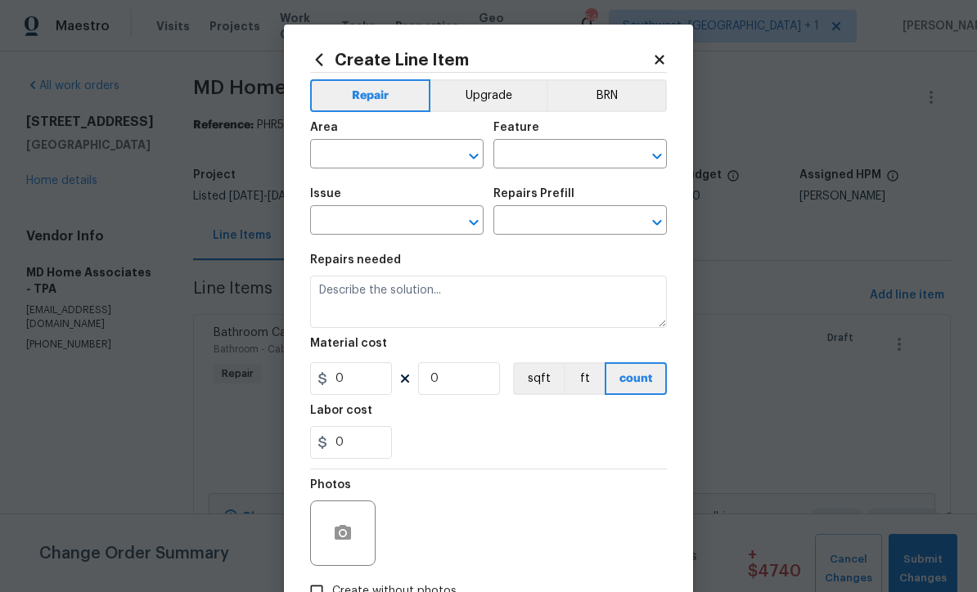
click at [381, 150] on input "text" at bounding box center [374, 155] width 128 height 25
type input "a"
click at [362, 192] on li "Bathroom" at bounding box center [396, 193] width 173 height 27
type input "Bathroom"
click at [569, 155] on input "text" at bounding box center [557, 155] width 128 height 25
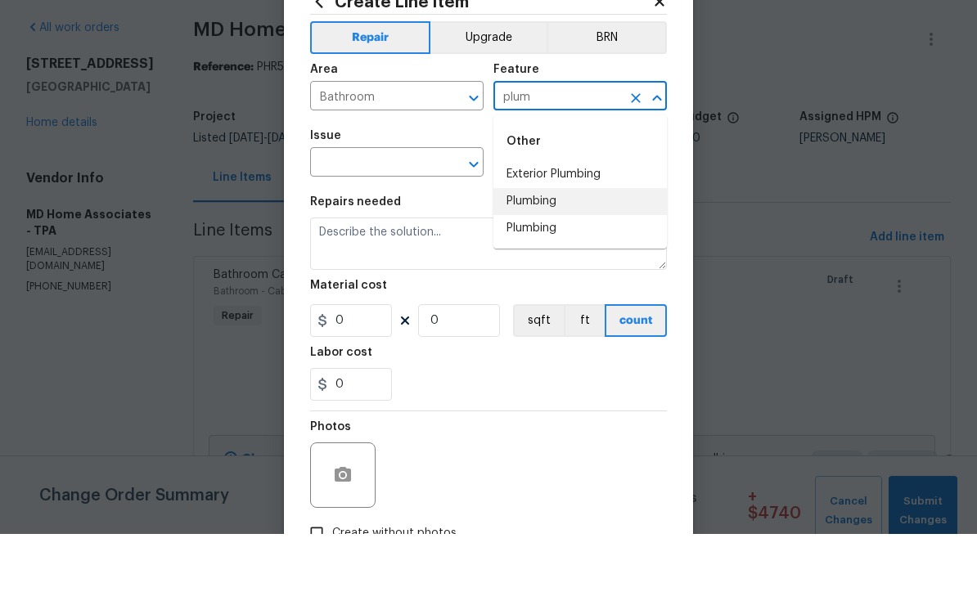
click at [552, 246] on li "Plumbing" at bounding box center [579, 259] width 173 height 27
type input "Plumbing"
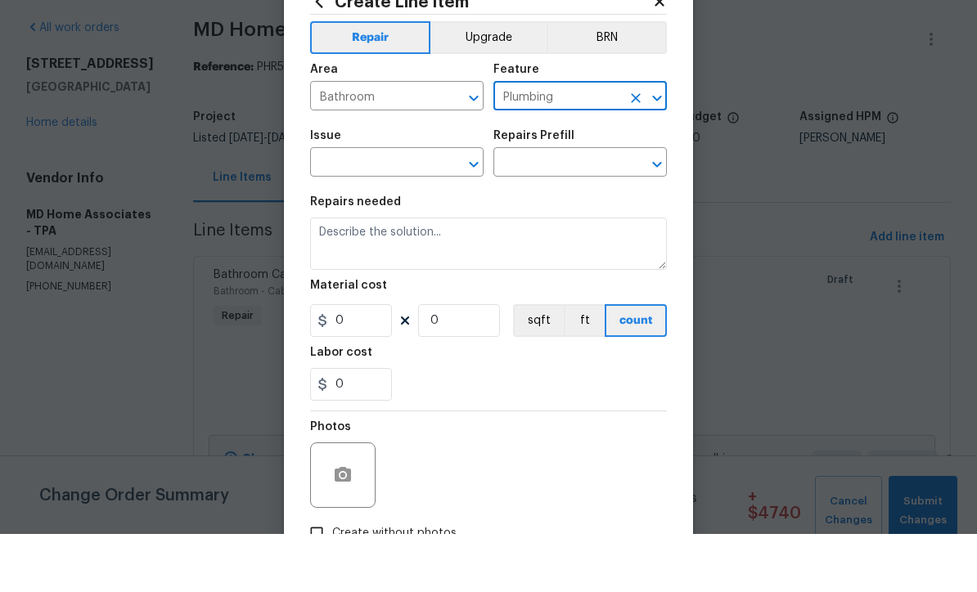
click at [416, 209] on input "text" at bounding box center [374, 221] width 128 height 25
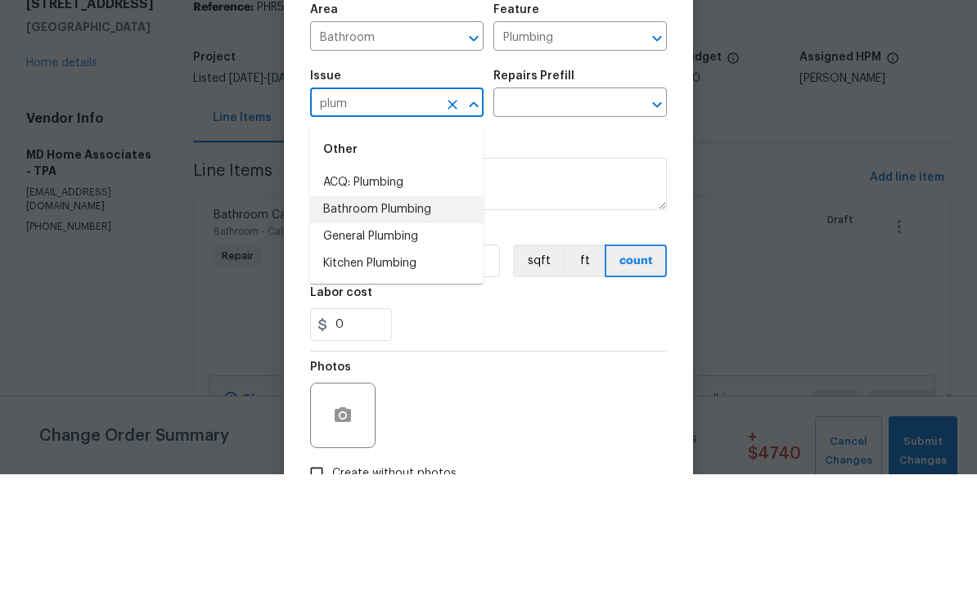
click at [402, 314] on li "Bathroom Plumbing" at bounding box center [396, 327] width 173 height 27
type input "Bathroom Plumbing"
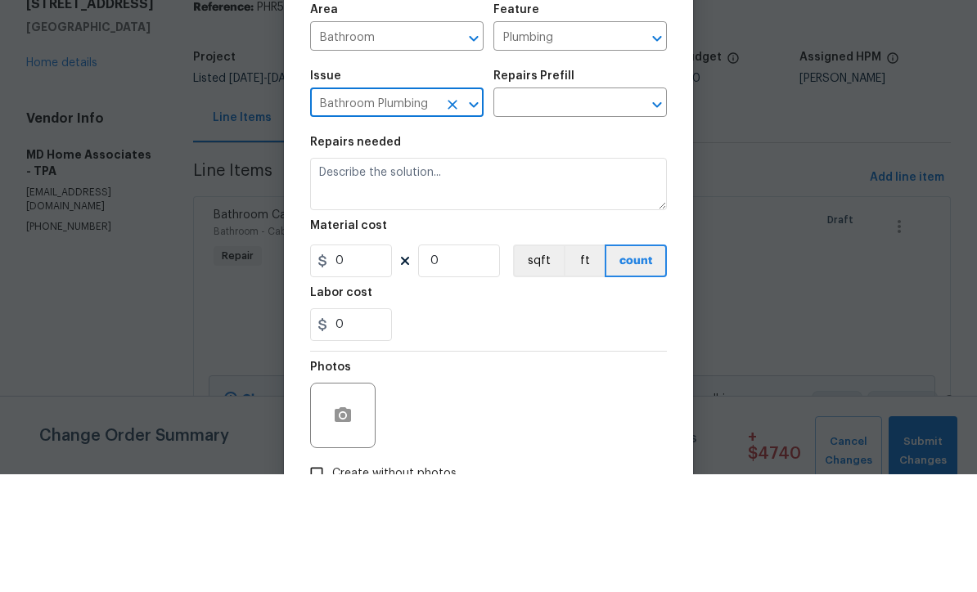
click at [593, 209] on input "text" at bounding box center [557, 221] width 128 height 25
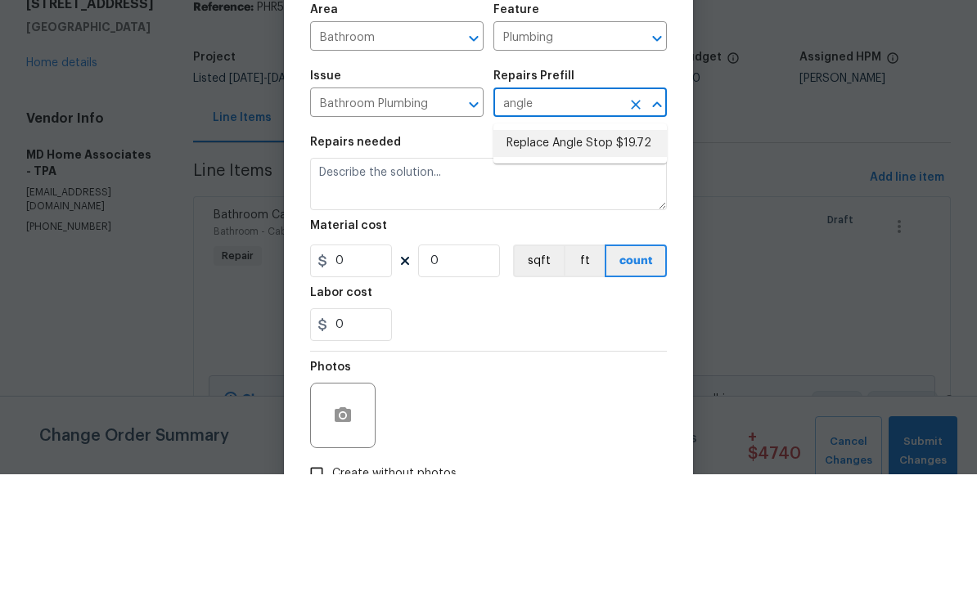
click at [600, 248] on li "Replace Angle Stop $19.72" at bounding box center [579, 261] width 173 height 27
type input "Replace Angle Stop $19.72"
type textarea "Remove the existing bathroom angle stop/valve and repalce with new. Ensure that…"
type input "1"
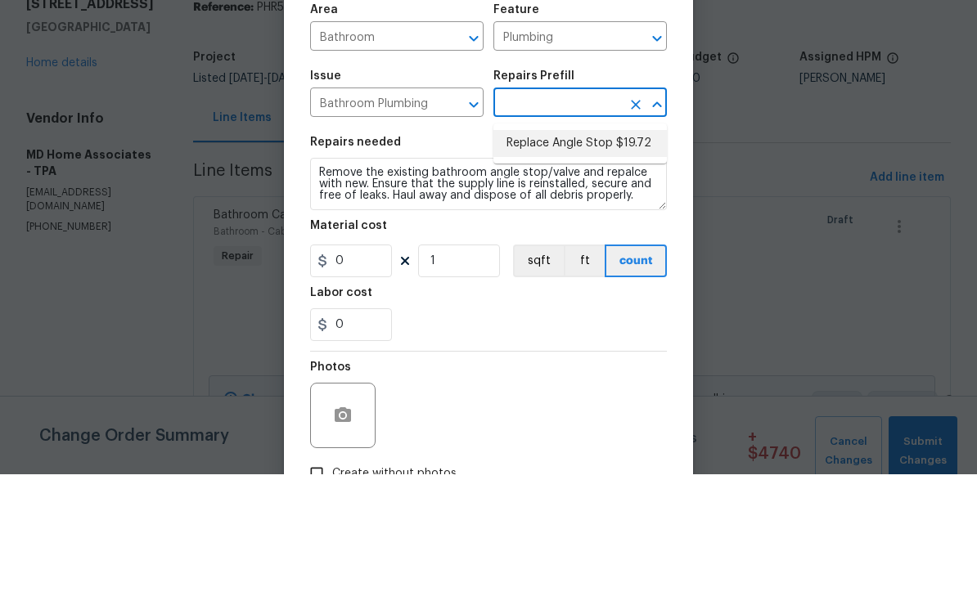
type input "Replace Angle Stop $19.72"
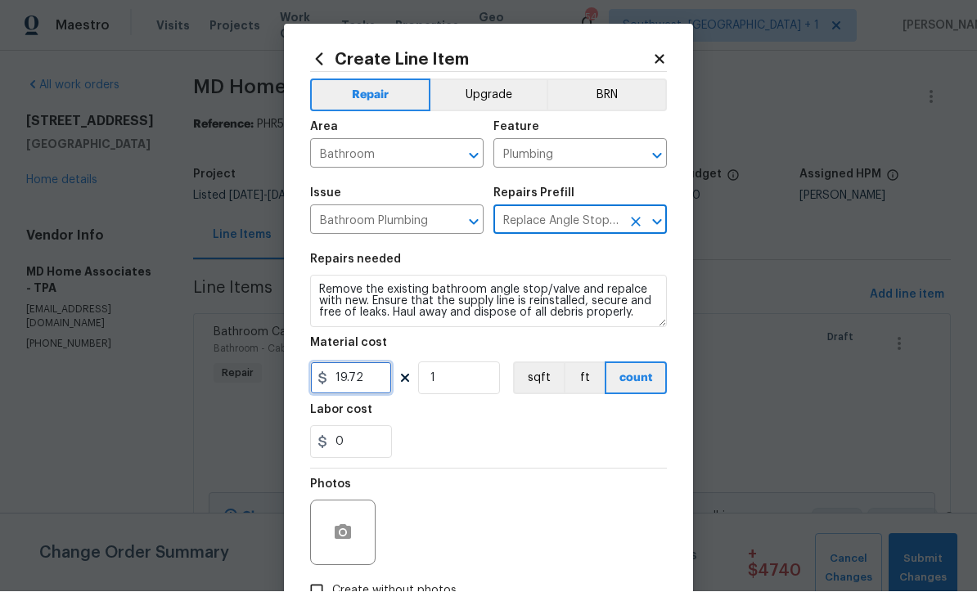
click at [386, 389] on input "19.72" at bounding box center [351, 378] width 82 height 33
type input "25"
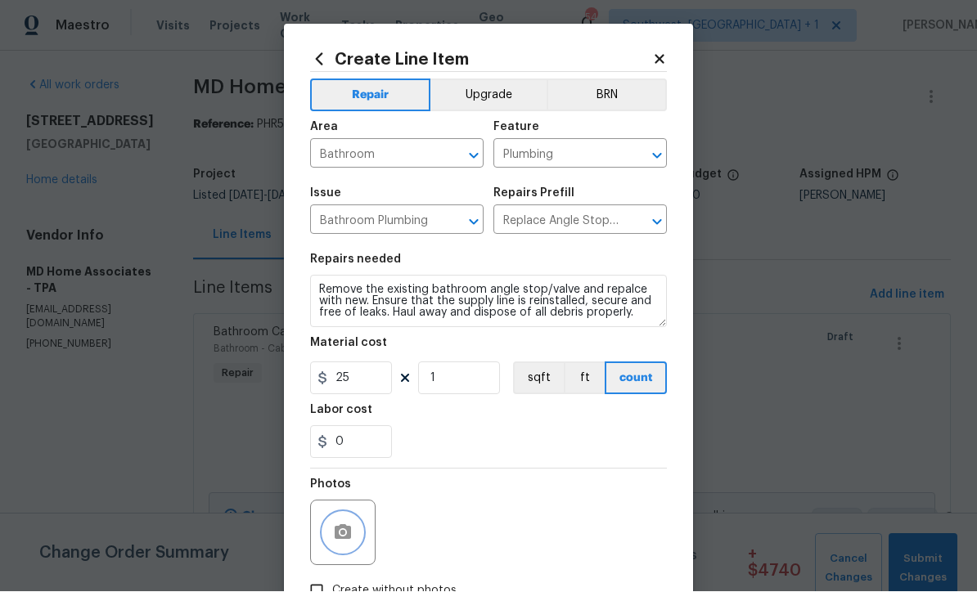
click at [348, 530] on icon "button" at bounding box center [343, 532] width 16 height 15
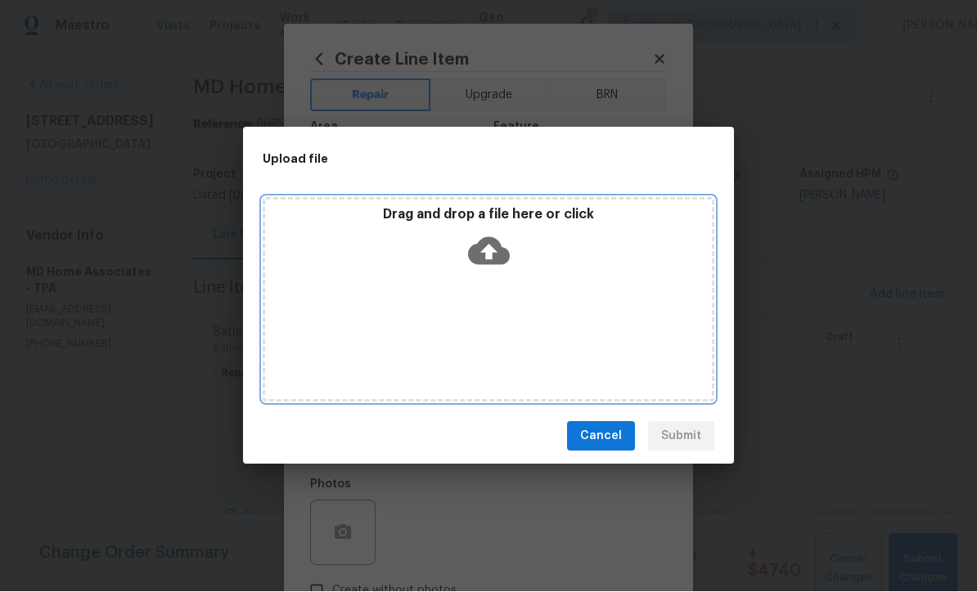
click at [498, 245] on icon at bounding box center [489, 252] width 42 height 28
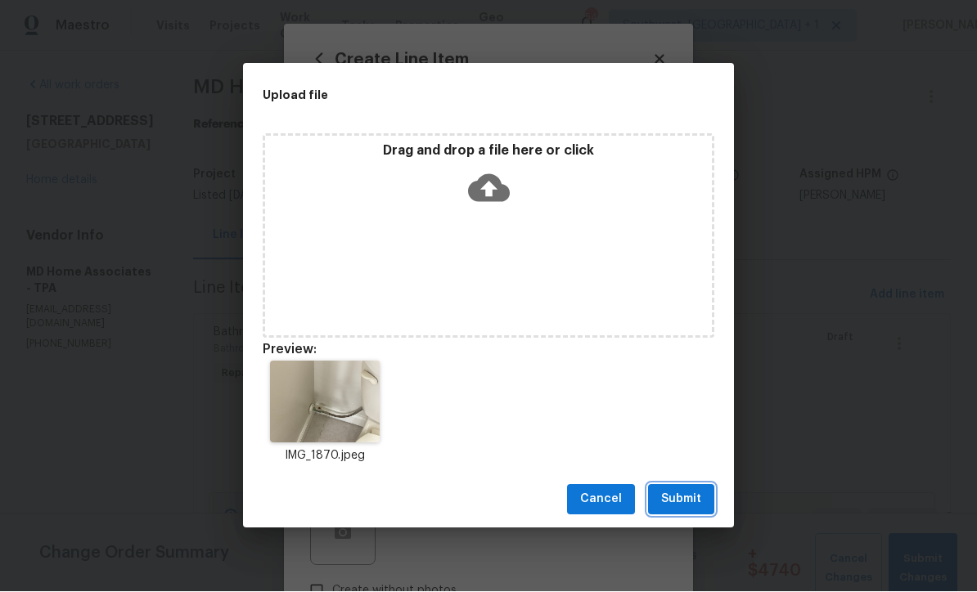
click at [686, 506] on span "Submit" at bounding box center [681, 500] width 40 height 20
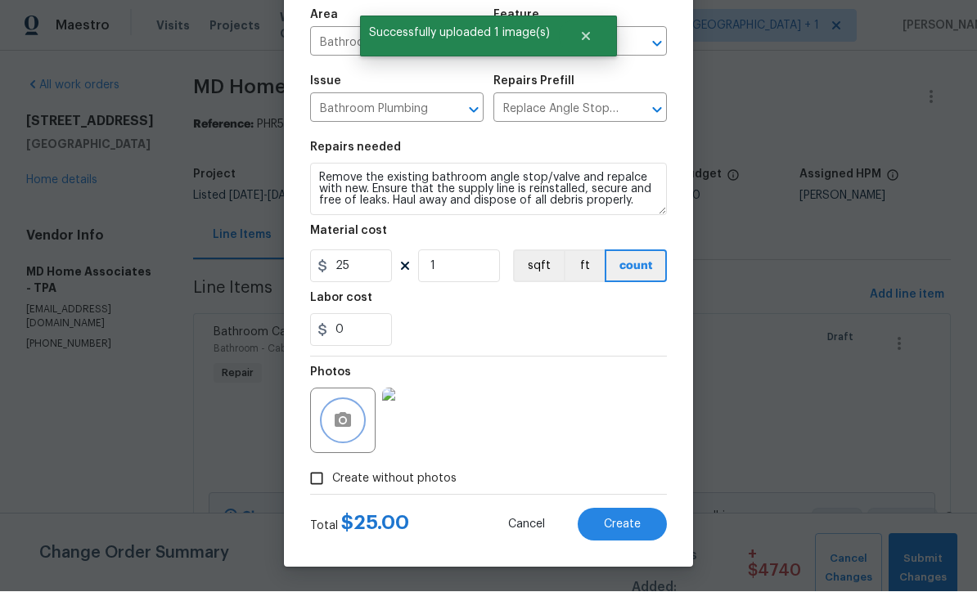
scroll to position [115, 0]
click at [630, 526] on span "Create" at bounding box center [622, 525] width 37 height 12
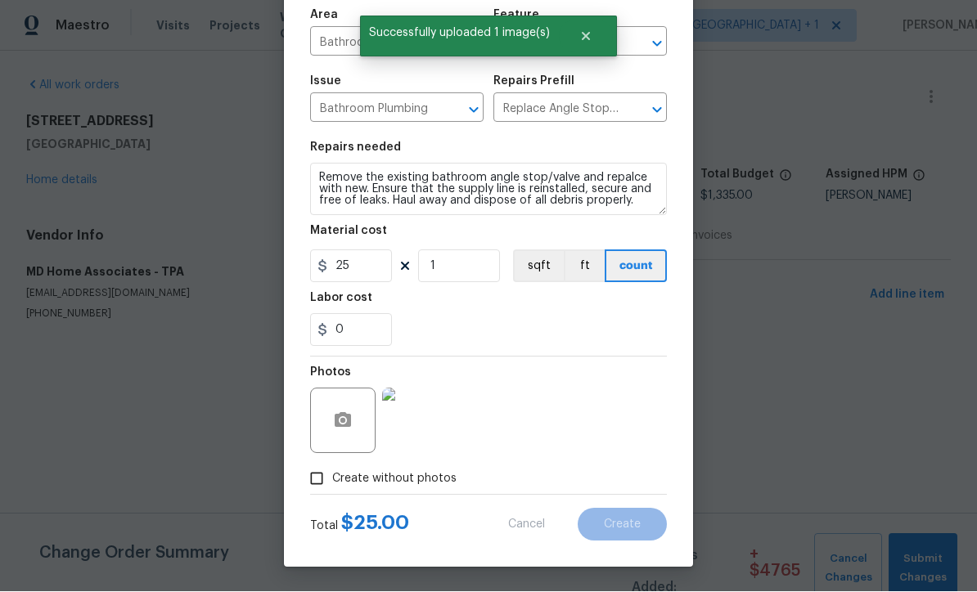
type input "0"
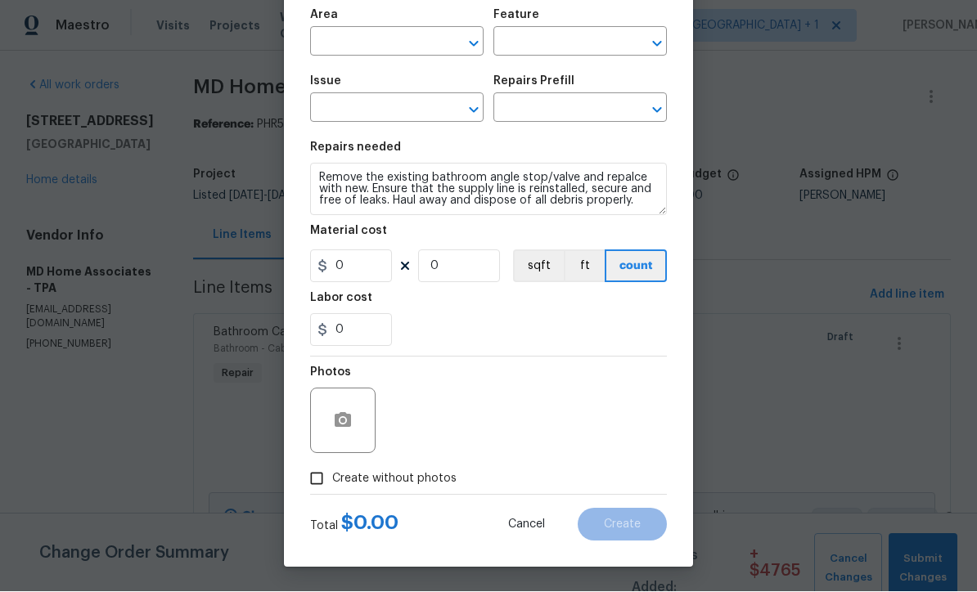
scroll to position [1, 0]
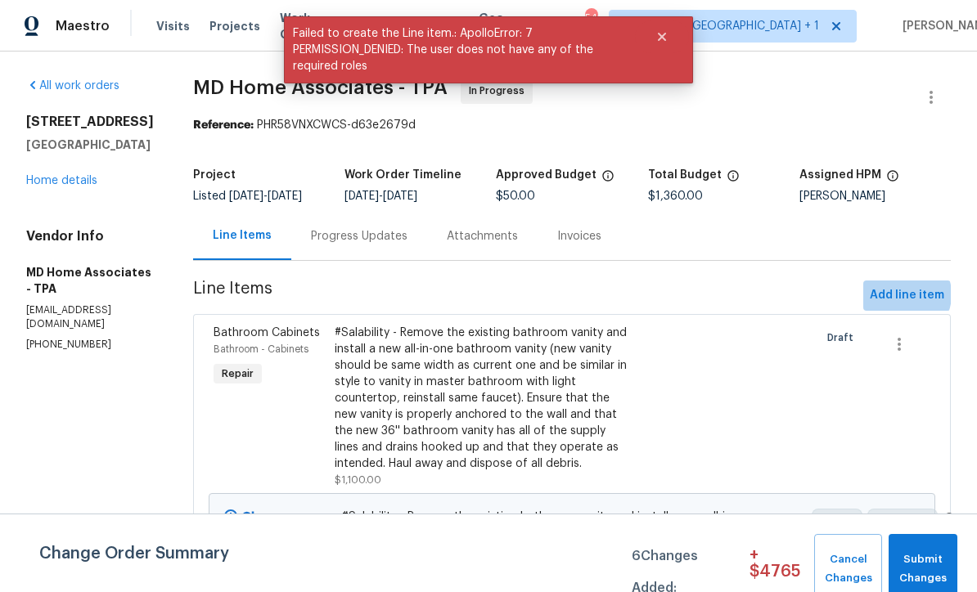
click at [901, 306] on span "Add line item" at bounding box center [907, 295] width 74 height 20
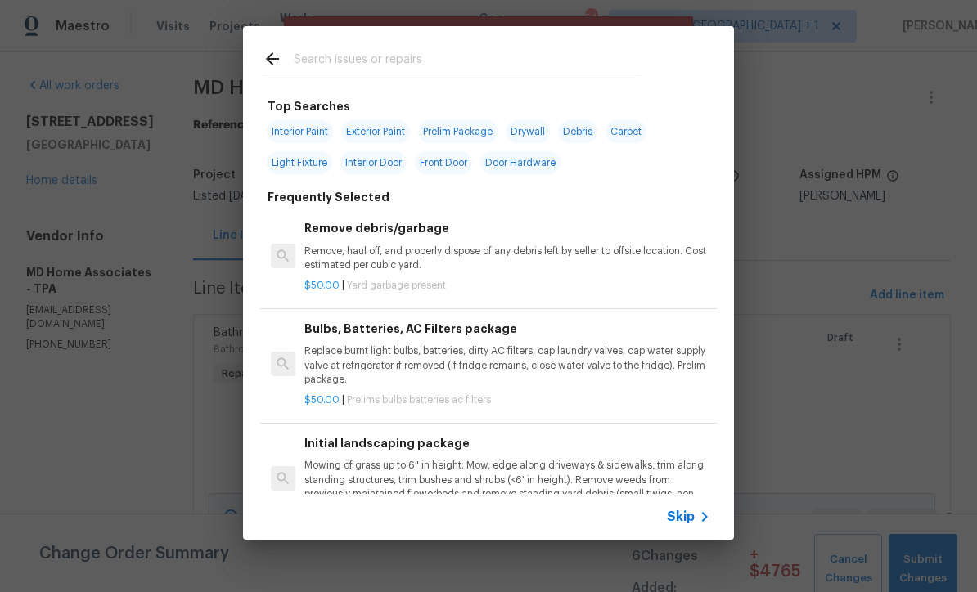
click at [695, 519] on icon at bounding box center [705, 517] width 20 height 20
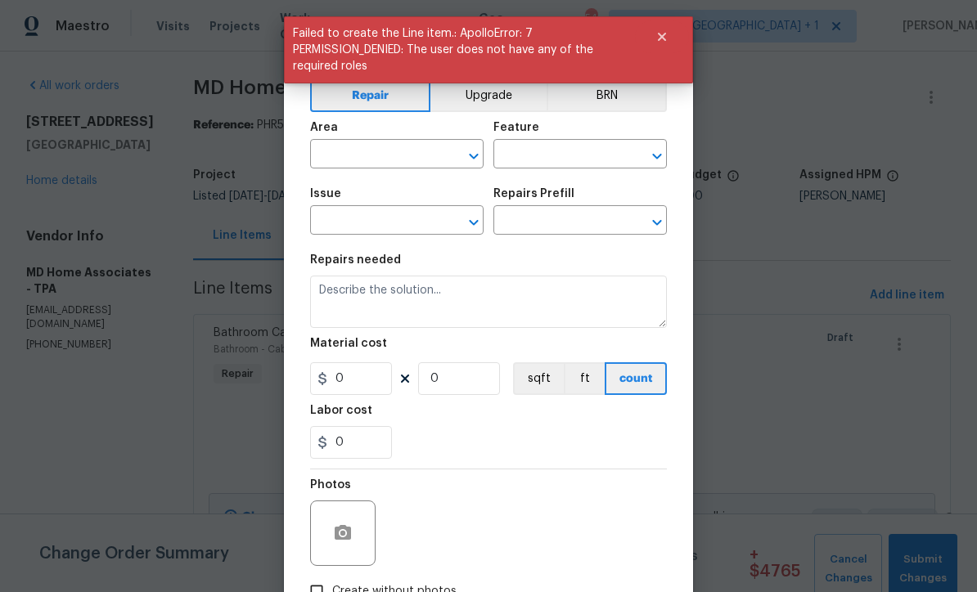
click at [415, 164] on input "text" at bounding box center [374, 155] width 128 height 25
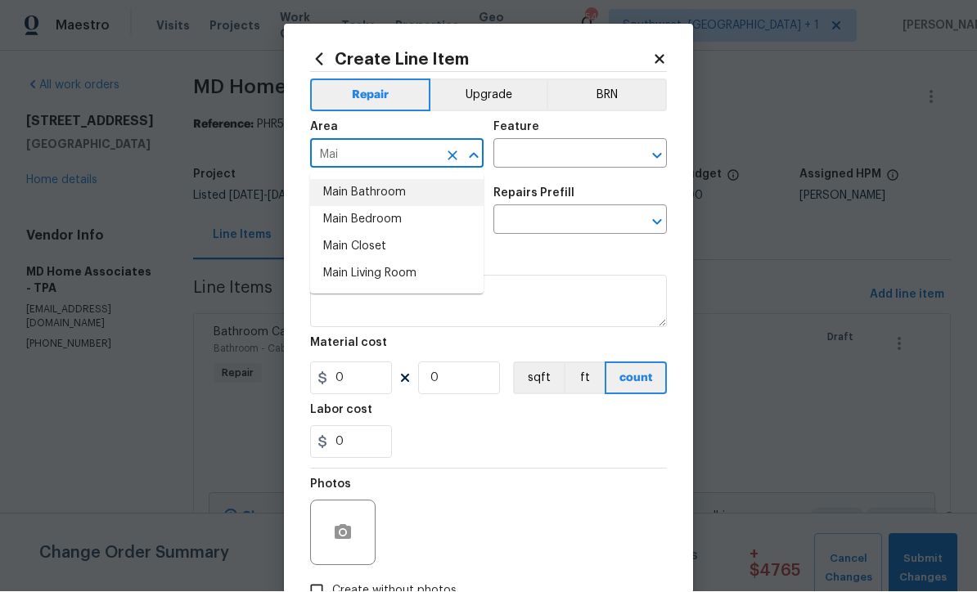
click at [384, 199] on li "Main Bathroom" at bounding box center [396, 193] width 173 height 27
type input "Main Bathroom"
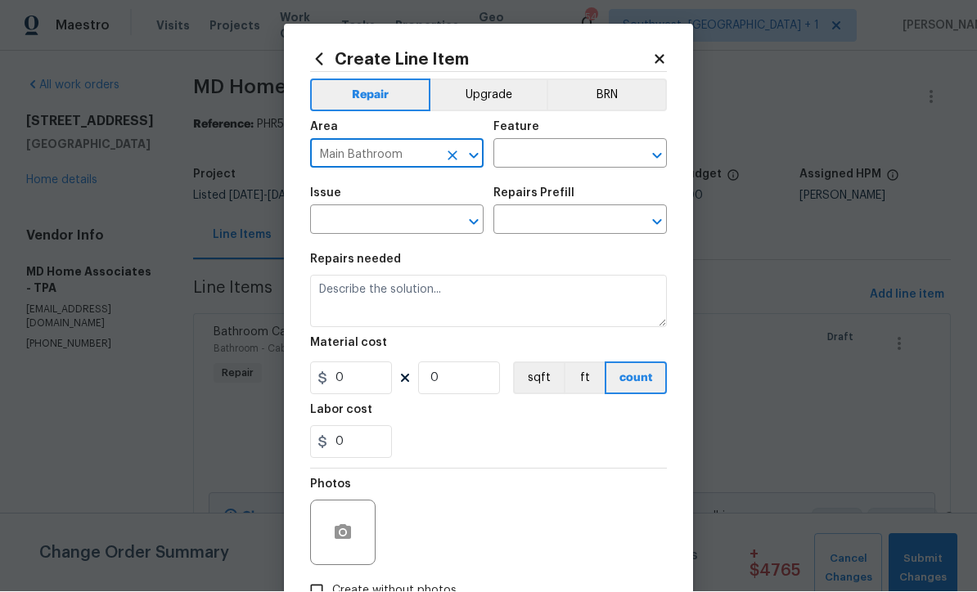
scroll to position [1, 0]
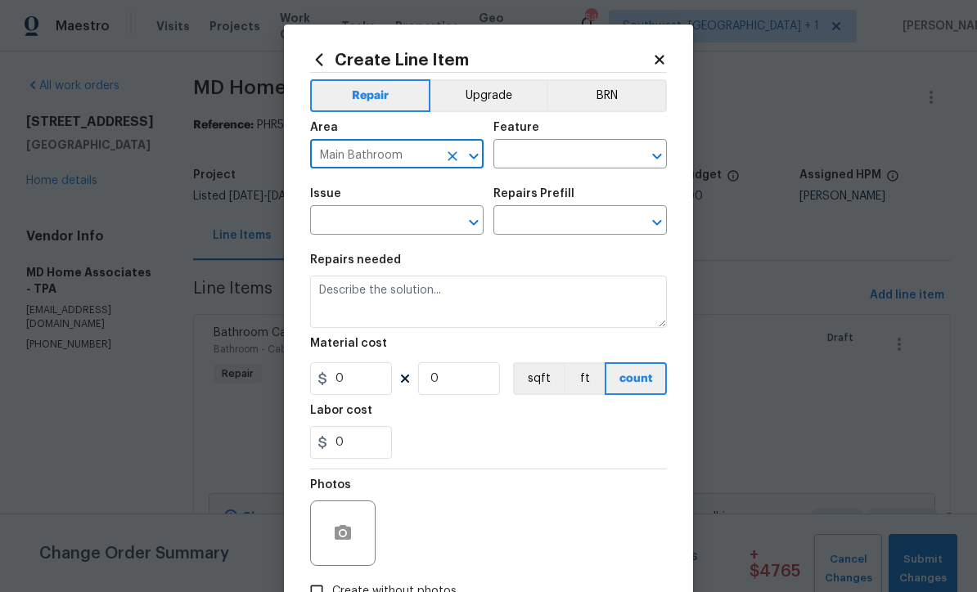
click at [517, 99] on button "Upgrade" at bounding box center [488, 95] width 117 height 33
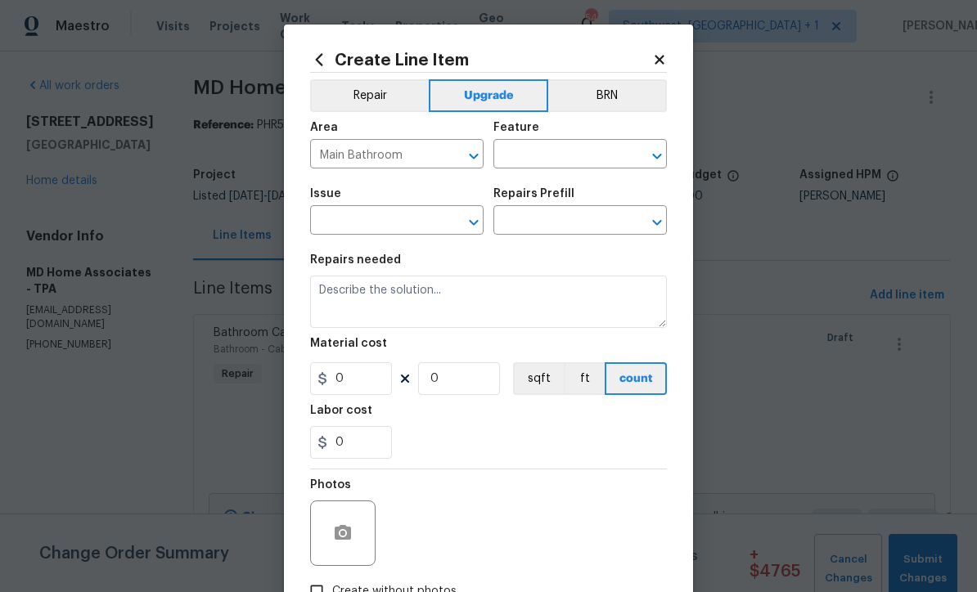
click at [577, 147] on input "text" at bounding box center [557, 155] width 128 height 25
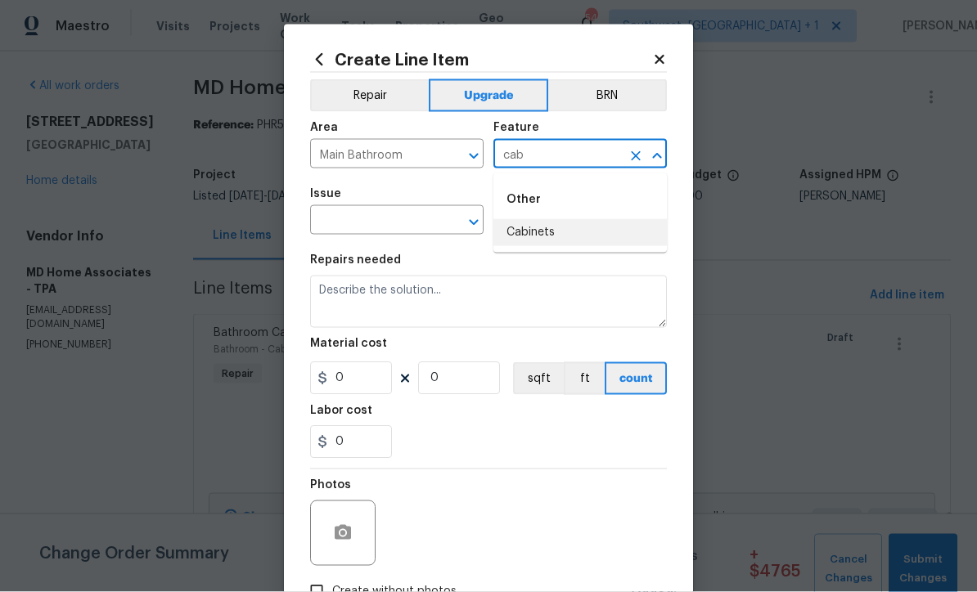
click at [550, 235] on li "Cabinets" at bounding box center [579, 232] width 173 height 27
type input "Cabinets"
click at [412, 227] on input "text" at bounding box center [374, 221] width 128 height 25
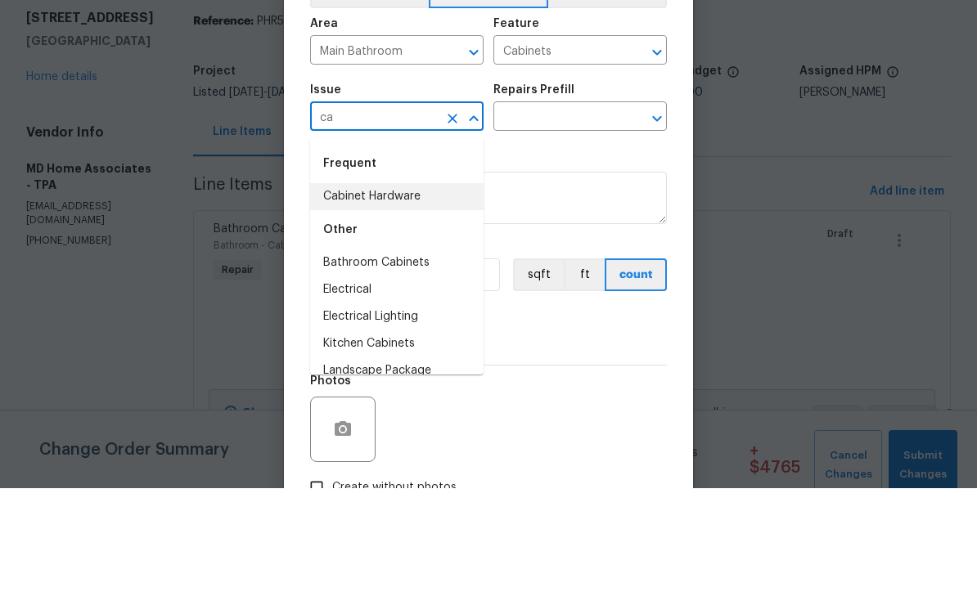
click at [405, 287] on li "Cabinet Hardware" at bounding box center [396, 300] width 173 height 27
type input "Cabinet Hardware"
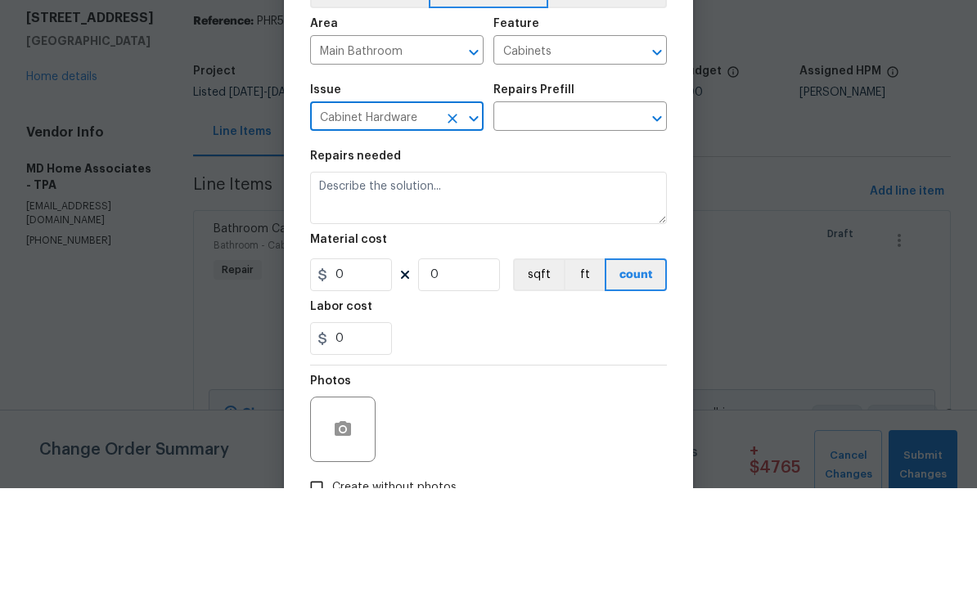
click at [573, 209] on input "text" at bounding box center [557, 221] width 128 height 25
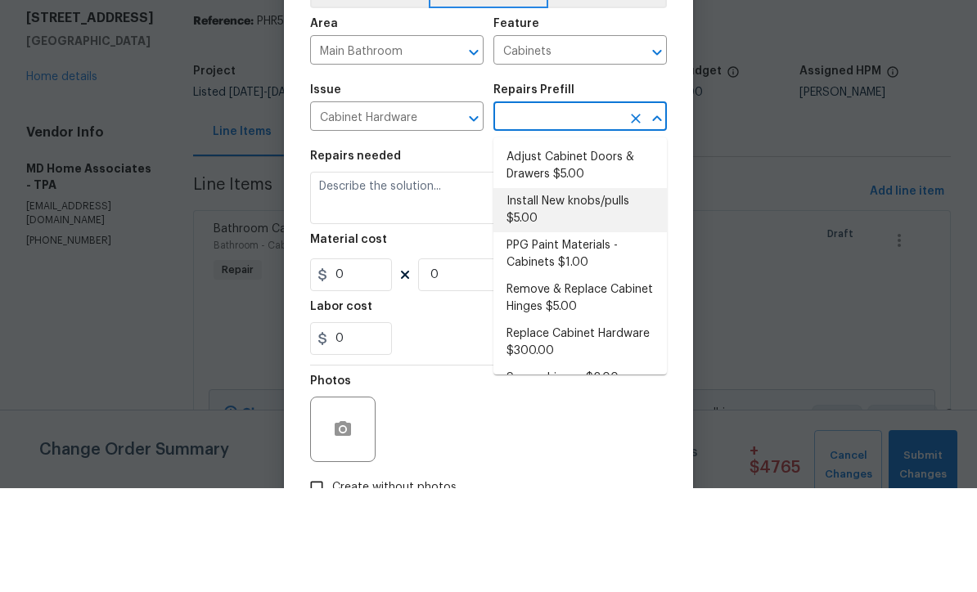
click at [608, 292] on li "Install New knobs/pulls $5.00" at bounding box center [579, 314] width 173 height 44
type input "Install New knobs/pulls $5.00"
type textarea "Remove the existing cabinet pulls/handles if present; prep and drill for new ca…"
type input "1"
type input "Install New knobs/pulls $5.00"
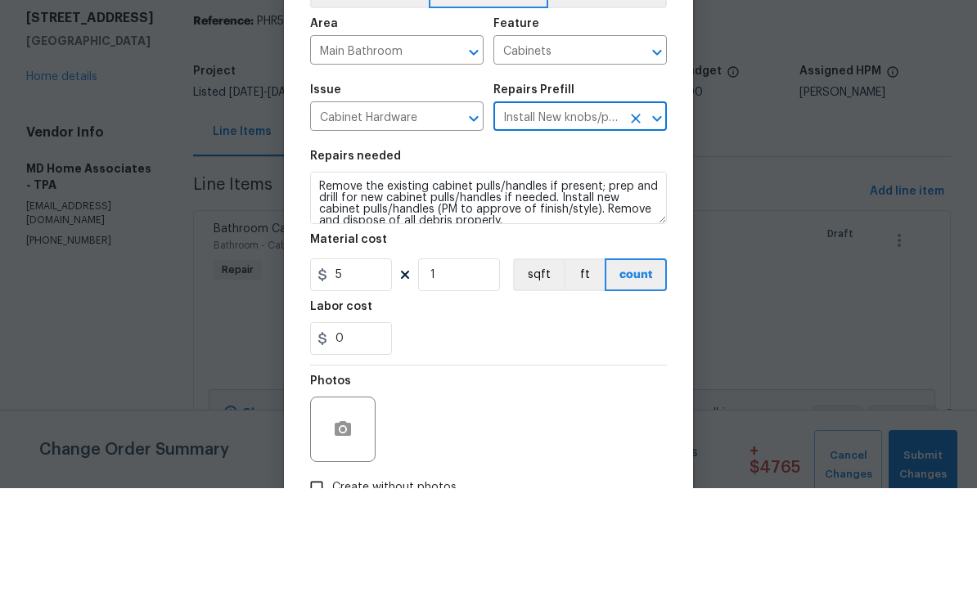
scroll to position [54, 0]
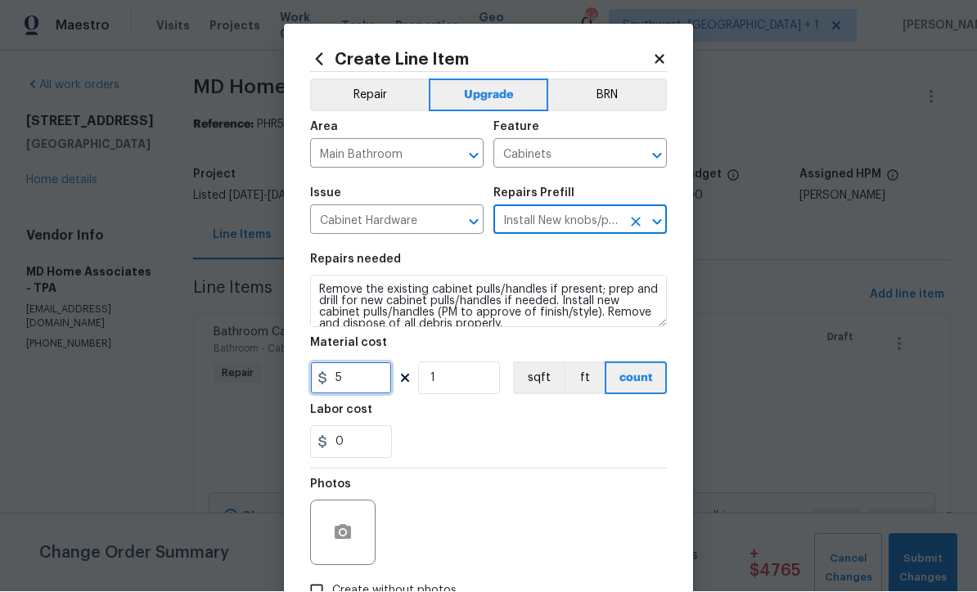
click at [383, 384] on input "5" at bounding box center [351, 378] width 82 height 33
type input "40"
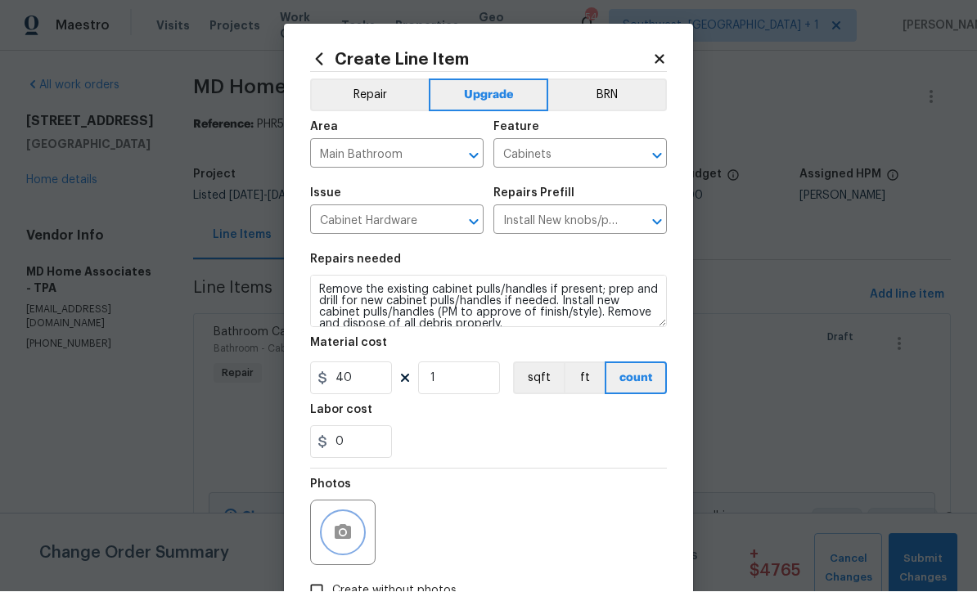
click at [330, 533] on button "button" at bounding box center [342, 533] width 39 height 39
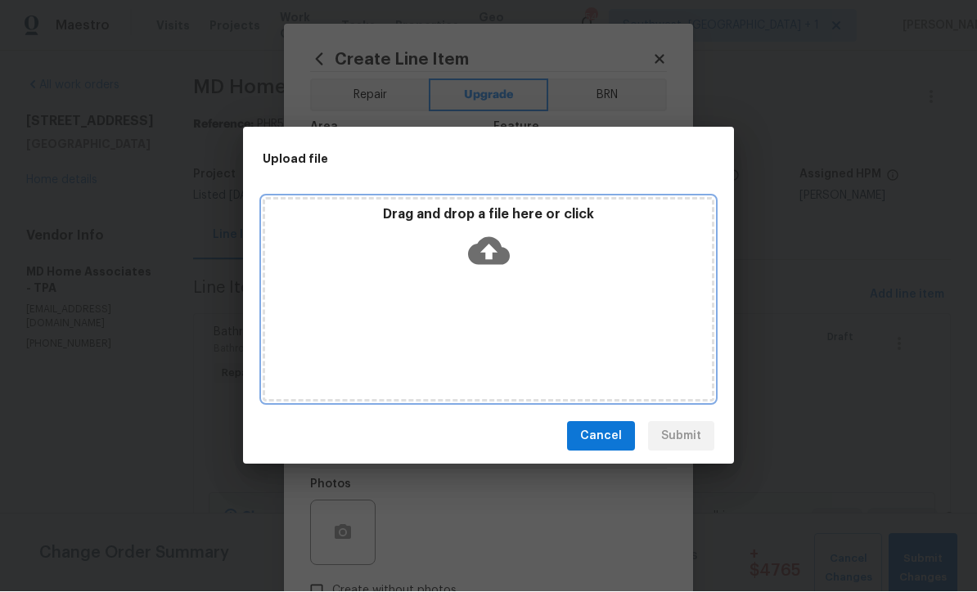
click at [488, 239] on icon at bounding box center [489, 252] width 42 height 28
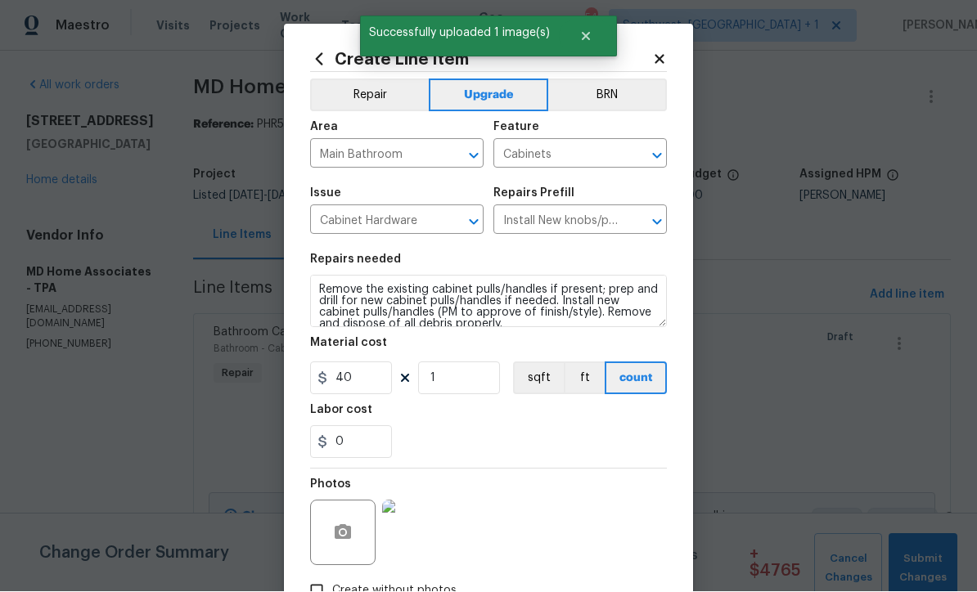
scroll to position [115, 0]
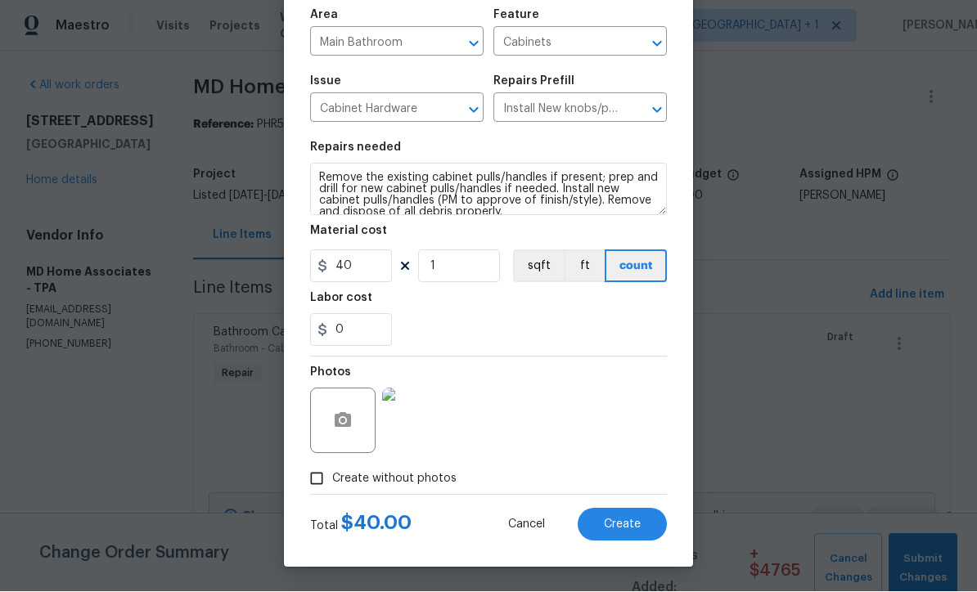
click at [624, 527] on span "Create" at bounding box center [622, 525] width 37 height 12
type input "0"
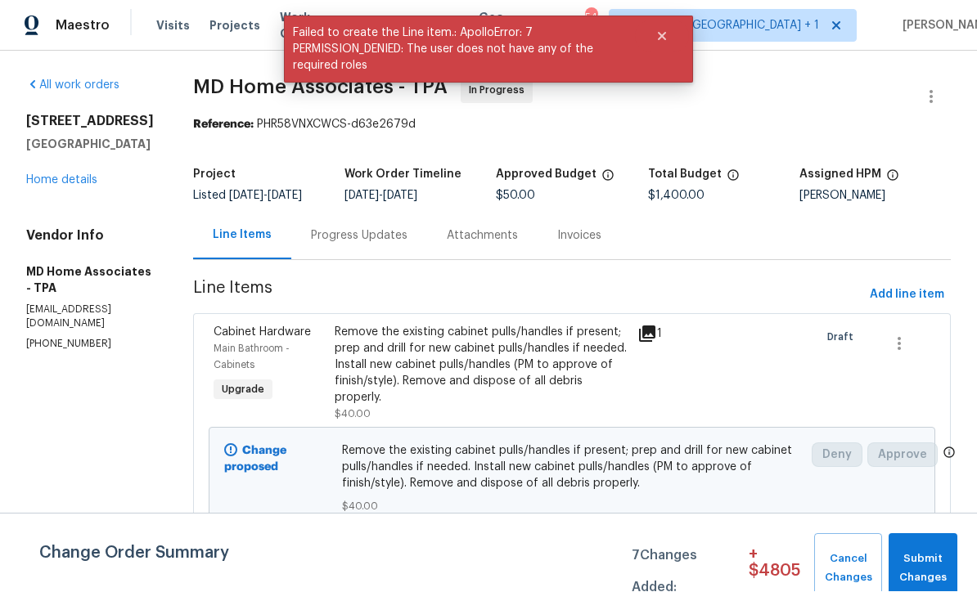
scroll to position [1, 0]
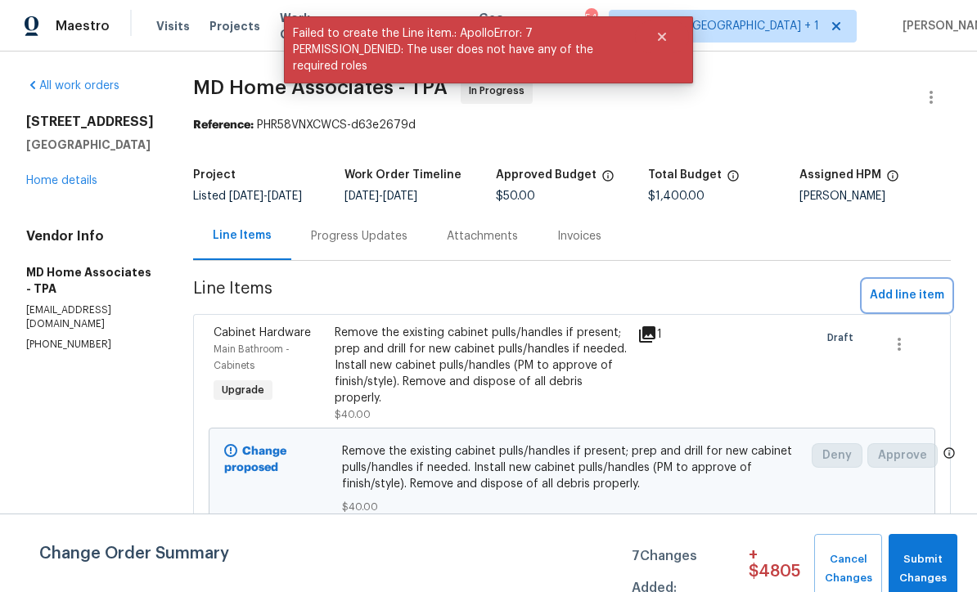
click at [902, 306] on span "Add line item" at bounding box center [907, 295] width 74 height 20
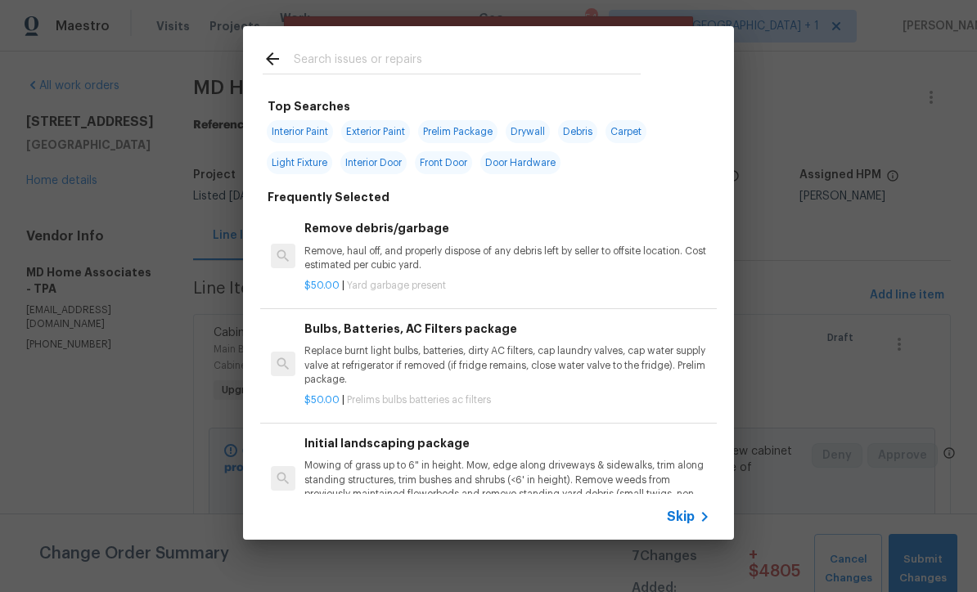
click at [690, 526] on div "Skip" at bounding box center [690, 517] width 47 height 20
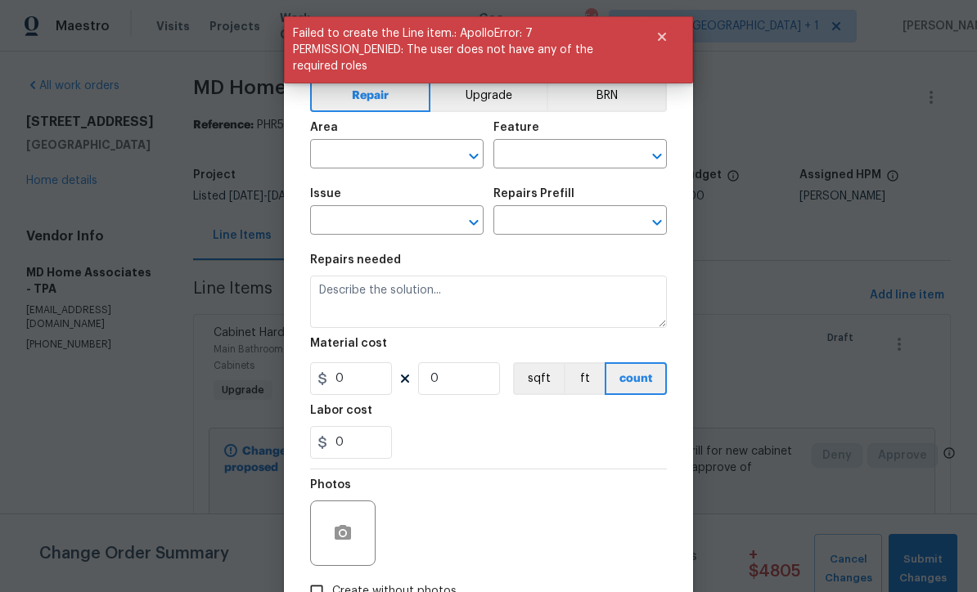
click at [372, 169] on input "text" at bounding box center [374, 155] width 128 height 25
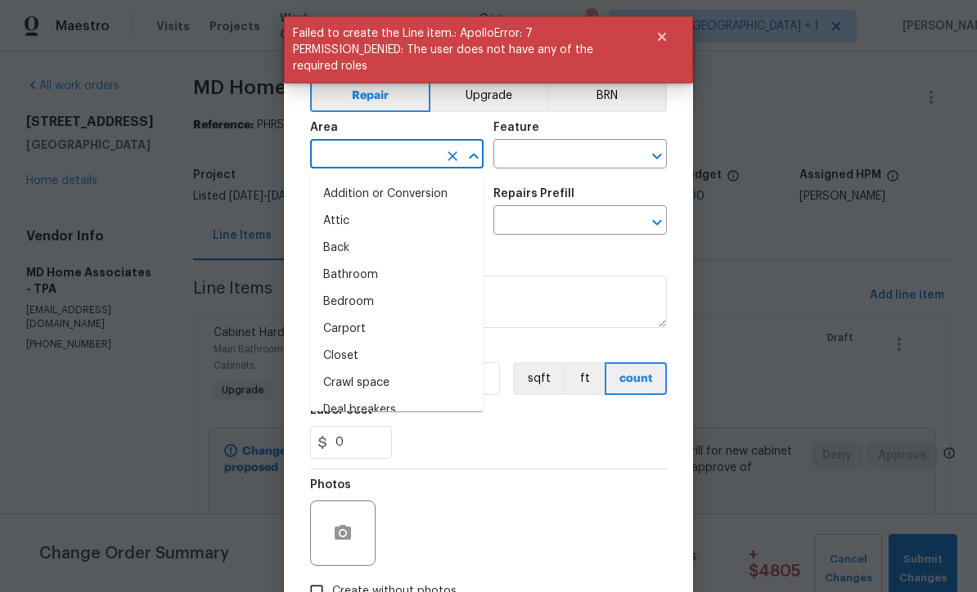
scroll to position [0, 0]
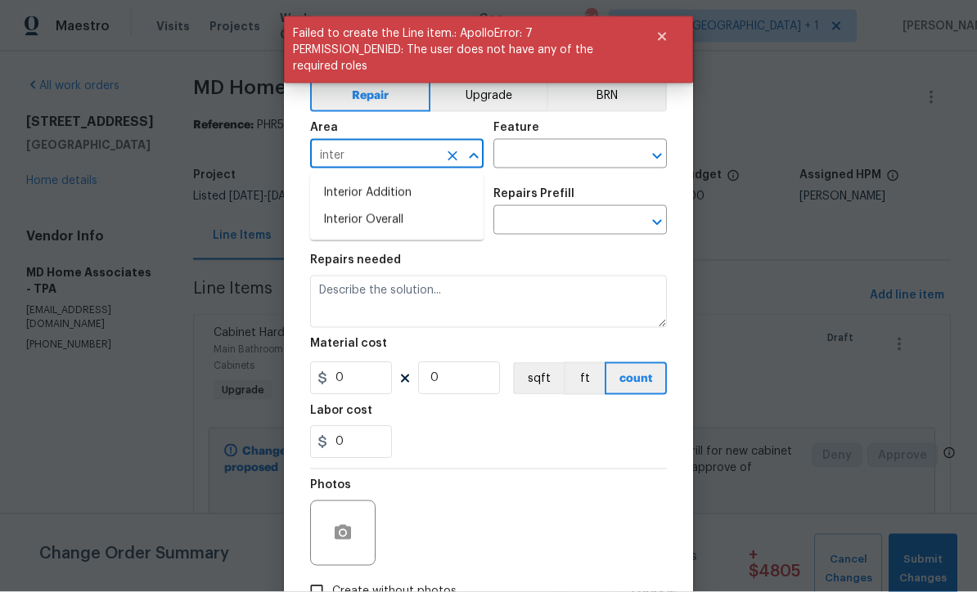
click at [396, 223] on li "Interior Overall" at bounding box center [396, 220] width 173 height 27
type input "Interior Overall"
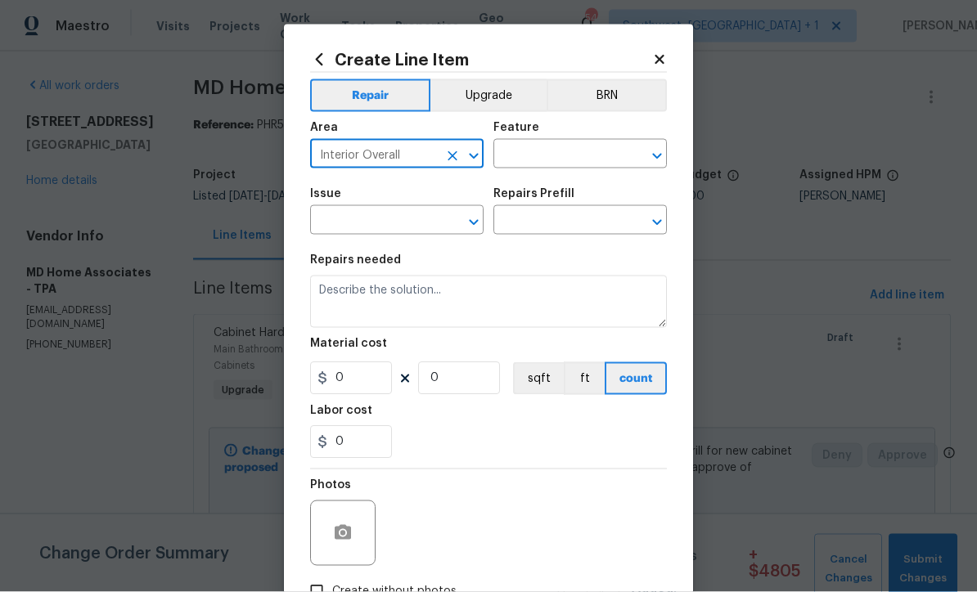
click at [568, 155] on input "text" at bounding box center [557, 155] width 128 height 25
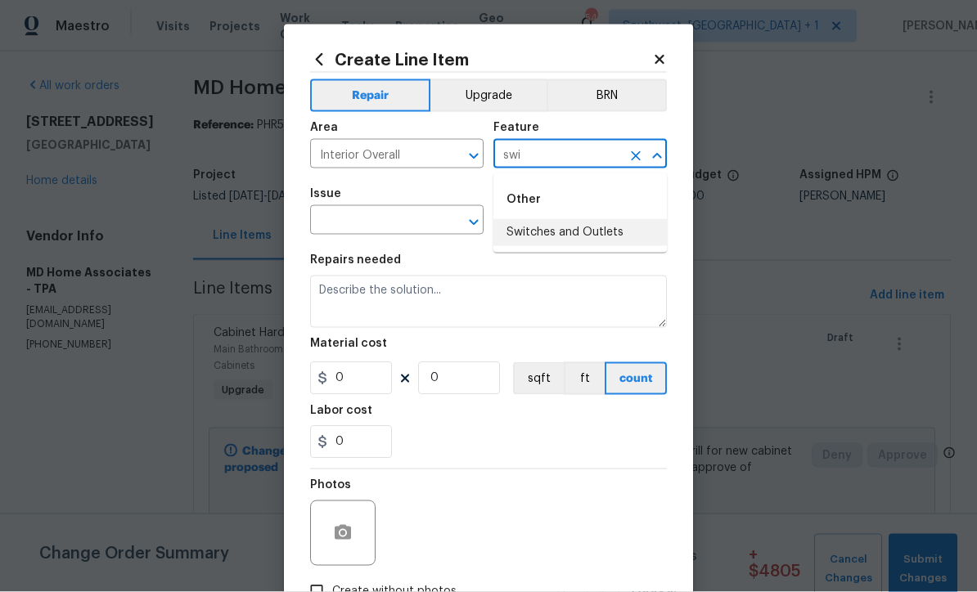
click at [584, 232] on li "Switches and Outlets" at bounding box center [579, 232] width 173 height 27
type input "Switches and Outlets"
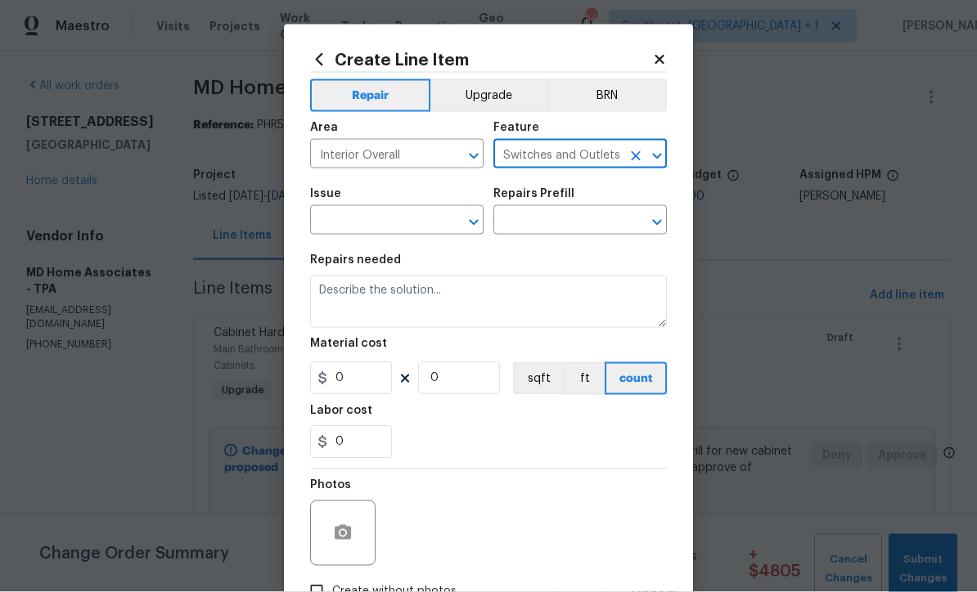
click at [421, 223] on input "text" at bounding box center [374, 221] width 128 height 25
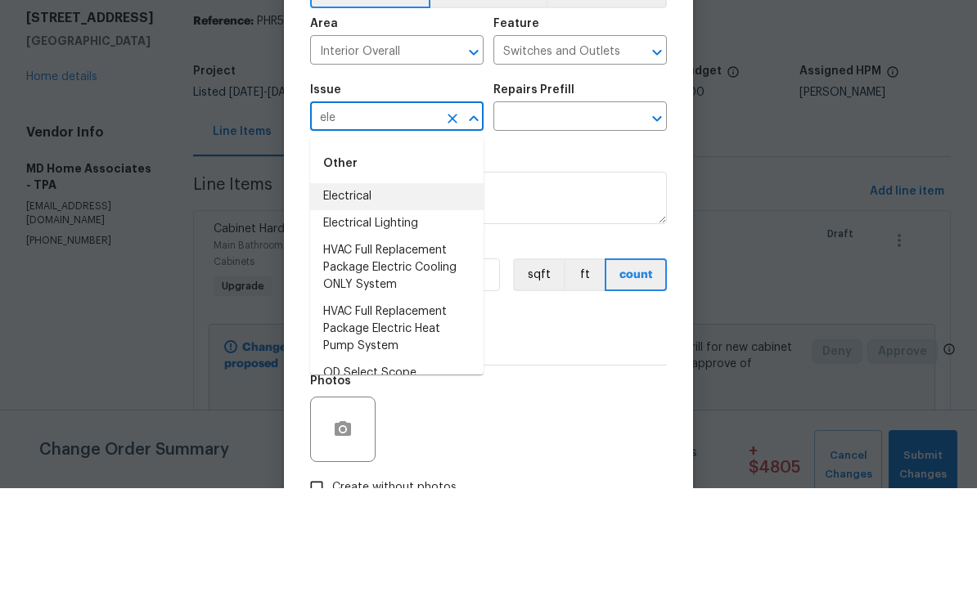
click at [383, 287] on li "Electrical" at bounding box center [396, 300] width 173 height 27
type input "Electrical"
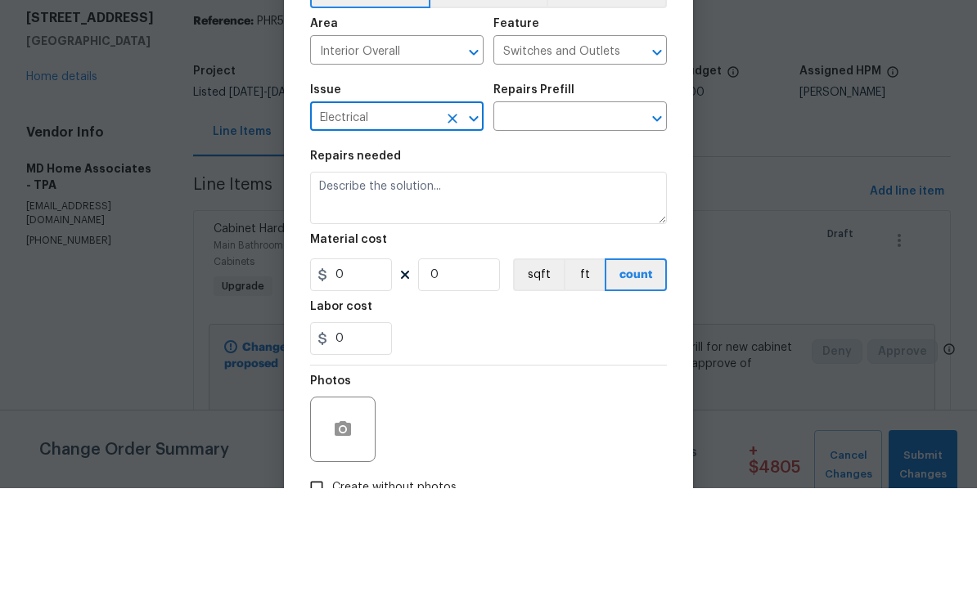
click at [579, 209] on input "text" at bounding box center [557, 221] width 128 height 25
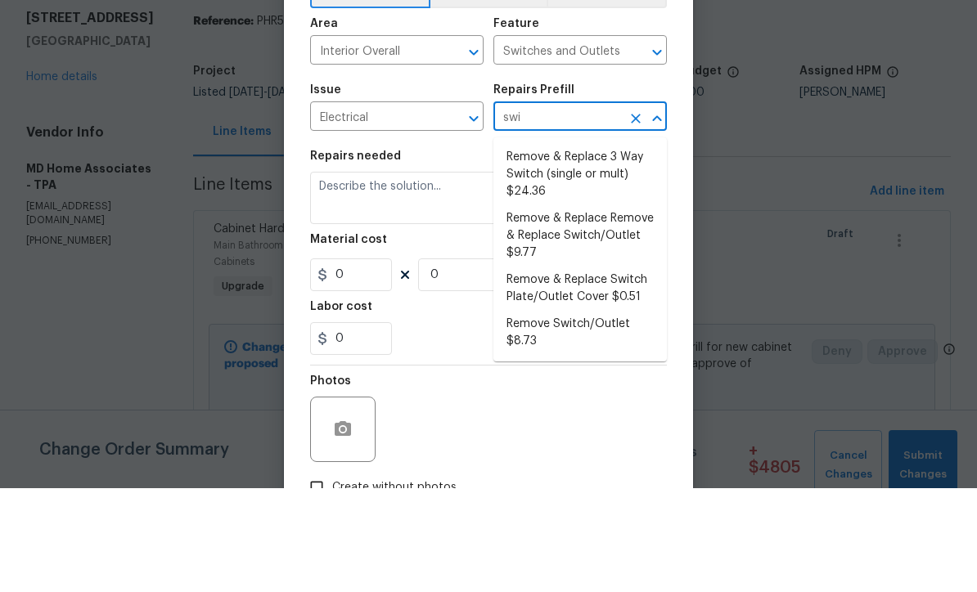
scroll to position [54, 0]
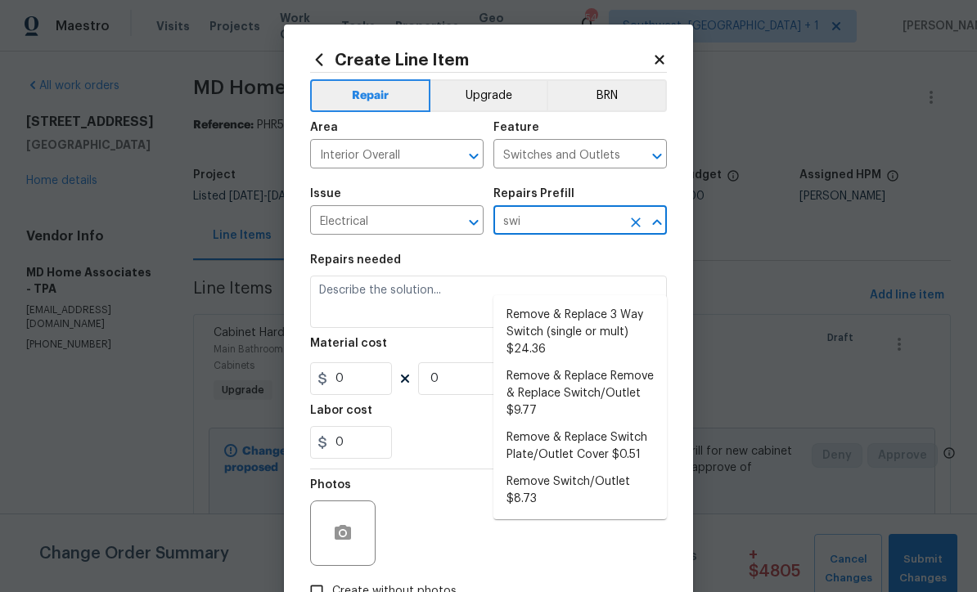
click at [605, 363] on li "Remove & Replace Remove & Replace Switch/Outlet $9.77" at bounding box center [579, 393] width 173 height 61
type input "Remove & Replace Remove & Replace Switch/Outlet $9.77"
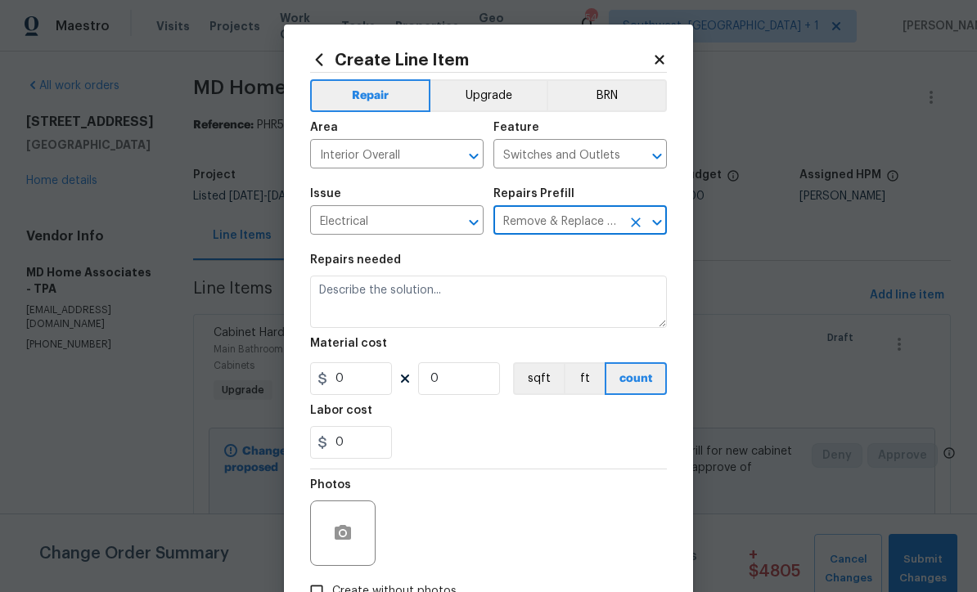
type textarea "Remove and replace switch(es) and/or outlet(s) with new (covers to match the re…"
type input "1"
type input "9.77"
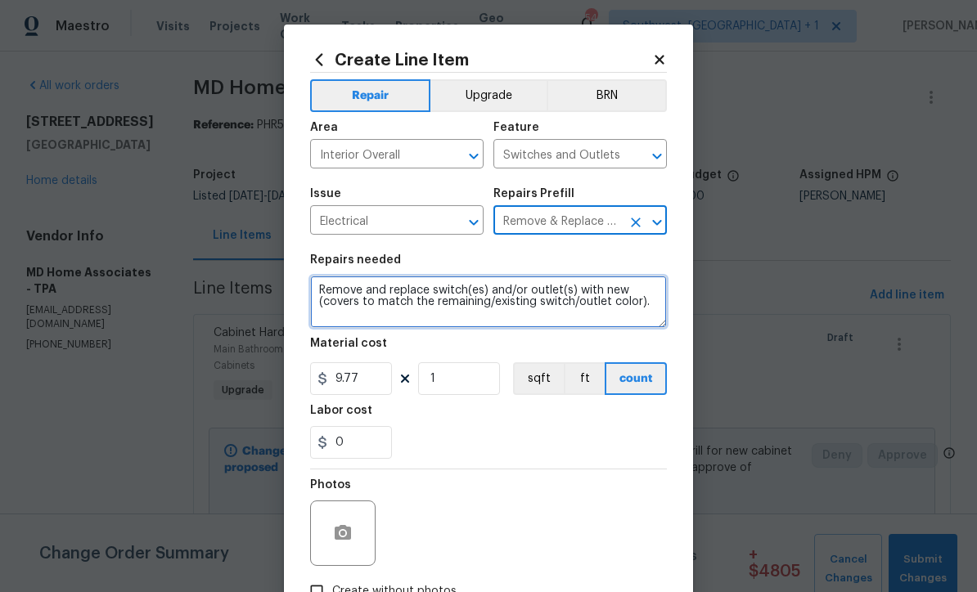
click at [573, 294] on textarea "Remove and replace switch(es) and/or outlet(s) with new (covers to match the re…" at bounding box center [488, 302] width 357 height 52
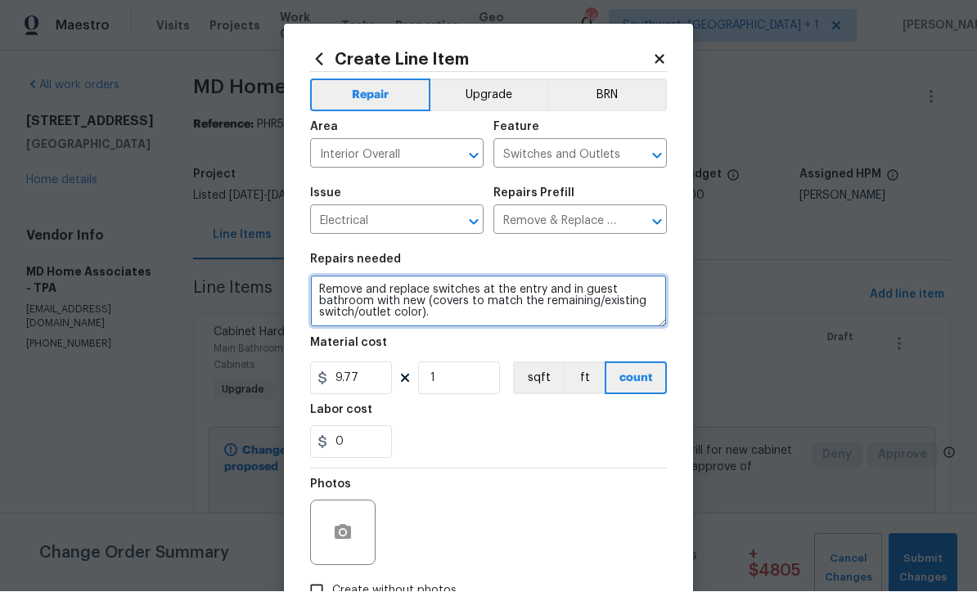
click at [467, 328] on textarea "Remove and replace switches at the entry and in guest bathroom with new (covers…" at bounding box center [488, 302] width 357 height 52
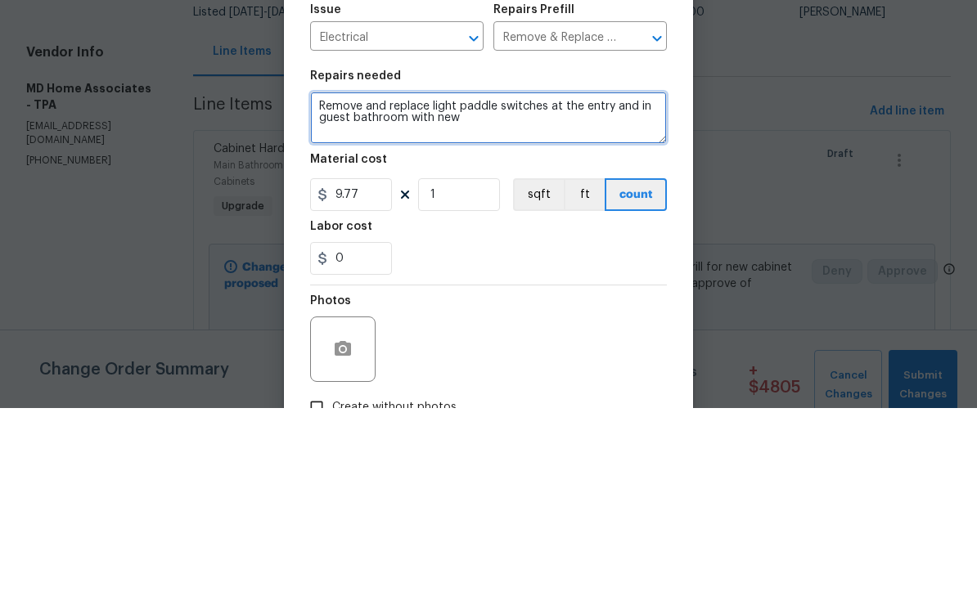
click at [474, 276] on textarea "Remove and replace light paddle switches at the entry and in guest bathroom wit…" at bounding box center [488, 302] width 357 height 52
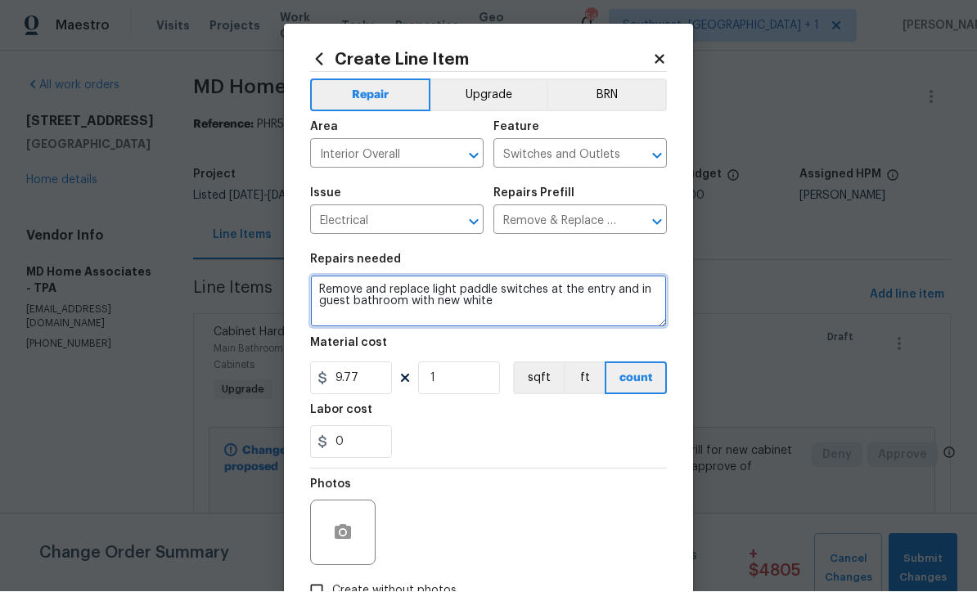
type textarea "Remove and replace light paddle switches at the entry and in guest bathroom wit…"
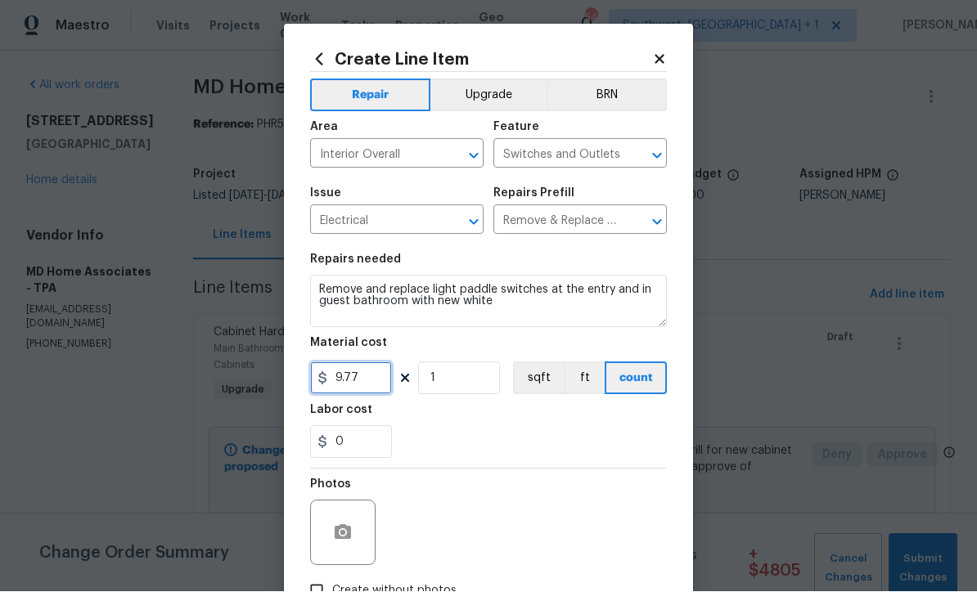
click at [350, 389] on input "9.77" at bounding box center [351, 378] width 82 height 33
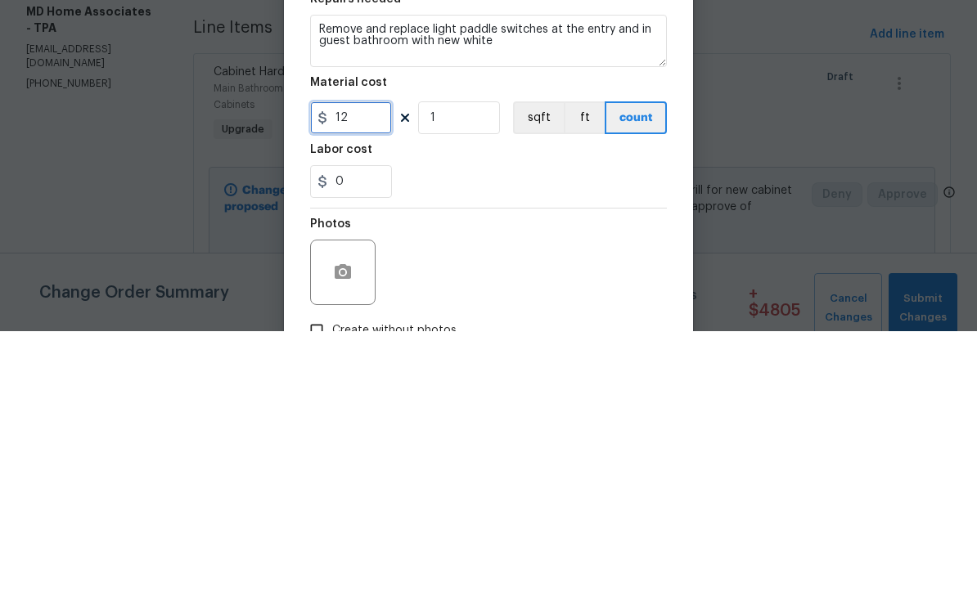
type input "12"
click at [493, 362] on input "1" at bounding box center [459, 378] width 82 height 33
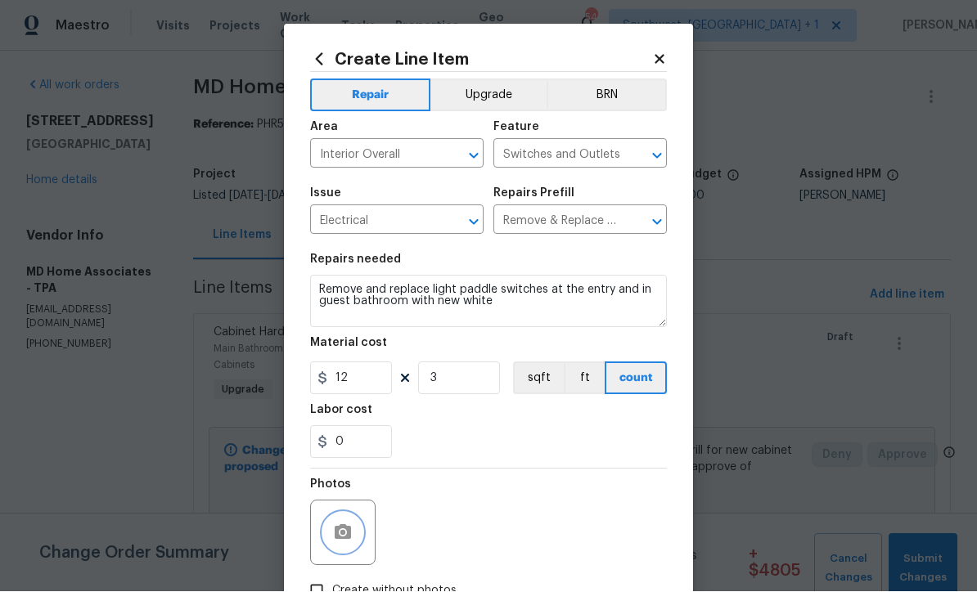
click at [328, 526] on button "button" at bounding box center [342, 533] width 39 height 39
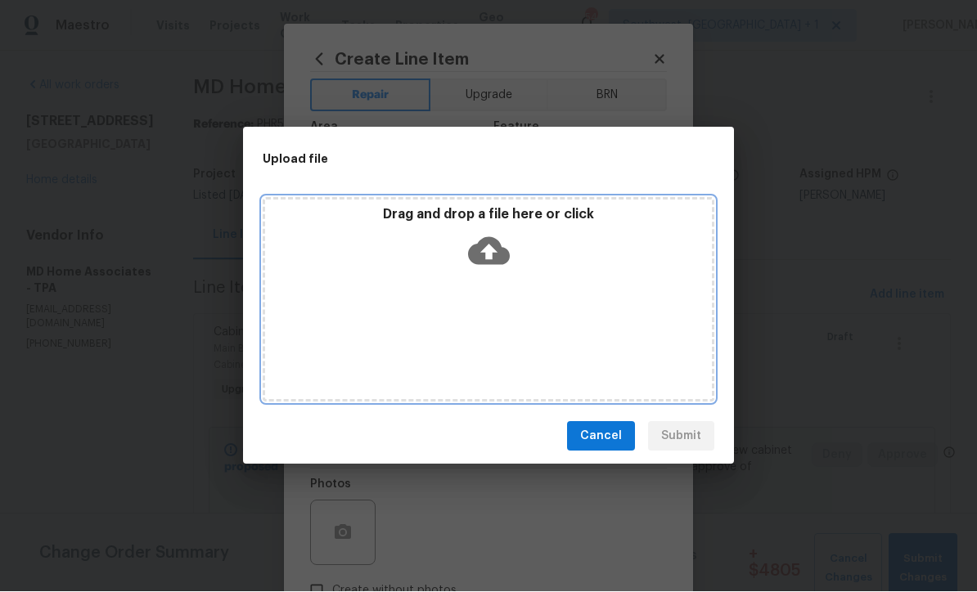
click at [492, 274] on div "Drag and drop a file here or click" at bounding box center [488, 242] width 447 height 70
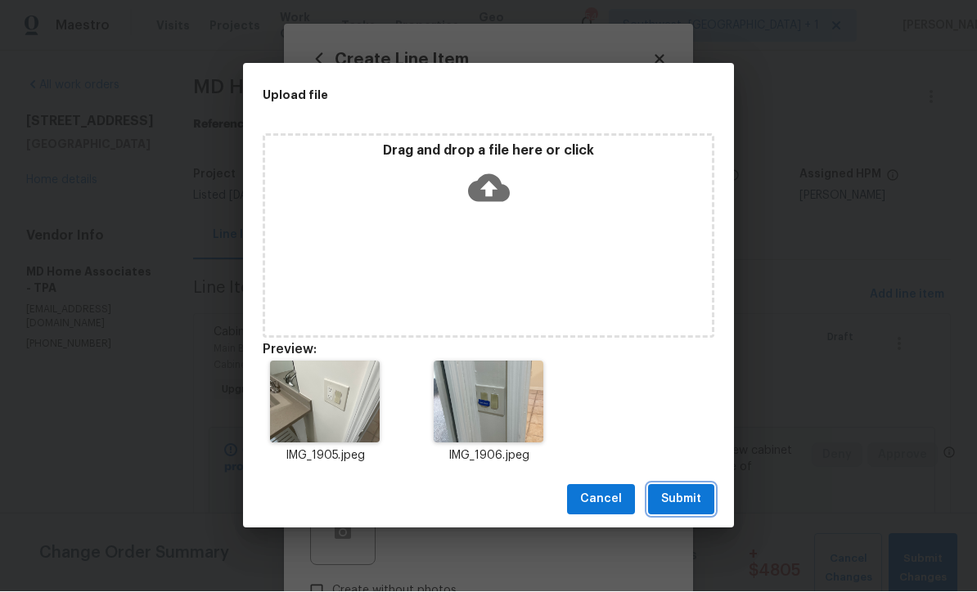
click at [681, 511] on button "Submit" at bounding box center [681, 500] width 66 height 30
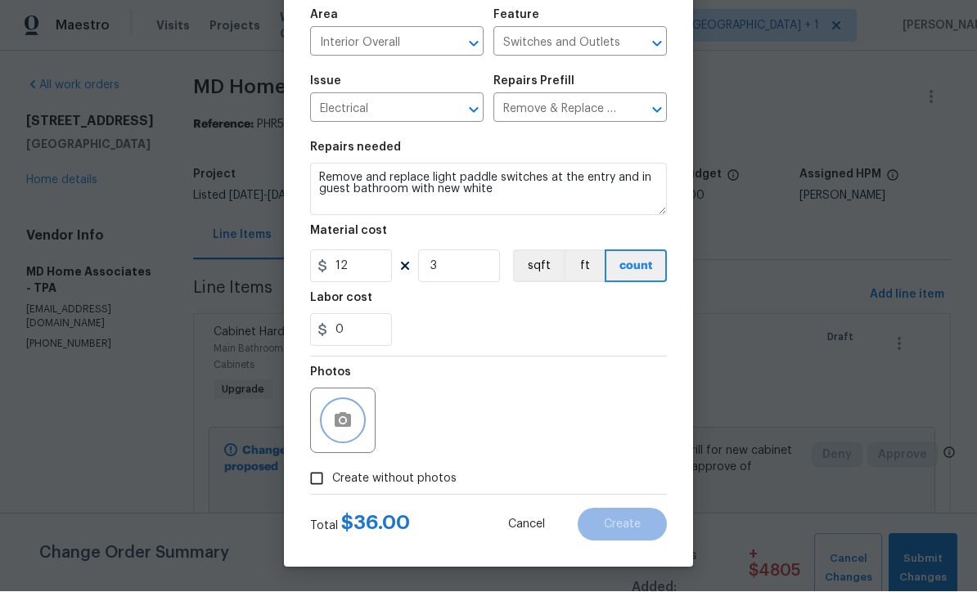
scroll to position [115, 0]
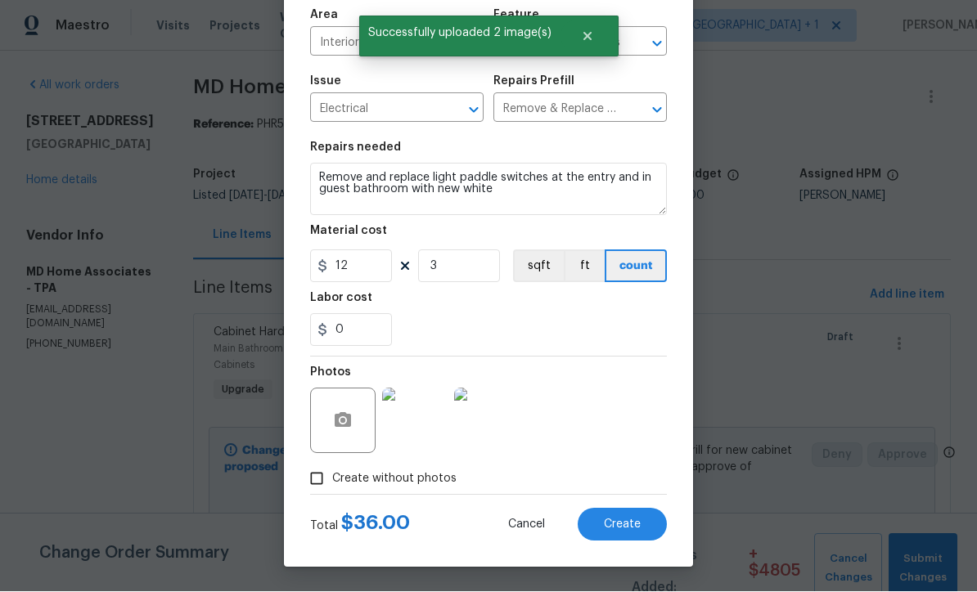
click at [635, 528] on span "Create" at bounding box center [622, 525] width 37 height 12
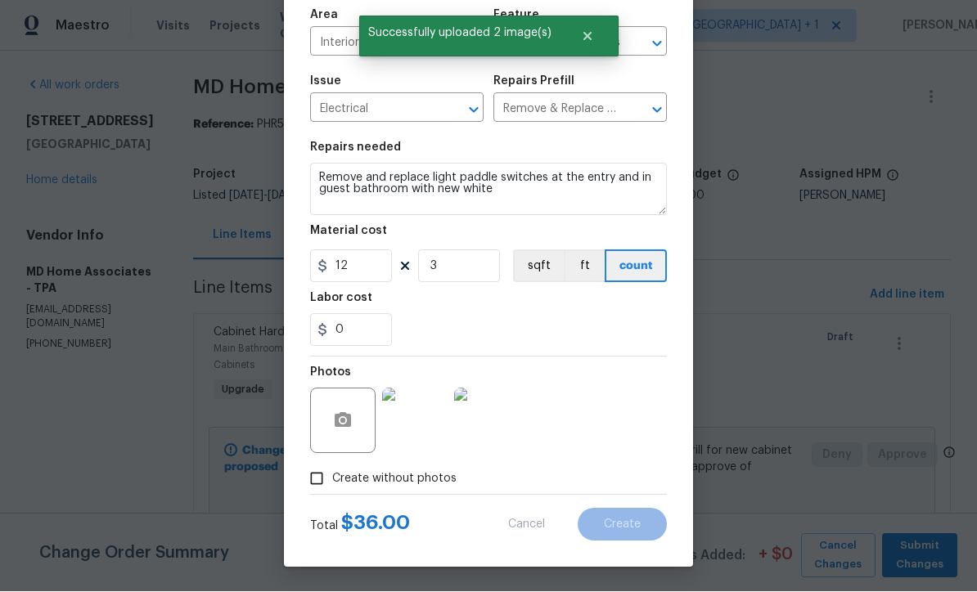
type input "0"
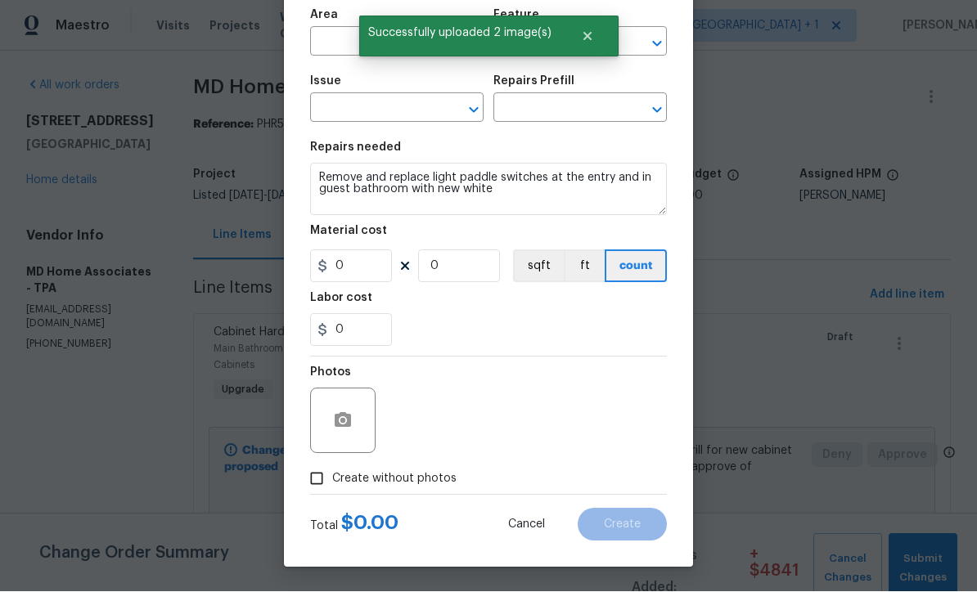
scroll to position [1, 0]
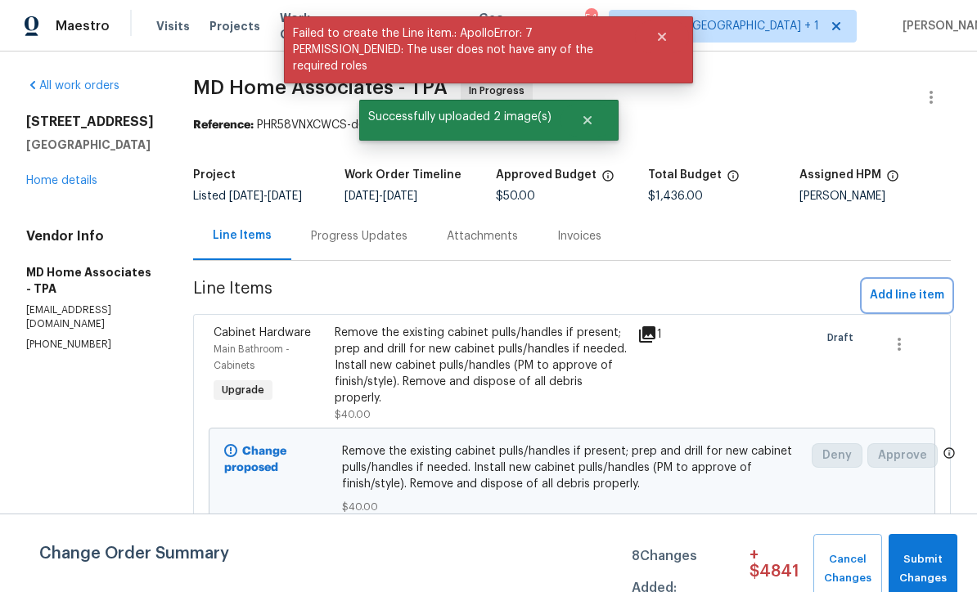
click at [916, 303] on span "Add line item" at bounding box center [907, 295] width 74 height 20
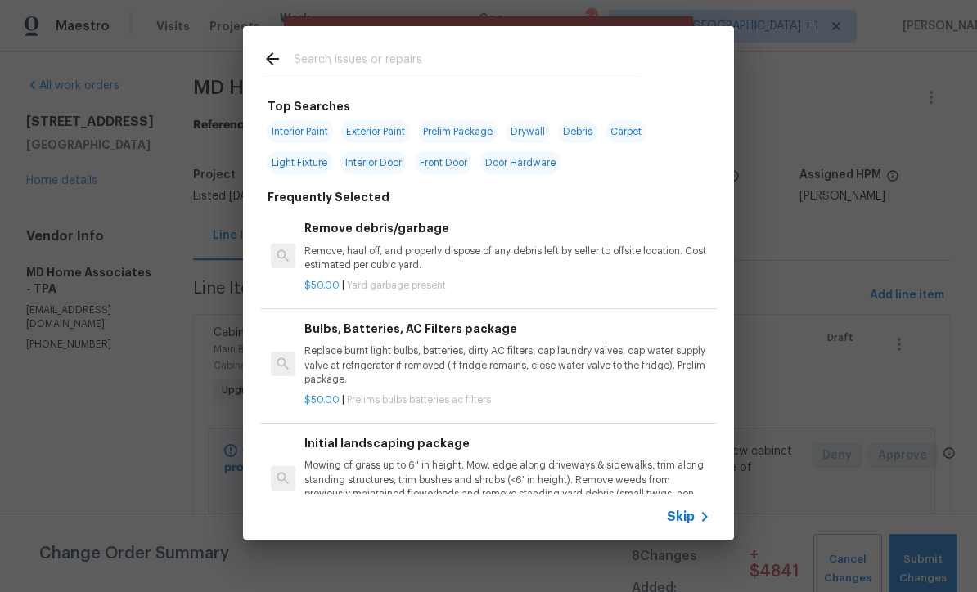
click at [701, 525] on icon at bounding box center [705, 517] width 20 height 20
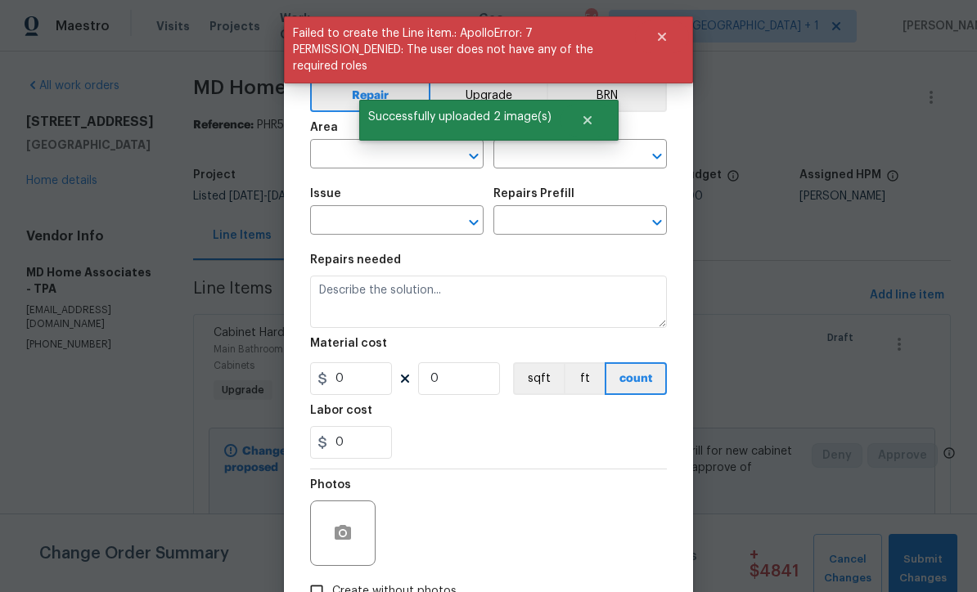
click at [349, 155] on input "text" at bounding box center [374, 155] width 128 height 25
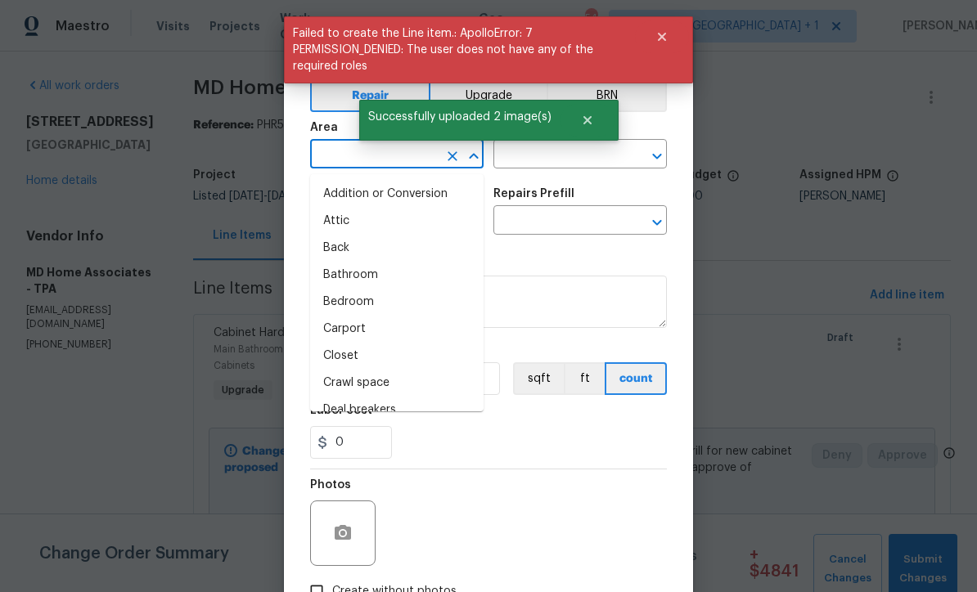
scroll to position [0, 0]
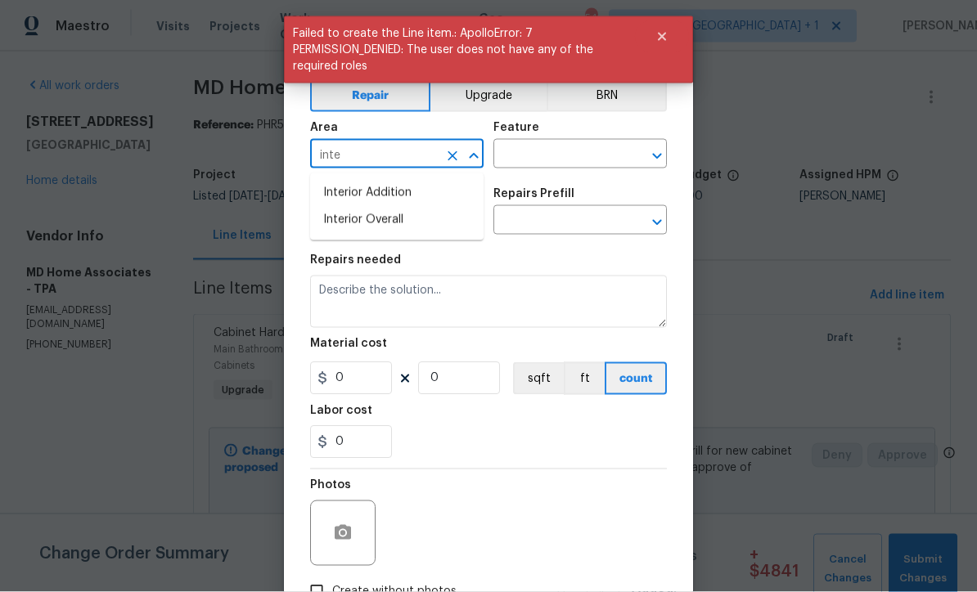
click at [376, 224] on li "Interior Overall" at bounding box center [396, 220] width 173 height 27
type input "Interior Overall"
click at [568, 155] on input "text" at bounding box center [557, 155] width 128 height 25
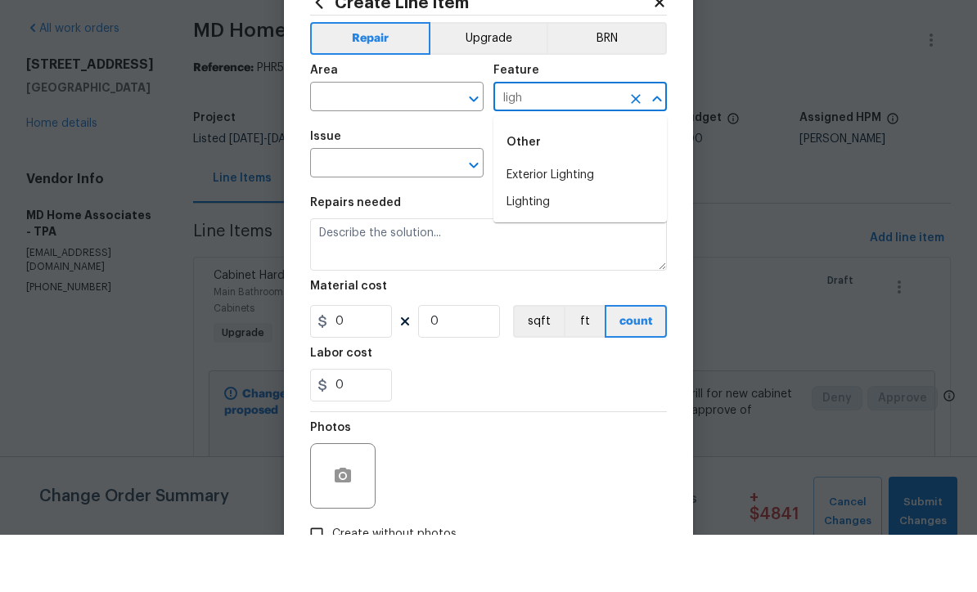
click at [545, 246] on li "Lighting" at bounding box center [579, 259] width 173 height 27
type input "Lighting"
click at [415, 209] on input "text" at bounding box center [374, 221] width 128 height 25
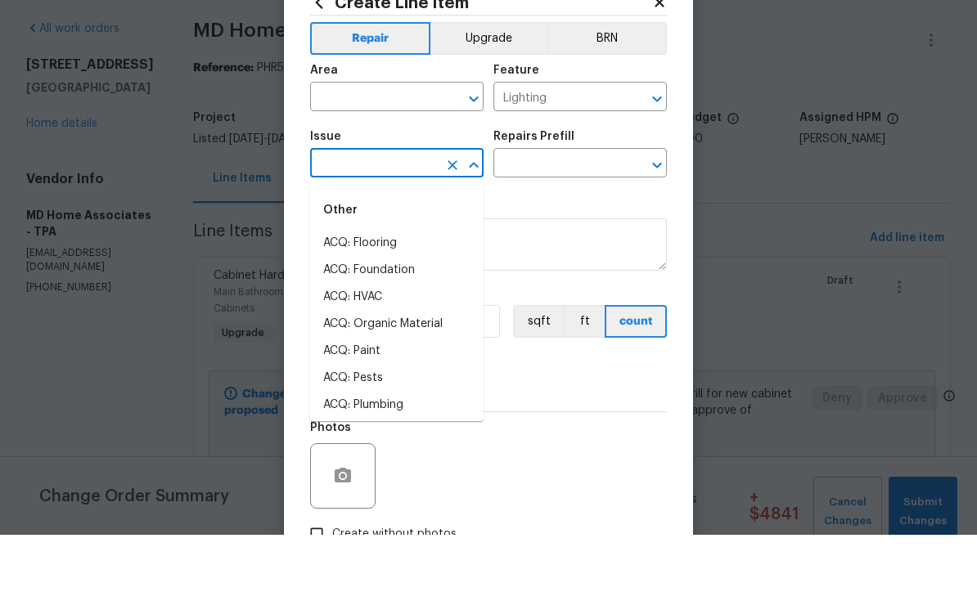
type input "l"
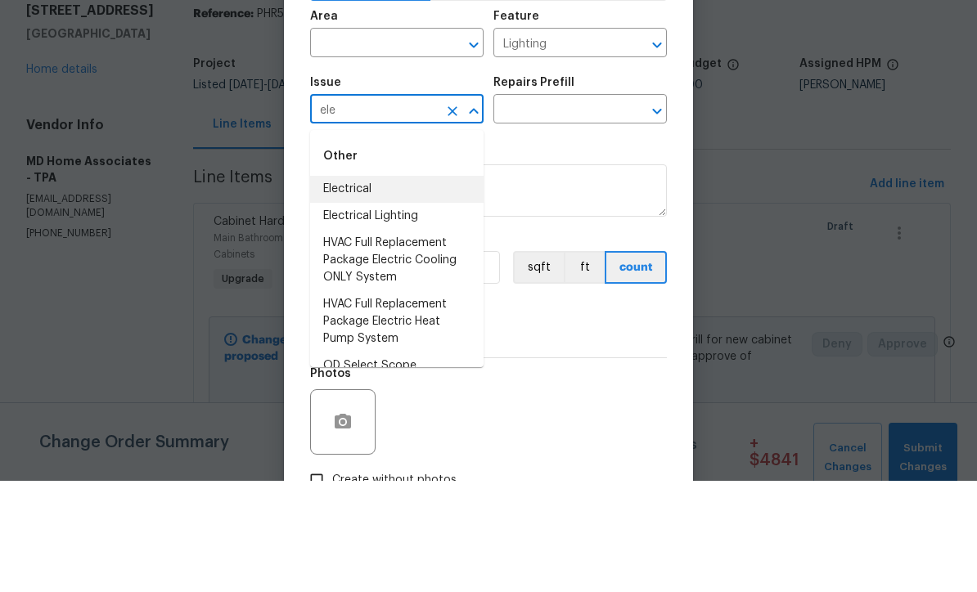
click at [386, 287] on li "Electrical" at bounding box center [396, 300] width 173 height 27
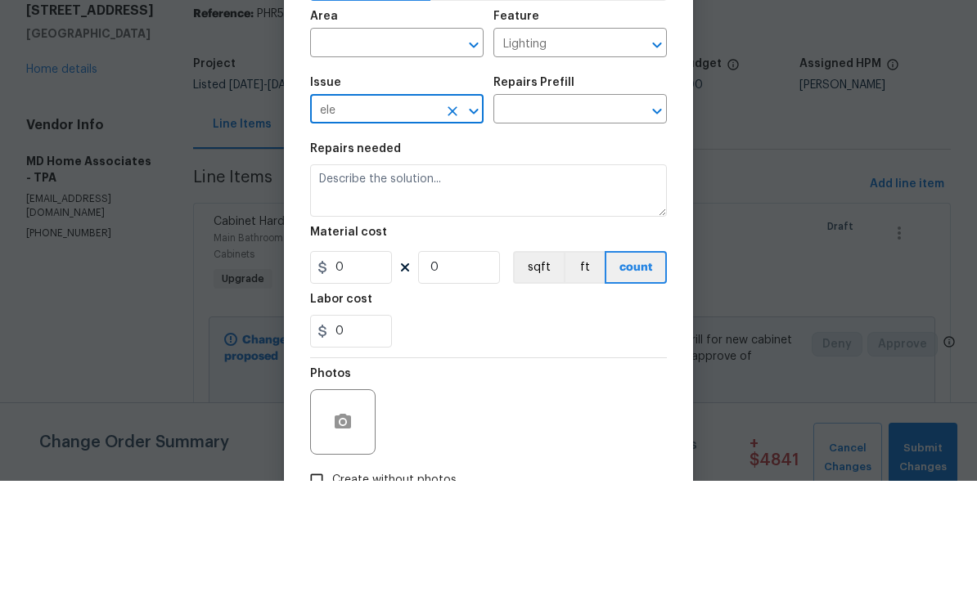
type input "Electrical"
click at [574, 209] on input "text" at bounding box center [557, 221] width 128 height 25
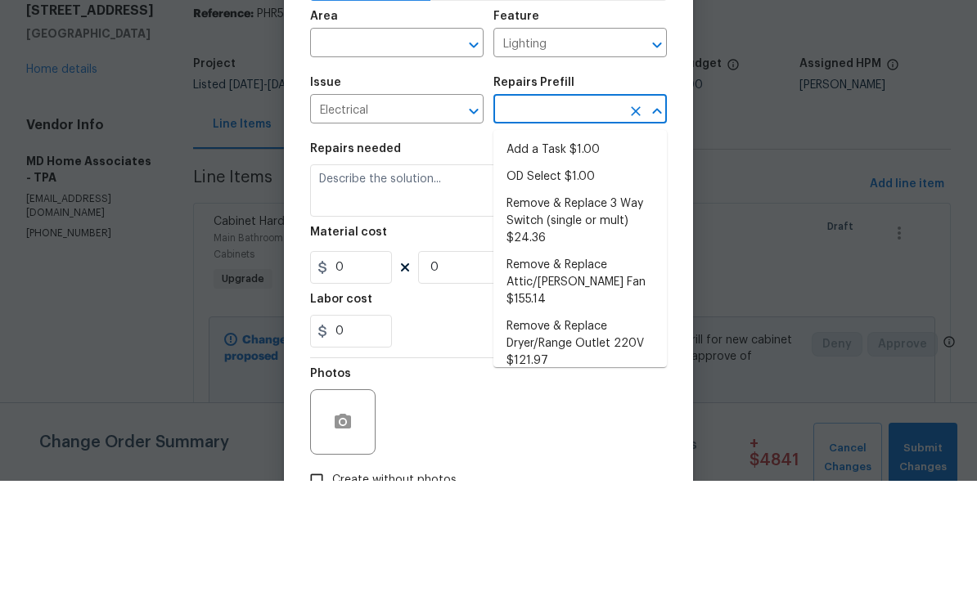
click at [582, 248] on li "Add a Task $1.00" at bounding box center [579, 261] width 173 height 27
type input "Add a Task $1.00"
type textarea "HPM to detail"
type input "1"
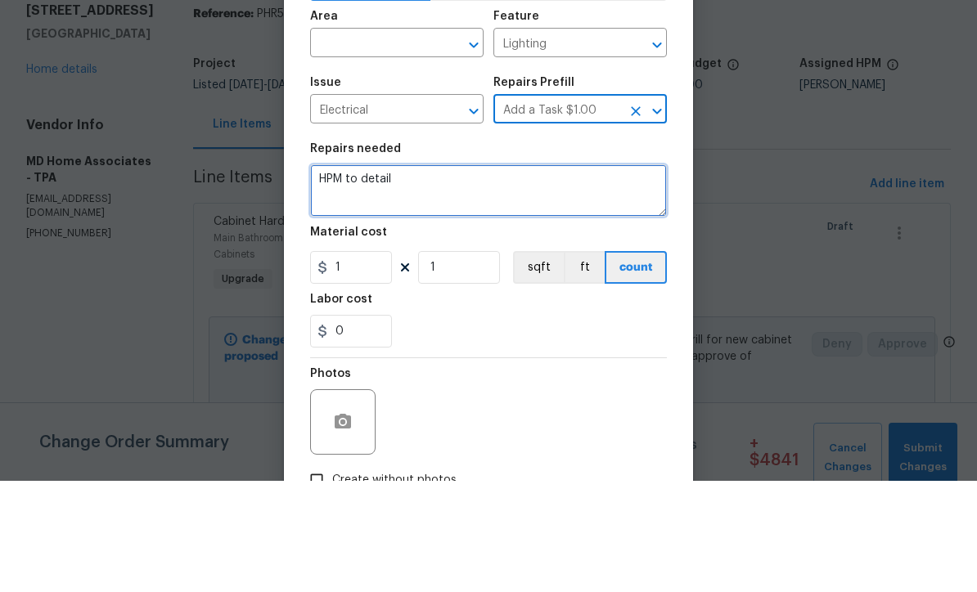
click at [479, 276] on textarea "HPM to detail" at bounding box center [488, 302] width 357 height 52
type textarea "H"
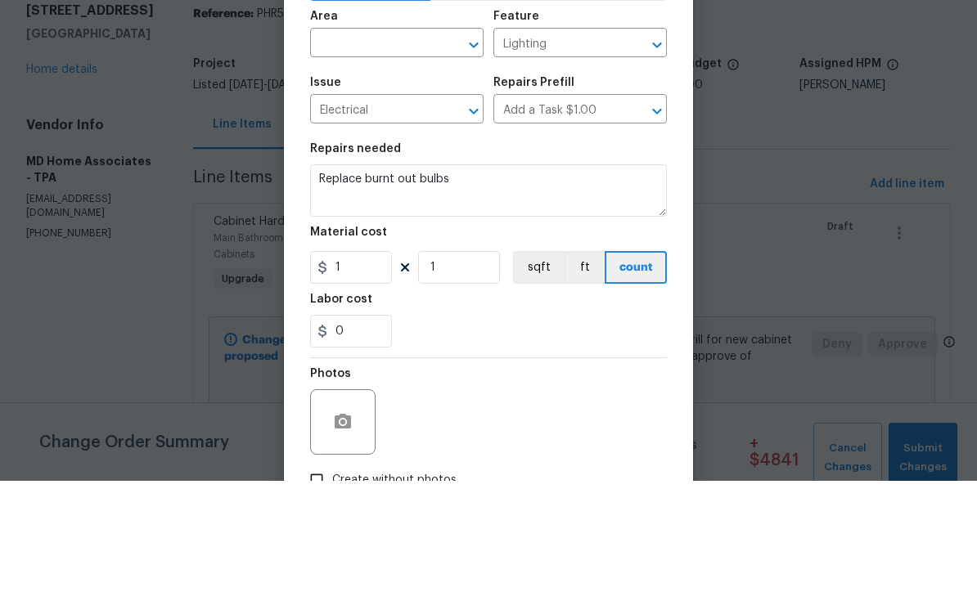
scroll to position [54, 0]
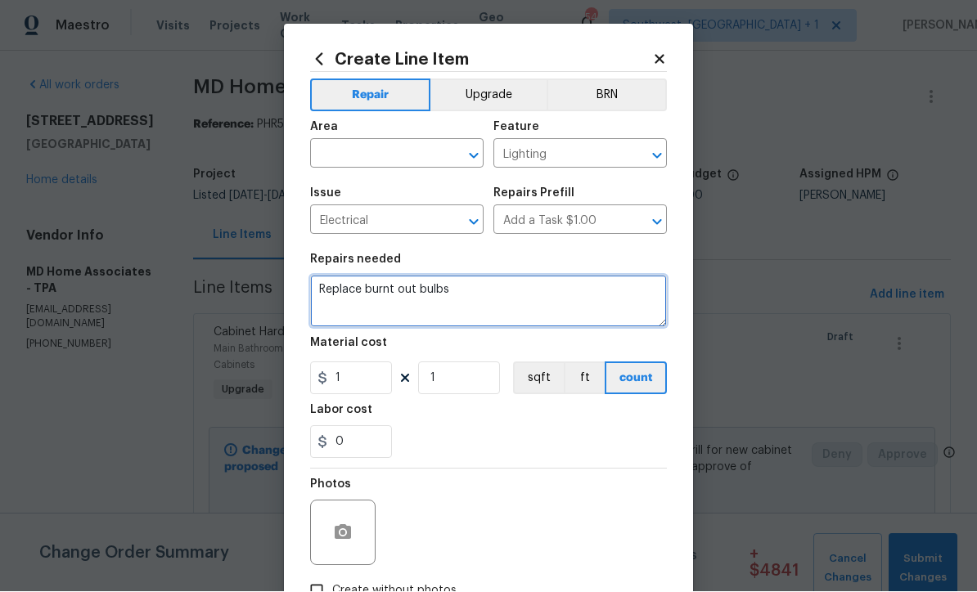
type textarea "Replace burnt out bulbs"
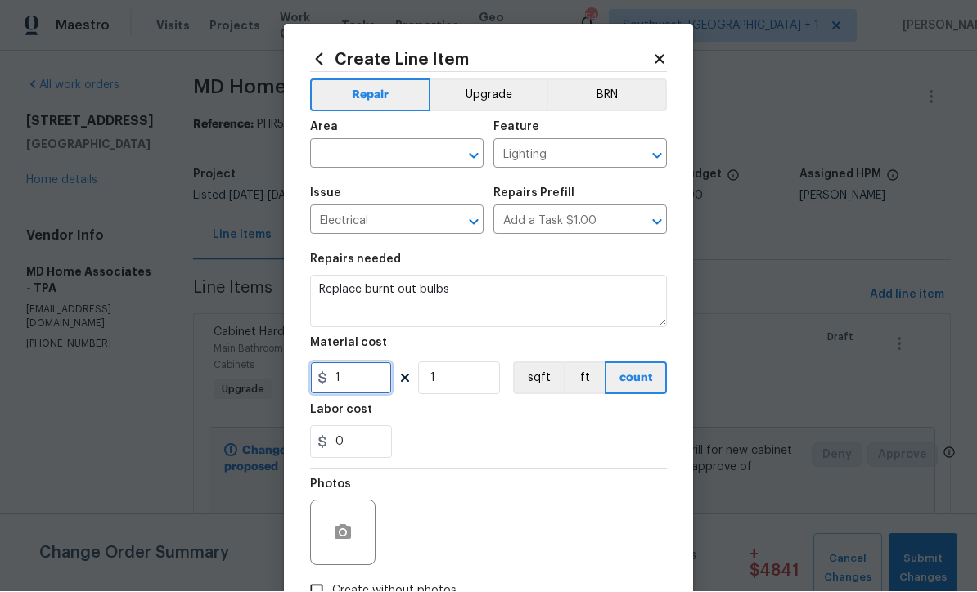
click at [347, 384] on input "1" at bounding box center [351, 378] width 82 height 33
type input "20"
click at [333, 525] on button "button" at bounding box center [342, 533] width 39 height 39
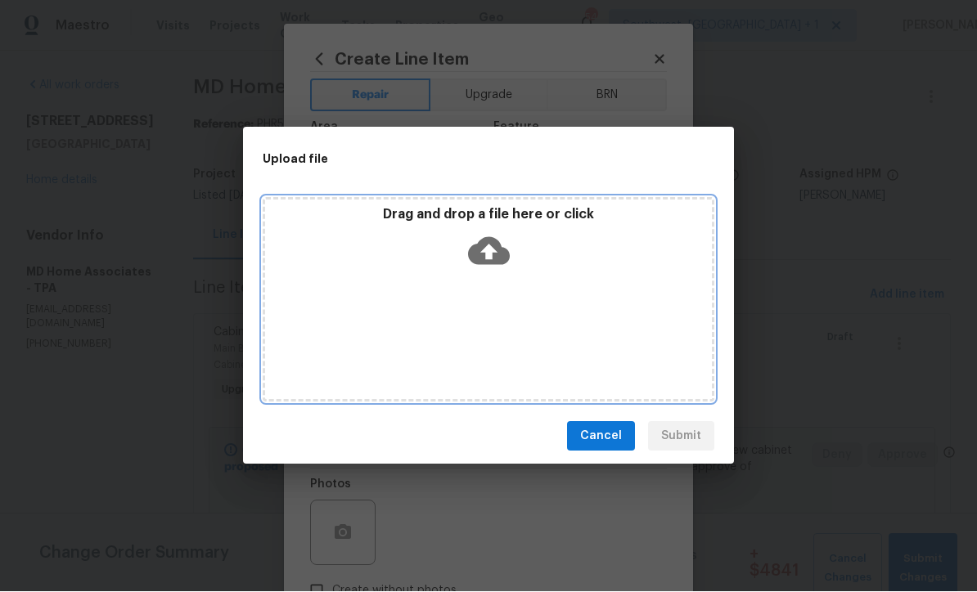
click at [490, 250] on icon at bounding box center [489, 252] width 42 height 42
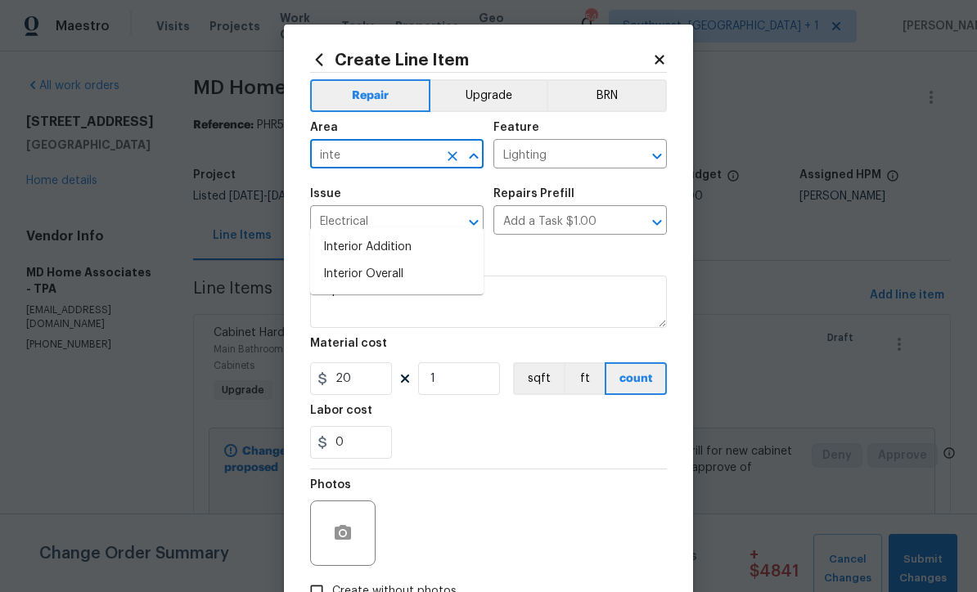
scroll to position [54, 0]
click at [407, 261] on li "Interior Overall" at bounding box center [396, 274] width 173 height 27
type input "Interior Overall"
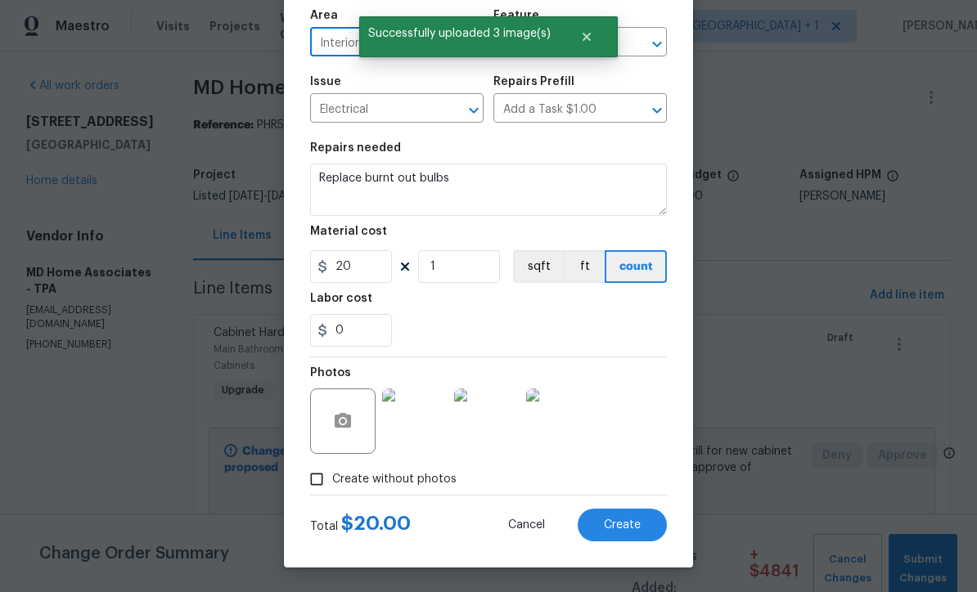
scroll to position [115, 0]
click at [626, 533] on button "Create" at bounding box center [622, 525] width 89 height 33
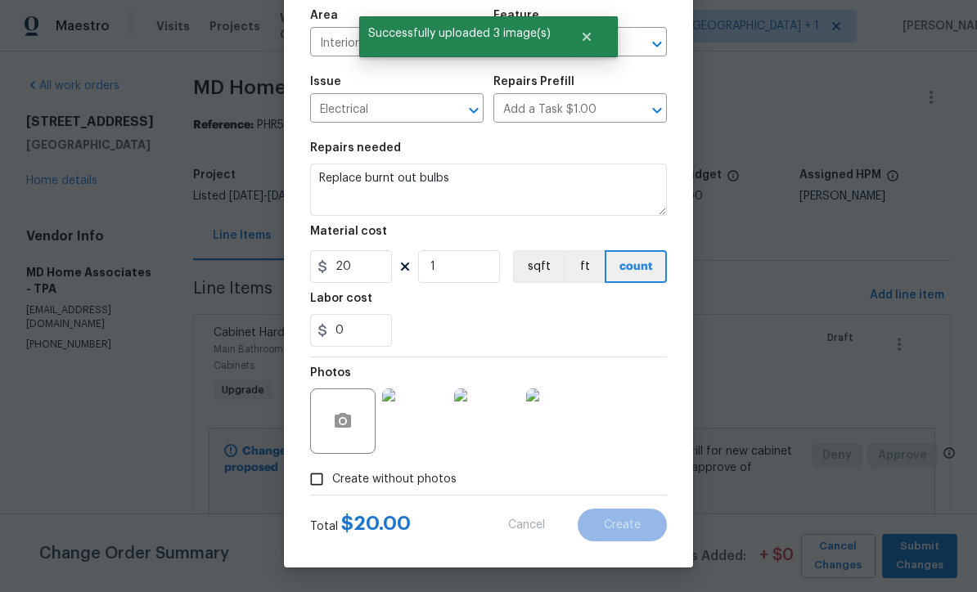
type input "0"
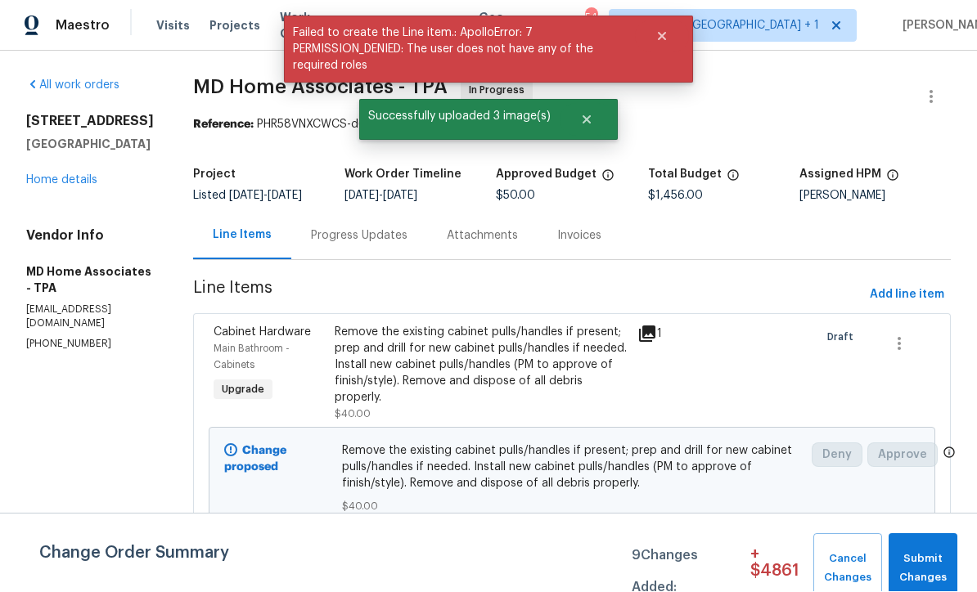
scroll to position [1, 0]
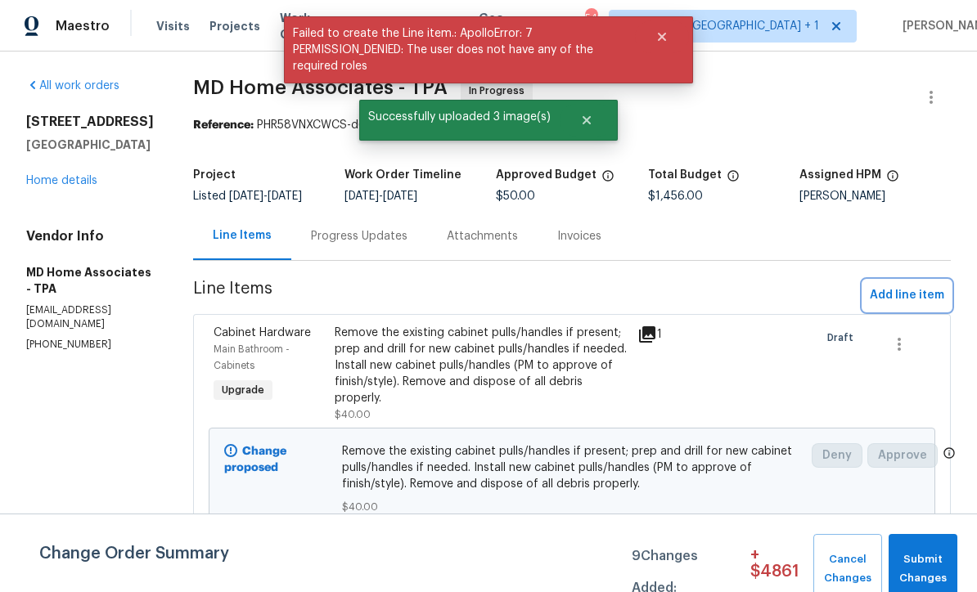
click at [909, 304] on span "Add line item" at bounding box center [907, 295] width 74 height 20
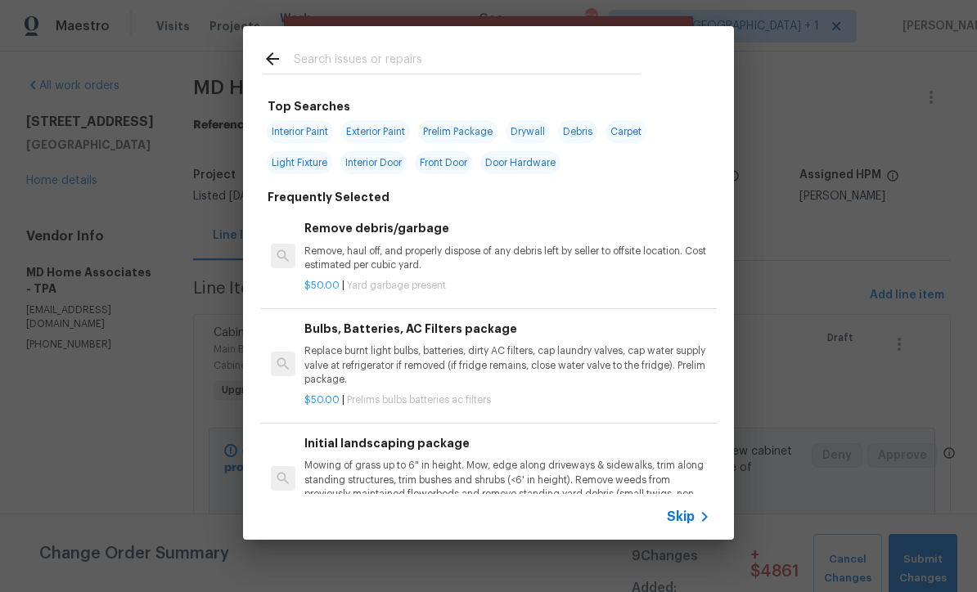
click at [698, 523] on icon at bounding box center [705, 517] width 20 height 20
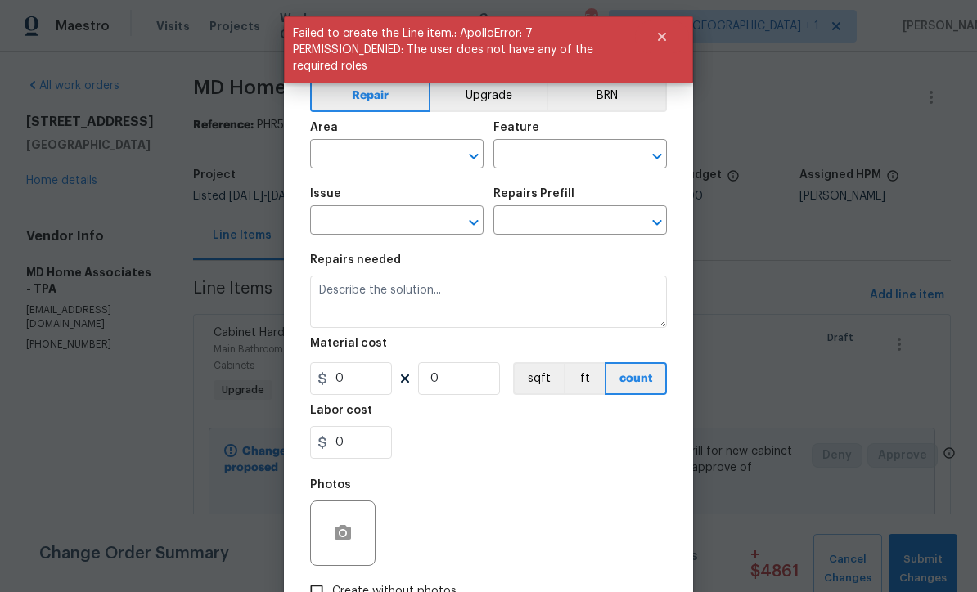
click at [383, 155] on input "text" at bounding box center [374, 155] width 128 height 25
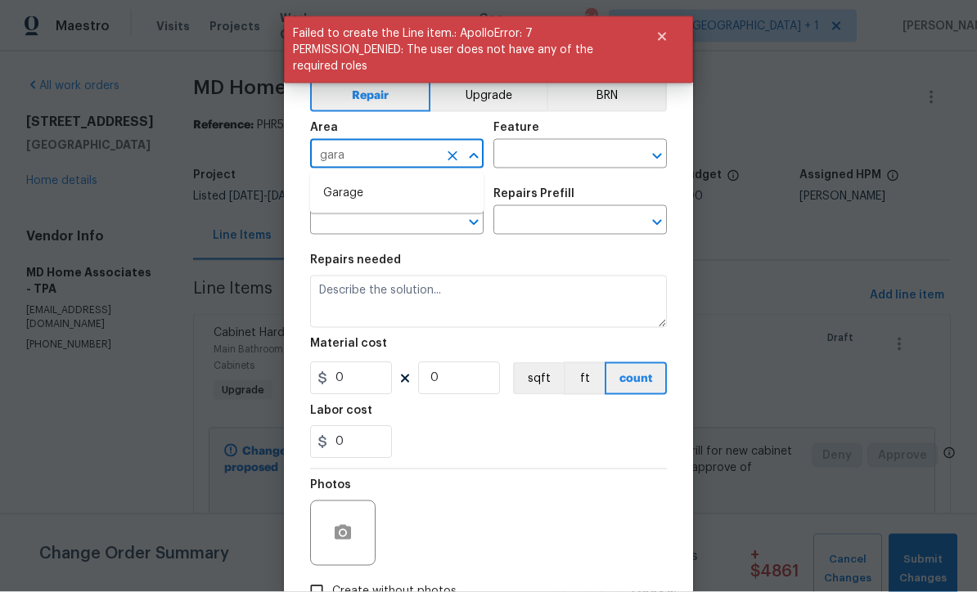
click at [362, 194] on li "Garage" at bounding box center [396, 193] width 173 height 27
type input "Garage"
click at [566, 152] on input "text" at bounding box center [557, 155] width 128 height 25
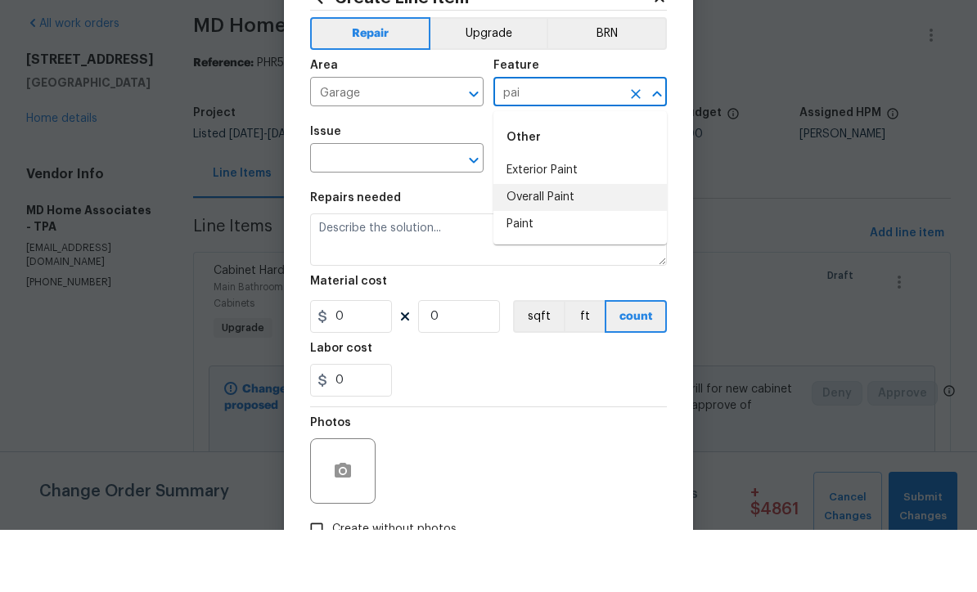
click at [561, 246] on li "Overall Paint" at bounding box center [579, 259] width 173 height 27
type input "Overall Paint"
click at [406, 209] on input "text" at bounding box center [374, 221] width 128 height 25
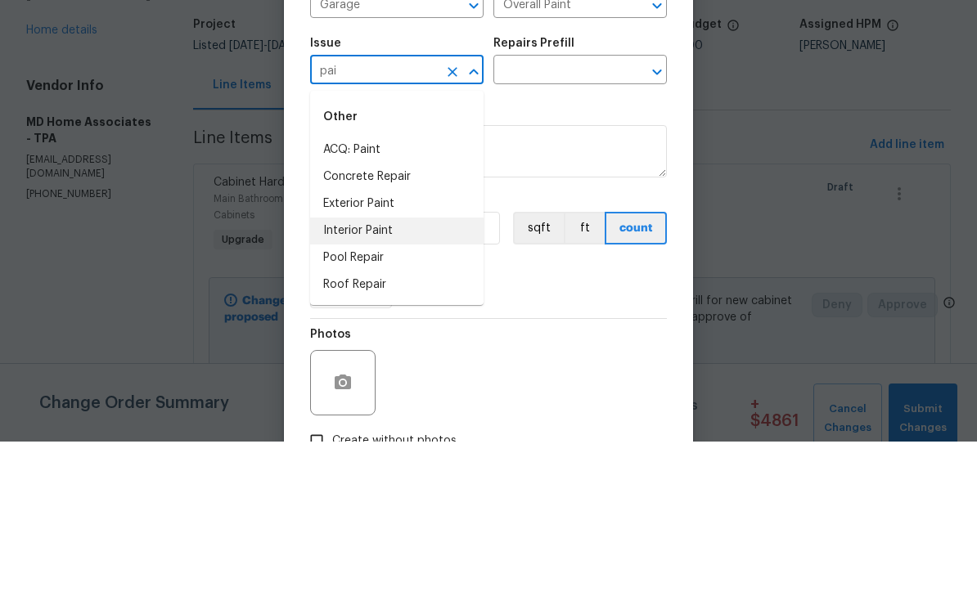
click at [392, 368] on li "Interior Paint" at bounding box center [396, 381] width 173 height 27
type input "Interior Paint"
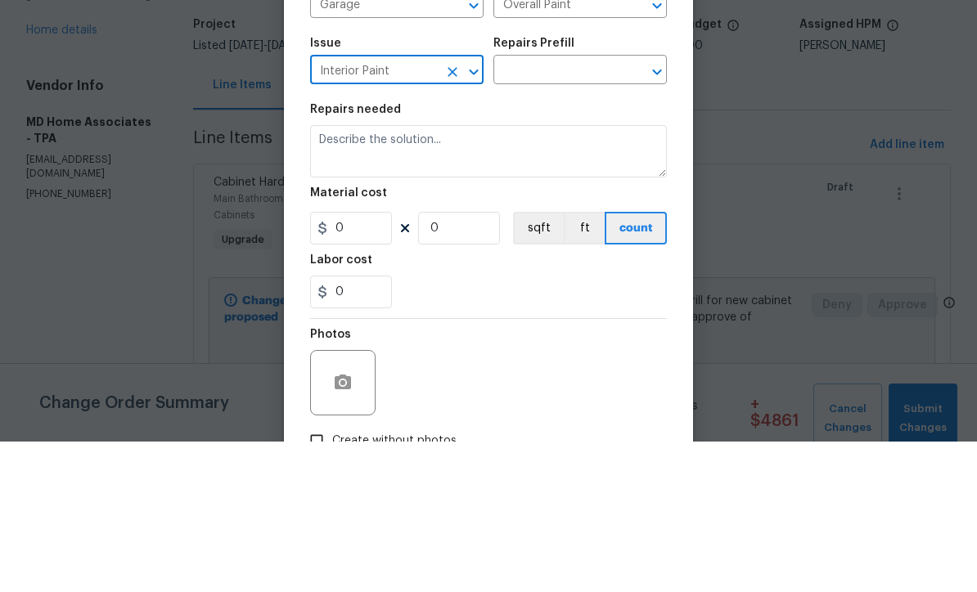
click at [572, 209] on input "text" at bounding box center [557, 221] width 128 height 25
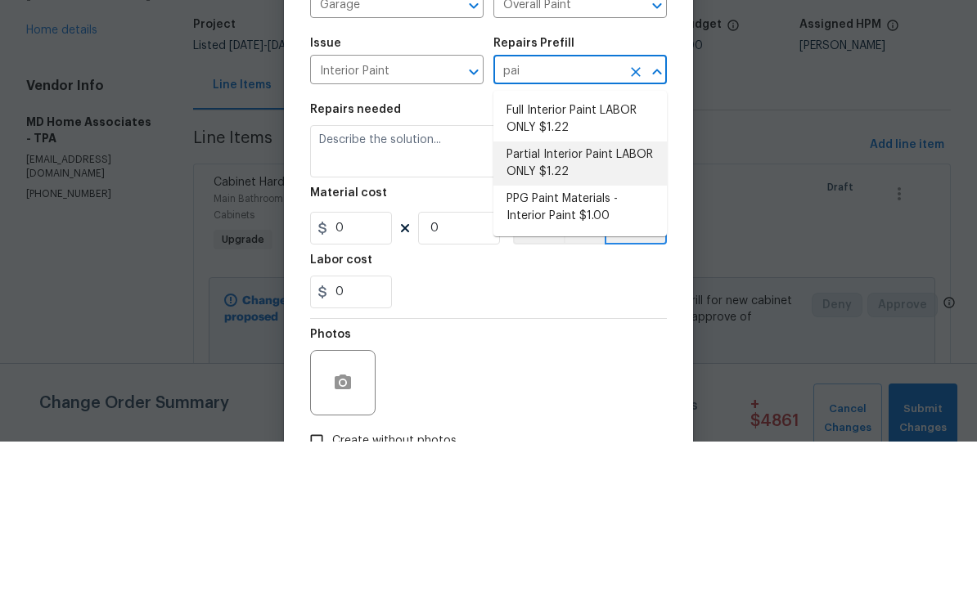
click at [618, 292] on li "Partial Interior Paint LABOR ONLY $1.22" at bounding box center [579, 314] width 173 height 44
type input "Partial Interior Paint LABOR ONLY $1.22"
type textarea "Partial Interior paint - Prep, mask, and paint specified interior areas. Ensure…"
type input "1"
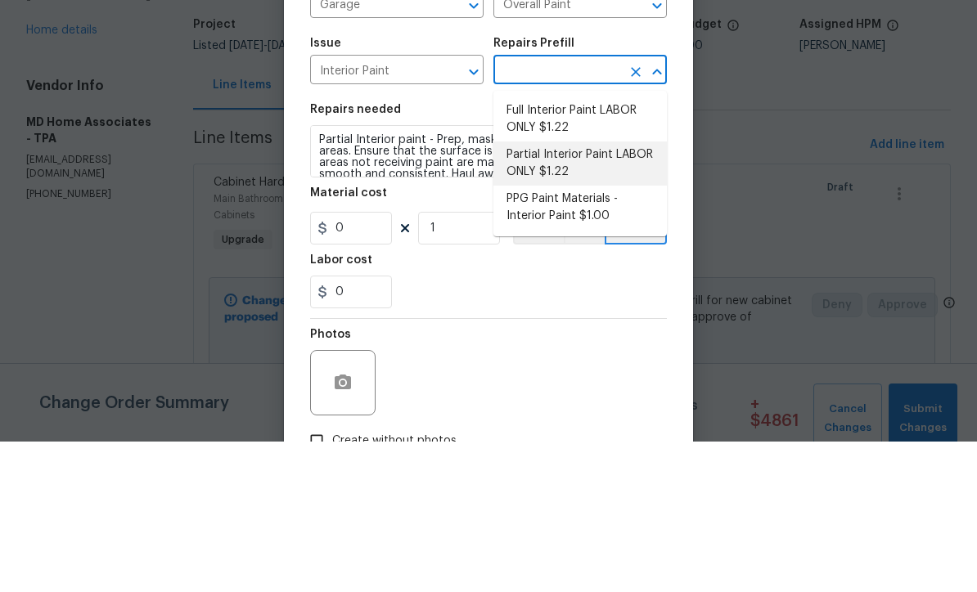
type input "Partial Interior Paint LABOR ONLY $1.22"
type input "1.22"
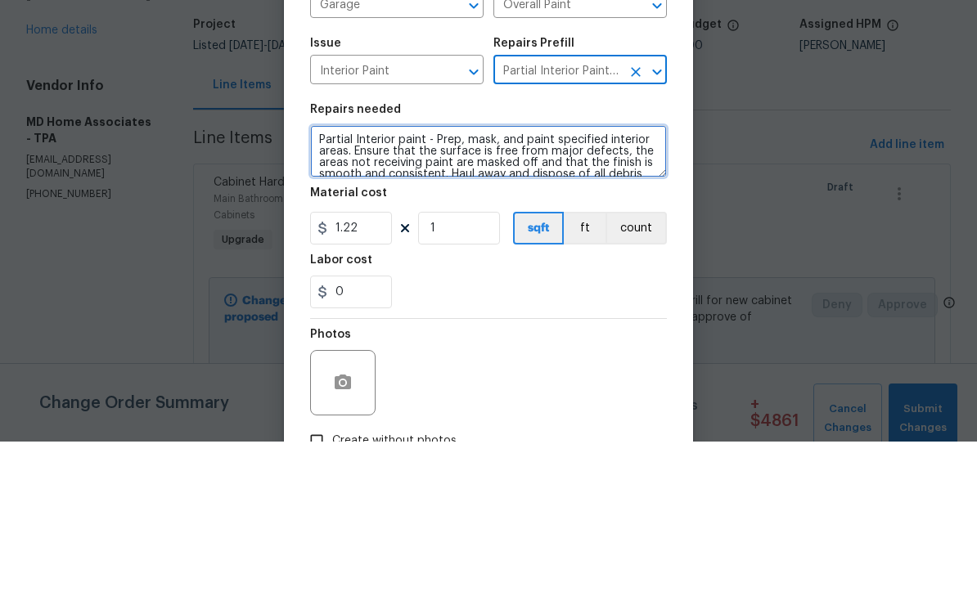
click at [320, 276] on textarea "Partial Interior paint - Prep, mask, and paint specified interior areas. Ensure…" at bounding box center [488, 302] width 357 height 52
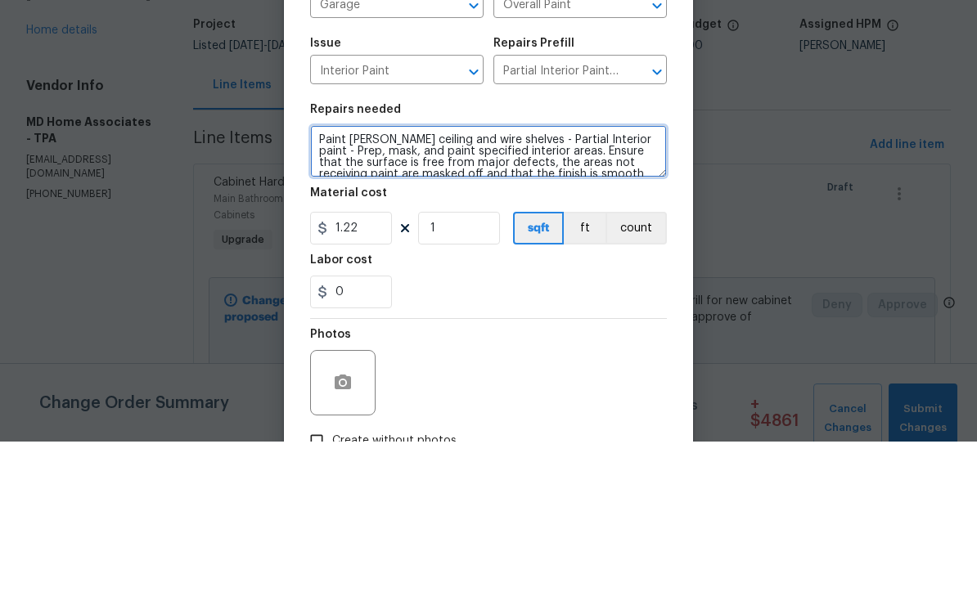
click at [362, 276] on textarea "Paint grage ceiling and wire shelves - Partial Interior paint - Prep, mask, and…" at bounding box center [488, 302] width 357 height 52
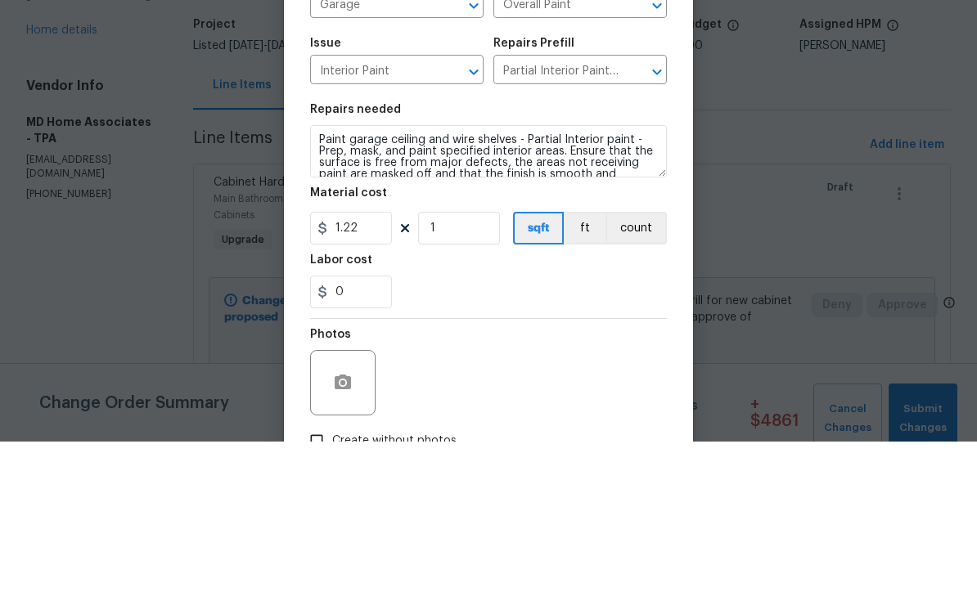
scroll to position [54, 0]
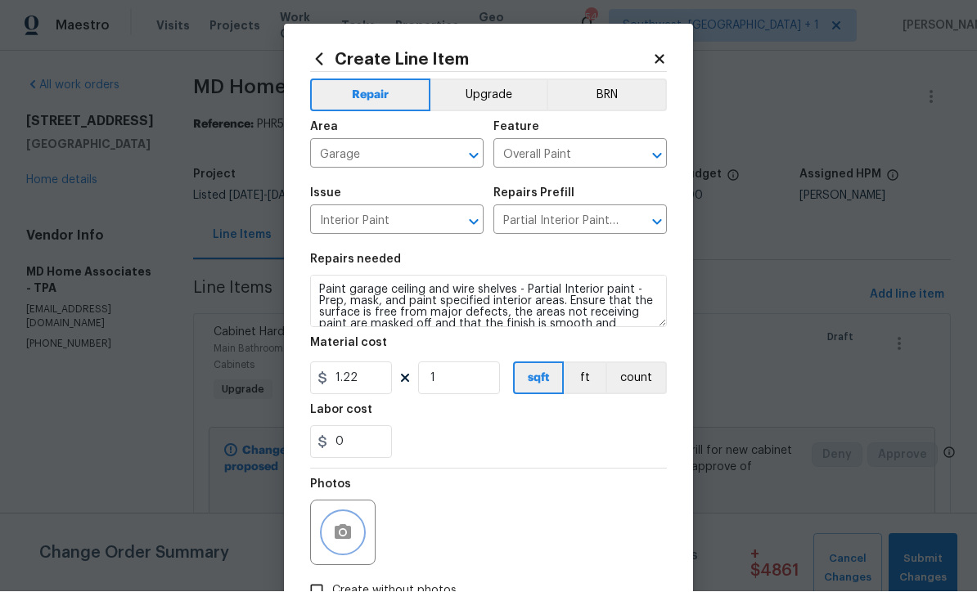
click at [331, 537] on button "button" at bounding box center [342, 533] width 39 height 39
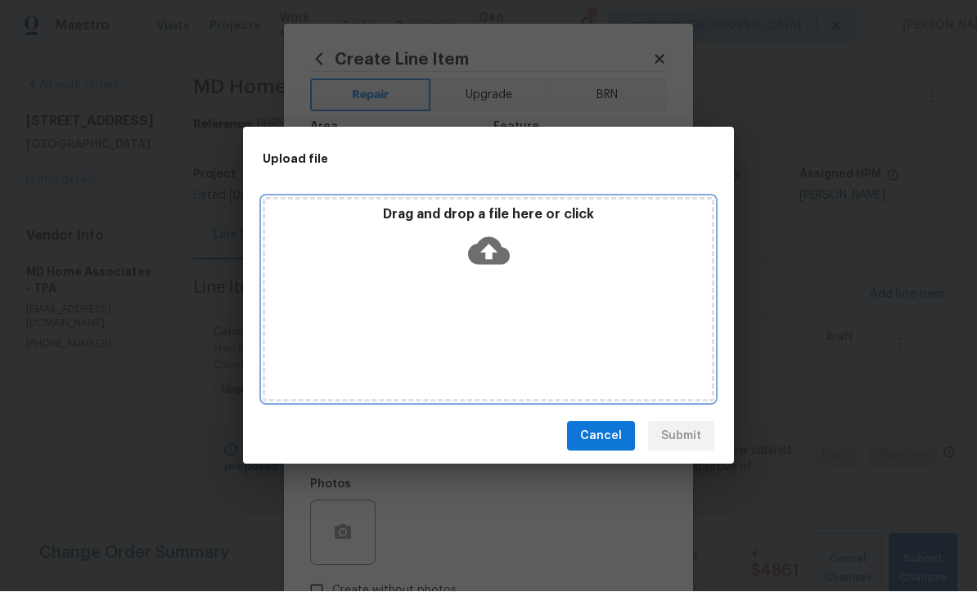
click at [495, 250] on icon at bounding box center [489, 252] width 42 height 42
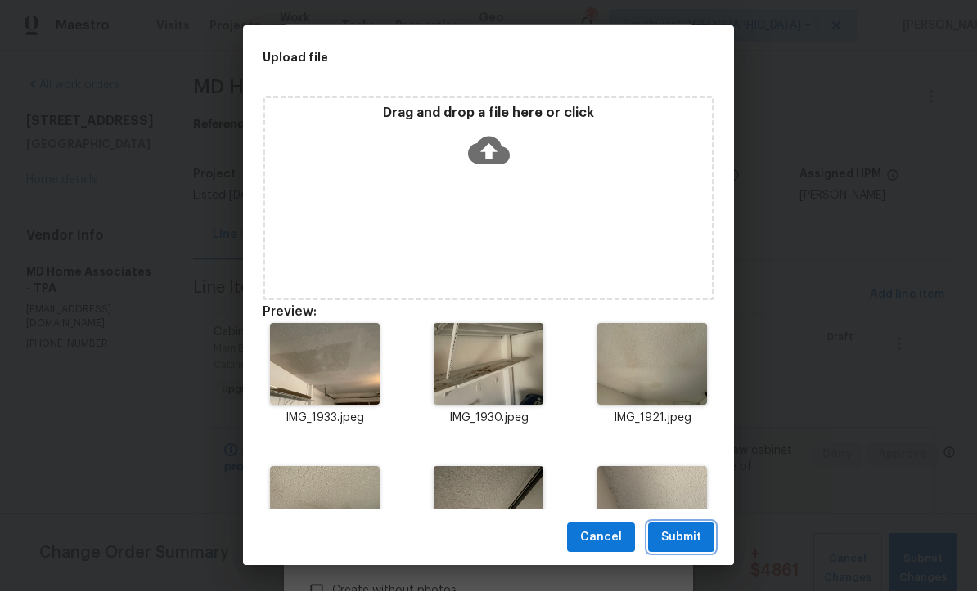
click at [689, 546] on span "Submit" at bounding box center [681, 538] width 40 height 20
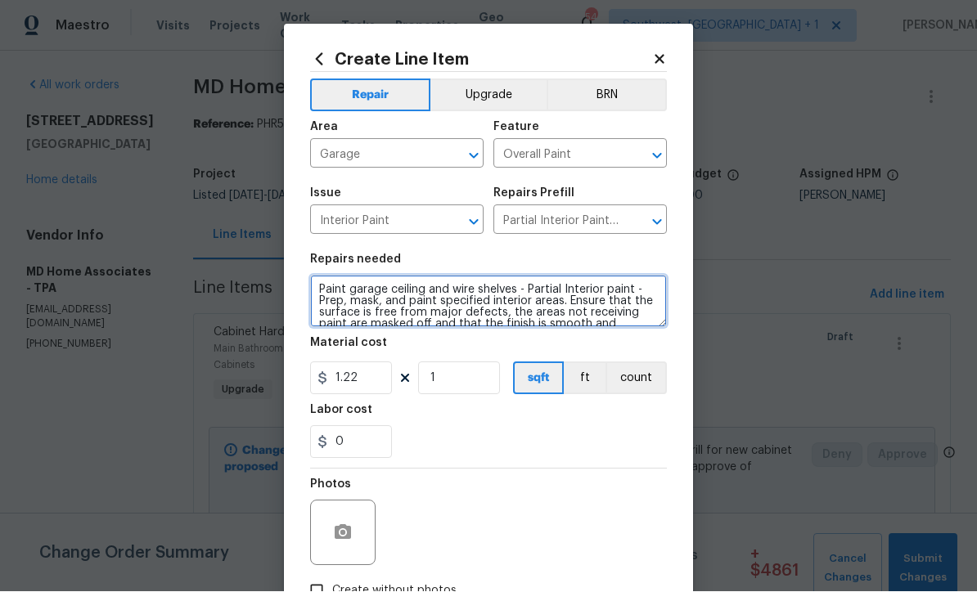
click at [526, 288] on textarea "Paint garage ceiling and wire shelves - Partial Interior paint - Prep, mask, an…" at bounding box center [488, 302] width 357 height 52
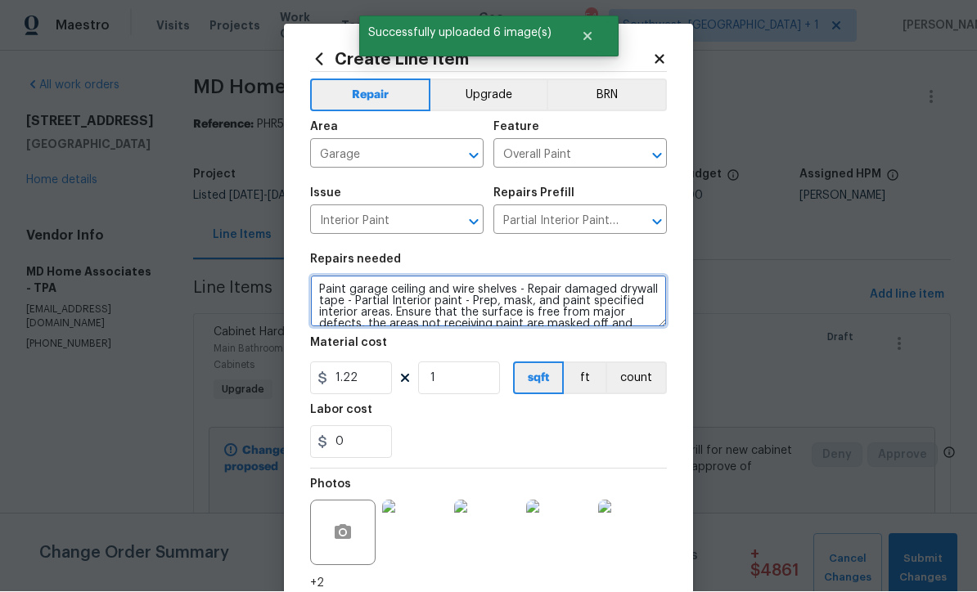
type textarea "Paint garage ceiling and wire shelves - Repair damaged drywall tape - Partial I…"
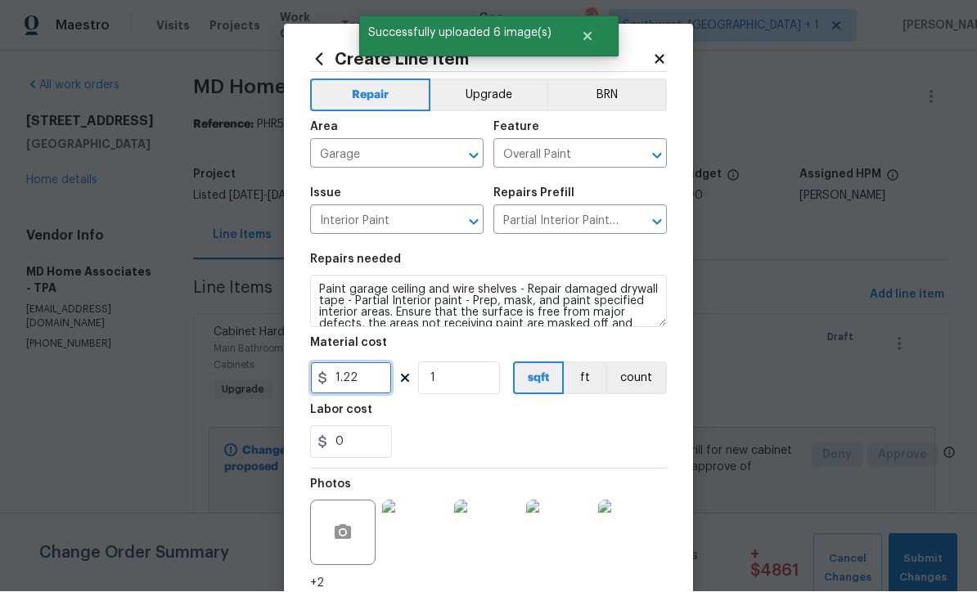
click at [361, 389] on input "1.22" at bounding box center [351, 378] width 82 height 33
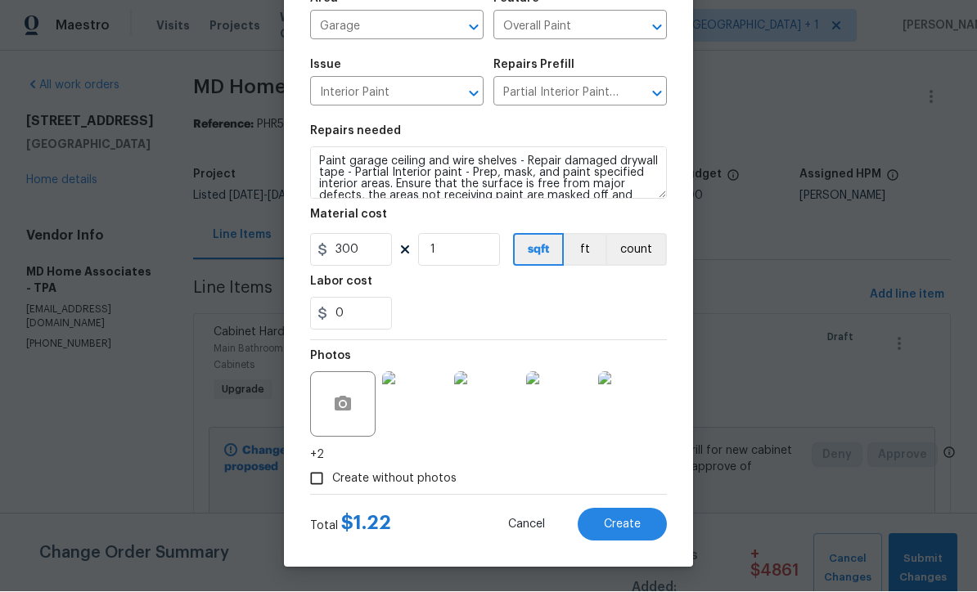
scroll to position [132, 0]
type input "300"
click at [600, 318] on div "0" at bounding box center [488, 314] width 357 height 33
click at [619, 533] on button "Create" at bounding box center [622, 525] width 89 height 33
type input "0"
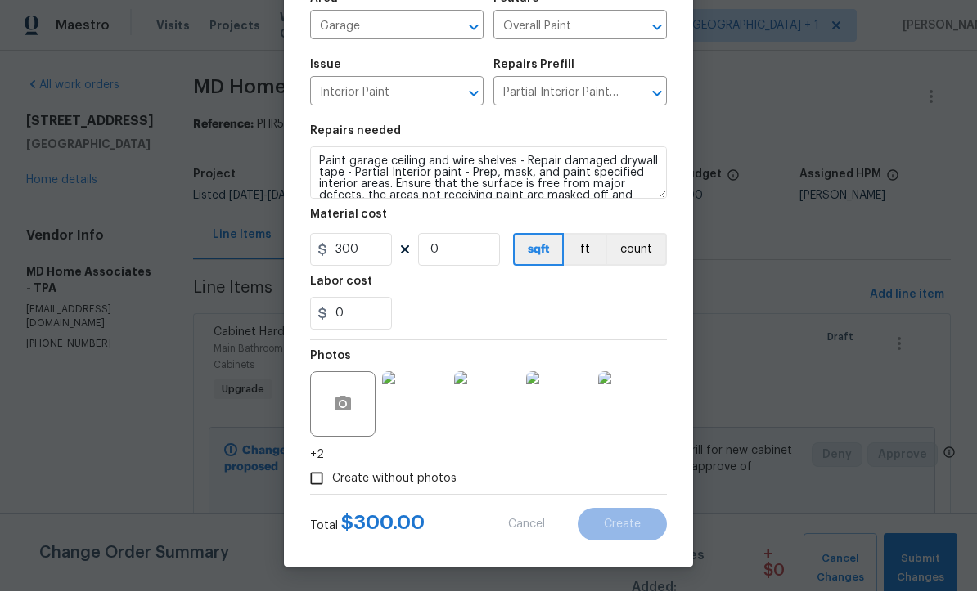
type input "0"
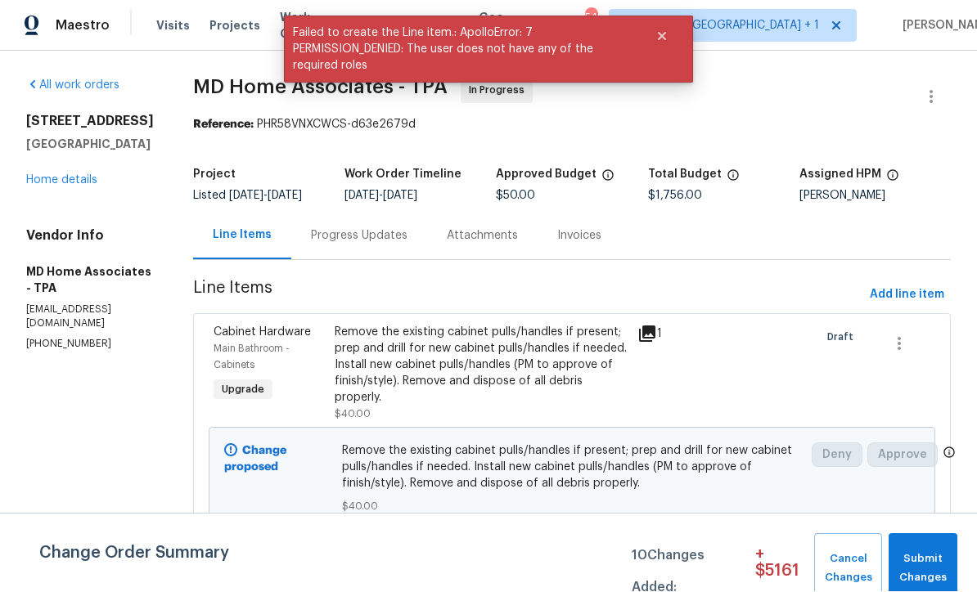
scroll to position [1, 0]
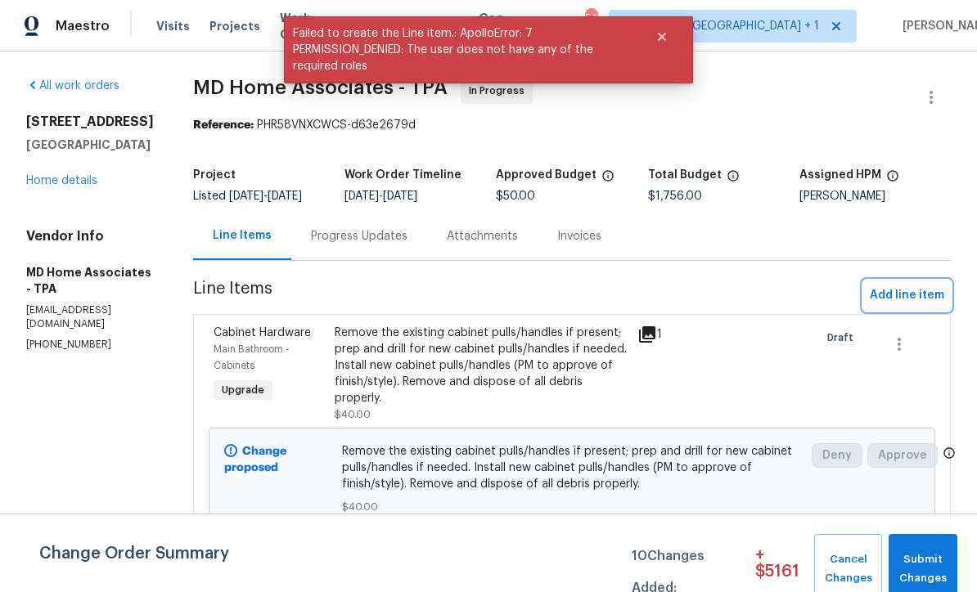
click at [915, 306] on span "Add line item" at bounding box center [907, 295] width 74 height 20
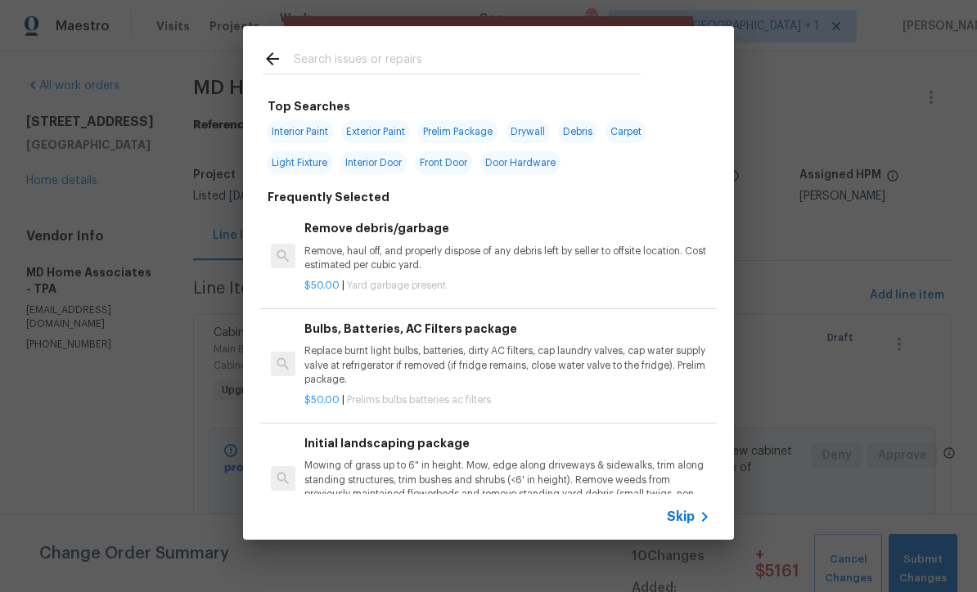
click at [691, 523] on span "Skip" at bounding box center [681, 517] width 28 height 16
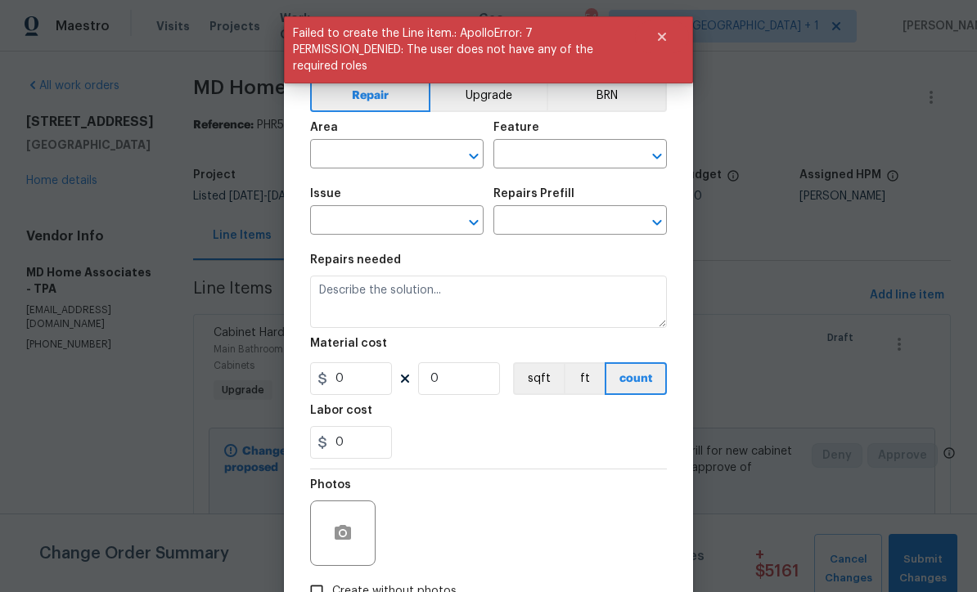
click at [375, 156] on input "text" at bounding box center [374, 155] width 128 height 25
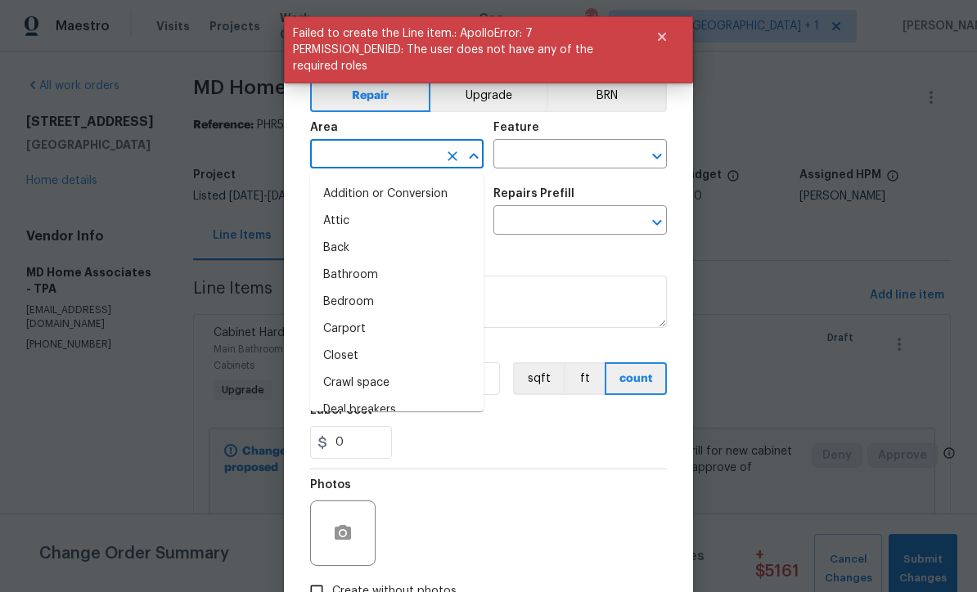
scroll to position [0, 0]
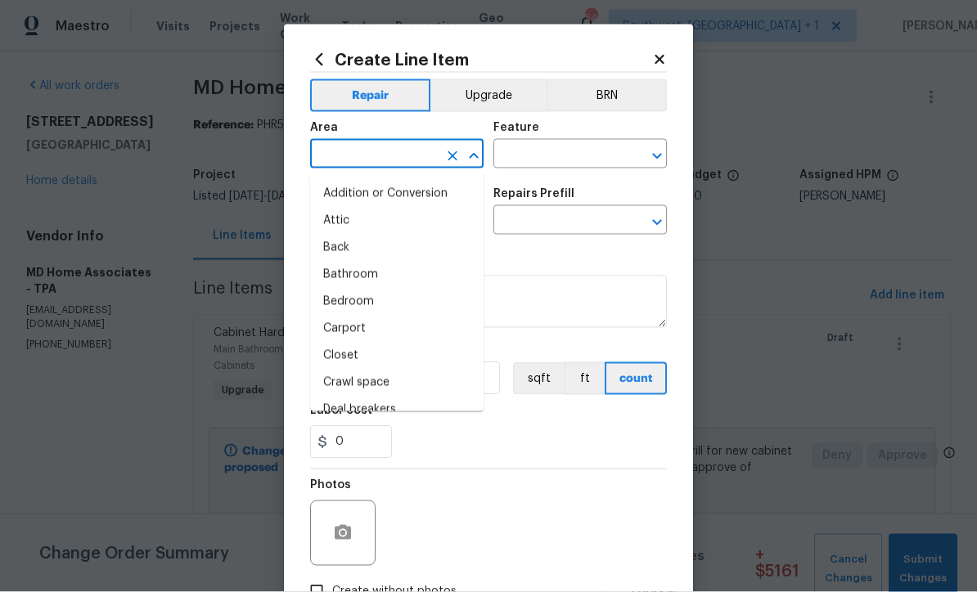
click at [663, 54] on icon at bounding box center [659, 59] width 15 height 15
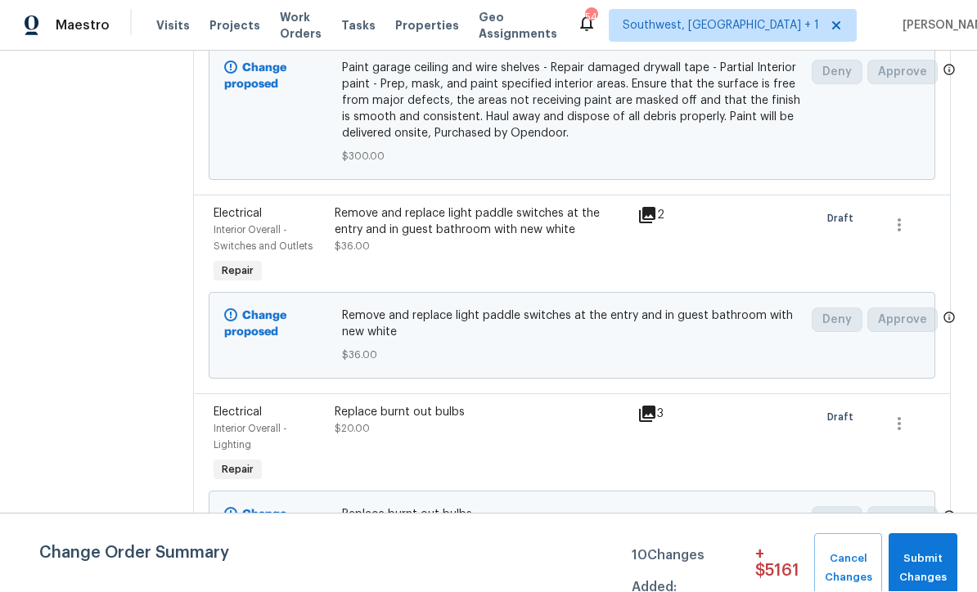
scroll to position [2173, 0]
click at [470, 473] on div "Replace burnt out bulbs $20.00" at bounding box center [481, 447] width 303 height 92
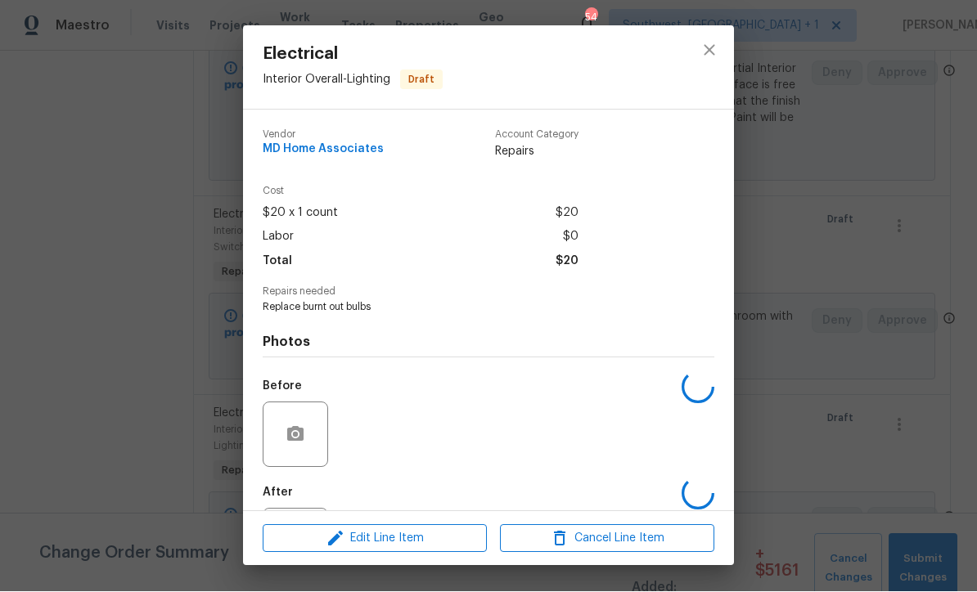
scroll to position [1, 0]
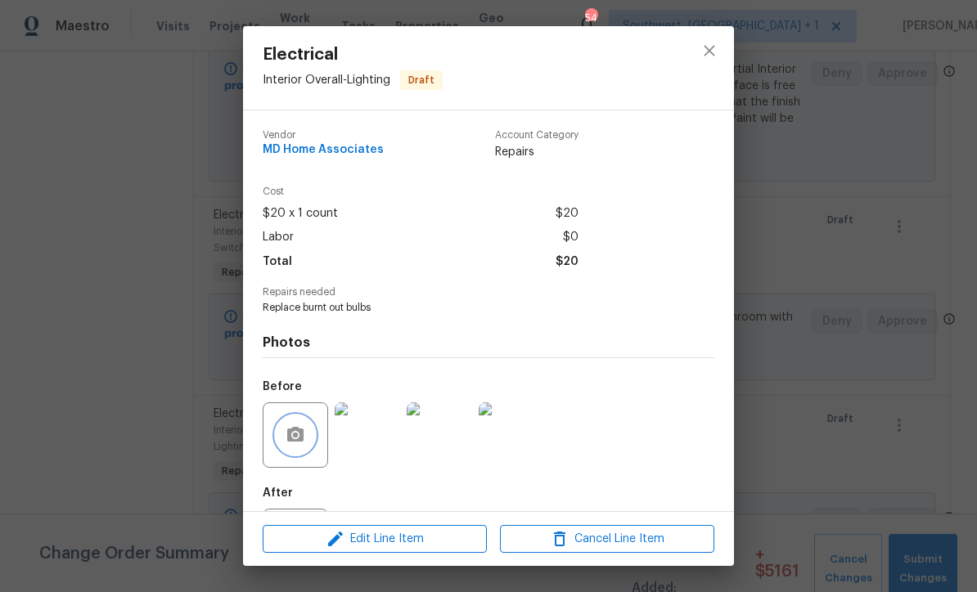
click at [283, 448] on button "button" at bounding box center [295, 435] width 39 height 39
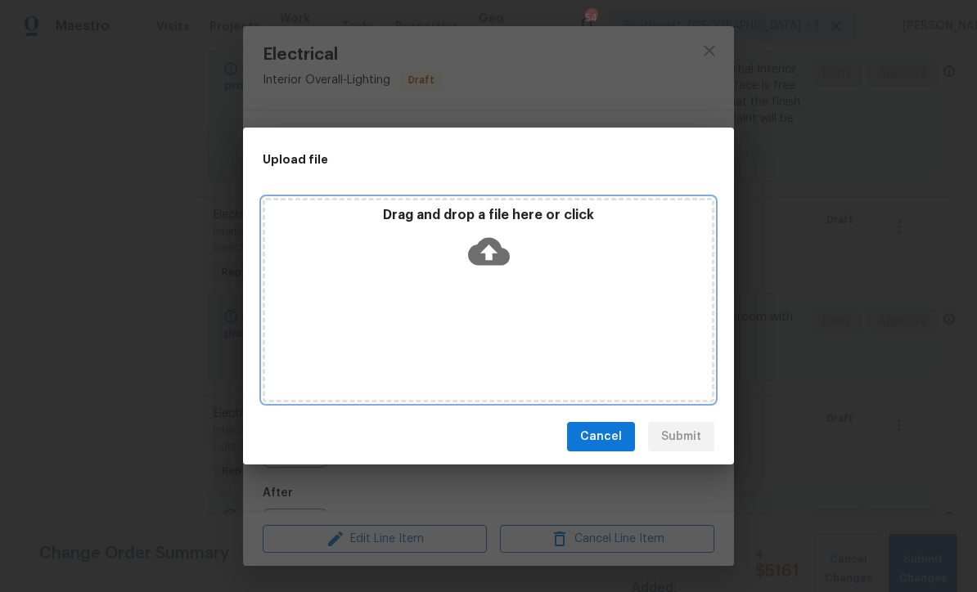
click at [497, 253] on icon at bounding box center [489, 252] width 42 height 28
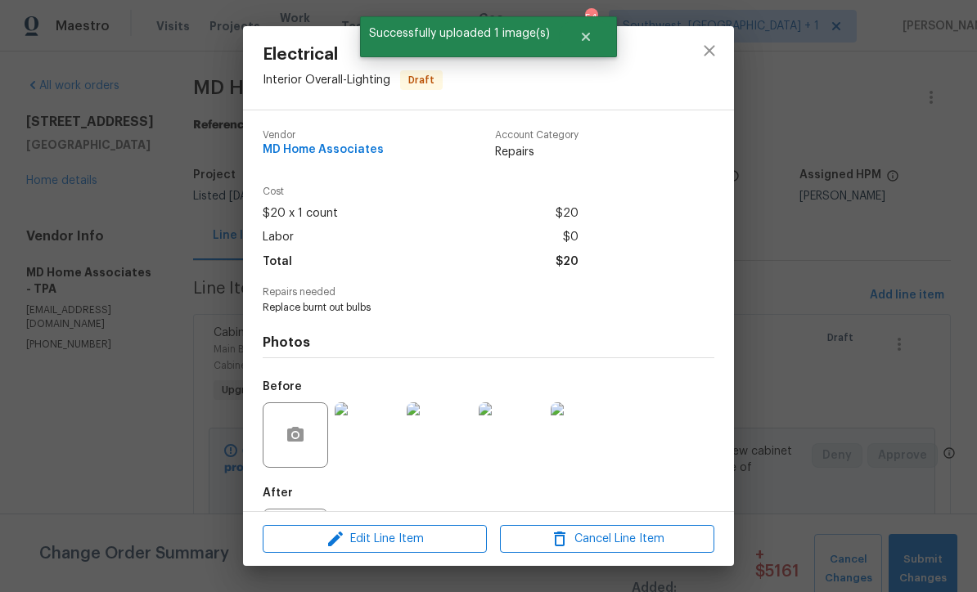
scroll to position [2173, 0]
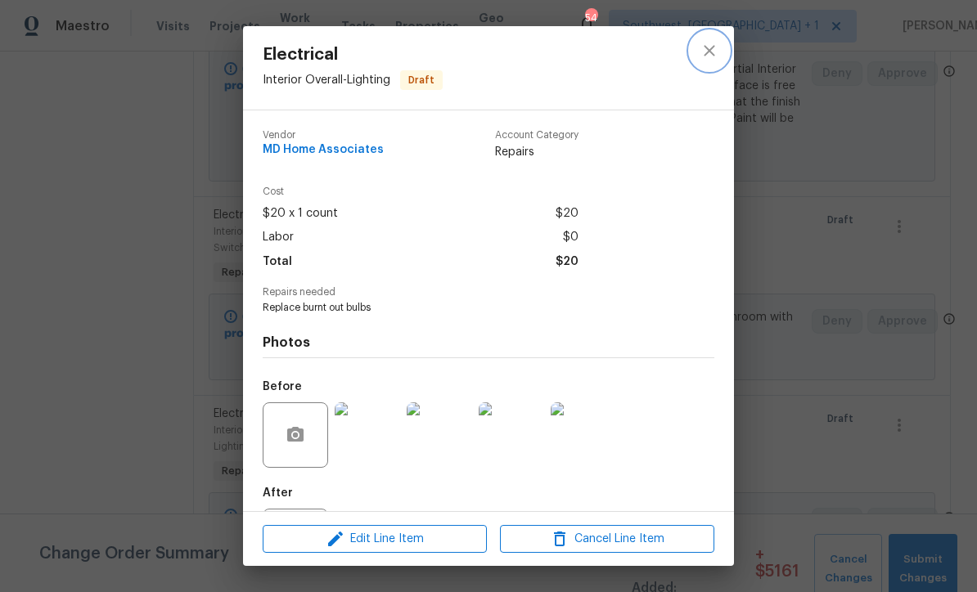
click at [717, 48] on icon "close" at bounding box center [709, 51] width 20 height 20
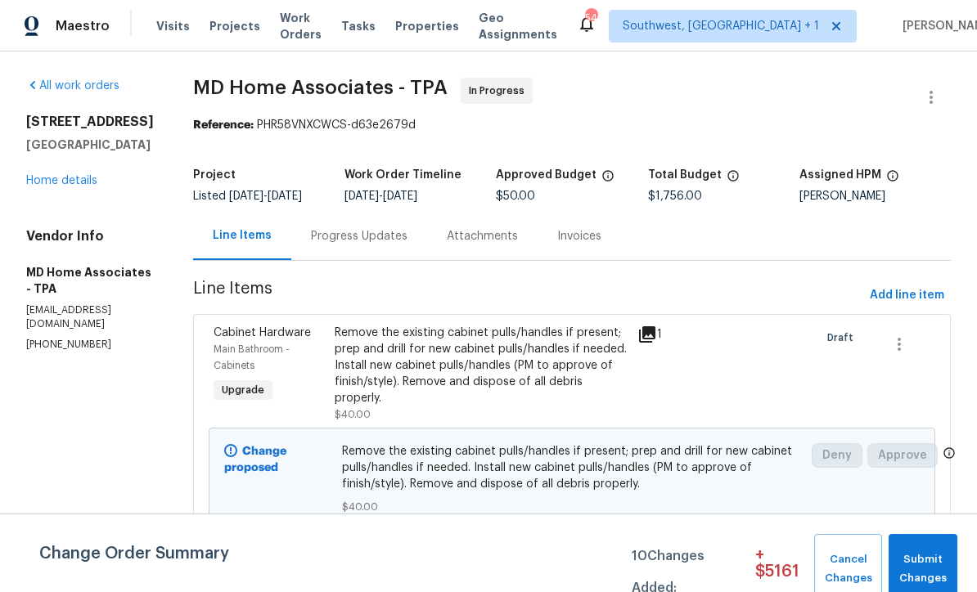
scroll to position [0, 0]
click at [910, 306] on span "Add line item" at bounding box center [907, 295] width 74 height 20
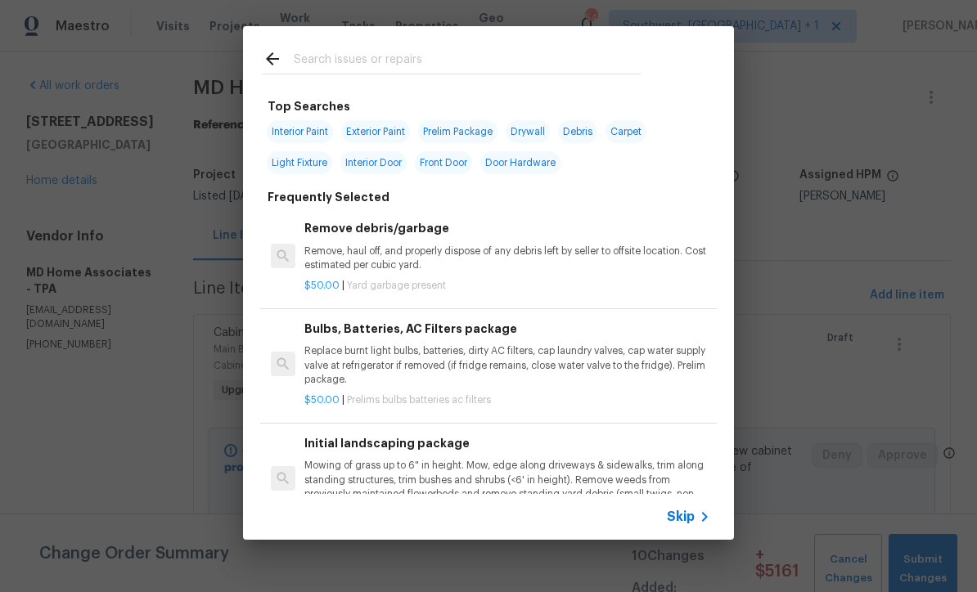
click at [704, 524] on icon at bounding box center [705, 517] width 20 height 20
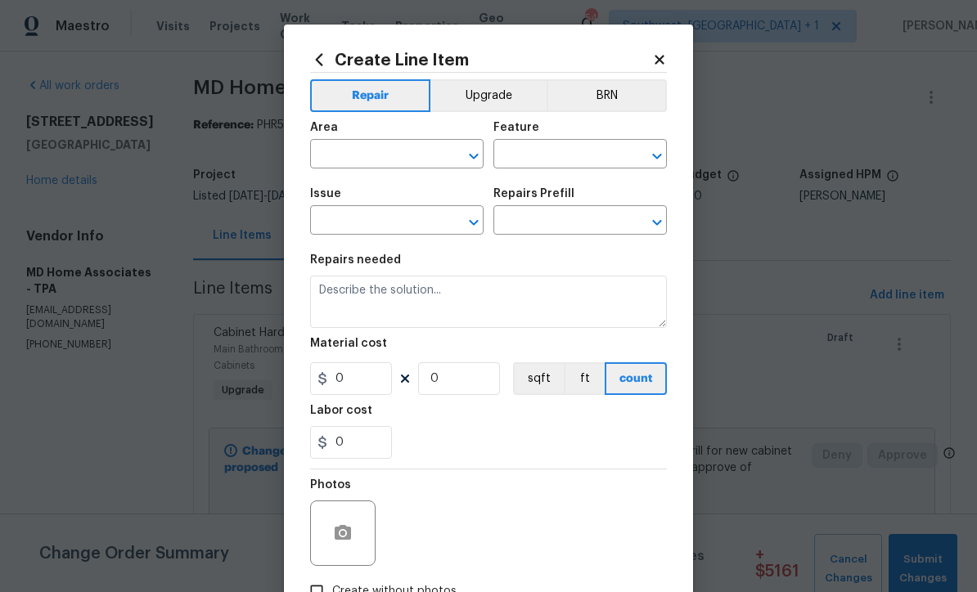
click at [398, 156] on input "text" at bounding box center [374, 155] width 128 height 25
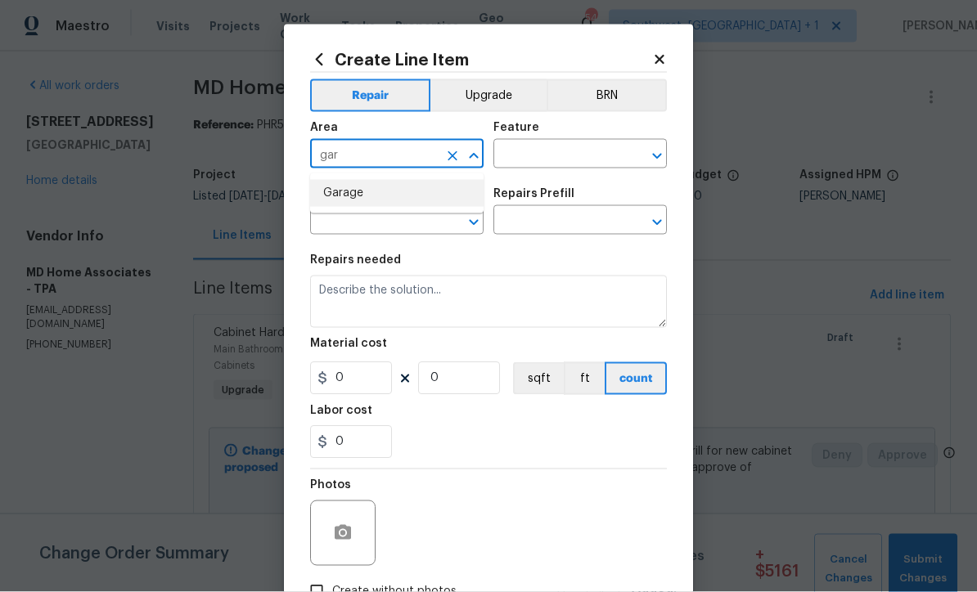
click at [371, 193] on li "Garage" at bounding box center [396, 193] width 173 height 27
type input "Garage"
click at [567, 144] on input "text" at bounding box center [557, 155] width 128 height 25
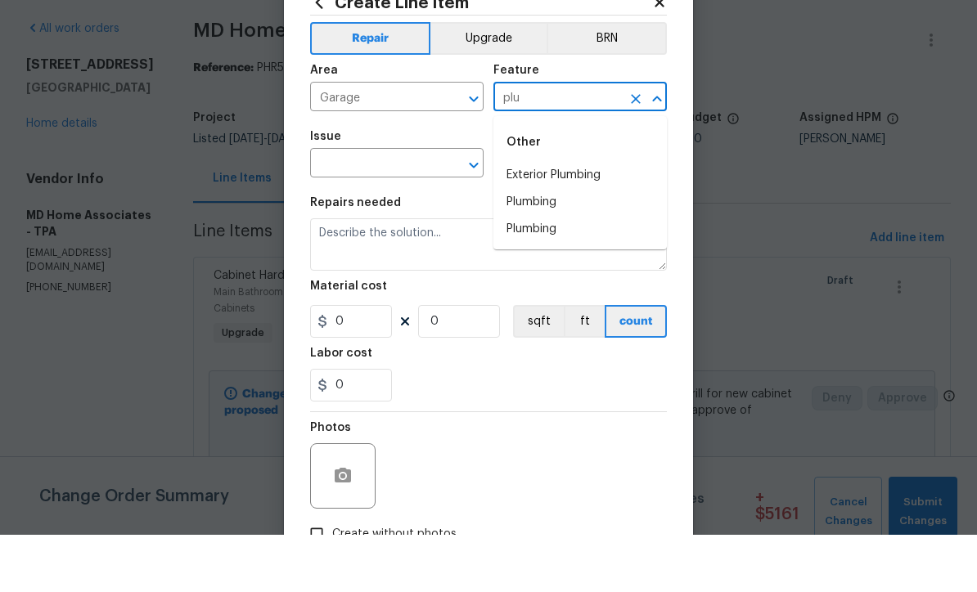
click at [565, 246] on li "Plumbing" at bounding box center [579, 259] width 173 height 27
type input "Plumbing"
click at [422, 209] on input "text" at bounding box center [374, 221] width 128 height 25
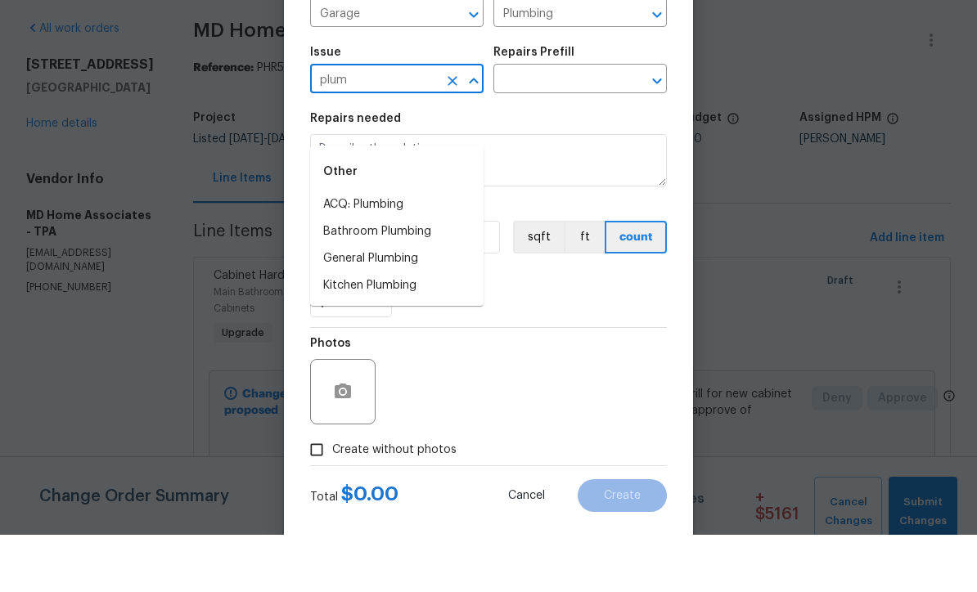
scroll to position [89, 0]
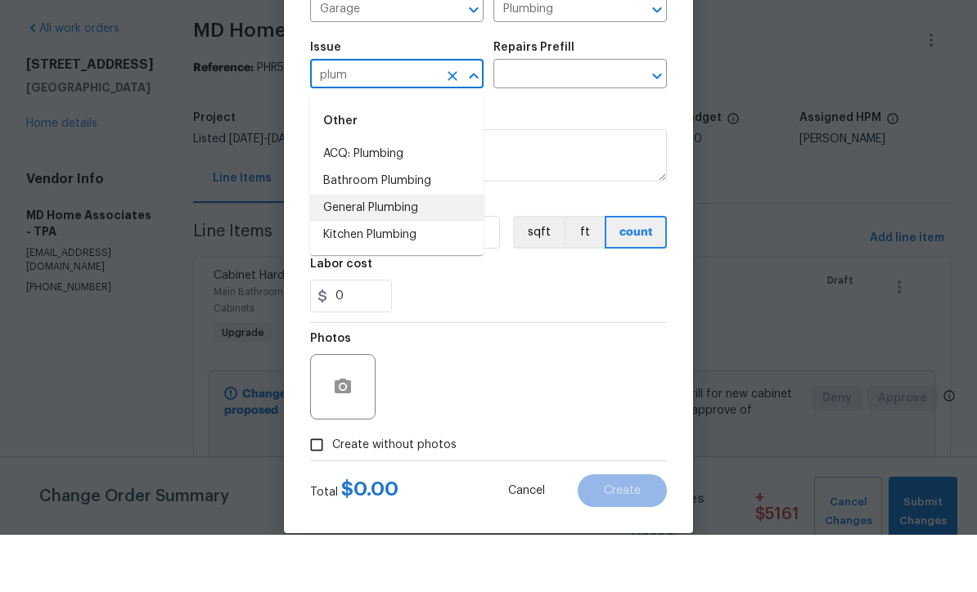
click at [405, 252] on li "General Plumbing" at bounding box center [396, 265] width 173 height 27
type input "General Plumbing"
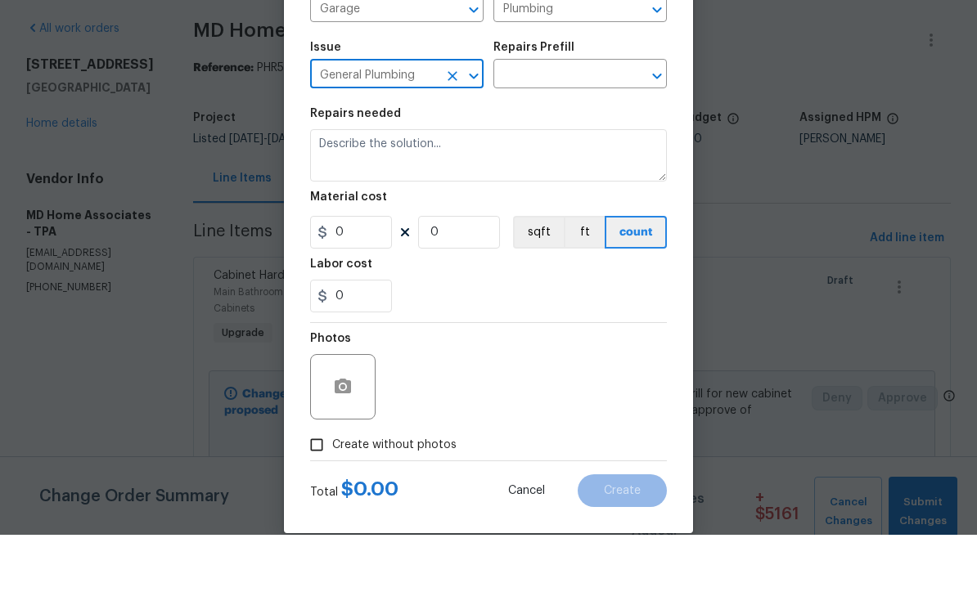
click at [578, 120] on input "text" at bounding box center [557, 132] width 128 height 25
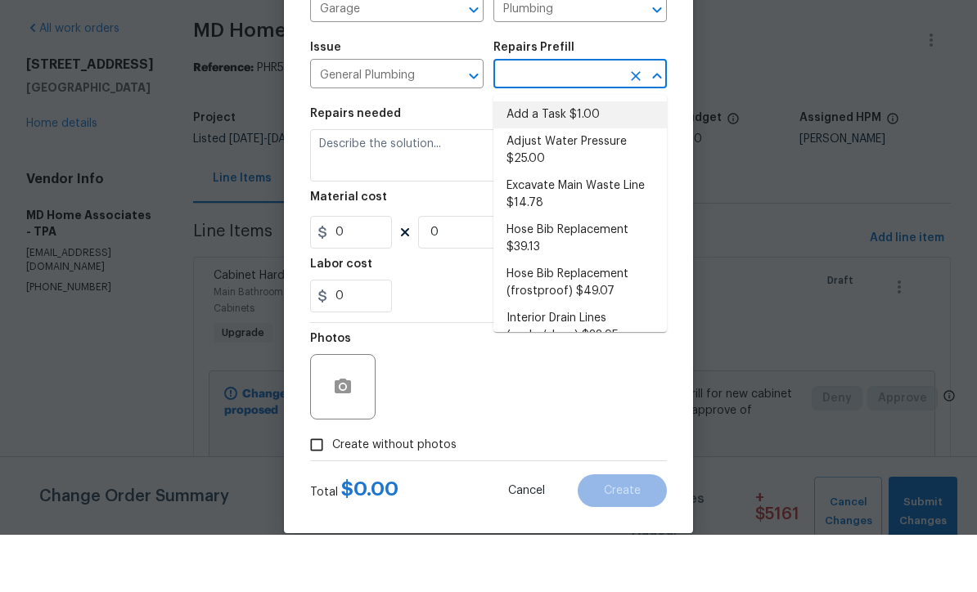
click at [584, 159] on li "Add a Task $1.00" at bounding box center [579, 172] width 173 height 27
type input "Add a Task $1.00"
type textarea "HPM to detail"
type input "1"
type input "Add a Task $1.00"
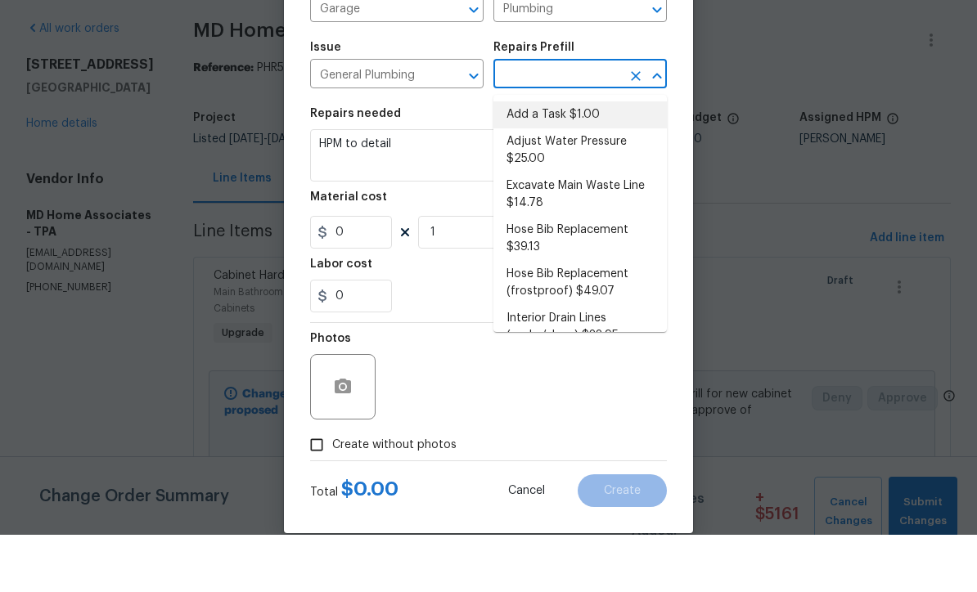
type input "1"
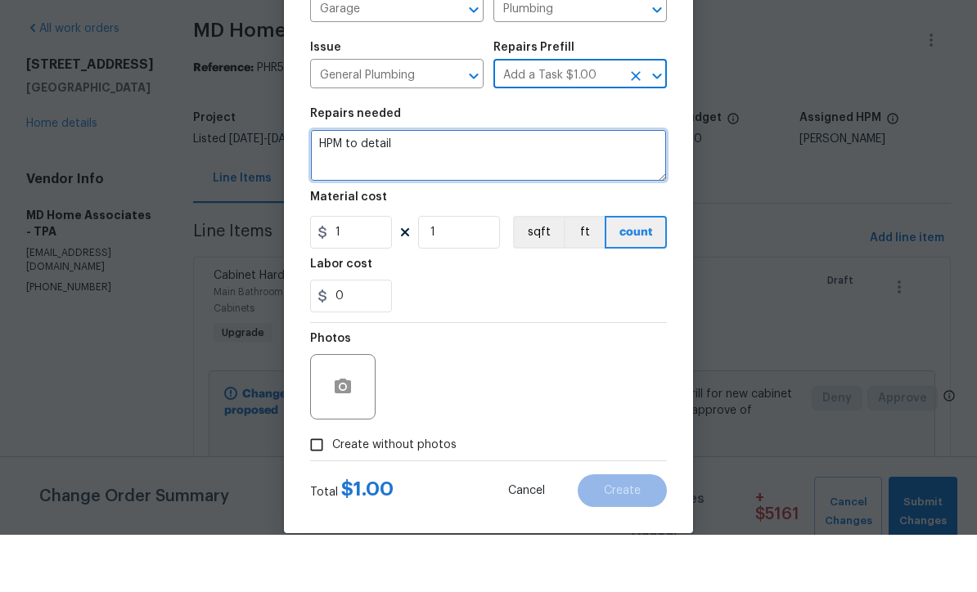
click at [492, 187] on textarea "HPM to detail" at bounding box center [488, 213] width 357 height 52
type textarea "H"
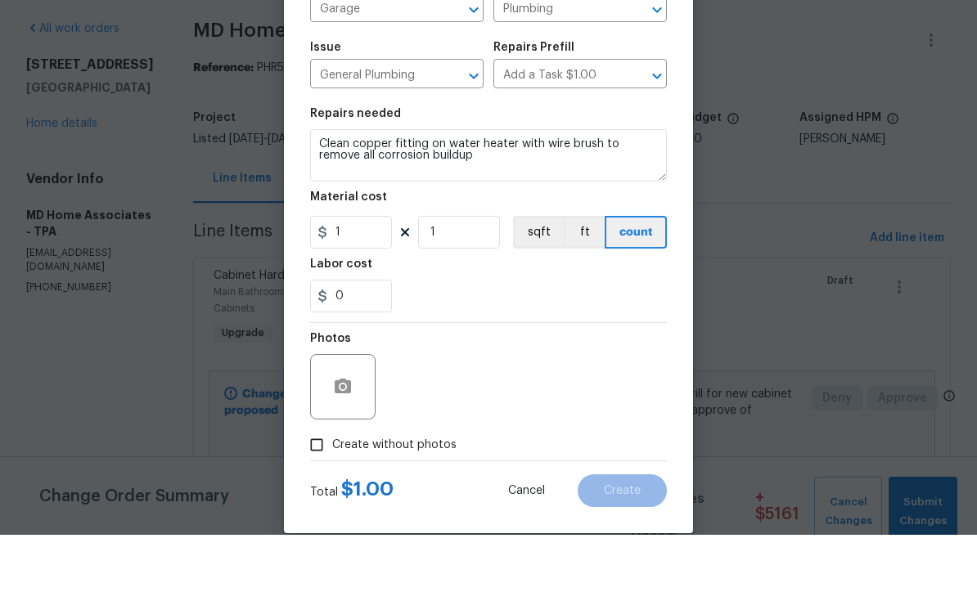
scroll to position [54, 0]
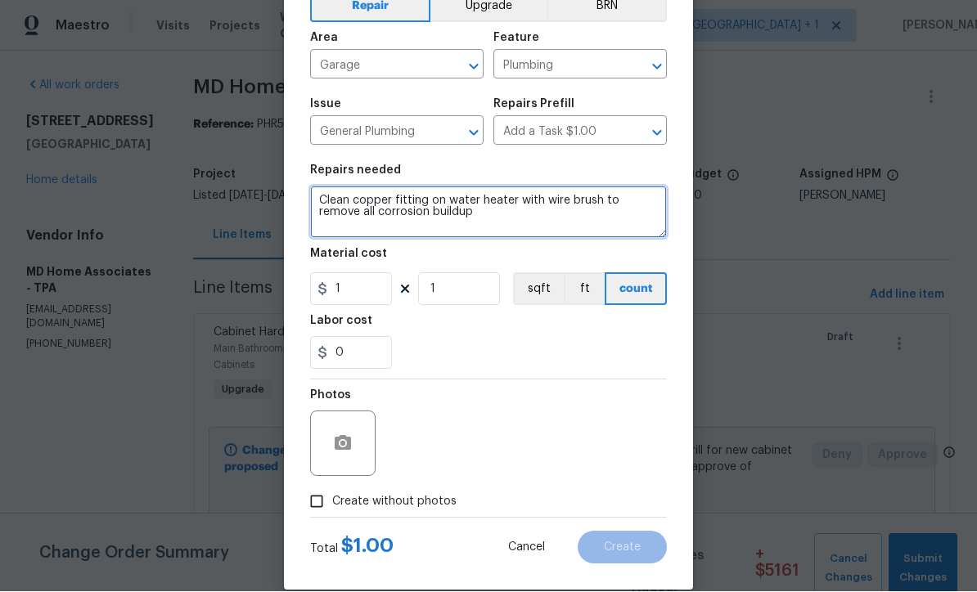
type textarea "Clean copper fitting on water heater with wire brush to remove all corrosion bu…"
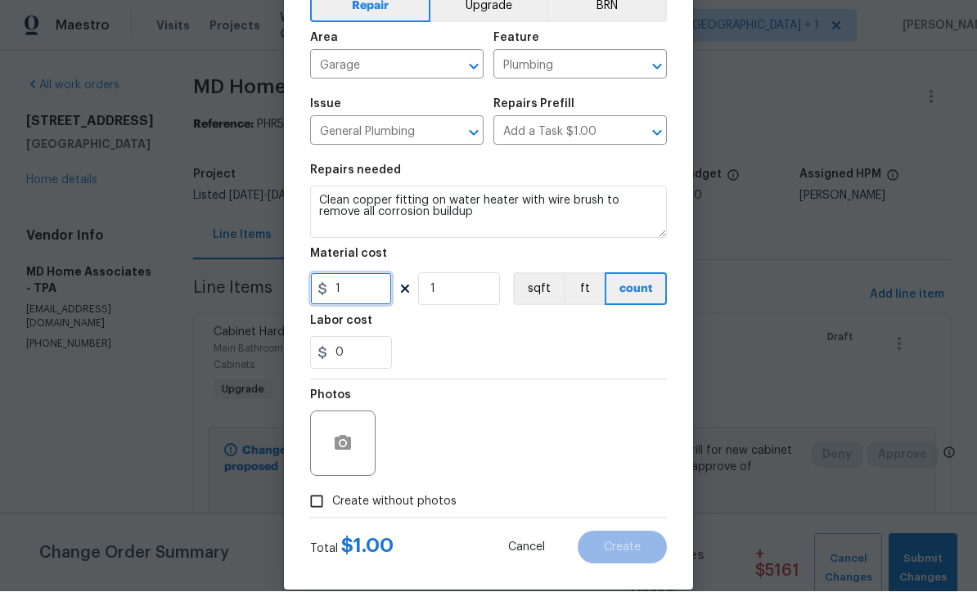
click at [344, 291] on input "1" at bounding box center [351, 289] width 82 height 33
type input "20"
click at [330, 456] on button "button" at bounding box center [342, 444] width 39 height 39
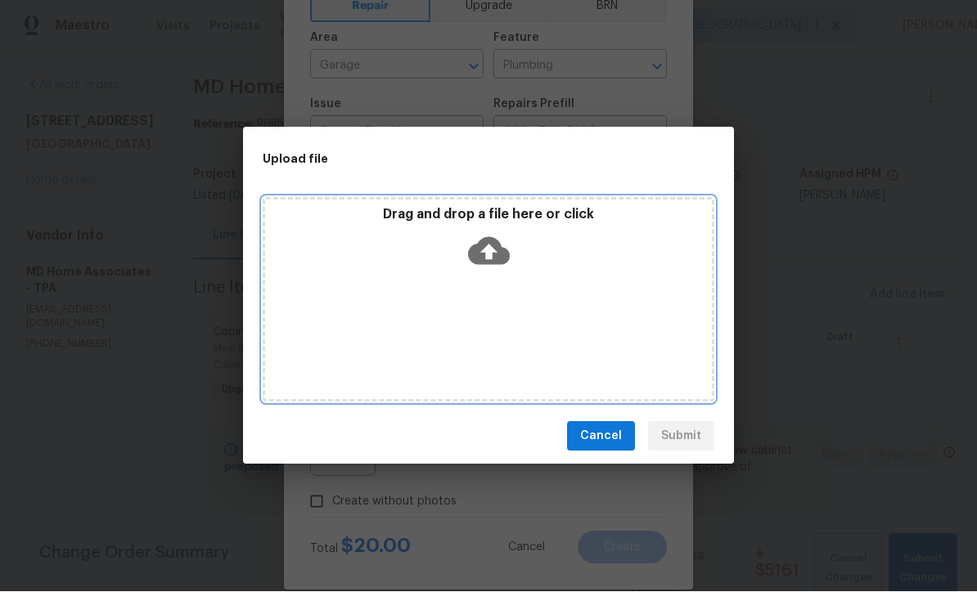
click at [495, 256] on icon at bounding box center [489, 252] width 42 height 28
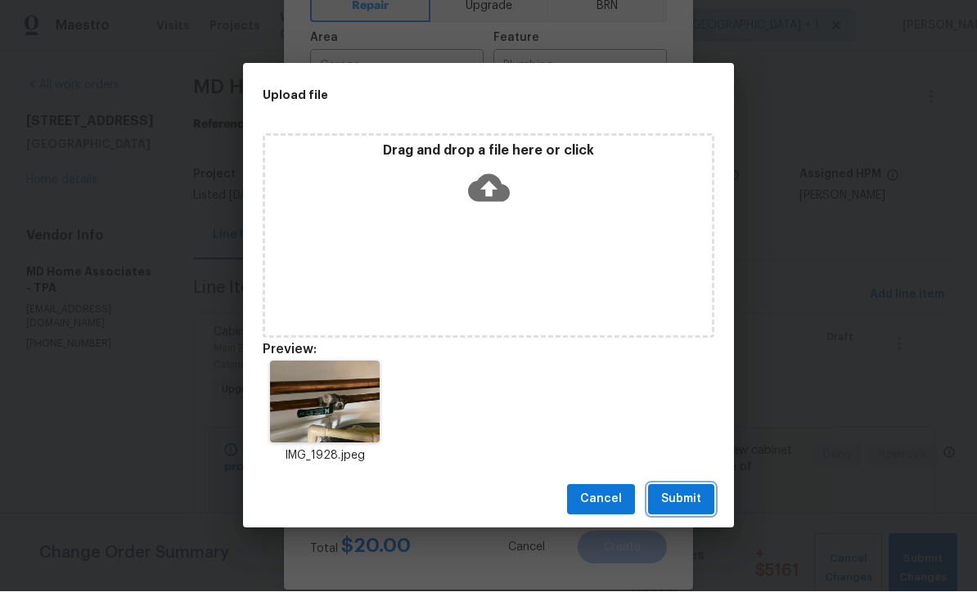
click at [686, 506] on span "Submit" at bounding box center [681, 500] width 40 height 20
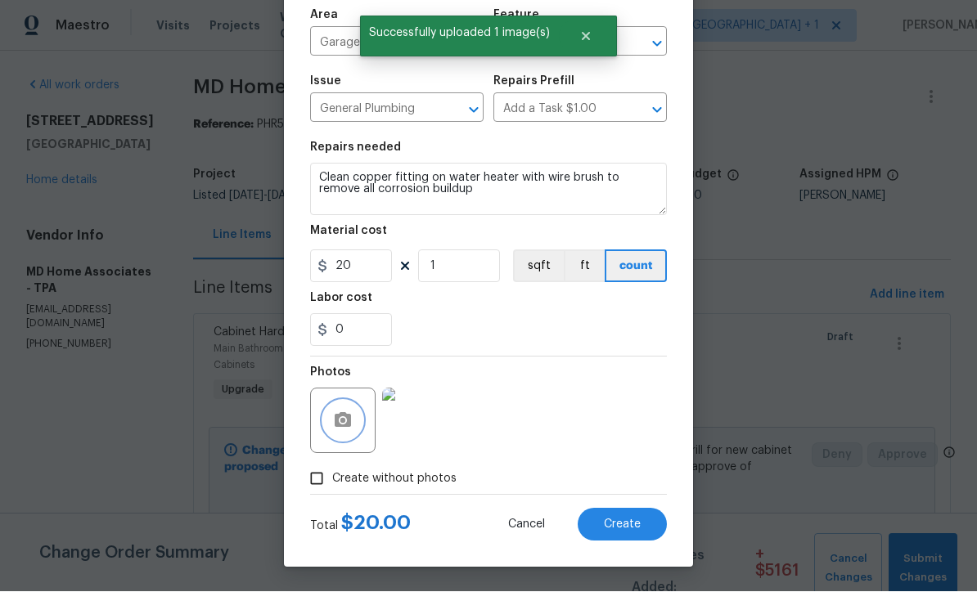
scroll to position [115, 0]
click at [625, 532] on button "Create" at bounding box center [622, 525] width 89 height 33
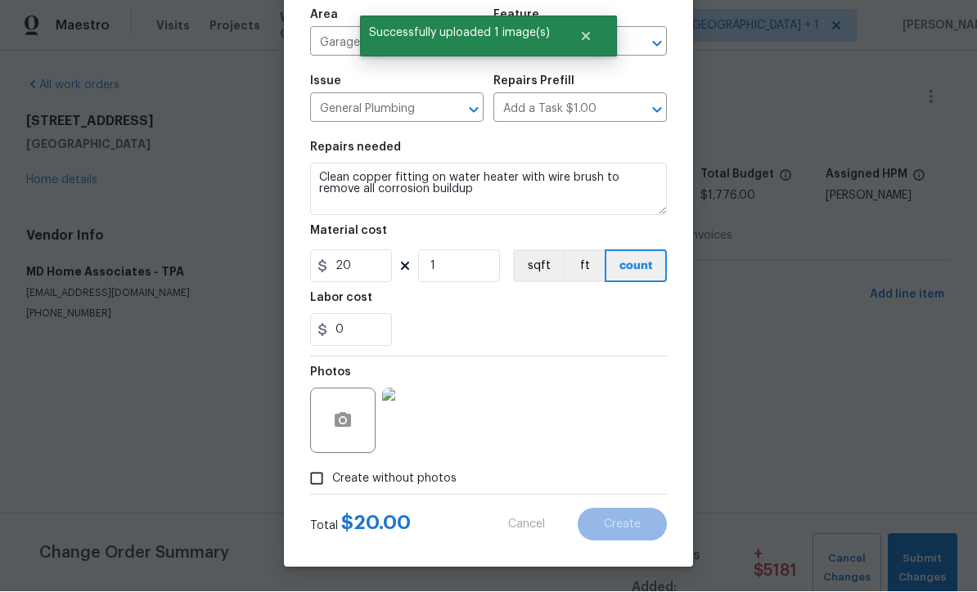
type input "0"
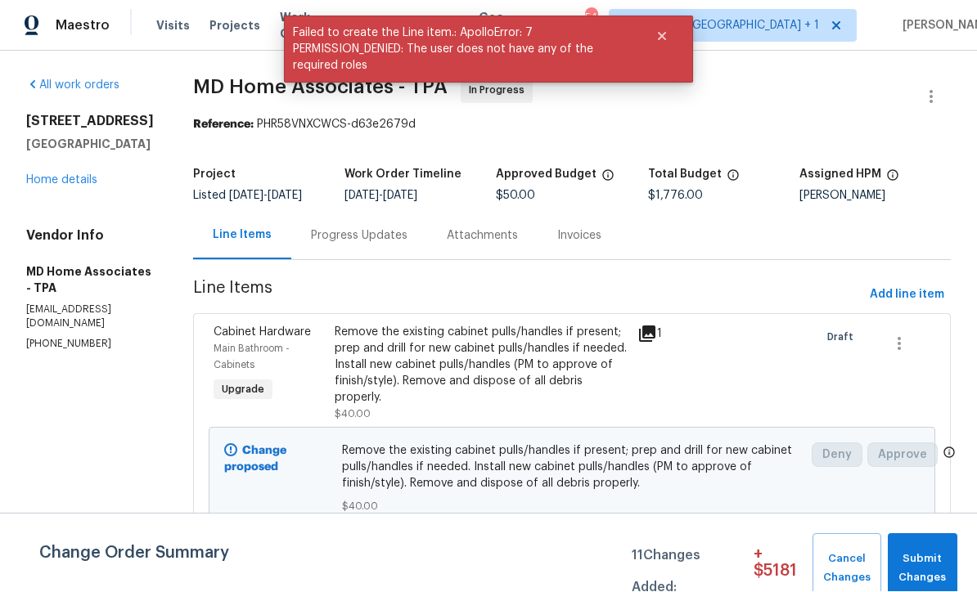
scroll to position [1, 0]
click at [906, 306] on span "Add line item" at bounding box center [907, 295] width 74 height 20
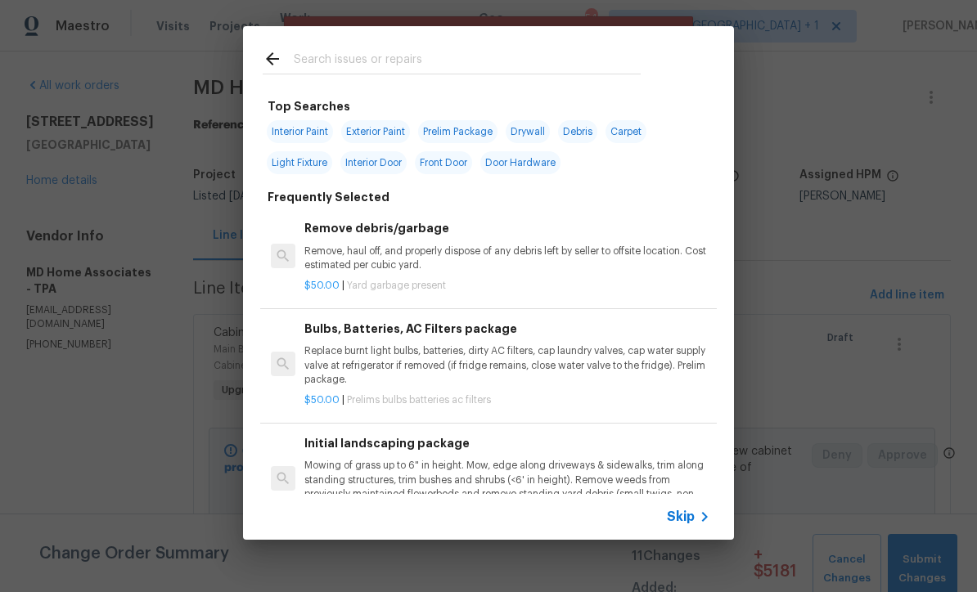
click at [693, 519] on span "Skip" at bounding box center [681, 517] width 28 height 16
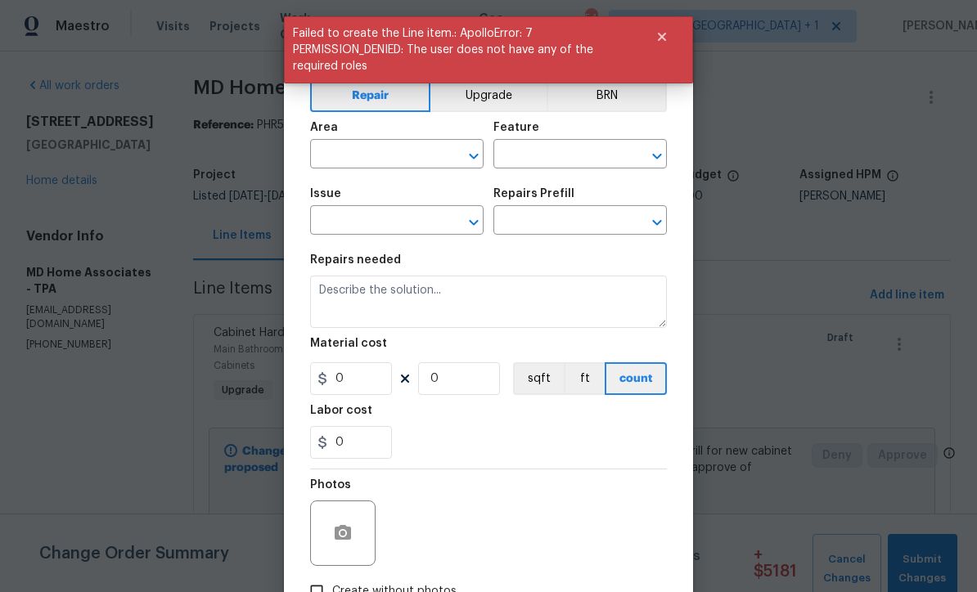
click at [398, 155] on input "text" at bounding box center [374, 155] width 128 height 25
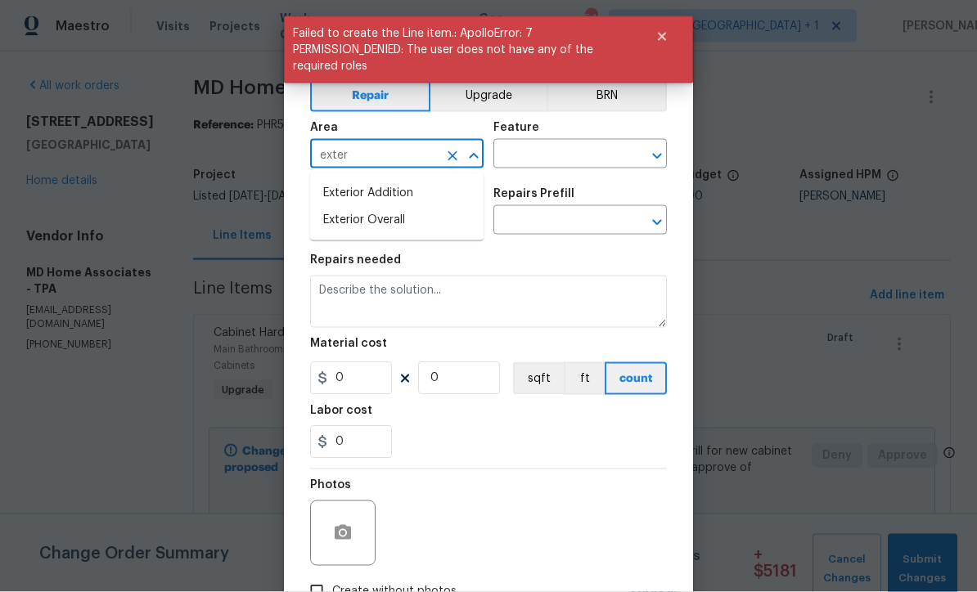
click at [403, 223] on li "Exterior Overall" at bounding box center [396, 220] width 173 height 27
type input "Exterior Overall"
click at [557, 153] on input "text" at bounding box center [557, 155] width 128 height 25
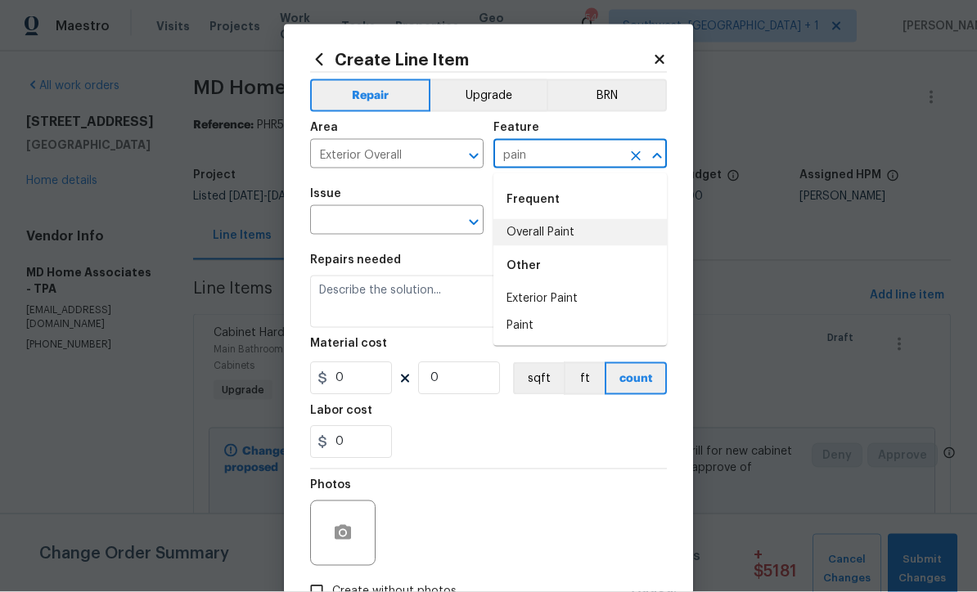
click at [573, 232] on li "Overall Paint" at bounding box center [579, 232] width 173 height 27
type input "Overall Paint"
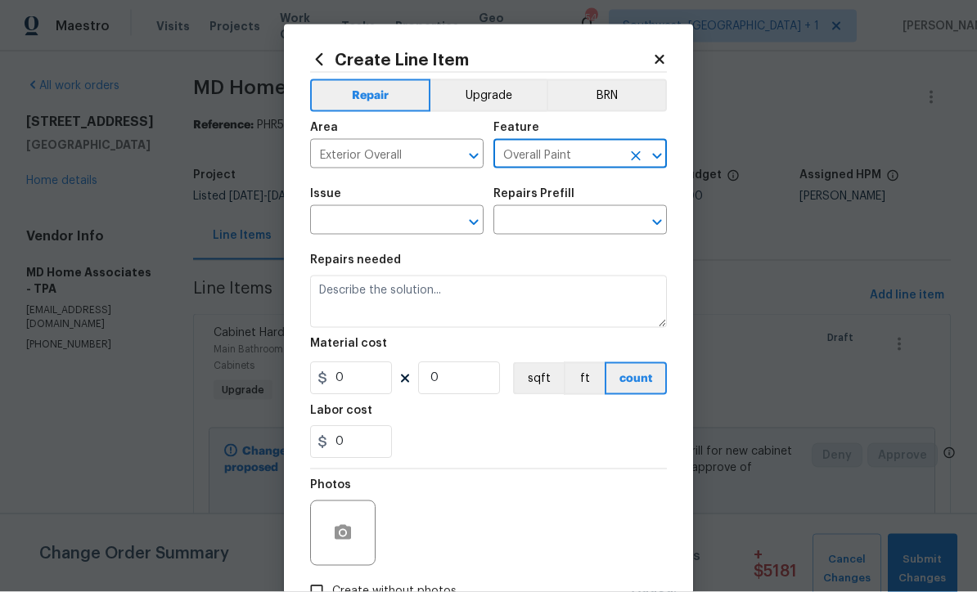
click at [425, 223] on input "text" at bounding box center [374, 221] width 128 height 25
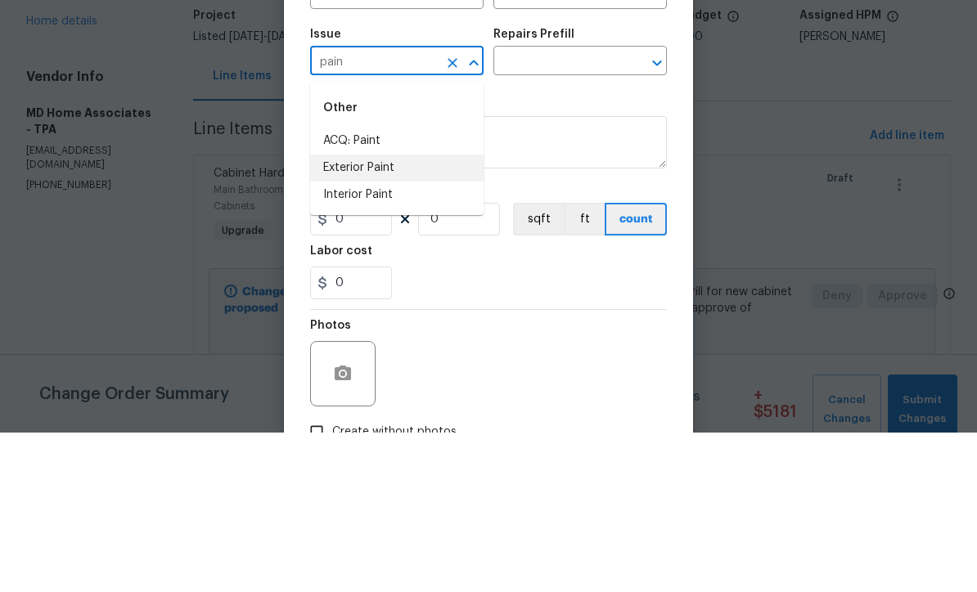
click at [388, 314] on li "Exterior Paint" at bounding box center [396, 327] width 173 height 27
type input "Exterior Paint"
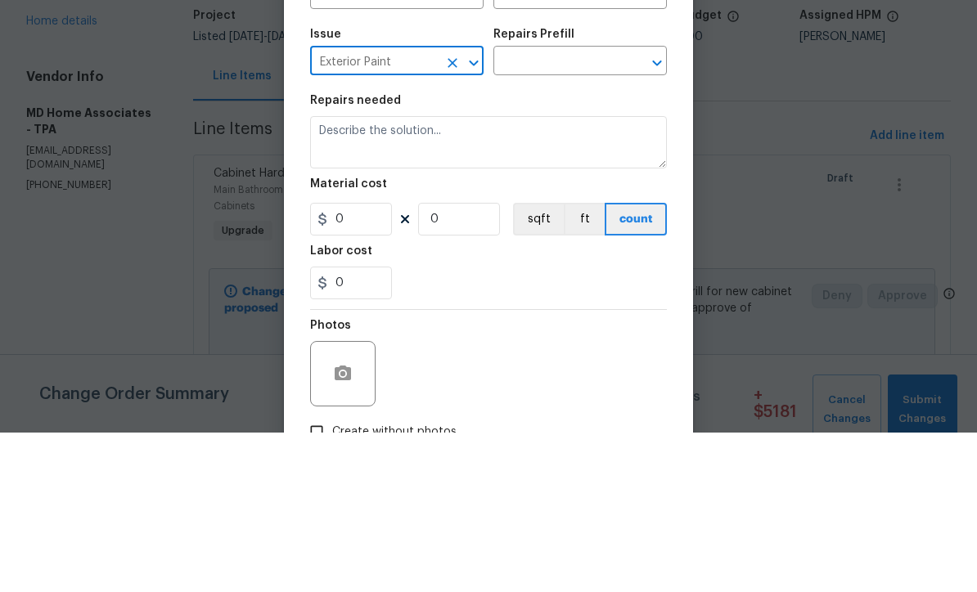
click at [573, 209] on input "text" at bounding box center [557, 221] width 128 height 25
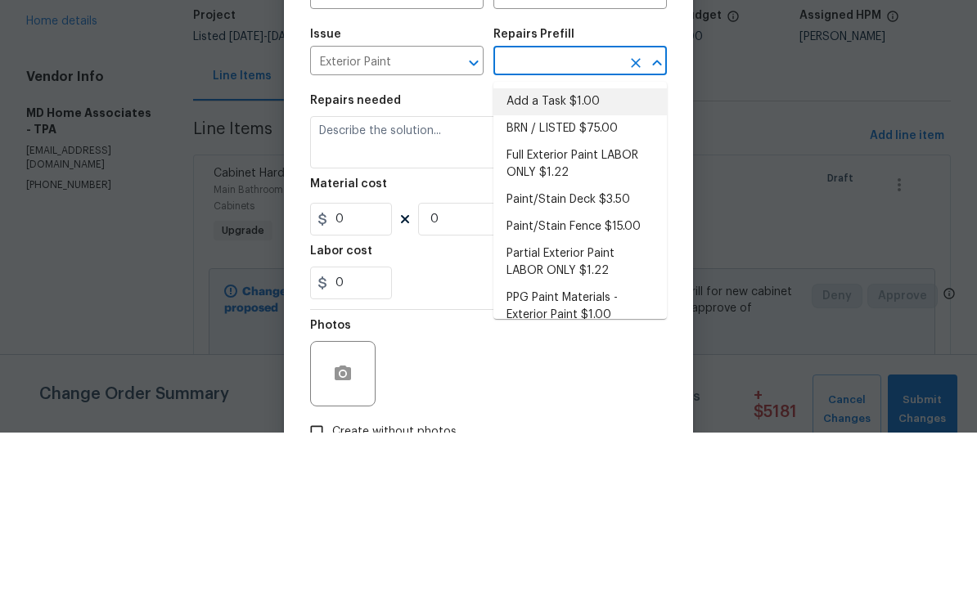
click at [569, 248] on li "Add a Task $1.00" at bounding box center [579, 261] width 173 height 27
type input "Add a Task $1.00"
type textarea "HPM to detail"
type input "1"
type input "Add a Task $1.00"
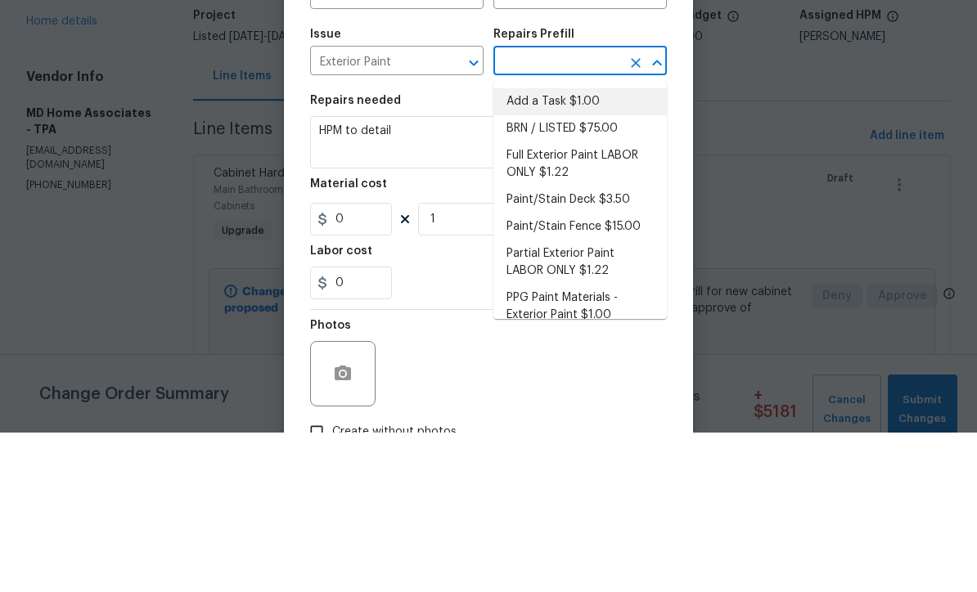
type input "1"
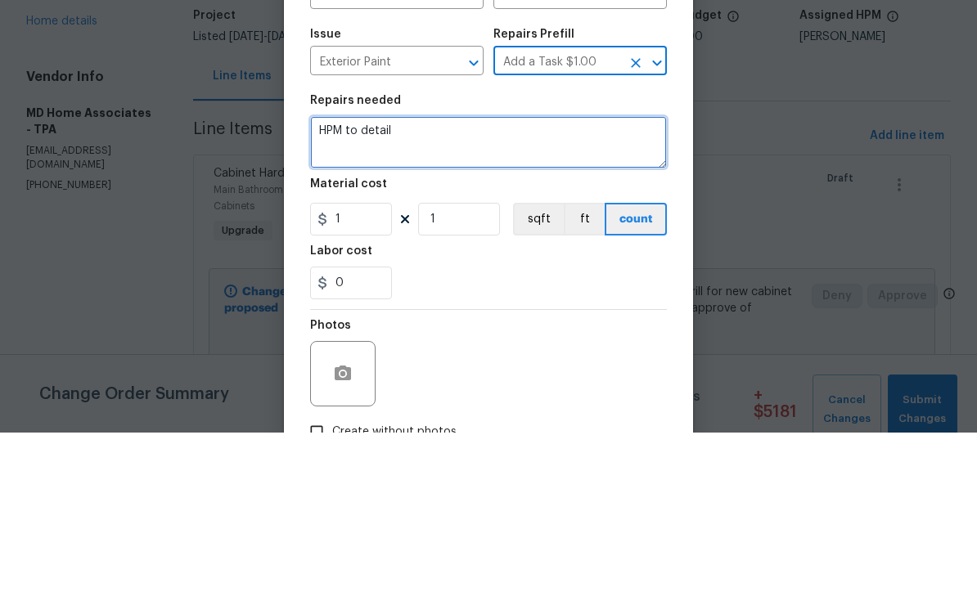
click at [463, 276] on textarea "HPM to detail" at bounding box center [488, 302] width 357 height 52
type textarea "H"
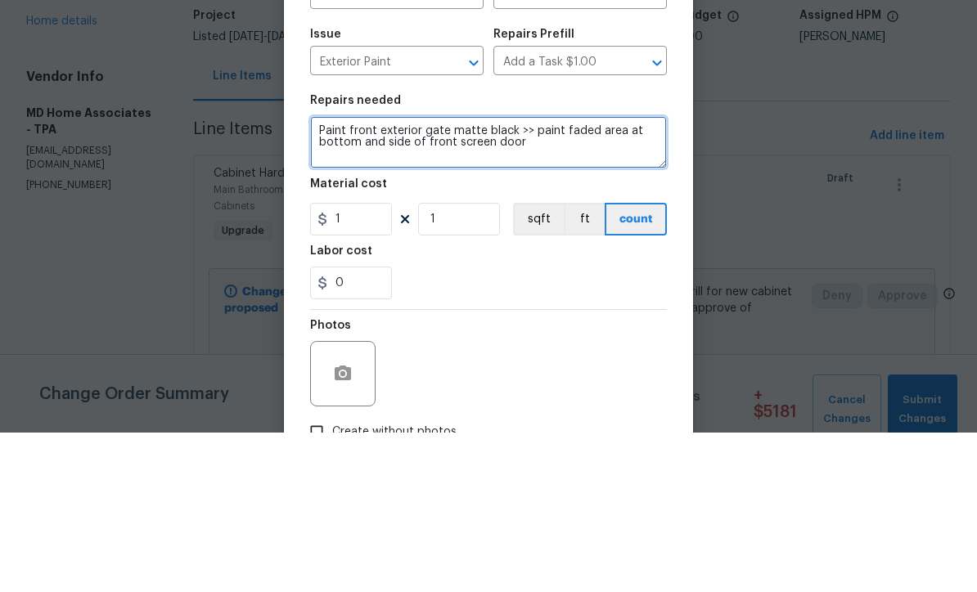
click at [416, 276] on textarea "Paint front exterior gate matte black >> paint faded area at bottom and side of…" at bounding box center [488, 302] width 357 height 52
click at [663, 276] on textarea "Paint front exterior gate matte black >> paint front screen door" at bounding box center [488, 302] width 357 height 52
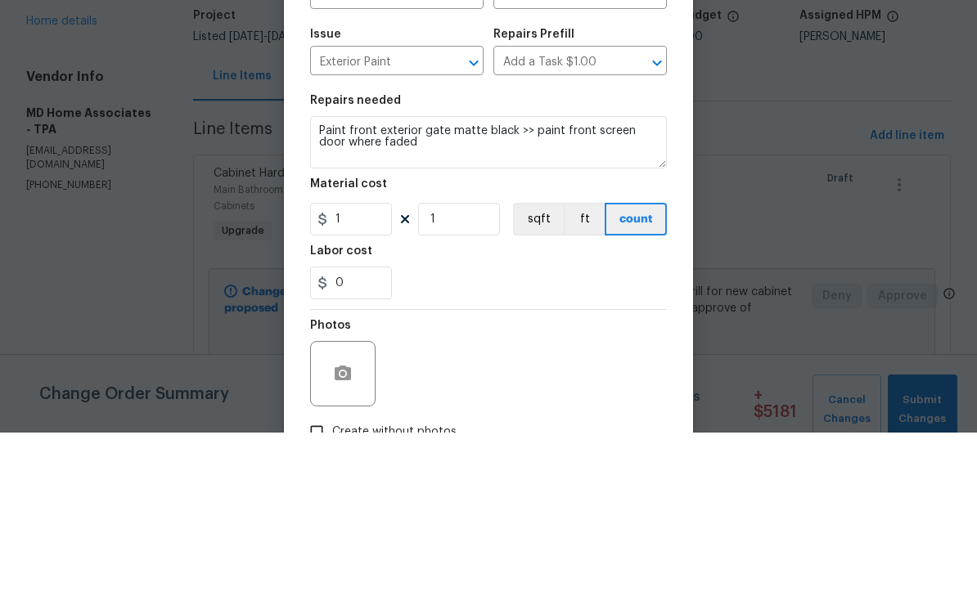
scroll to position [54, 0]
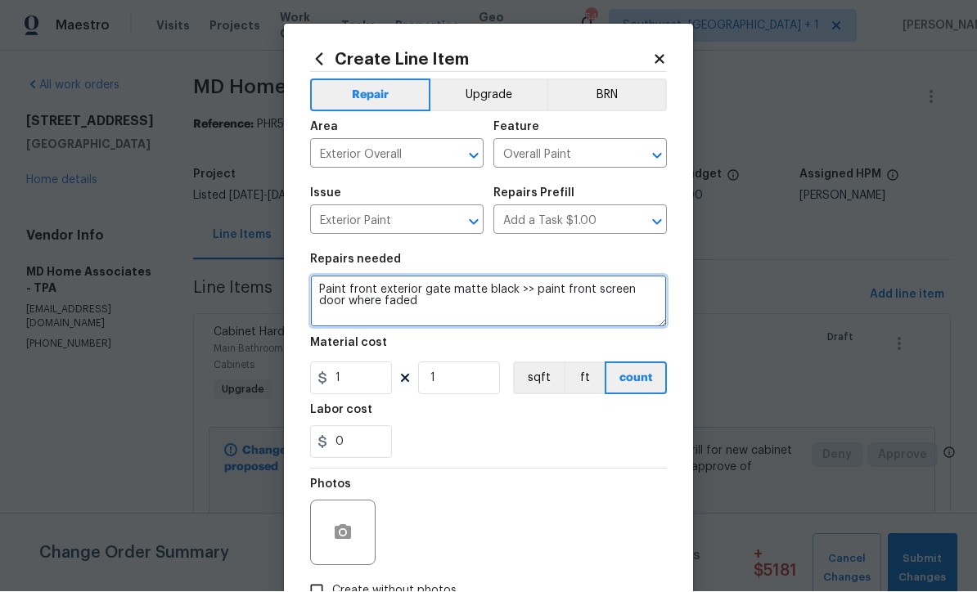
type textarea "Paint front exterior gate matte black >> paint front screen door where faded"
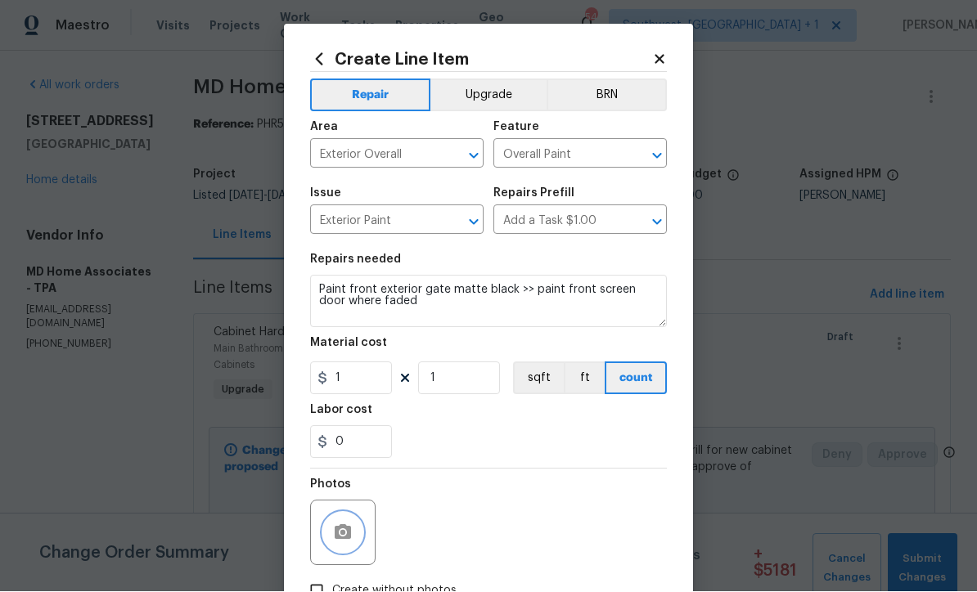
click at [336, 534] on icon "button" at bounding box center [343, 532] width 16 height 15
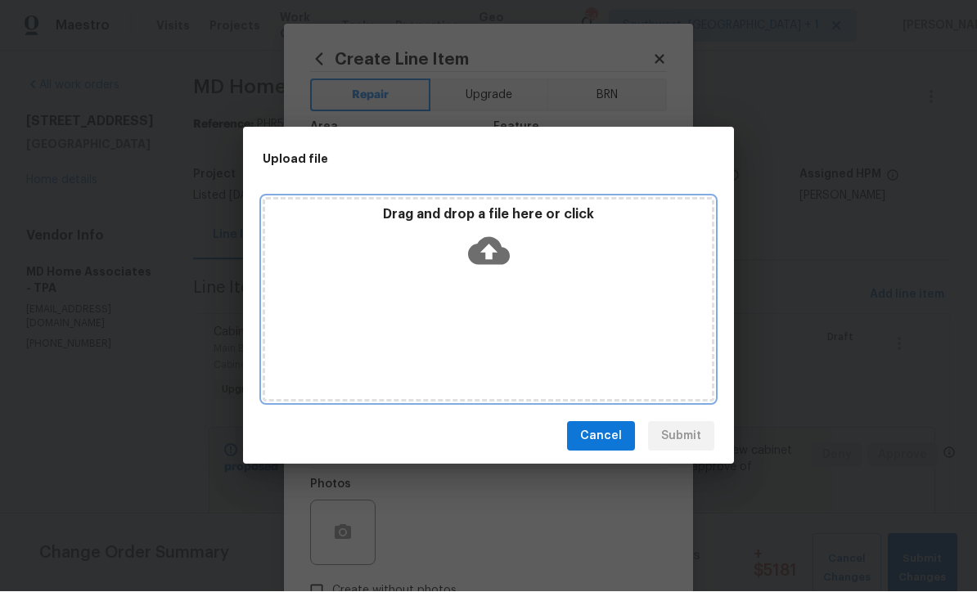
click at [492, 248] on icon at bounding box center [489, 252] width 42 height 42
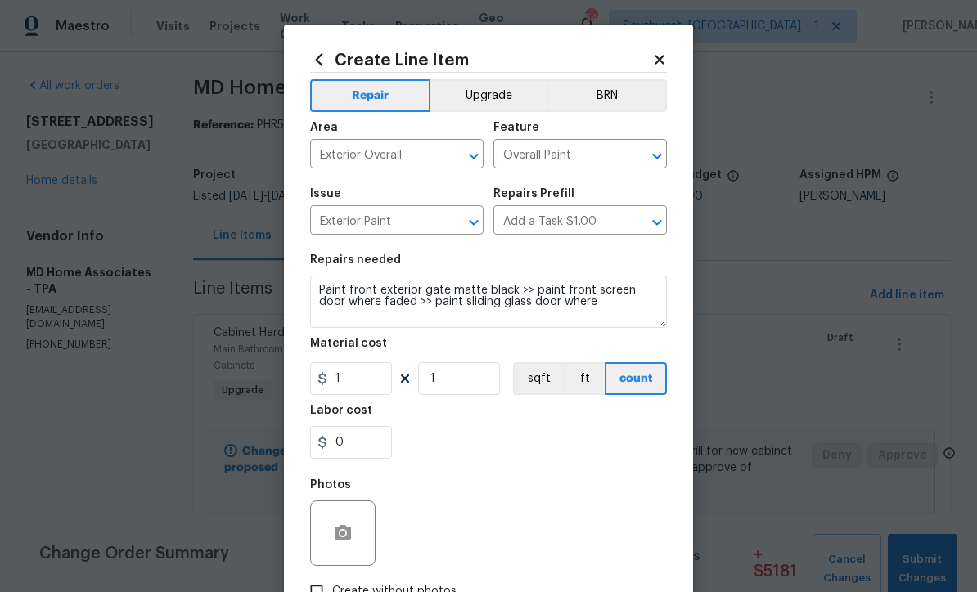
scroll to position [238, 0]
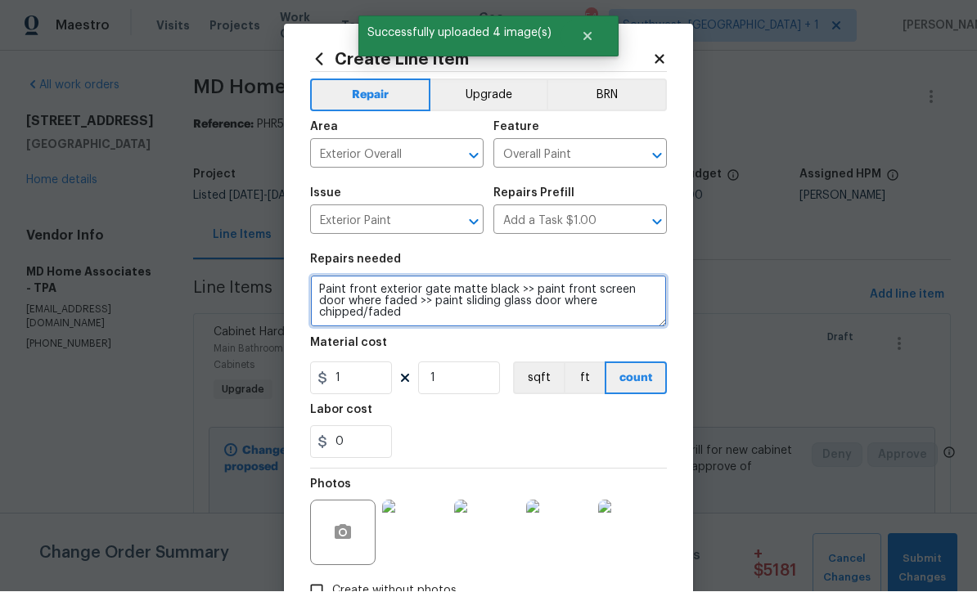
type textarea "Paint front exterior gate matte black >> paint front screen door where faded >>…"
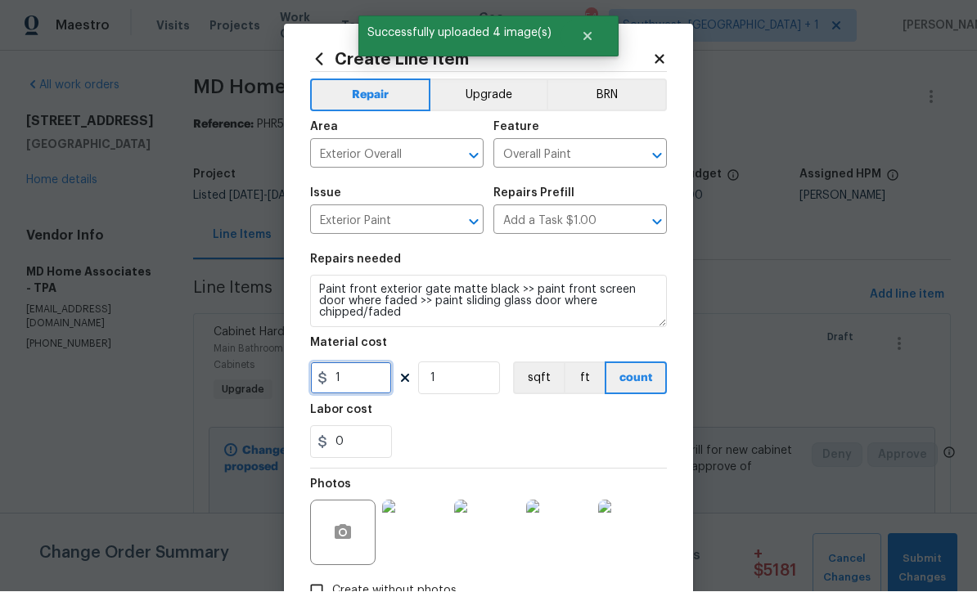
click at [337, 392] on input "1" at bounding box center [351, 378] width 82 height 33
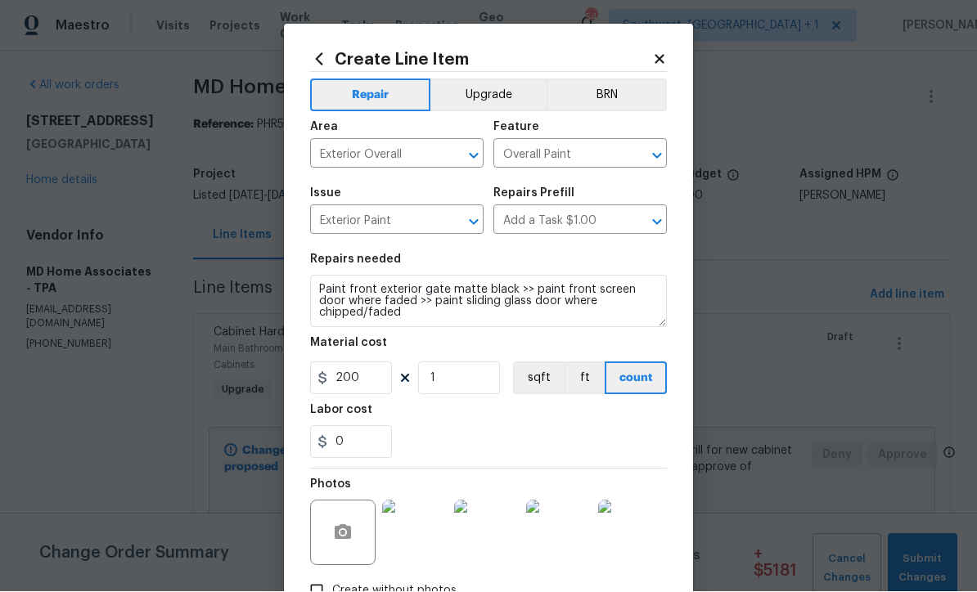
click at [504, 541] on img at bounding box center [486, 533] width 65 height 65
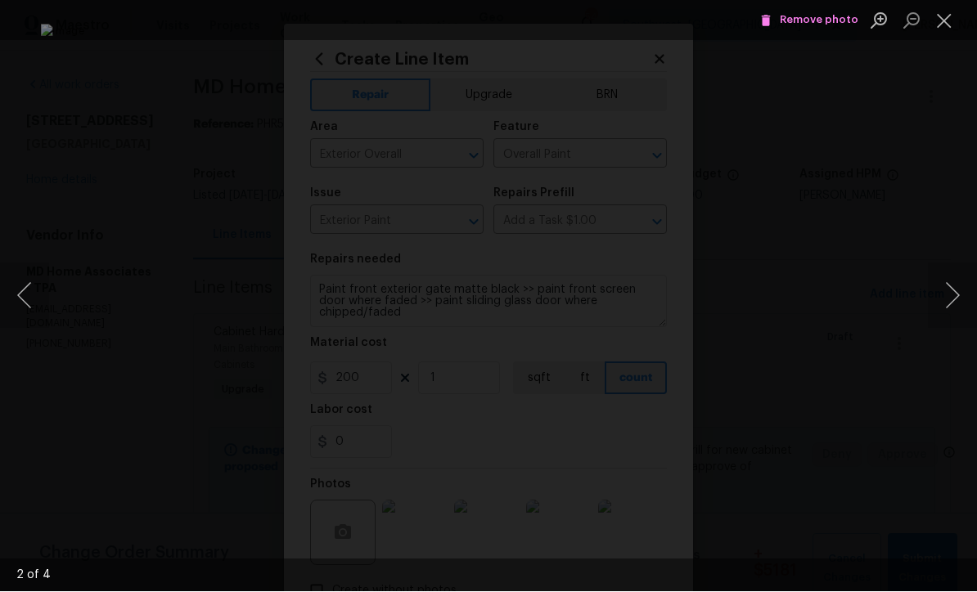
click at [947, 24] on button "Close lightbox" at bounding box center [944, 21] width 33 height 29
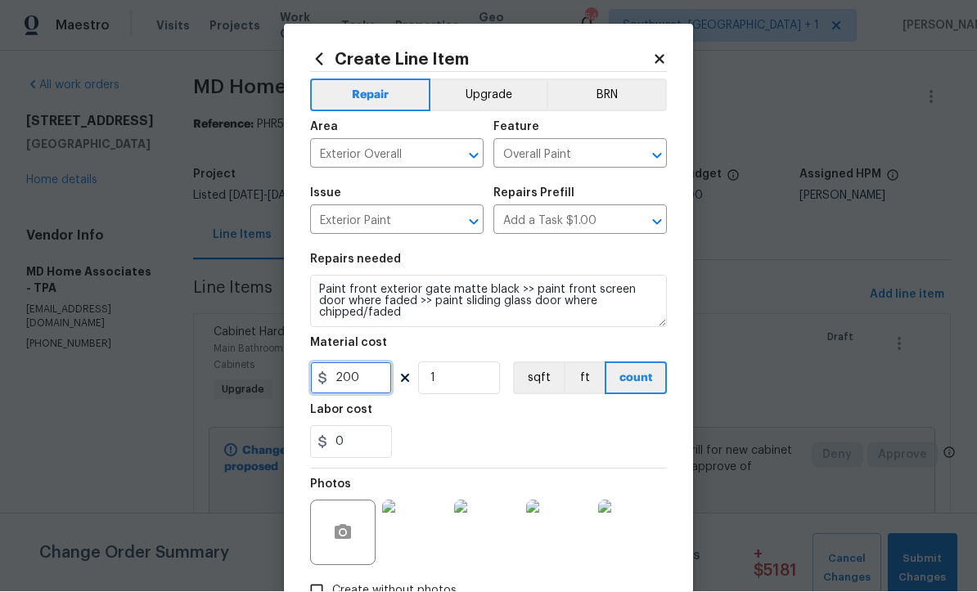
click at [359, 382] on input "200" at bounding box center [351, 378] width 82 height 33
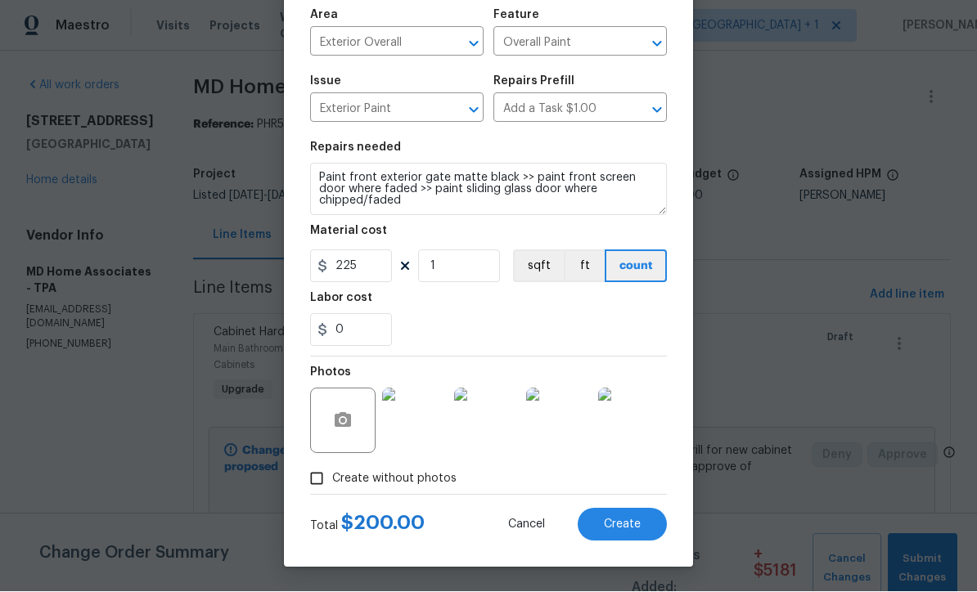
scroll to position [115, 0]
type input "225"
click at [599, 335] on div "0" at bounding box center [488, 330] width 357 height 33
click at [627, 537] on button "Create" at bounding box center [622, 525] width 89 height 33
type input "0"
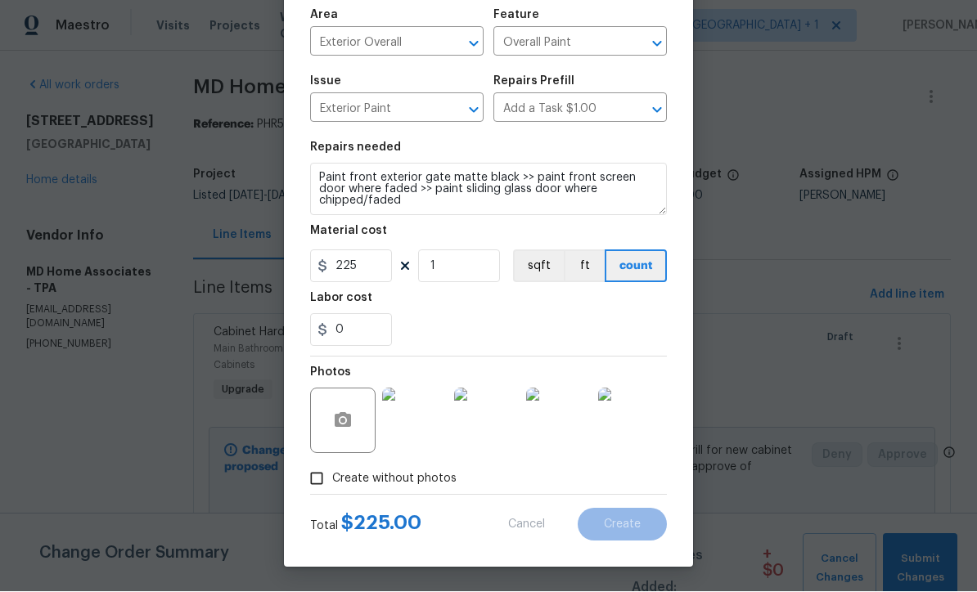
type input "0"
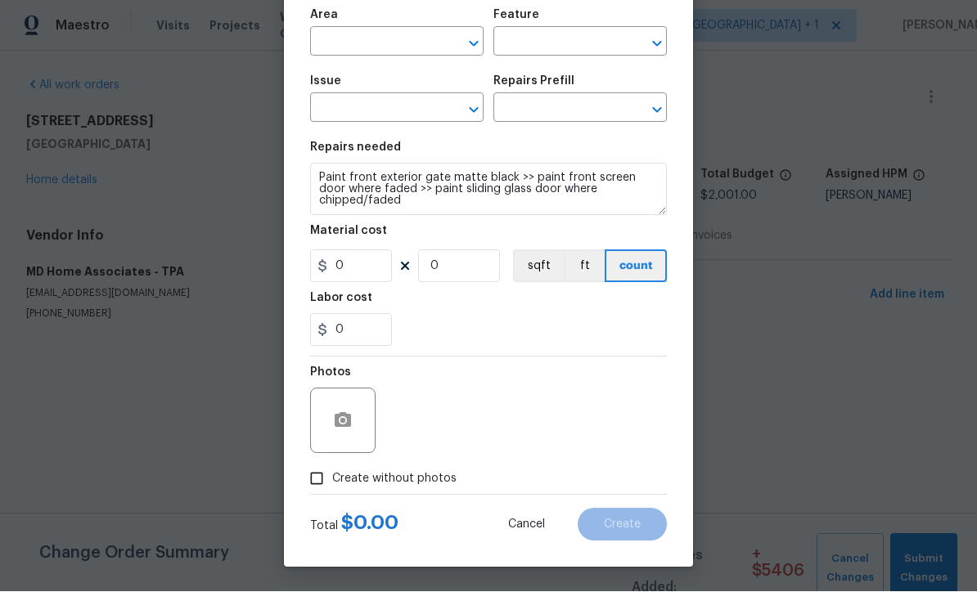
scroll to position [1, 0]
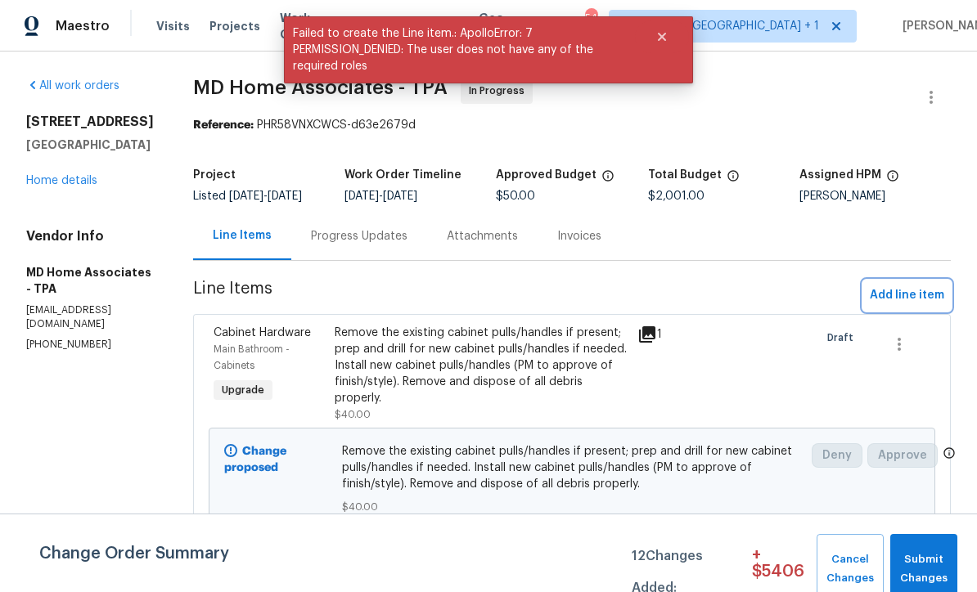
click at [914, 306] on span "Add line item" at bounding box center [907, 295] width 74 height 20
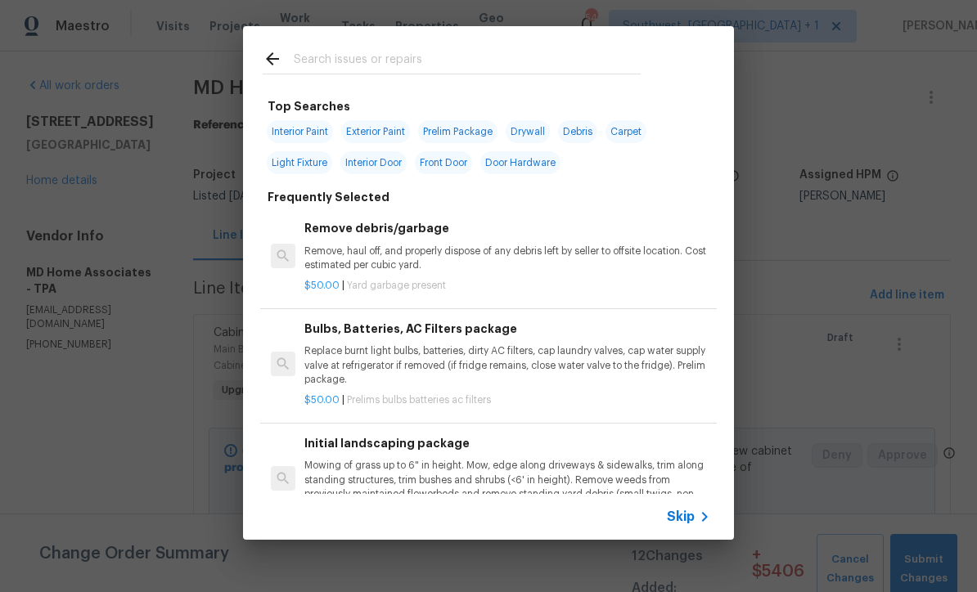
click at [688, 524] on span "Skip" at bounding box center [681, 517] width 28 height 16
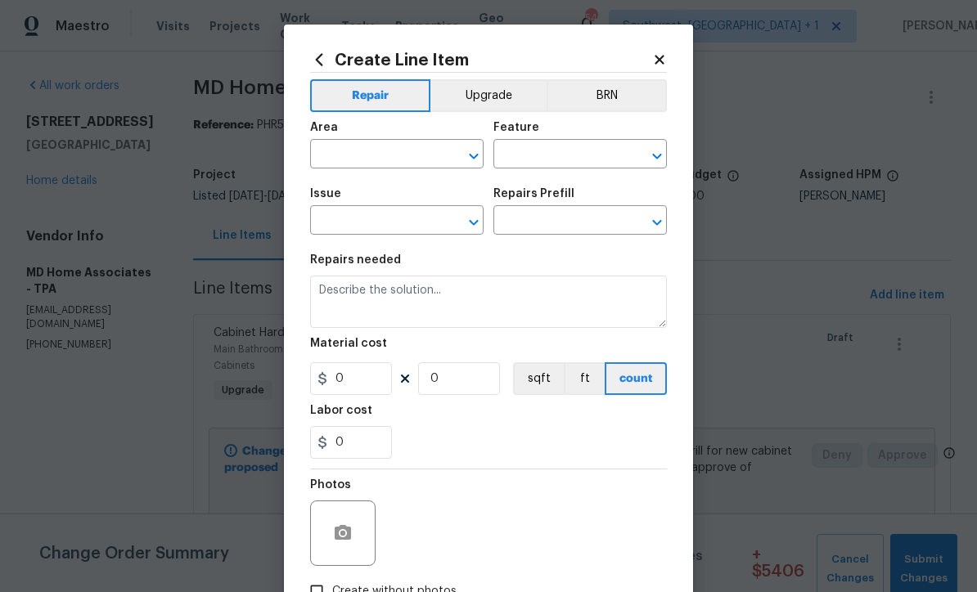
click at [371, 152] on input "text" at bounding box center [374, 155] width 128 height 25
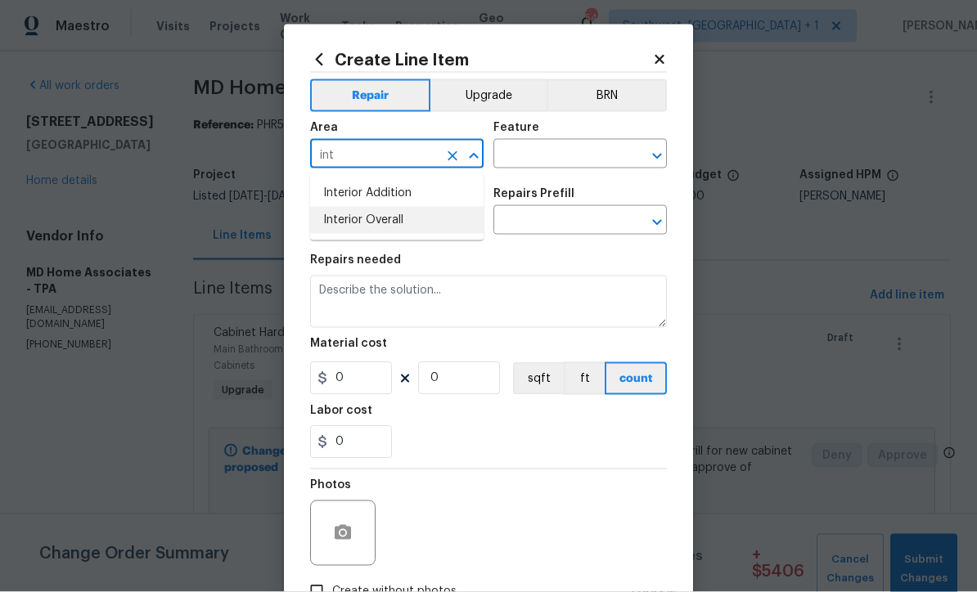
click at [399, 215] on li "Interior Overall" at bounding box center [396, 220] width 173 height 27
type input "Interior Overall"
click at [558, 160] on input "text" at bounding box center [557, 155] width 128 height 25
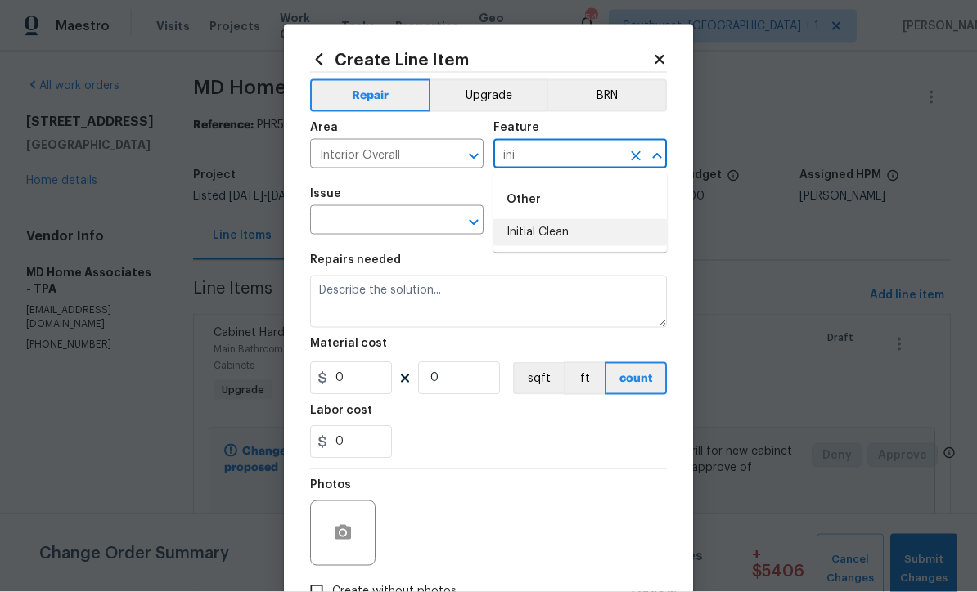
click at [553, 231] on li "Initial Clean" at bounding box center [579, 232] width 173 height 27
type input "Initial Clean"
click at [429, 227] on input "text" at bounding box center [374, 221] width 128 height 25
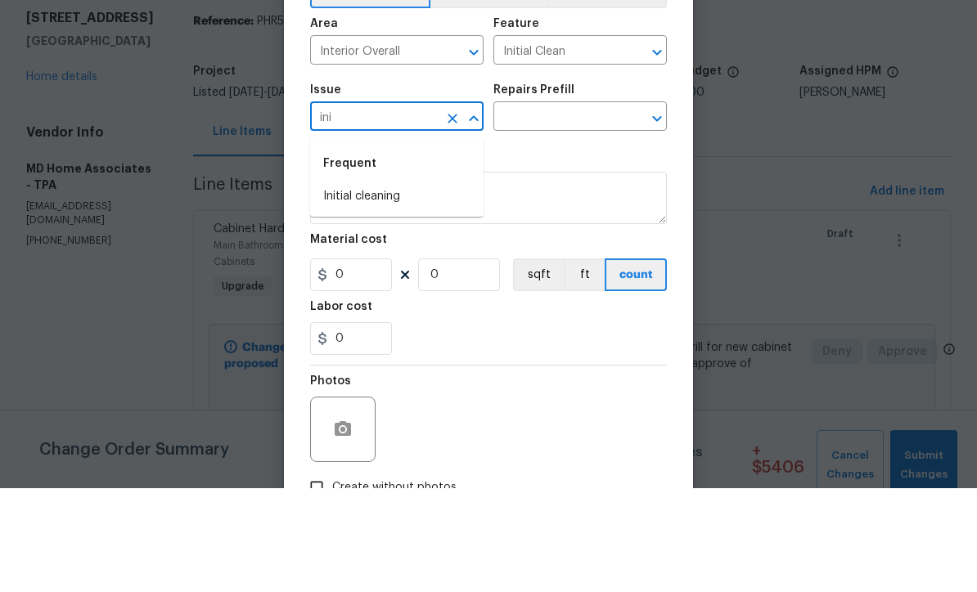
click at [389, 287] on li "Initial cleaning" at bounding box center [396, 300] width 173 height 27
type input "Initial cleaning"
click at [566, 209] on input "text" at bounding box center [557, 221] width 128 height 25
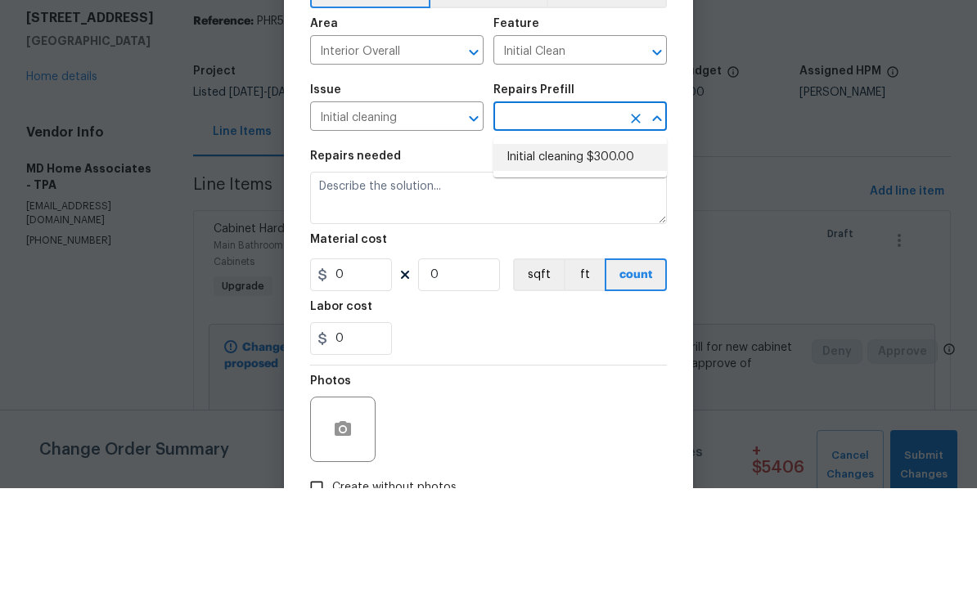
click at [587, 248] on li "Initial cleaning $300.00" at bounding box center [579, 261] width 173 height 27
type input "Initial cleaning $300.00"
type input "Home Readiness Packages"
type textarea "1. Wipe down exterior doors and trim. 2. Clean out all exterior light fixtures …"
type input "1"
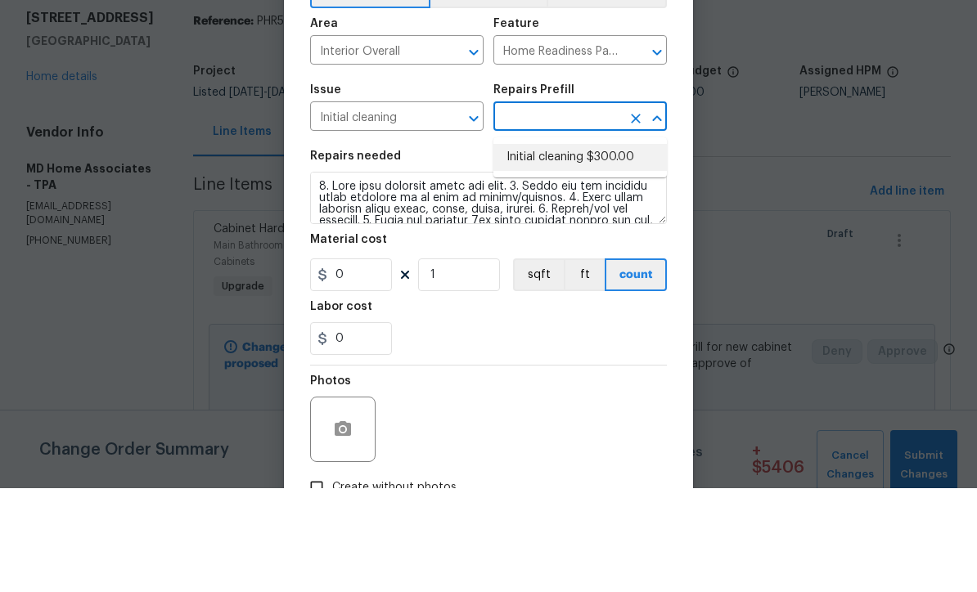
type input "Initial cleaning $300.00"
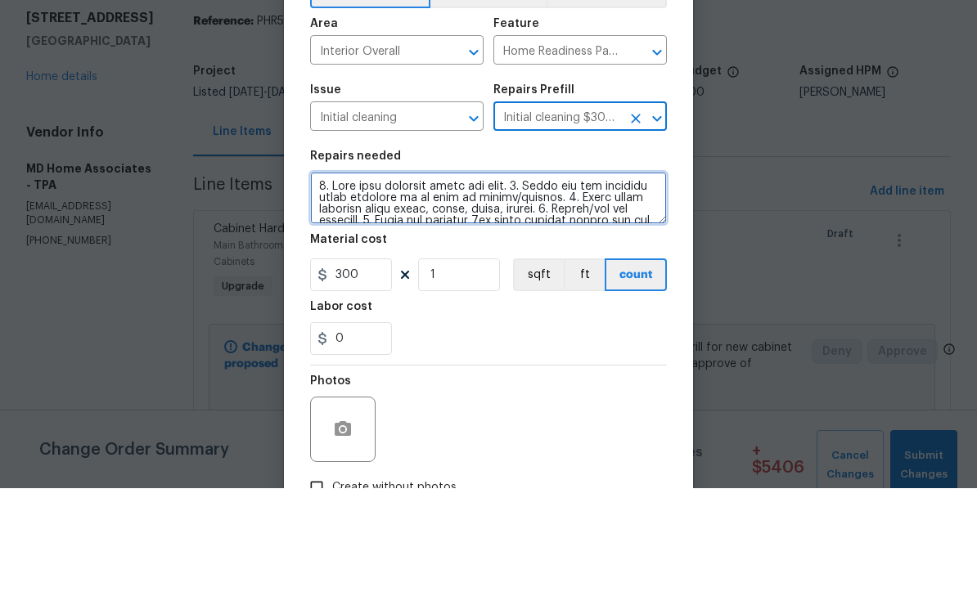
click at [319, 276] on textarea at bounding box center [488, 302] width 357 height 52
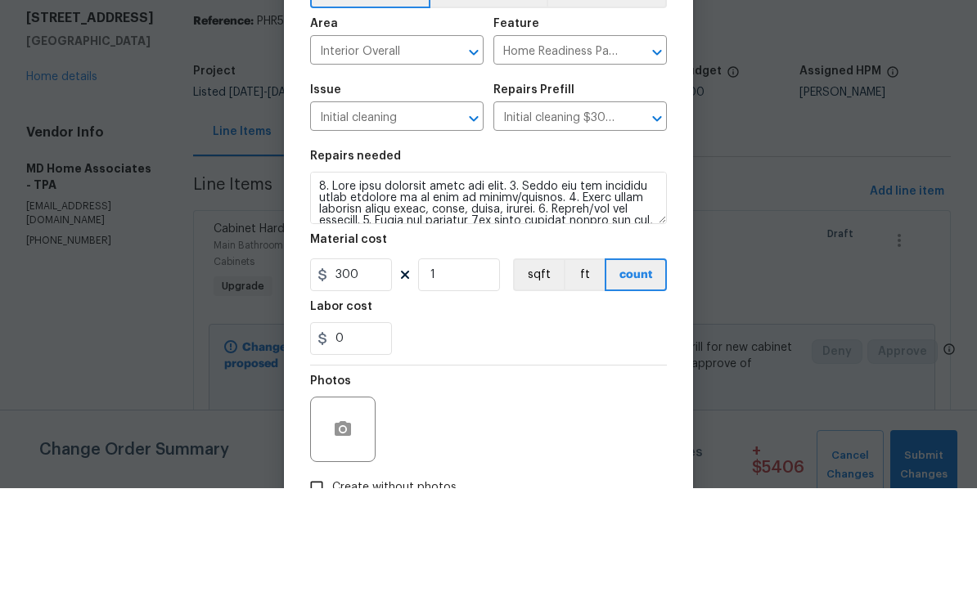
scroll to position [54, 0]
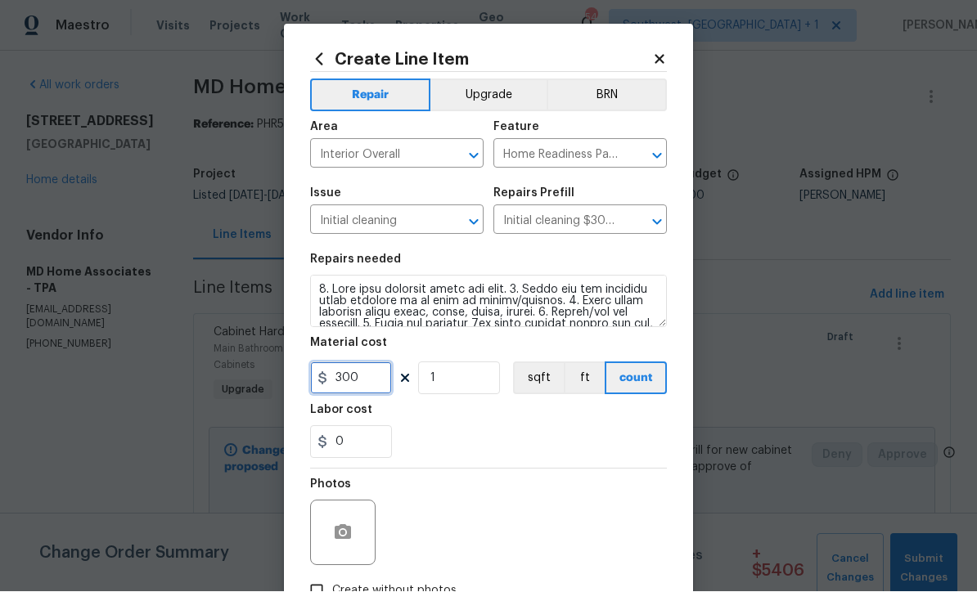
click at [365, 395] on input "300" at bounding box center [351, 378] width 82 height 33
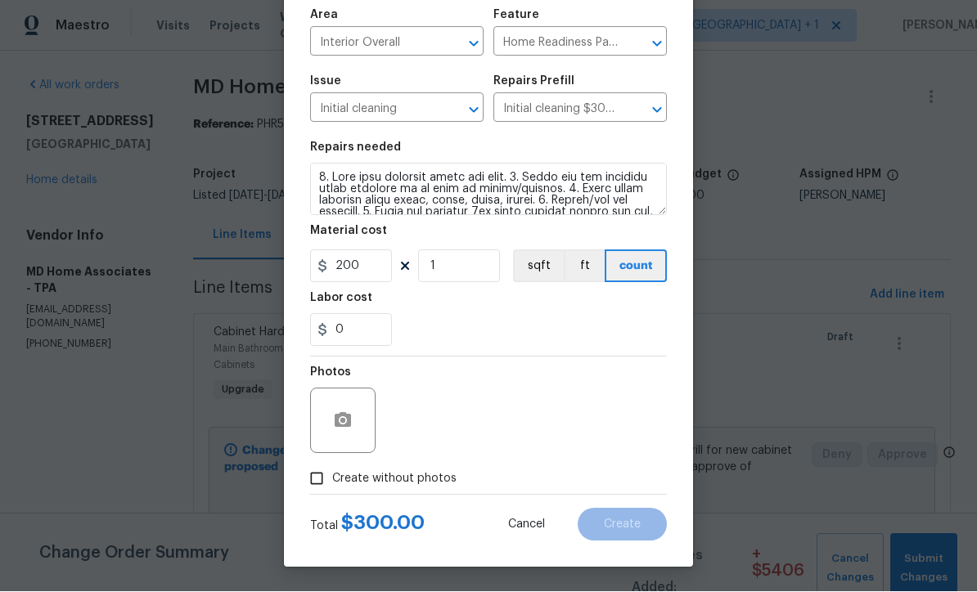
scroll to position [115, 0]
type input "200"
click at [319, 479] on input "Create without photos" at bounding box center [316, 479] width 31 height 31
checkbox input "true"
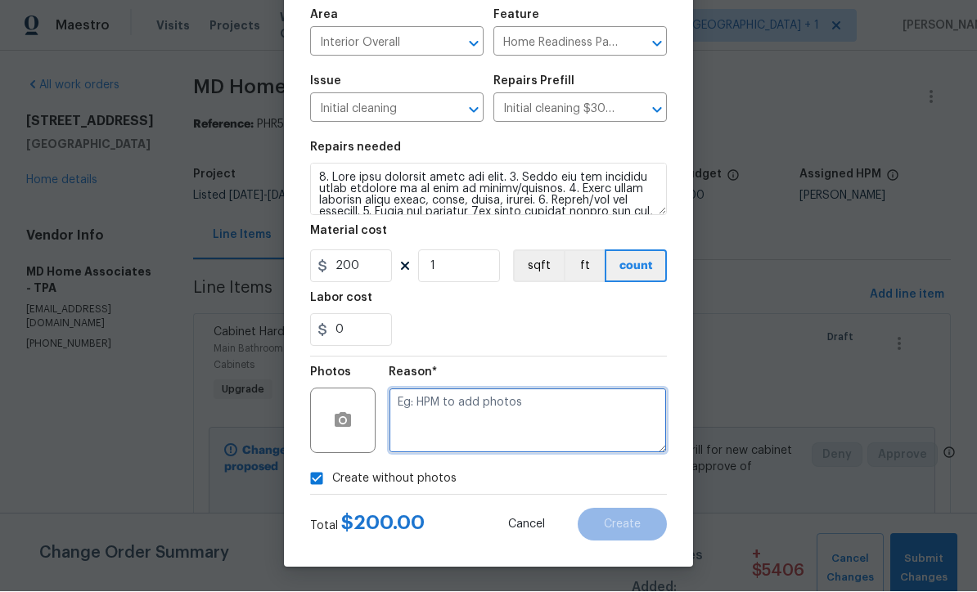
click at [553, 433] on textarea at bounding box center [528, 421] width 278 height 65
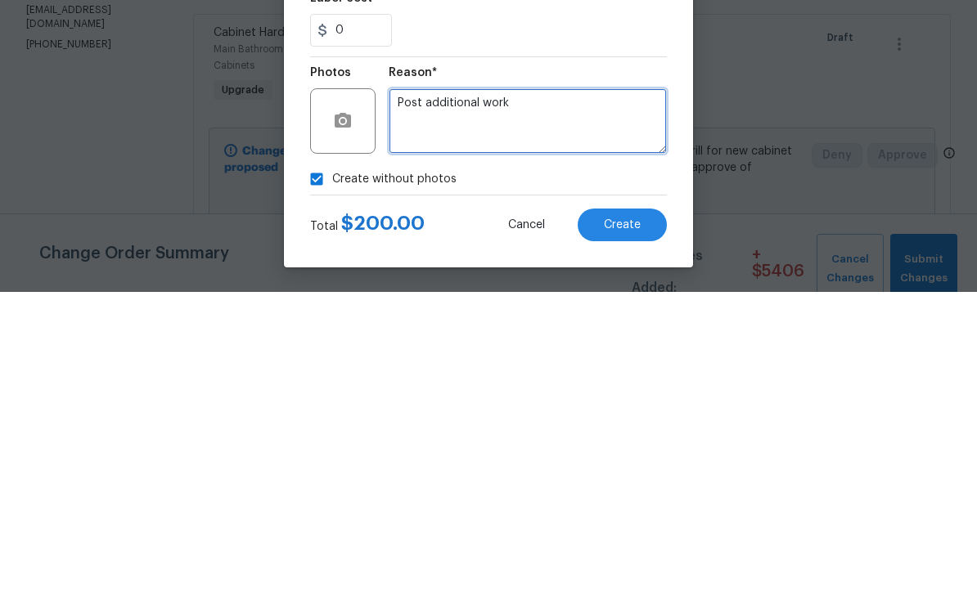
type textarea "Post additional work"
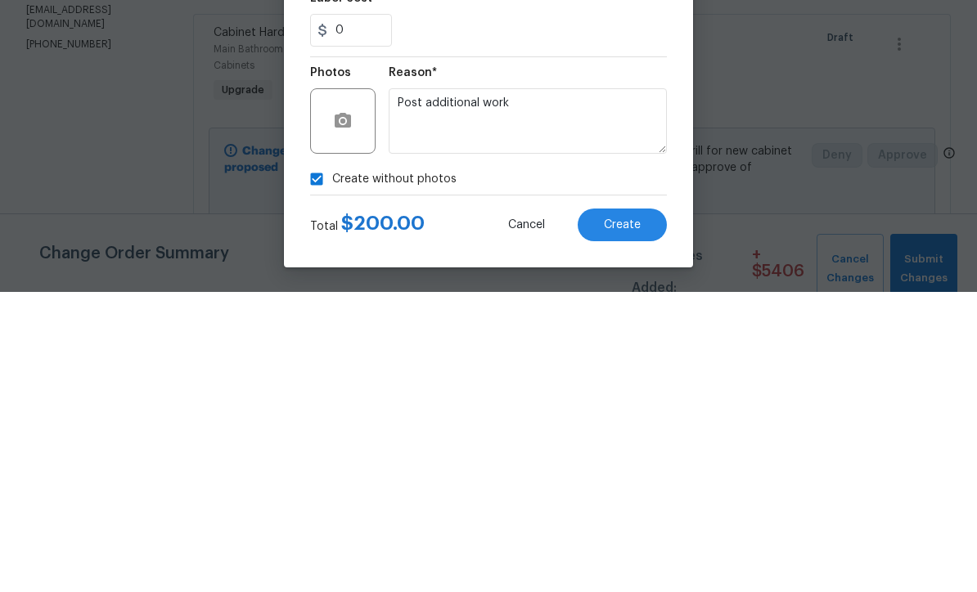
click at [629, 519] on span "Create" at bounding box center [622, 525] width 37 height 12
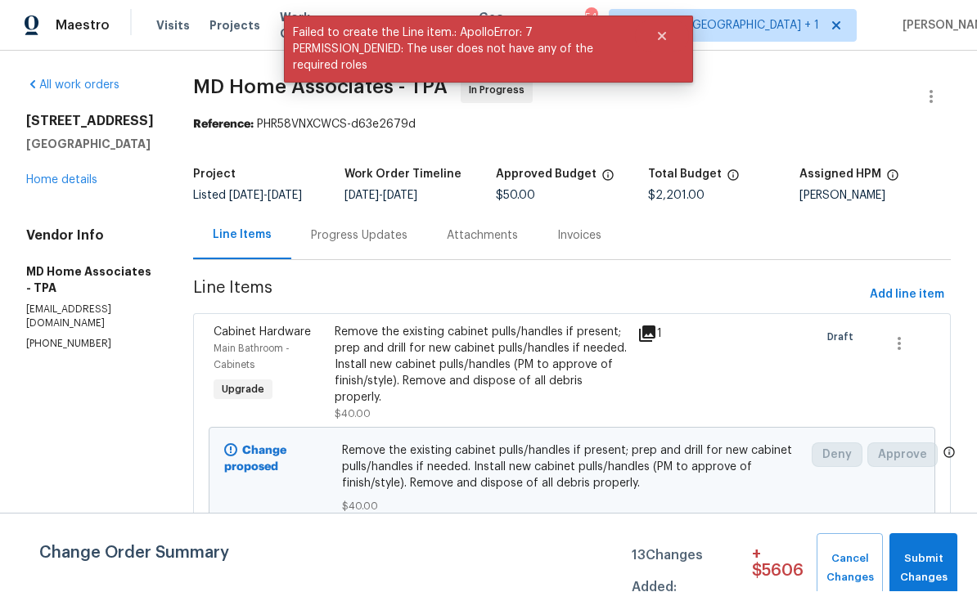
scroll to position [1, 0]
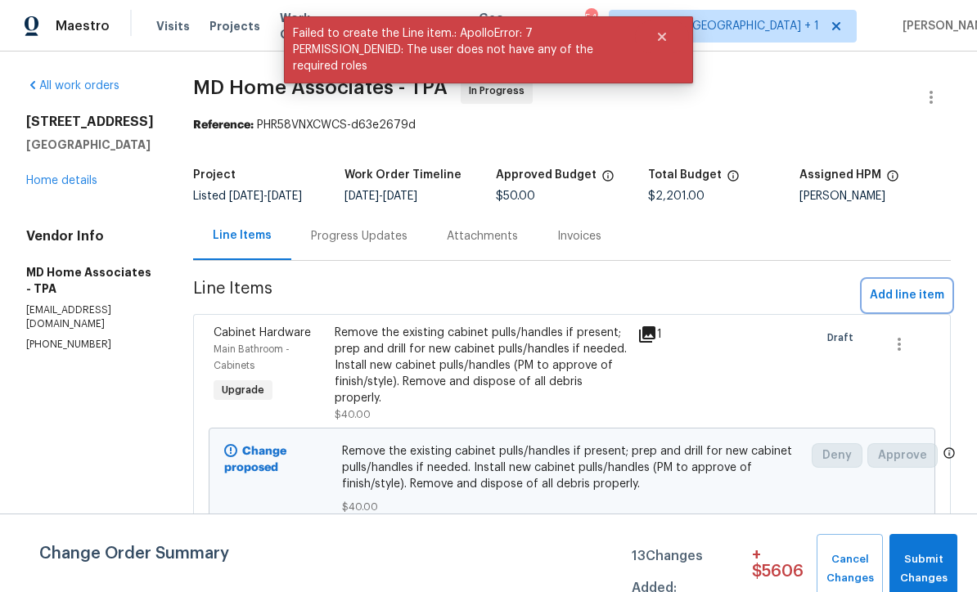
click at [914, 306] on span "Add line item" at bounding box center [907, 295] width 74 height 20
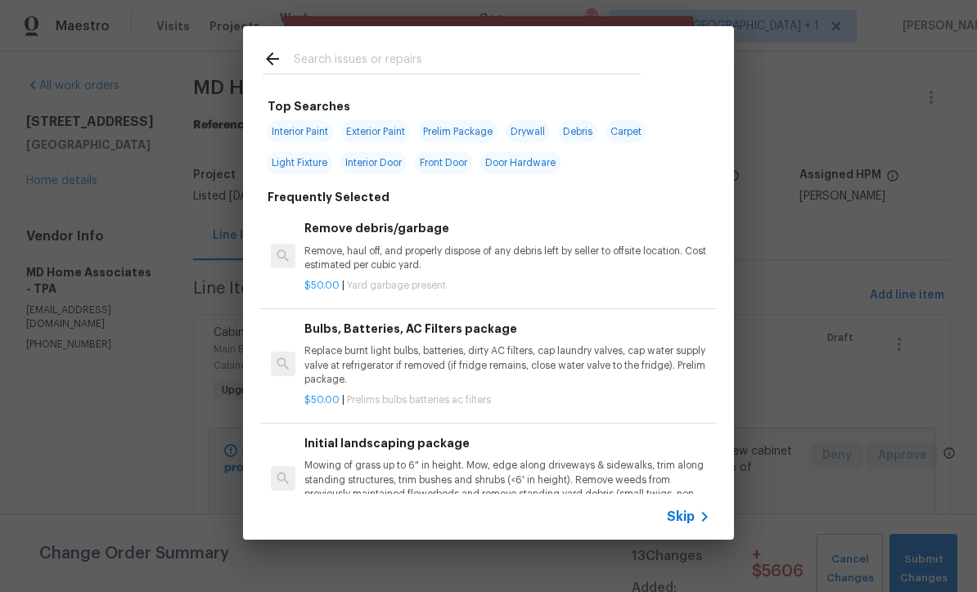
click at [682, 526] on div "Skip" at bounding box center [690, 517] width 47 height 20
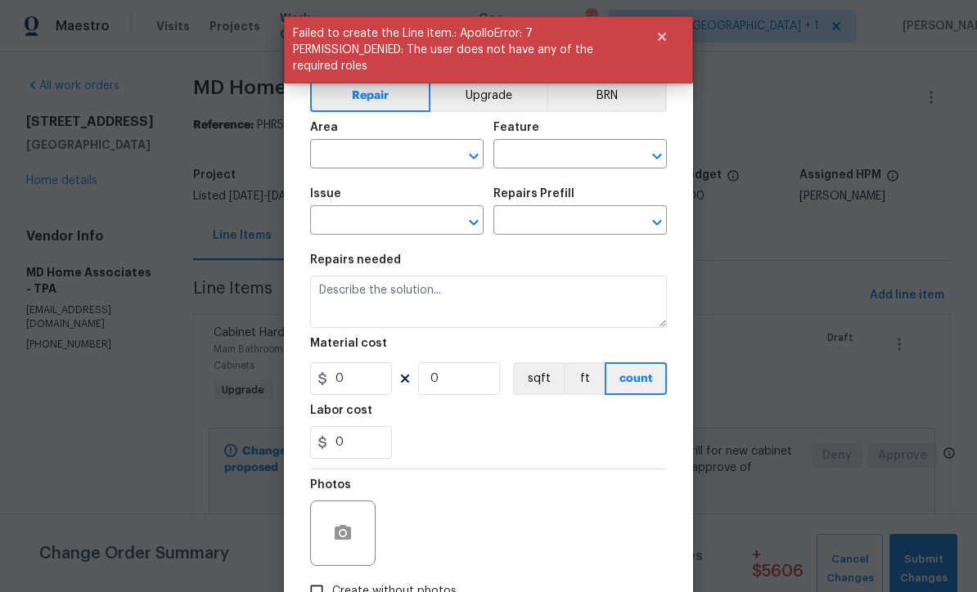
click at [395, 168] on input "text" at bounding box center [374, 155] width 128 height 25
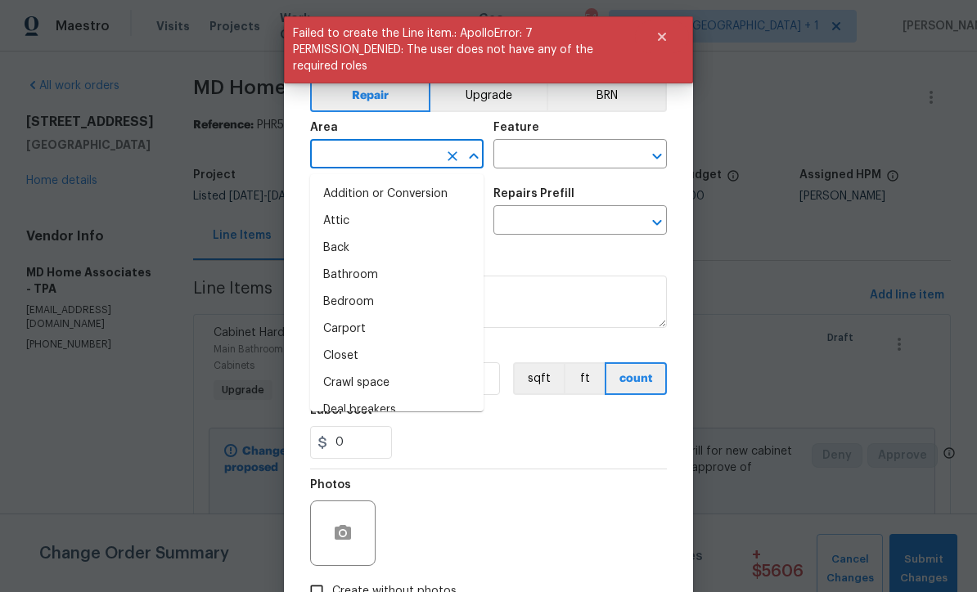
scroll to position [0, 0]
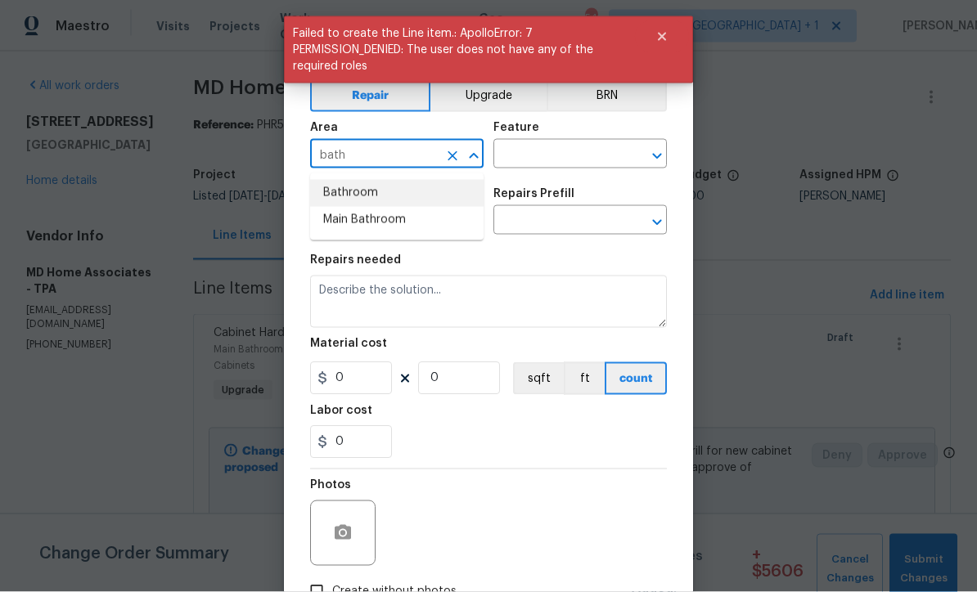
click at [368, 191] on li "Bathroom" at bounding box center [396, 193] width 173 height 27
type input "Bathroom"
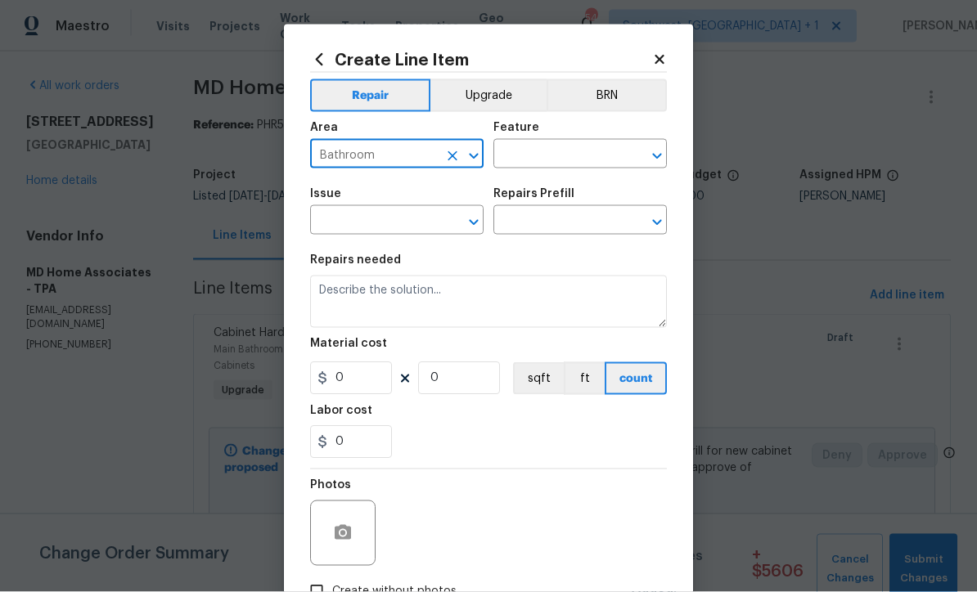
click at [579, 153] on input "text" at bounding box center [557, 155] width 128 height 25
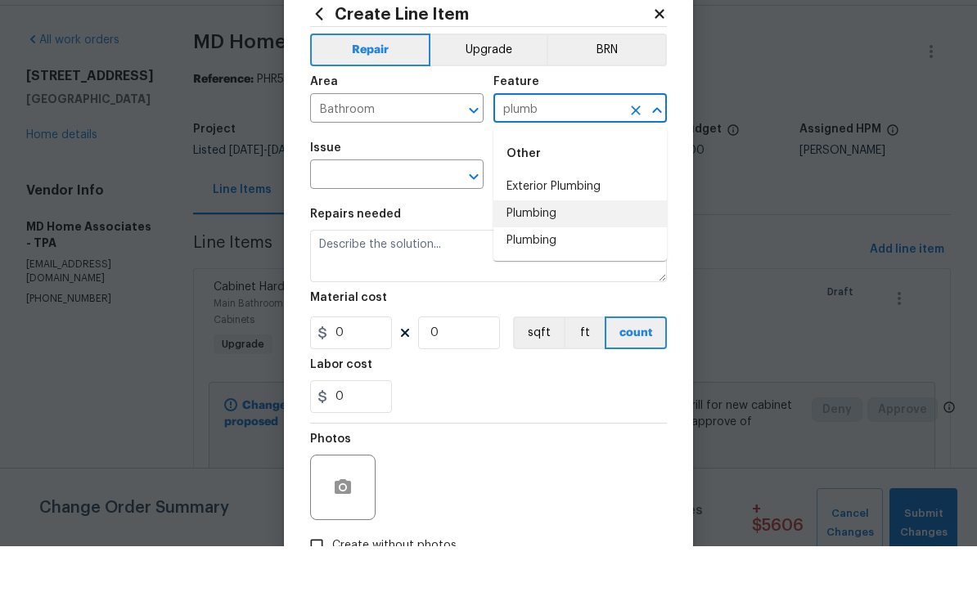
click at [552, 246] on li "Plumbing" at bounding box center [579, 259] width 173 height 27
type input "Plumbing"
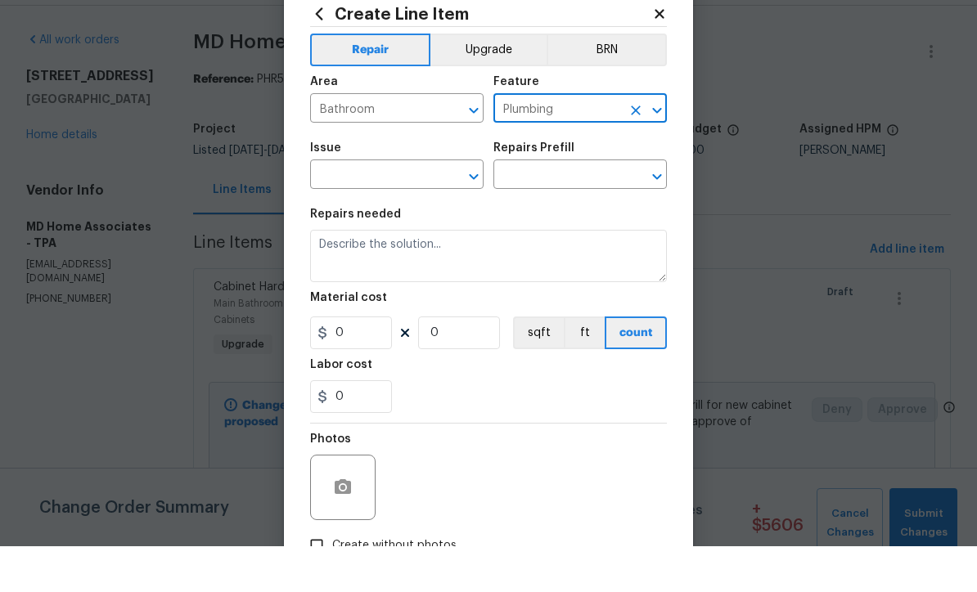
click at [429, 209] on input "text" at bounding box center [374, 221] width 128 height 25
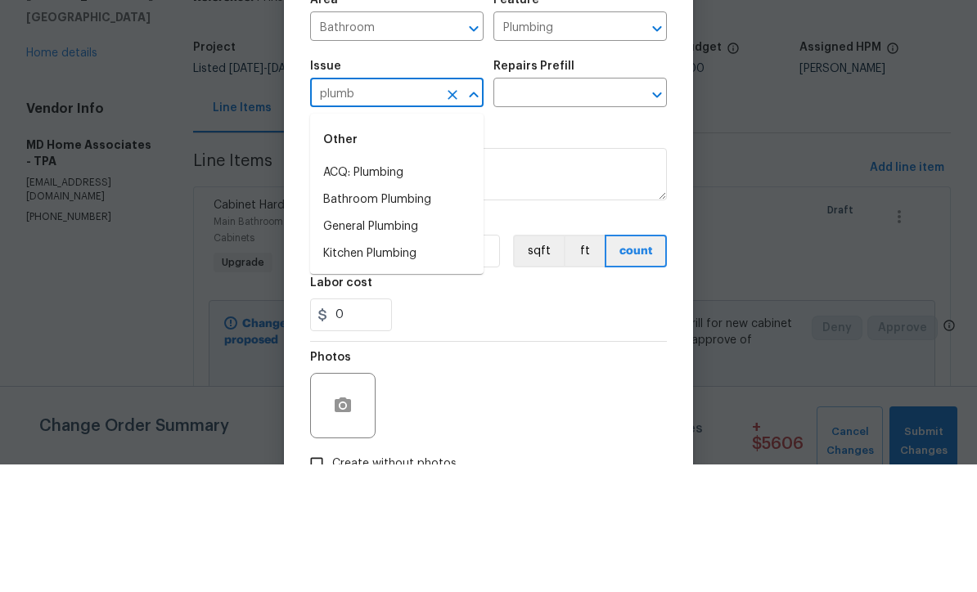
click at [420, 314] on li "Bathroom Plumbing" at bounding box center [396, 327] width 173 height 27
type input "Bathroom Plumbing"
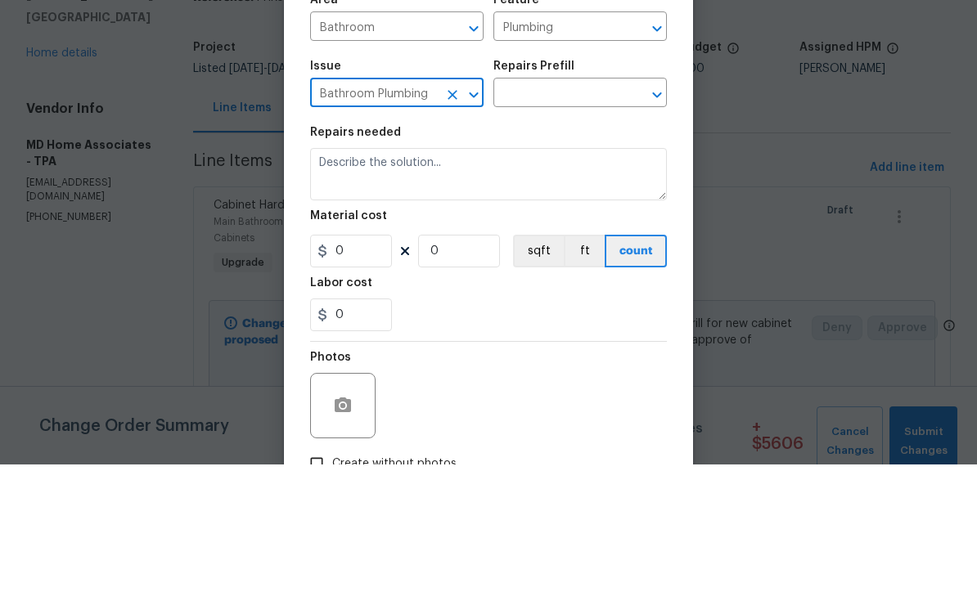
click at [581, 209] on input "text" at bounding box center [557, 221] width 128 height 25
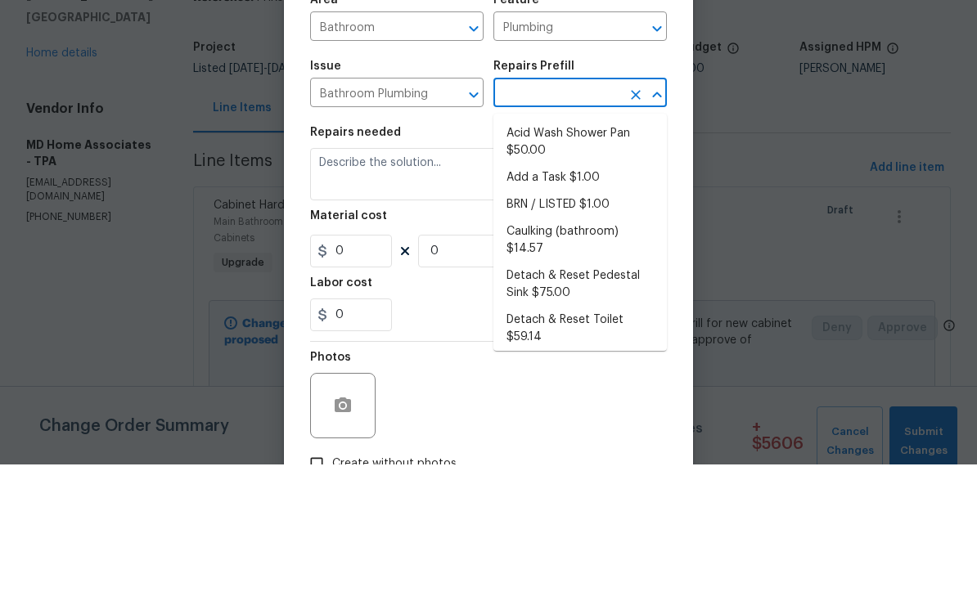
click at [589, 292] on li "Add a Task $1.00" at bounding box center [579, 305] width 173 height 27
type input "Add a Task $1.00"
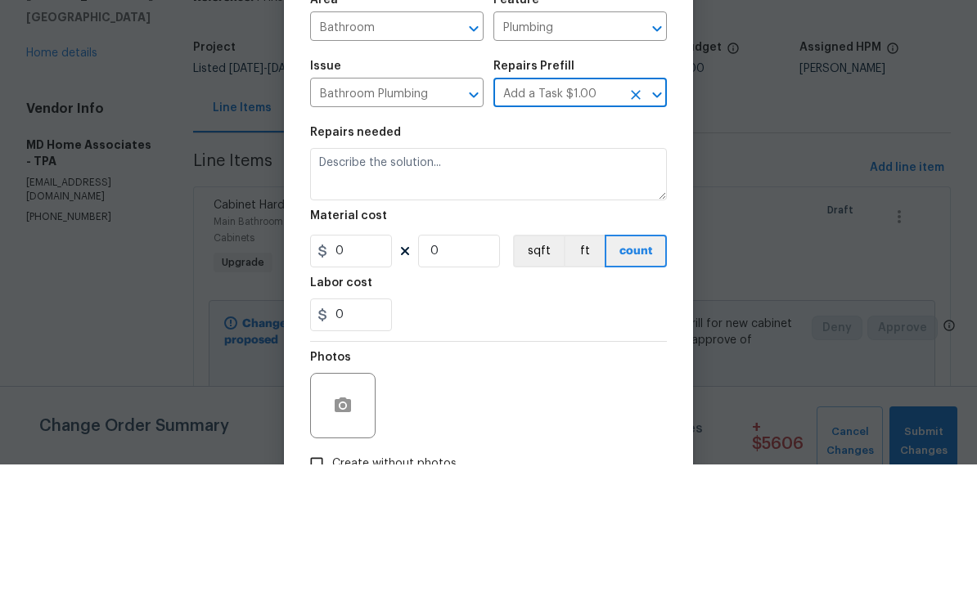
type textarea "HPM to detail"
type input "1"
type input "Add a Task $1.00"
type input "1"
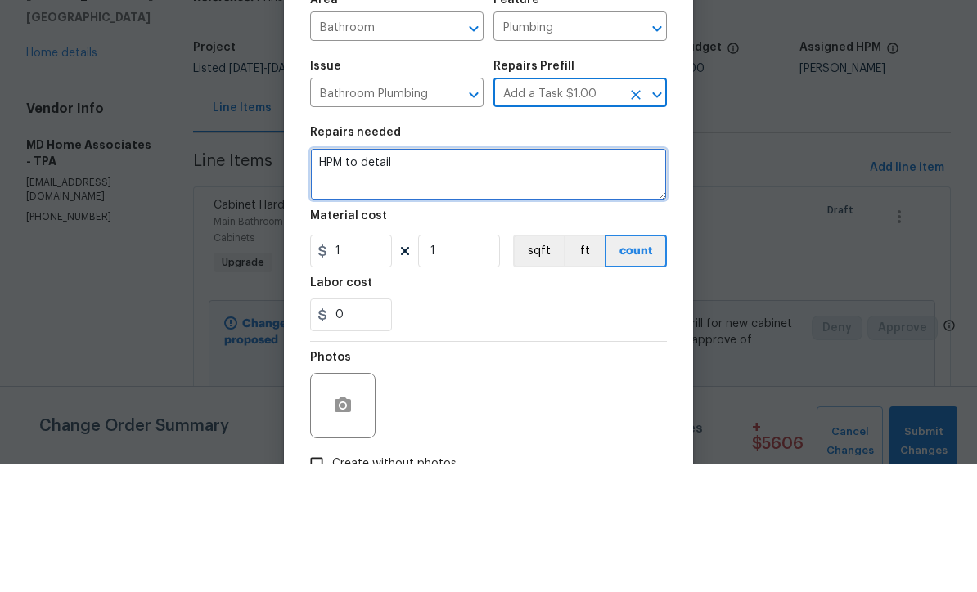
click at [479, 276] on textarea "HPM to detail" at bounding box center [488, 302] width 357 height 52
type textarea "H"
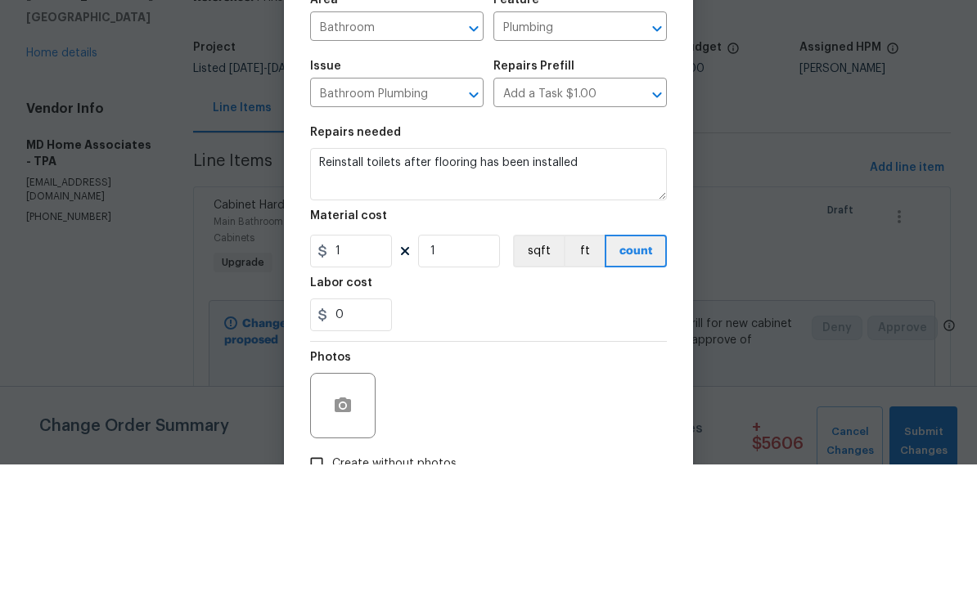
scroll to position [54, 0]
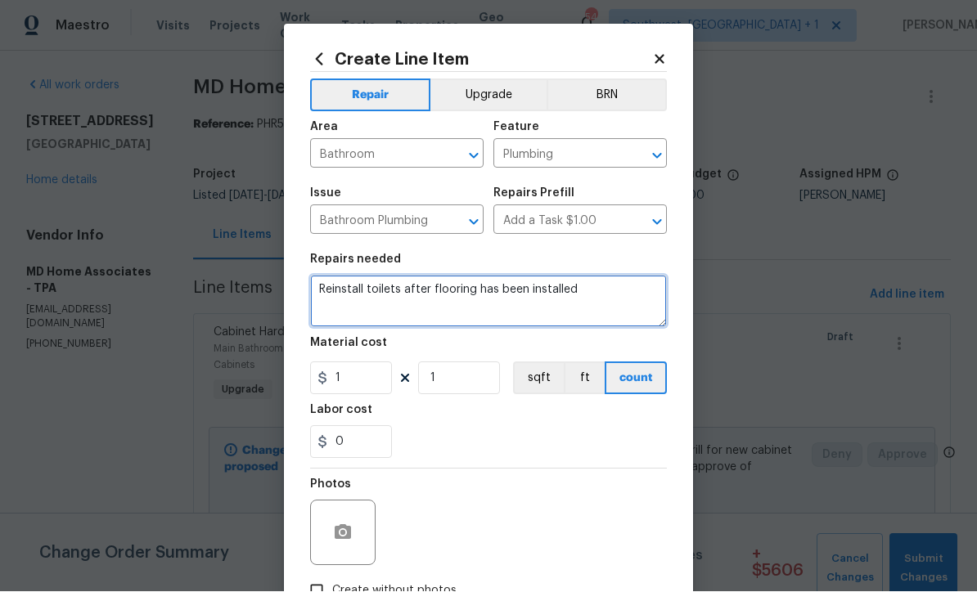
type textarea "Reinstall toilets after flooring has been installed"
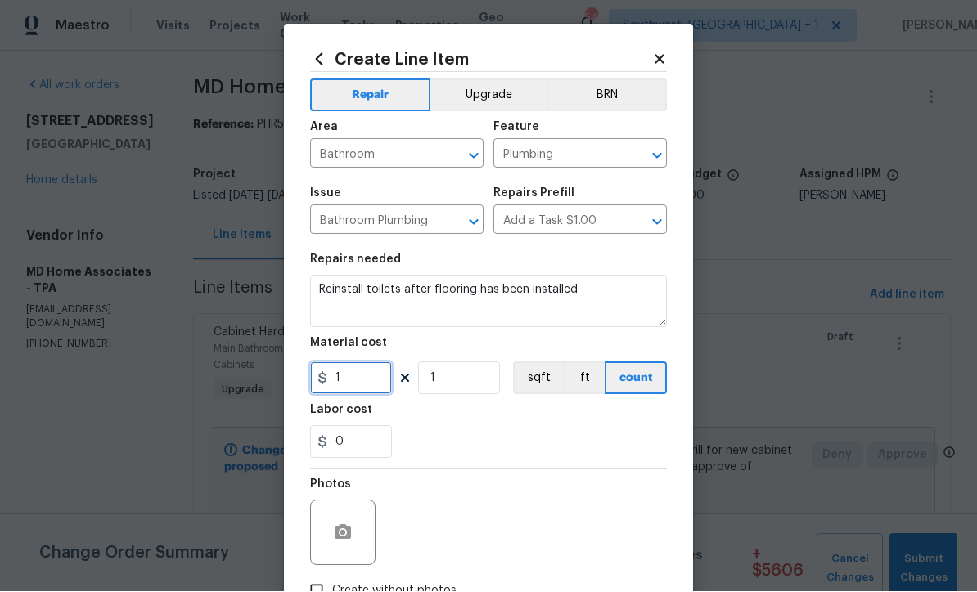
click at [350, 384] on input "1" at bounding box center [351, 378] width 82 height 33
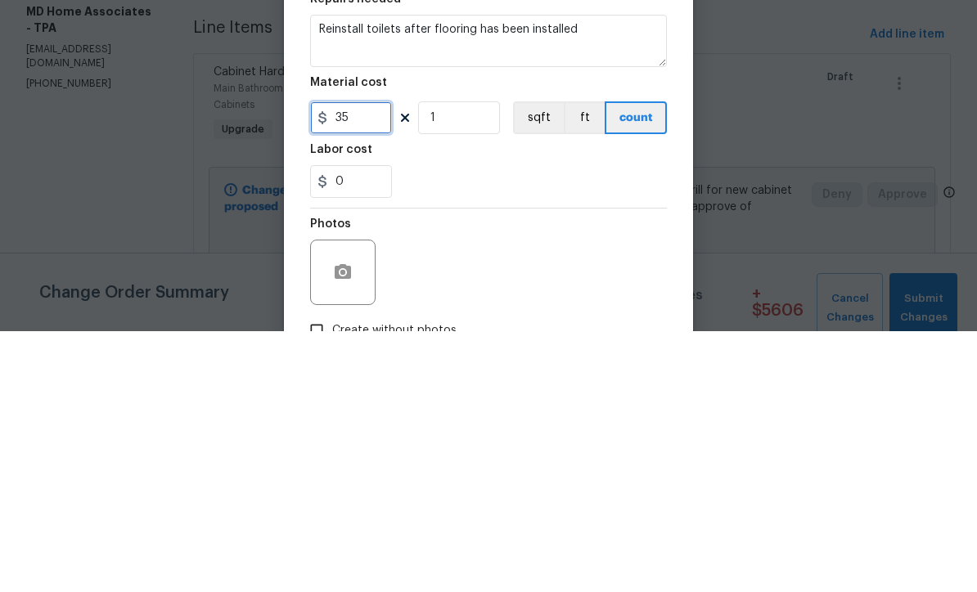
type input "35"
click at [498, 362] on input "1" at bounding box center [459, 378] width 82 height 33
type input "2"
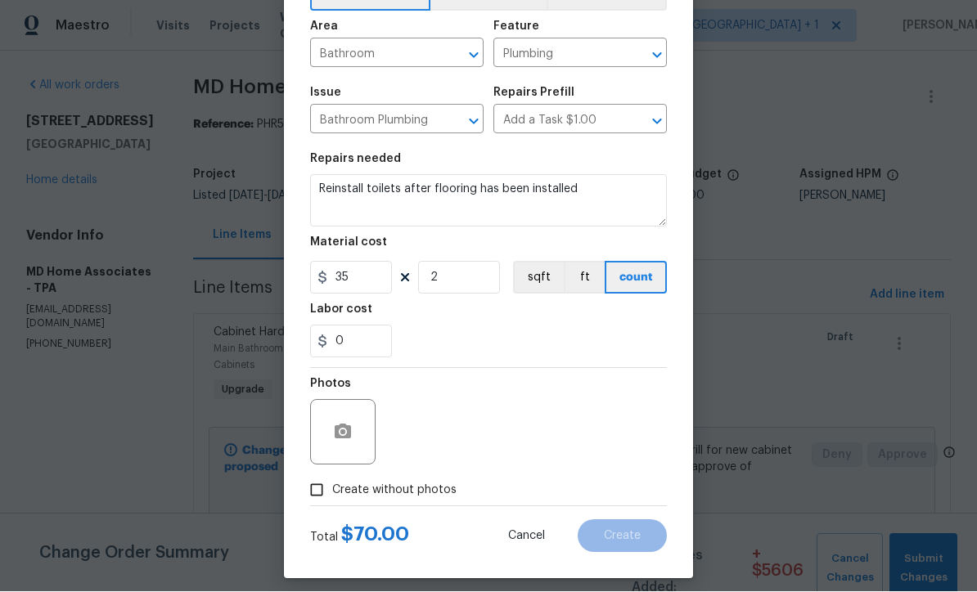
scroll to position [99, 0]
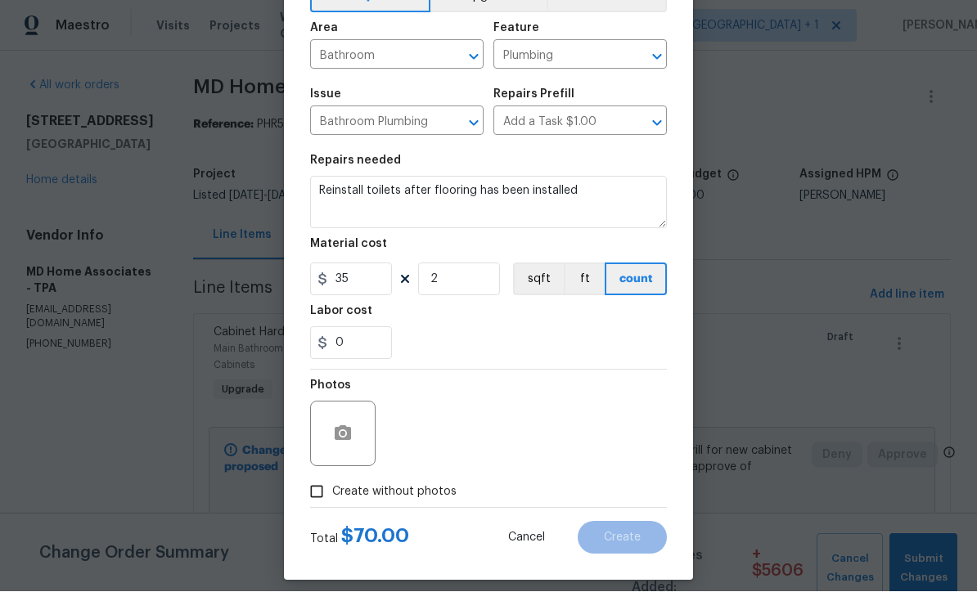
click at [312, 497] on input "Create without photos" at bounding box center [316, 492] width 31 height 31
checkbox input "true"
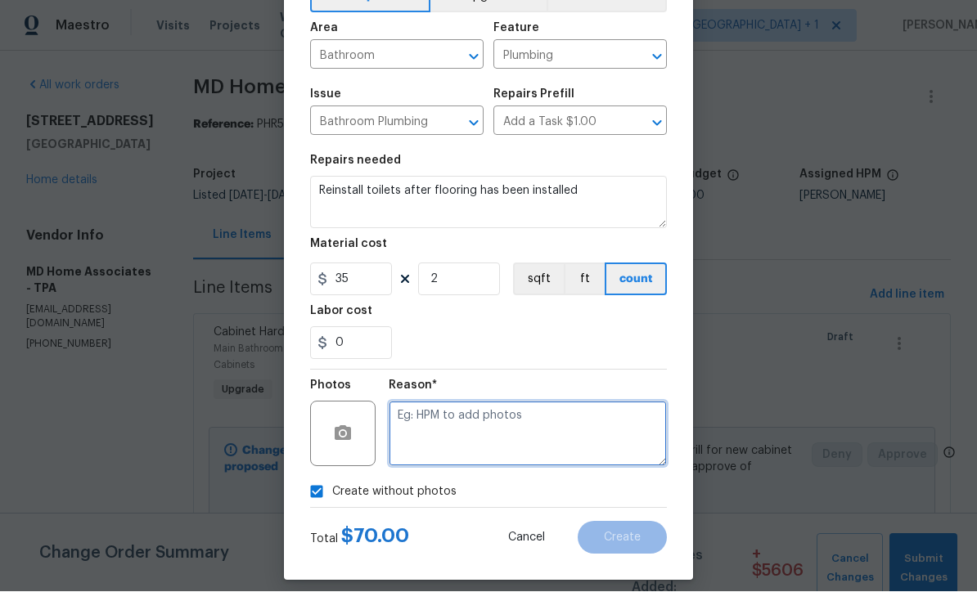
click at [587, 443] on textarea at bounding box center [528, 434] width 278 height 65
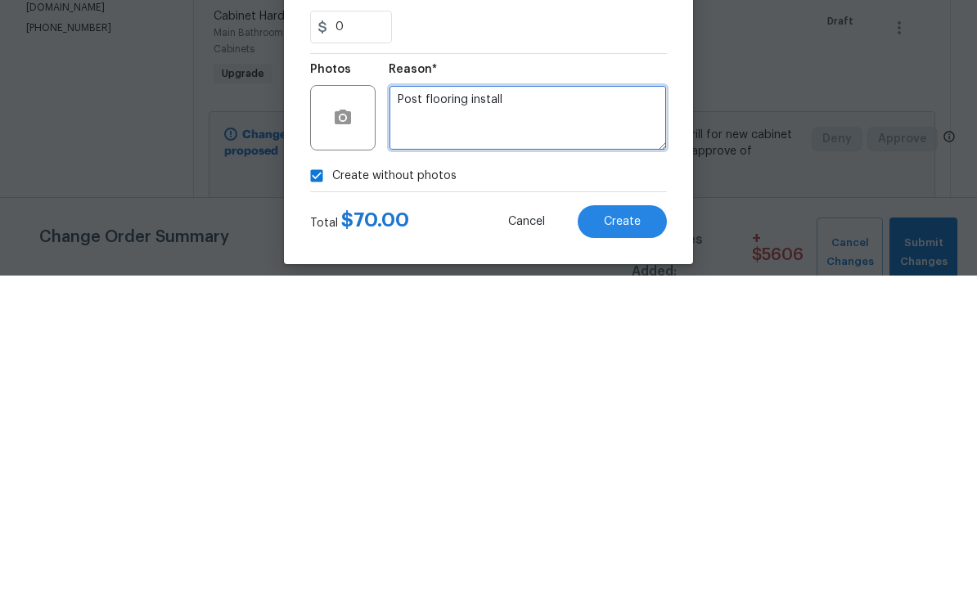
type textarea "Post flooring install"
click at [632, 533] on span "Create" at bounding box center [622, 539] width 37 height 12
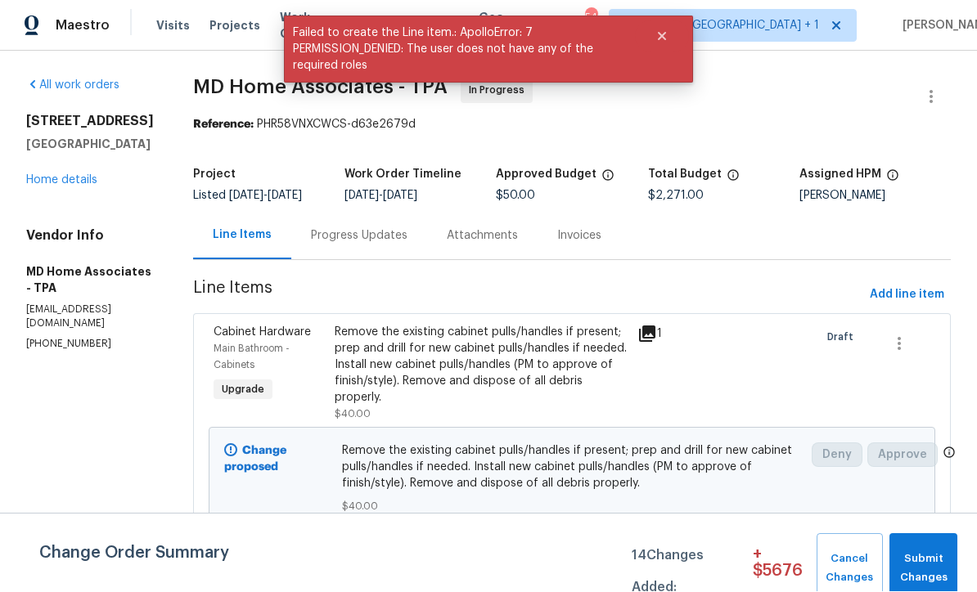
scroll to position [1, 0]
click at [925, 566] on span "Submit Changes" at bounding box center [923, 570] width 52 height 38
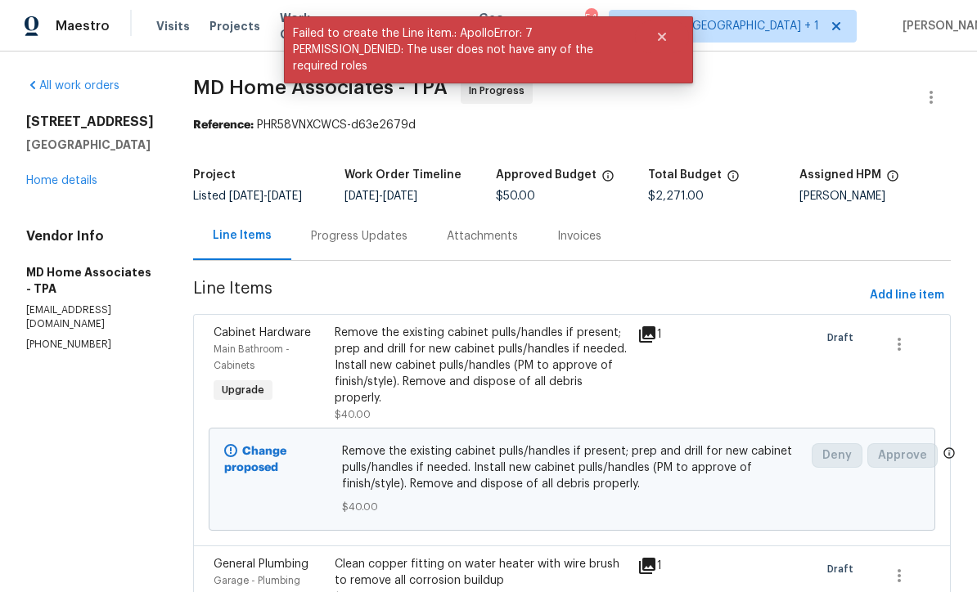
click at [60, 211] on div "All work orders [STREET_ADDRESS] Home details Vendor Info MD Home Associates - …" at bounding box center [90, 215] width 128 height 274
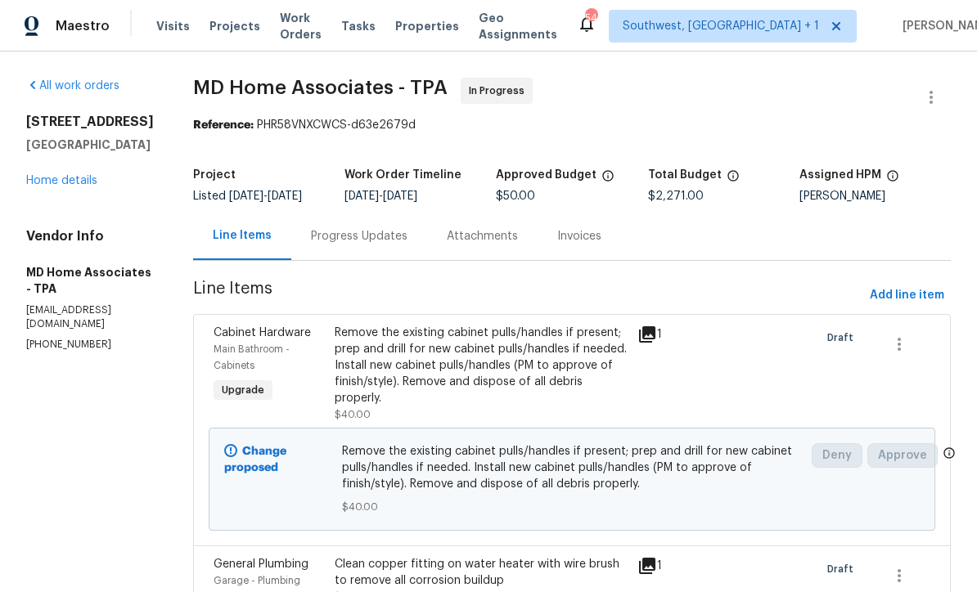
click at [63, 187] on link "Home details" at bounding box center [61, 180] width 71 height 11
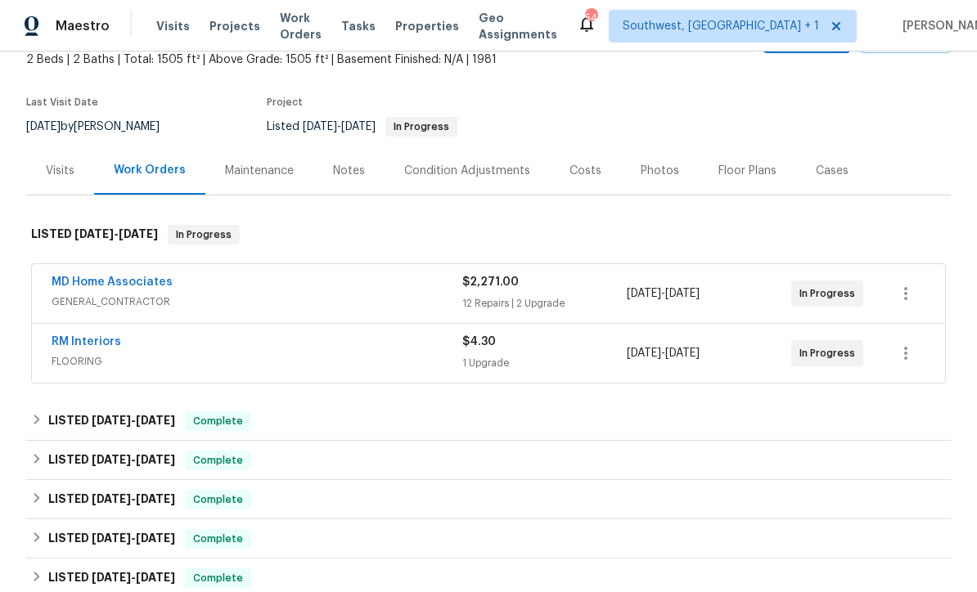
scroll to position [102, 0]
click at [88, 294] on span "GENERAL_CONTRACTOR" at bounding box center [257, 301] width 411 height 16
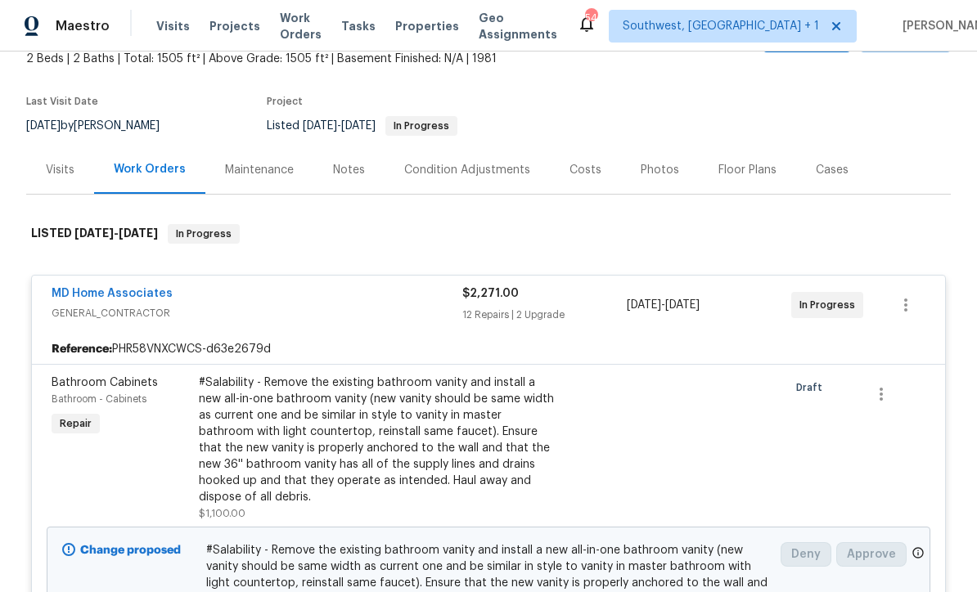
click at [99, 293] on link "MD Home Associates" at bounding box center [112, 293] width 121 height 11
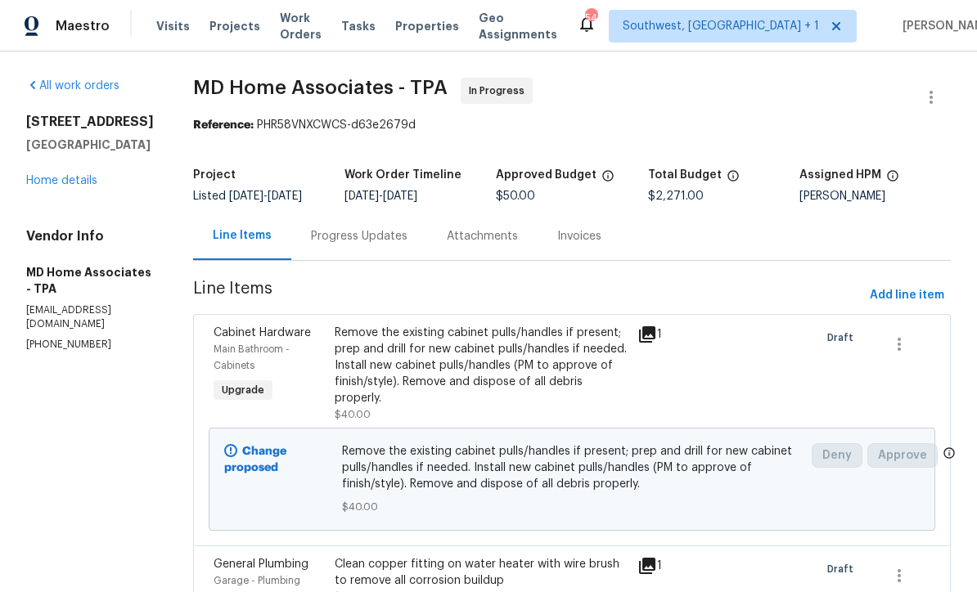
click at [350, 240] on div "Progress Updates" at bounding box center [359, 236] width 97 height 16
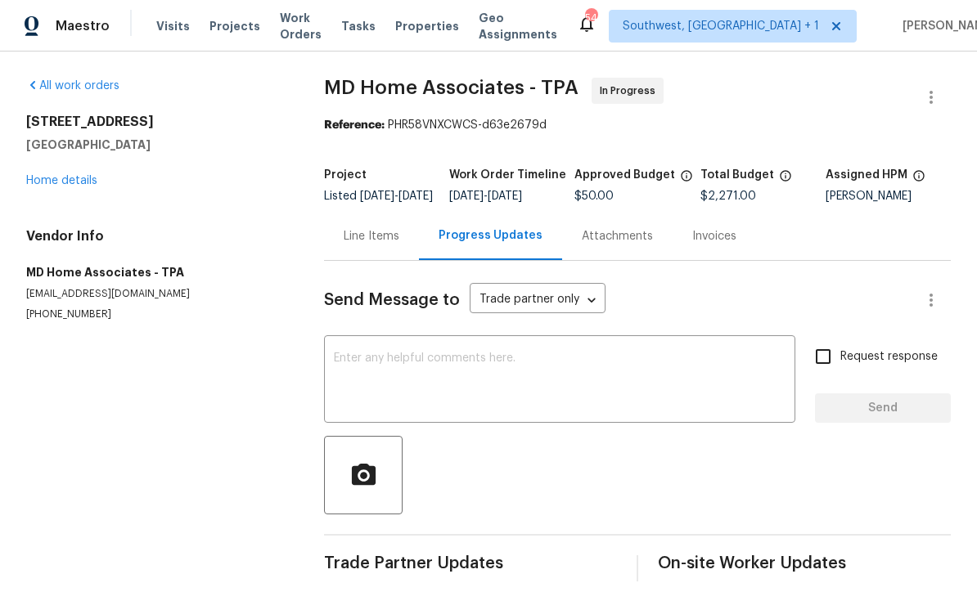
click at [574, 369] on textarea at bounding box center [560, 381] width 452 height 57
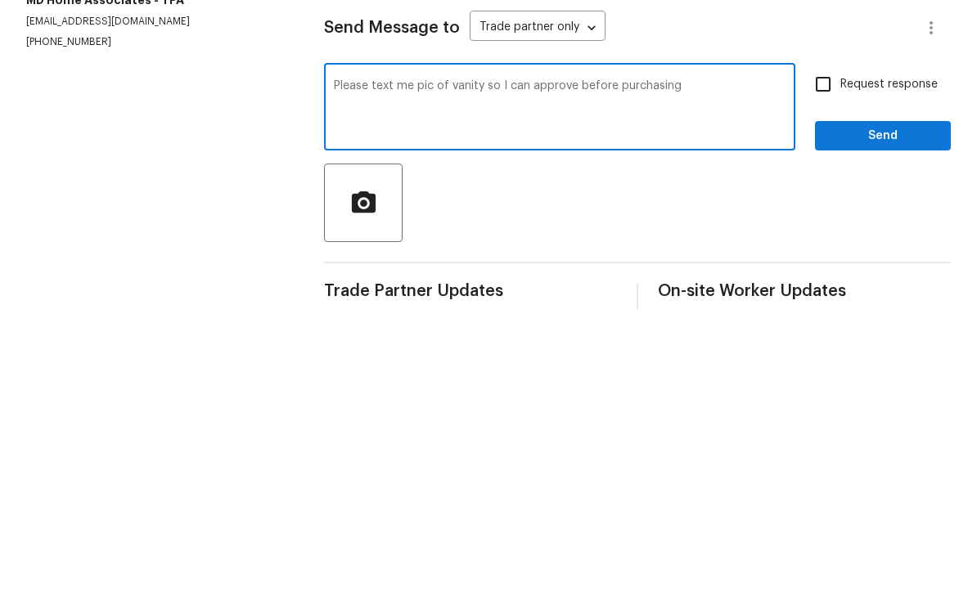
type textarea "Please text me pic of vanity so I can approve before purchasing"
click at [832, 339] on input "Request response" at bounding box center [823, 356] width 34 height 34
checkbox input "true"
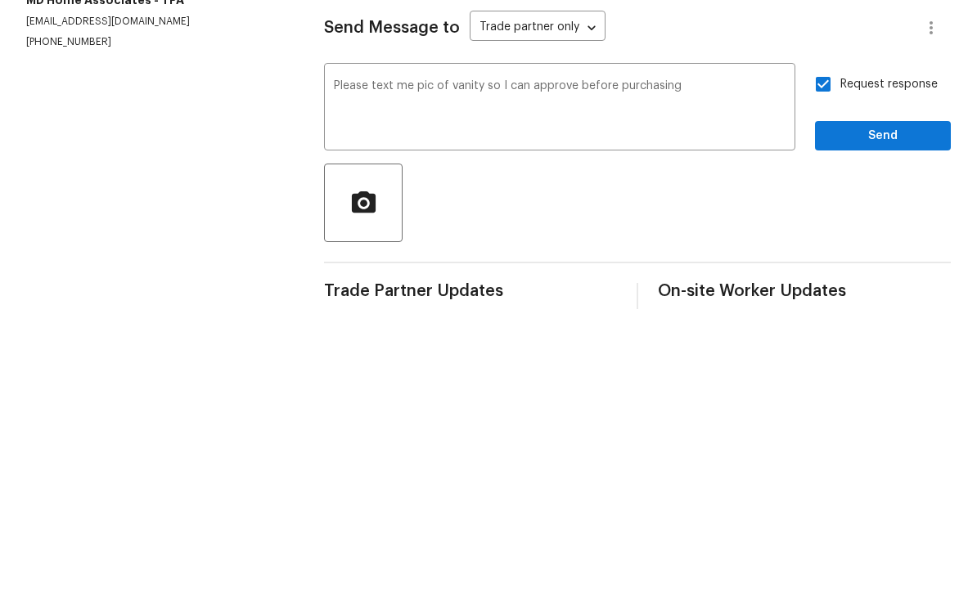
scroll to position [28, 0]
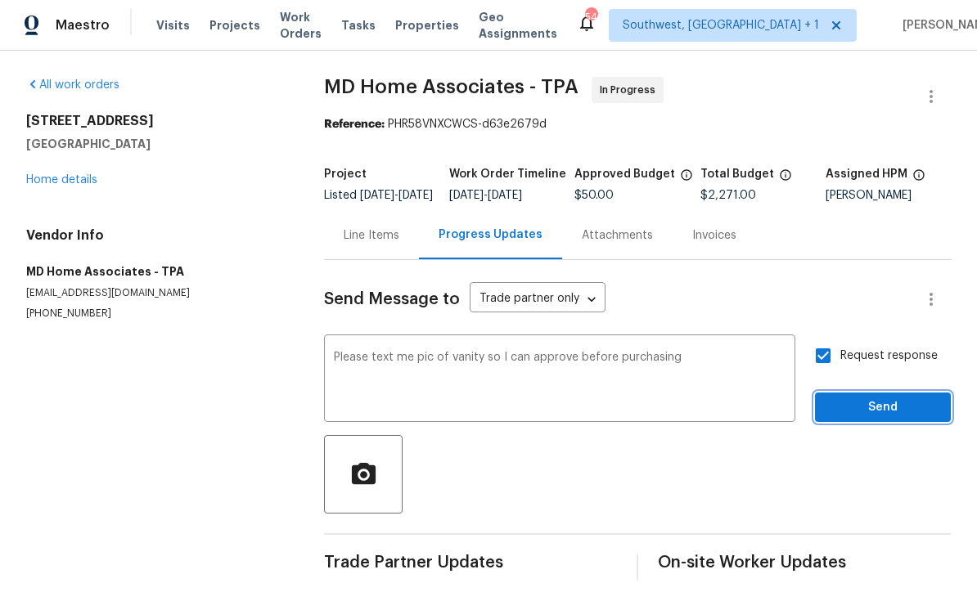
click at [874, 398] on span "Send" at bounding box center [883, 408] width 110 height 20
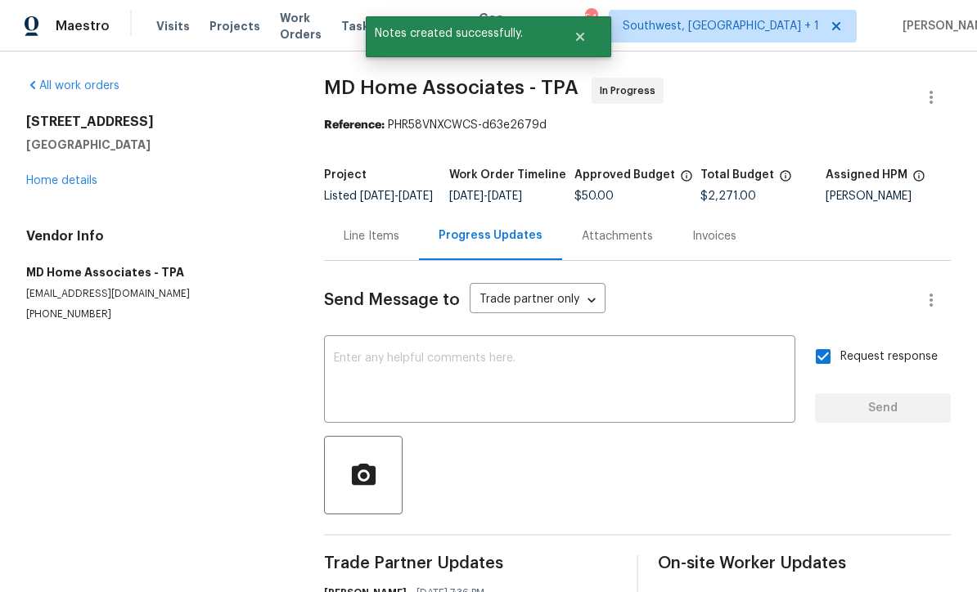
click at [34, 141] on div "[STREET_ADDRESS] Home details" at bounding box center [155, 151] width 258 height 75
click at [54, 175] on link "Home details" at bounding box center [61, 180] width 71 height 11
